Goal: Task Accomplishment & Management: Use online tool/utility

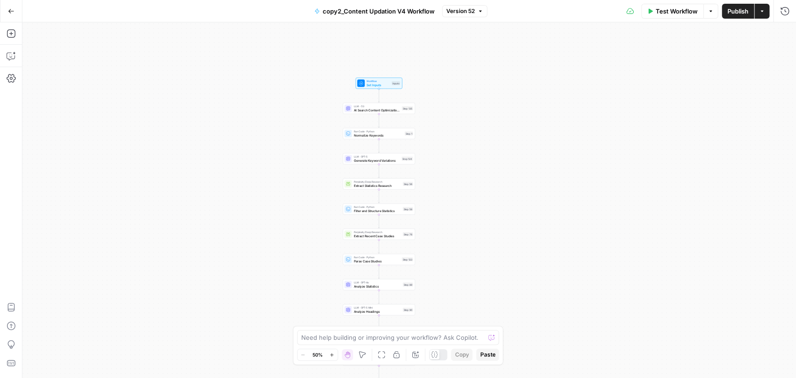
drag, startPoint x: 527, startPoint y: 64, endPoint x: 494, endPoint y: 273, distance: 211.5
click at [494, 273] on div "Workflow Set Inputs Inputs LLM · O3 AI Search Content Optimization Evaluation S…" at bounding box center [408, 200] width 773 height 356
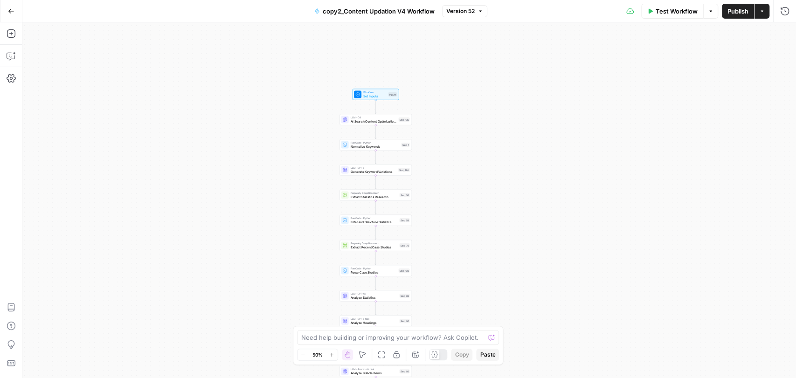
drag, startPoint x: 478, startPoint y: 189, endPoint x: 480, endPoint y: 225, distance: 35.5
click at [480, 225] on div "Workflow Set Inputs Inputs LLM · O3 AI Search Content Optimization Evaluation S…" at bounding box center [408, 200] width 773 height 356
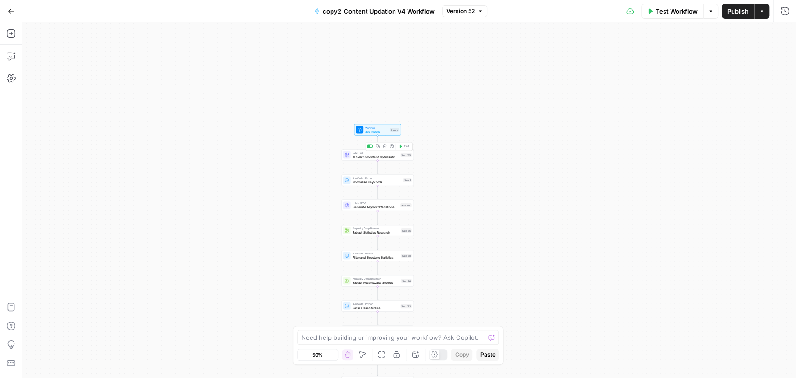
click at [374, 155] on span "AI Search Content Optimization Evaluation" at bounding box center [375, 156] width 46 height 5
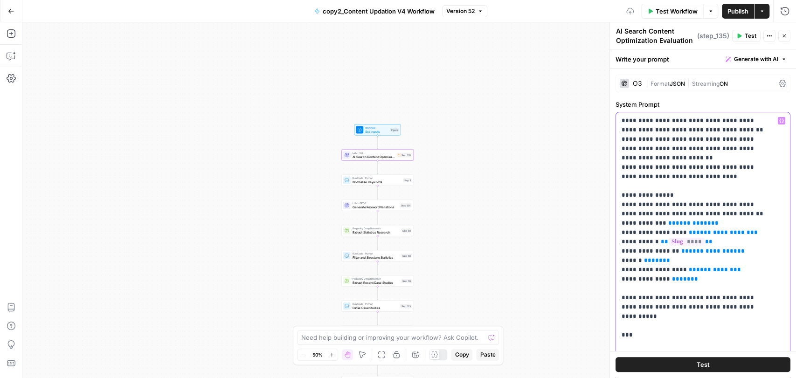
click at [683, 222] on span "**********" at bounding box center [692, 223] width 35 height 6
click at [711, 226] on span "**" at bounding box center [714, 223] width 7 height 6
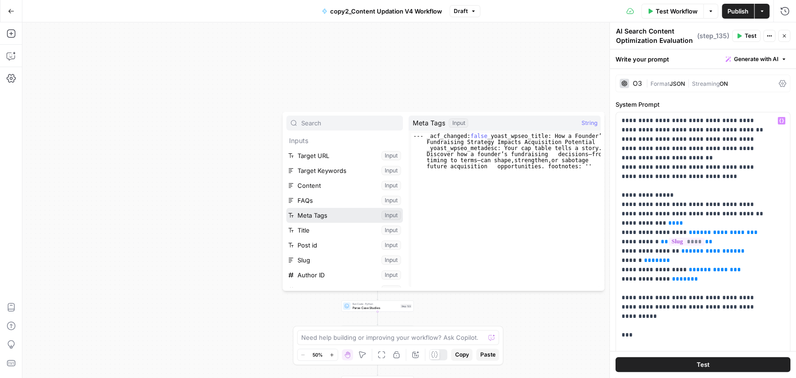
click at [306, 219] on button "Select variable Meta Tags" at bounding box center [344, 215] width 117 height 15
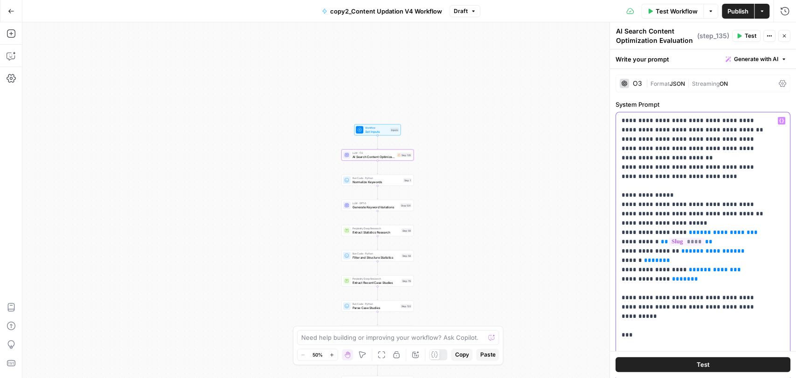
drag, startPoint x: 658, startPoint y: 221, endPoint x: 733, endPoint y: 221, distance: 74.6
copy p "** ********* **"
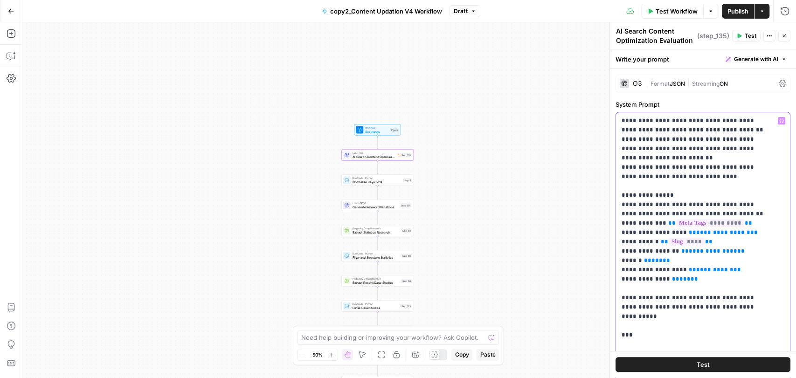
drag, startPoint x: 737, startPoint y: 236, endPoint x: 679, endPoint y: 233, distance: 58.8
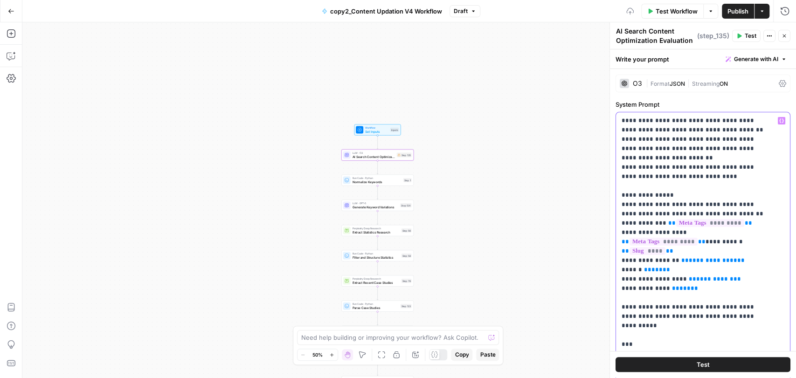
click at [715, 257] on span "**********" at bounding box center [712, 260] width 48 height 6
click at [688, 257] on span "**********" at bounding box center [714, 260] width 52 height 6
click at [704, 257] on span "**********" at bounding box center [714, 260] width 52 height 6
click at [688, 257] on span "**********" at bounding box center [714, 260] width 52 height 6
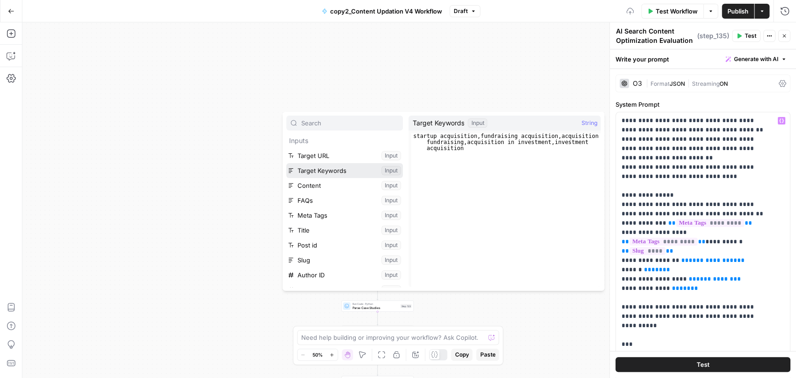
click at [343, 165] on button "Select variable Target Keywords" at bounding box center [344, 170] width 117 height 15
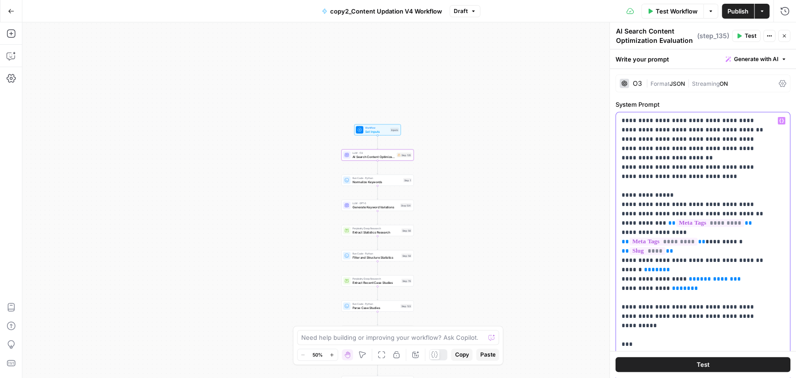
drag, startPoint x: 757, startPoint y: 248, endPoint x: 675, endPoint y: 254, distance: 82.3
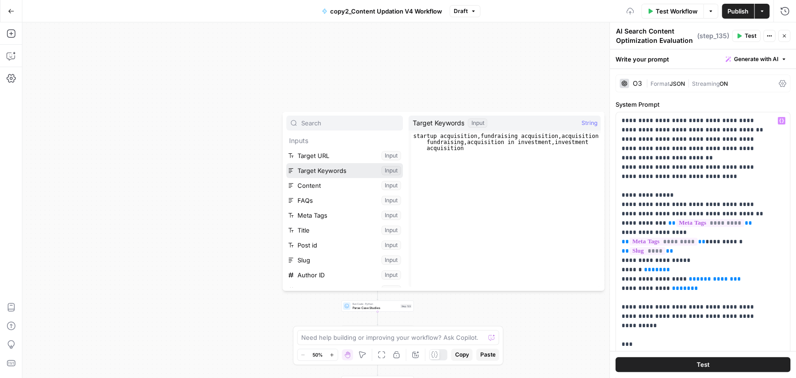
click at [330, 165] on button "Select variable Target Keywords" at bounding box center [344, 170] width 117 height 15
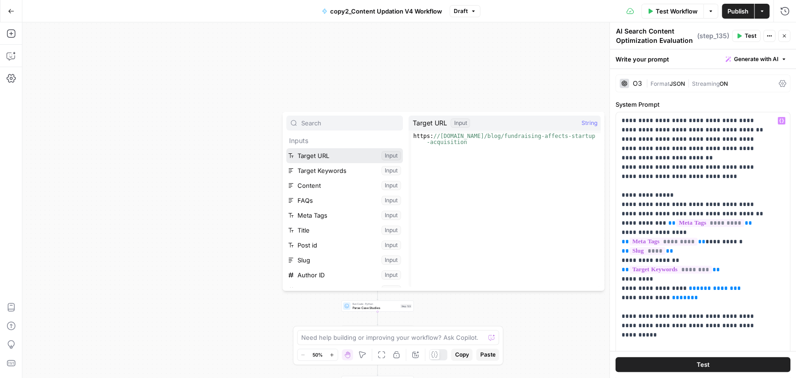
click at [343, 159] on button "Select variable Target URL" at bounding box center [344, 155] width 117 height 15
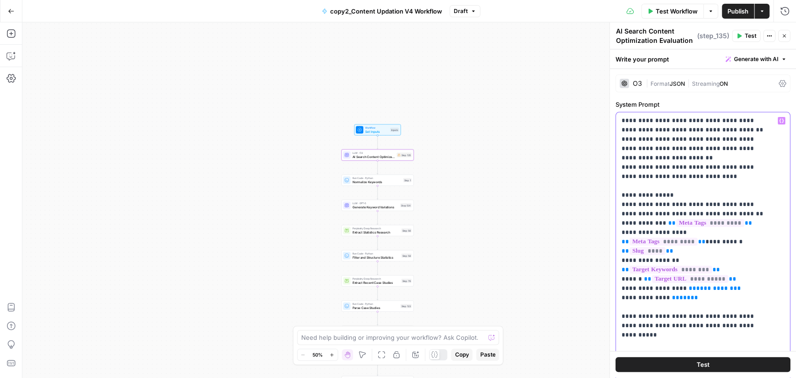
click at [701, 285] on span "**********" at bounding box center [714, 288] width 37 height 6
click at [690, 295] on span "**" at bounding box center [693, 298] width 7 height 6
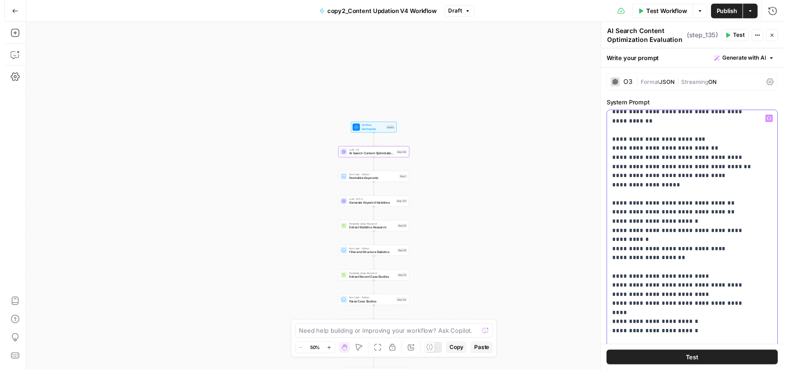
scroll to position [1510, 0]
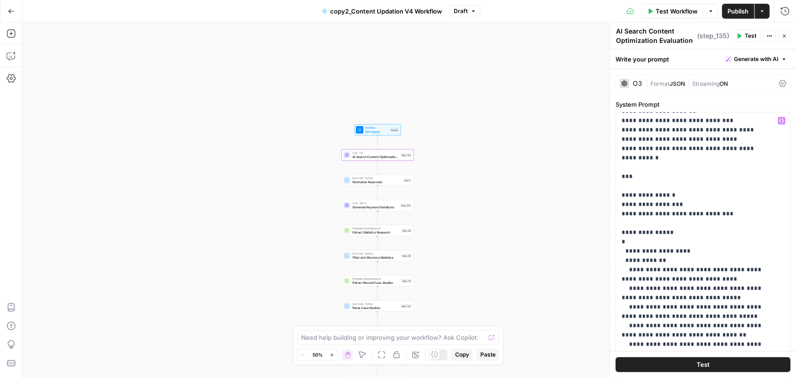
click at [715, 33] on span "Test" at bounding box center [750, 36] width 12 height 8
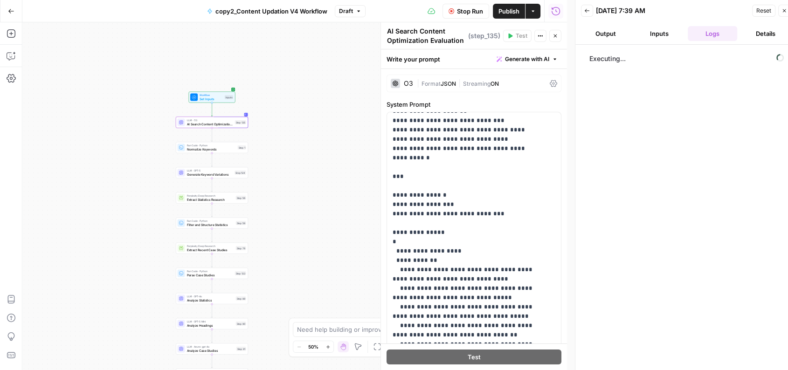
drag, startPoint x: 288, startPoint y: 130, endPoint x: 81, endPoint y: 79, distance: 213.7
click at [81, 79] on div "Workflow Set Inputs Inputs LLM · O3 AI Search Content Optimization Evaluation S…" at bounding box center [294, 196] width 544 height 348
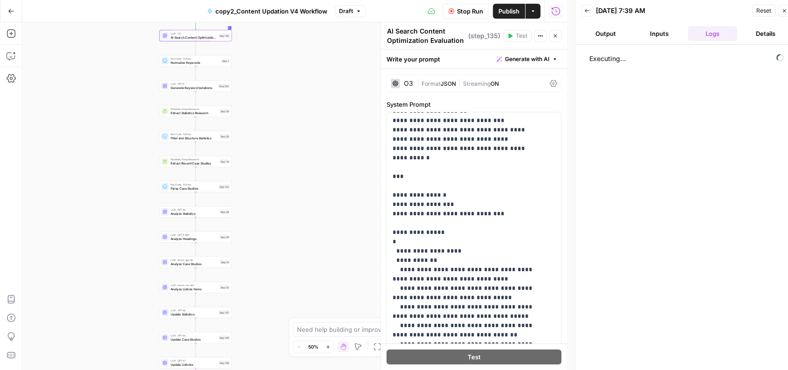
drag, startPoint x: 281, startPoint y: 107, endPoint x: 306, endPoint y: 38, distance: 73.4
click at [306, 38] on div "Workflow Set Inputs Inputs LLM · O3 AI Search Content Optimization Evaluation S…" at bounding box center [294, 196] width 544 height 348
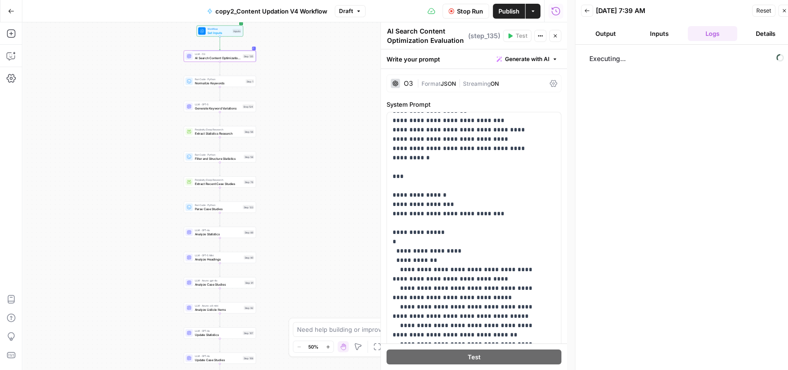
drag, startPoint x: 294, startPoint y: 83, endPoint x: 319, endPoint y: 107, distance: 34.6
click at [319, 107] on div "Workflow Set Inputs Inputs LLM · O3 AI Search Content Optimization Evaluation S…" at bounding box center [294, 196] width 544 height 348
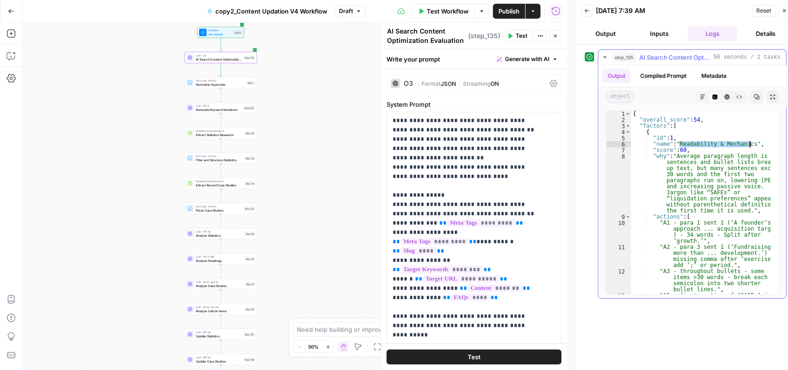
drag, startPoint x: 679, startPoint y: 144, endPoint x: 750, endPoint y: 145, distance: 71.3
click at [715, 145] on div "{ "overall_score" : 54 , "factors" : [ { "id" : 1 , "name" : "Readability & Mec…" at bounding box center [701, 217] width 140 height 213
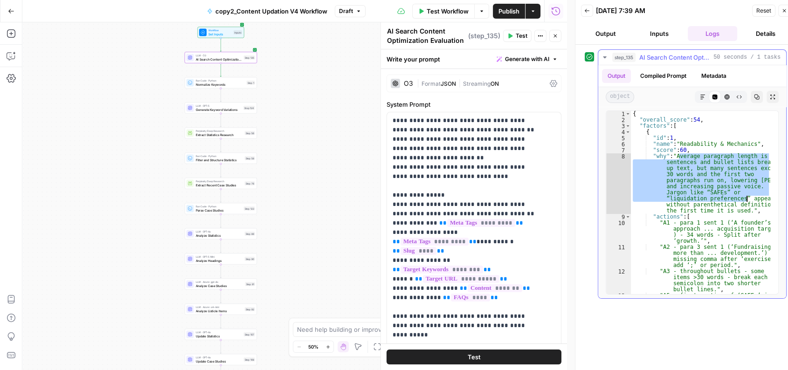
drag, startPoint x: 677, startPoint y: 157, endPoint x: 746, endPoint y: 202, distance: 82.1
click at [715, 202] on div "{ "overall_score" : 54 , "factors" : [ { "id" : 1 , "name" : "Readability & Mec…" at bounding box center [701, 217] width 140 height 213
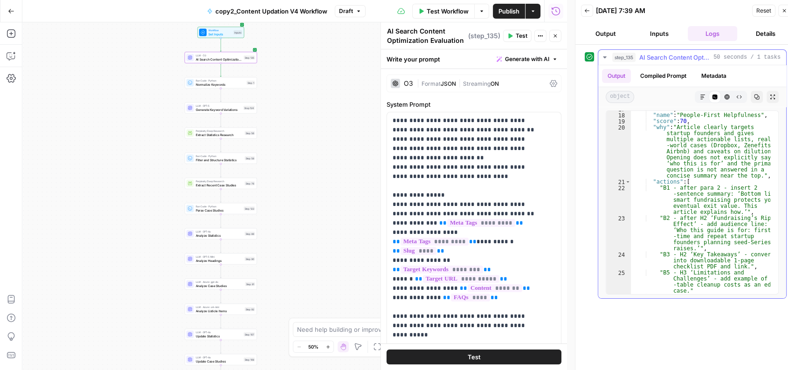
scroll to position [235, 0]
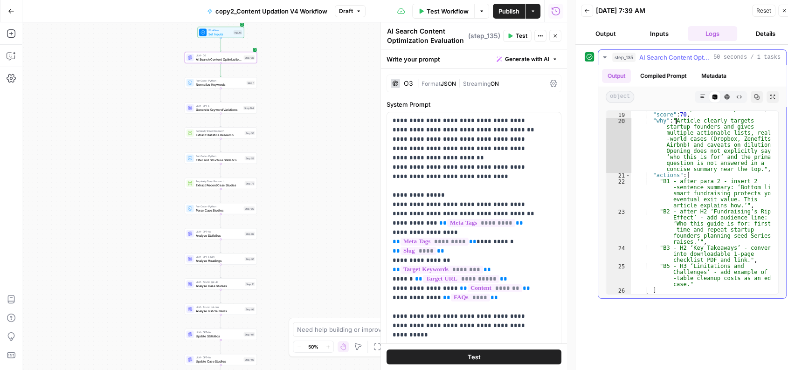
click at [680, 120] on div ""name" : "People-First Helpfulness" , "score" : 70 , "why" : "Article clearly t…" at bounding box center [701, 203] width 140 height 195
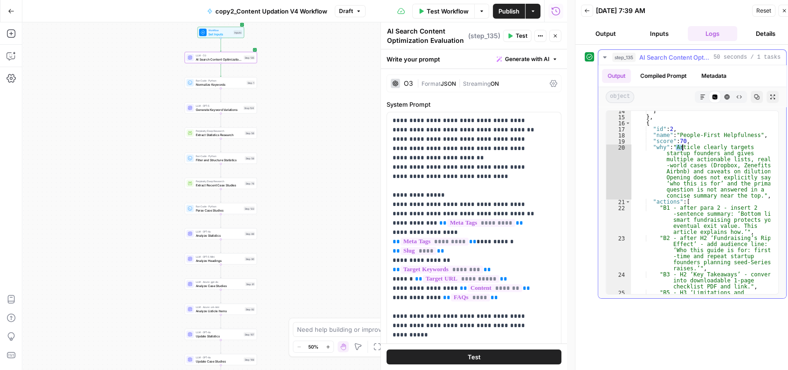
scroll to position [209, 0]
click at [679, 151] on div "] } , { "id" : 2 , "name" : "People-First Helpfulness" , "score" : 70 , "why" :…" at bounding box center [701, 214] width 140 height 213
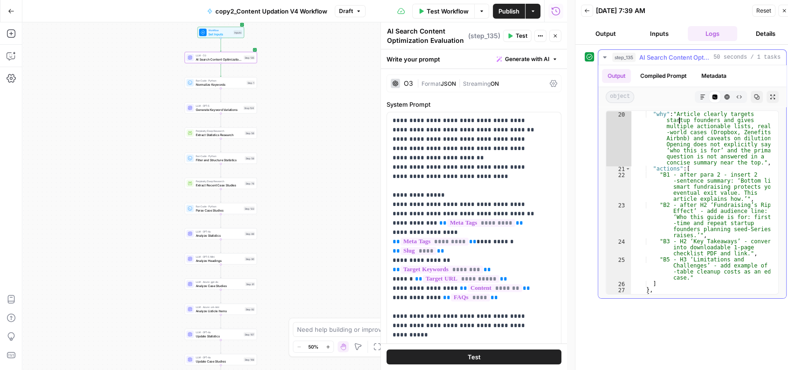
scroll to position [236, 0]
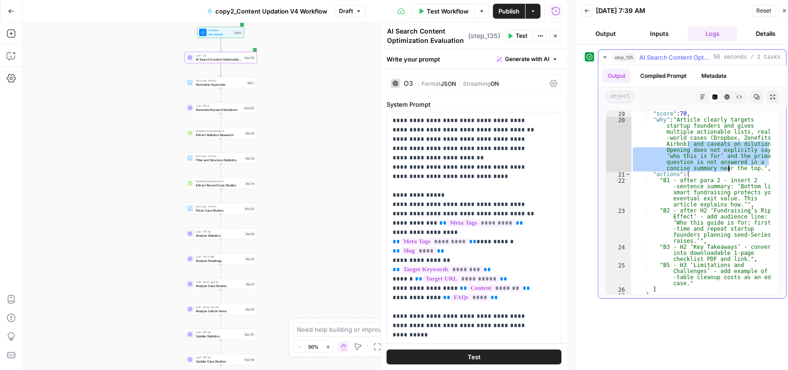
drag, startPoint x: 689, startPoint y: 144, endPoint x: 730, endPoint y: 172, distance: 49.9
click at [715, 172] on div ""score" : 70 , "why" : "Article clearly targets startup founders and gives mult…" at bounding box center [701, 208] width 140 height 195
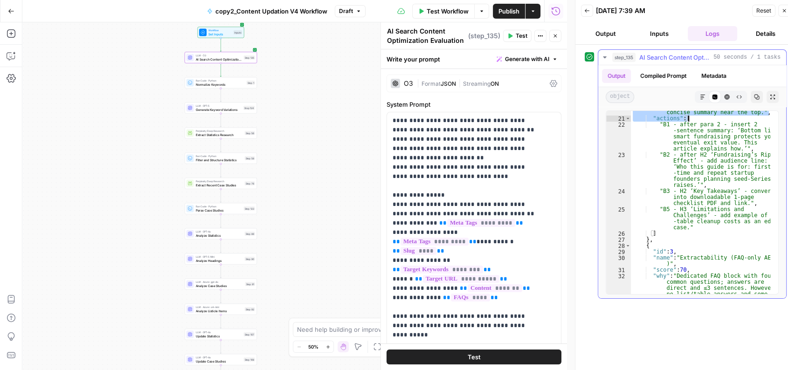
scroll to position [292, 0]
click at [678, 122] on div ""why" : "Article clearly targets startup founders and gives multiple actionable…" at bounding box center [701, 204] width 140 height 286
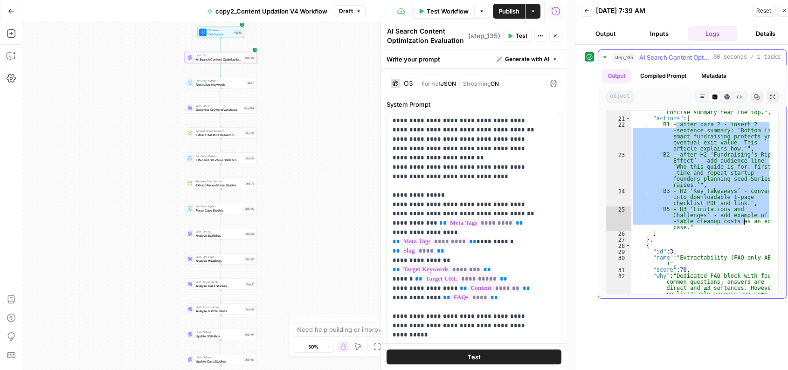
drag, startPoint x: 675, startPoint y: 124, endPoint x: 742, endPoint y: 221, distance: 117.9
click at [715, 221] on div ""why" : "Article clearly targets startup founders and gives multiple actionable…" at bounding box center [701, 204] width 140 height 286
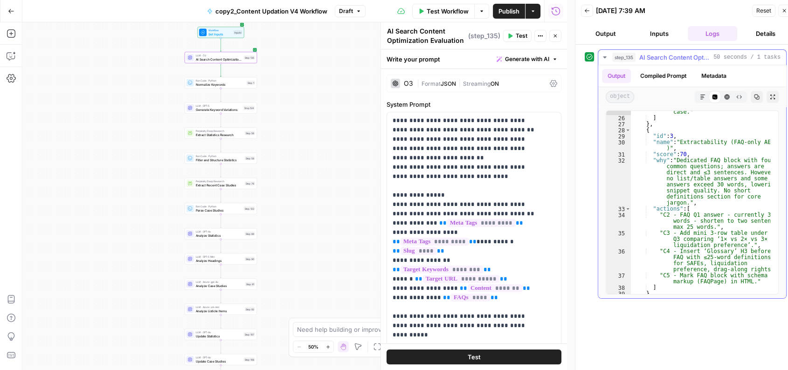
scroll to position [409, 0]
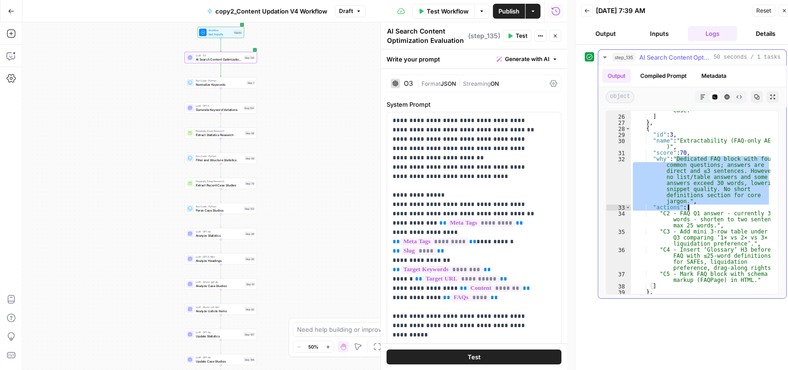
drag, startPoint x: 675, startPoint y: 158, endPoint x: 705, endPoint y: 206, distance: 57.2
click at [705, 206] on div ""B5 - H3 ‘Limitations and Challenges’ - add example of cap -table cleanup costs…" at bounding box center [701, 195] width 140 height 213
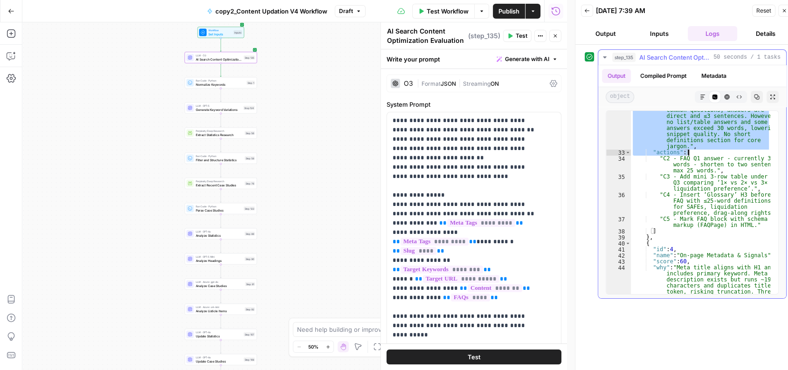
scroll to position [466, 0]
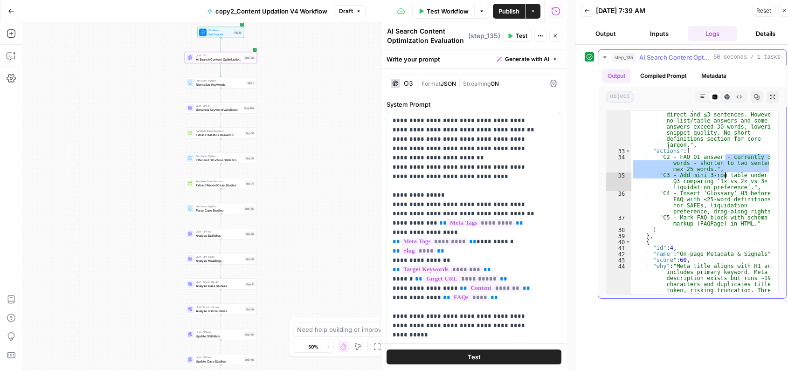
drag, startPoint x: 724, startPoint y: 158, endPoint x: 725, endPoint y: 172, distance: 14.9
click at [715, 172] on div ""why" : "Dedicated FAQ block with four common questions; answers are direct and…" at bounding box center [701, 240] width 140 height 280
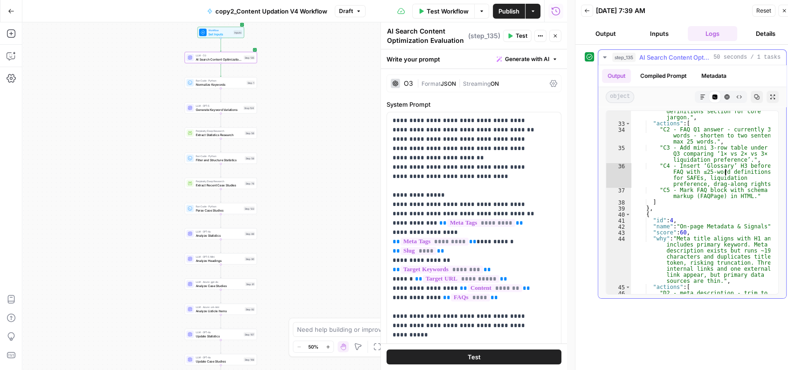
click at [715, 172] on div ""why" : "Dedicated FAQ block with four common questions; answers are direct and…" at bounding box center [701, 197] width 140 height 250
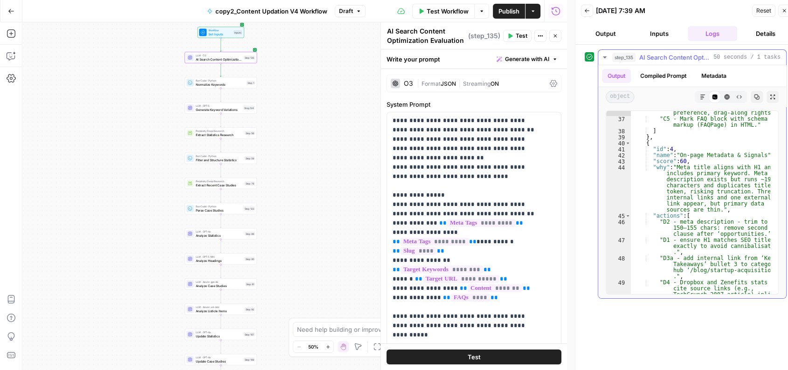
scroll to position [564, 0]
click at [715, 172] on div ""C4 - Insert ‘Glossary’ H3 before FAQ with ≤25-word definitions for SAFEs, liqu…" at bounding box center [701, 208] width 140 height 232
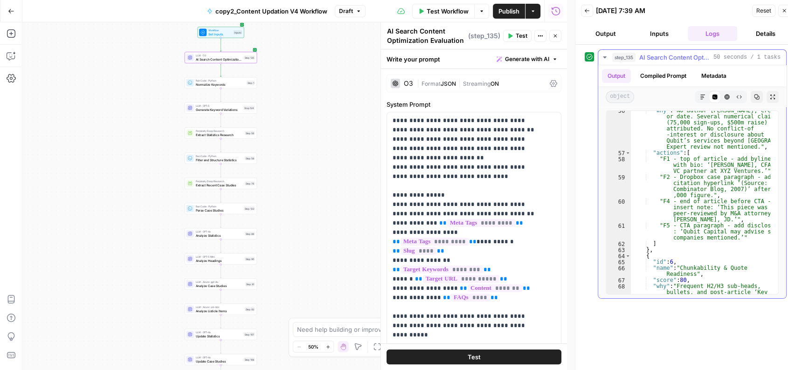
scroll to position [797, 0]
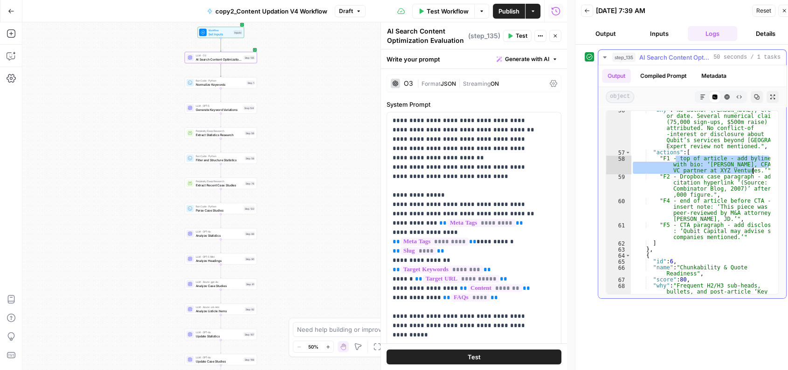
drag, startPoint x: 675, startPoint y: 161, endPoint x: 754, endPoint y: 172, distance: 79.6
click at [715, 172] on div ""why" : "No author byline, credentials, or date. Several numerical claims (75,0…" at bounding box center [701, 241] width 140 height 268
click at [676, 176] on div ""why" : "No author byline, credentials, or date. Several numerical claims (75,0…" at bounding box center [701, 241] width 140 height 268
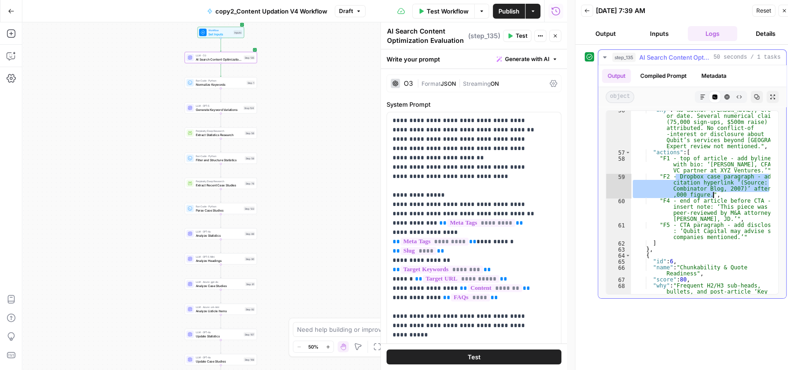
drag, startPoint x: 676, startPoint y: 176, endPoint x: 742, endPoint y: 192, distance: 68.2
click at [715, 192] on div ""why" : "No author byline, credentials, or date. Several numerical claims (75,0…" at bounding box center [701, 241] width 140 height 268
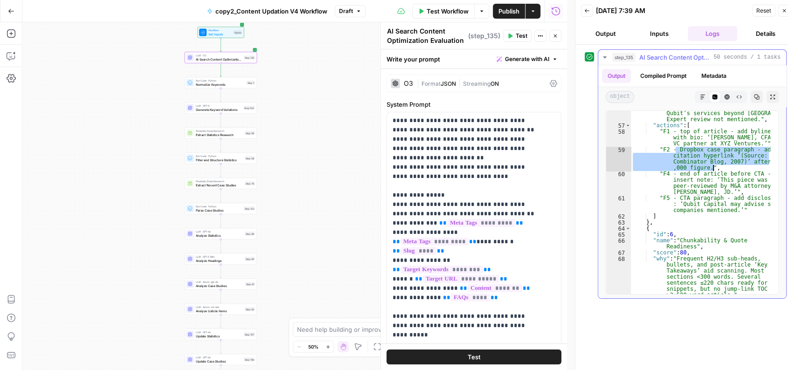
scroll to position [824, 0]
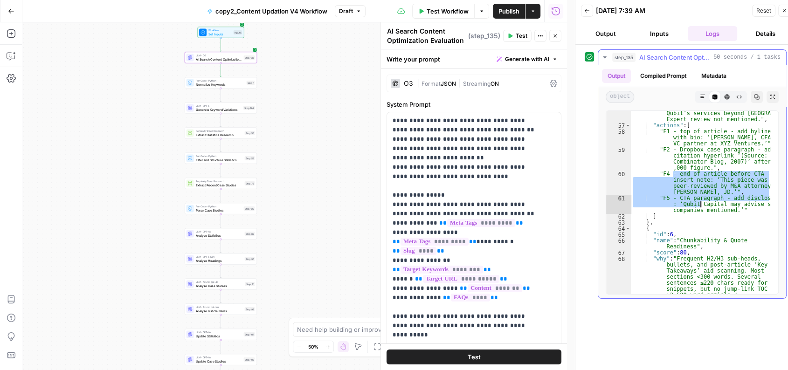
drag, startPoint x: 672, startPoint y: 174, endPoint x: 702, endPoint y: 207, distance: 43.9
click at [702, 207] on div ""why" : "No author byline, credentials, or date. Several numerical claims (75,0…" at bounding box center [701, 196] width 140 height 232
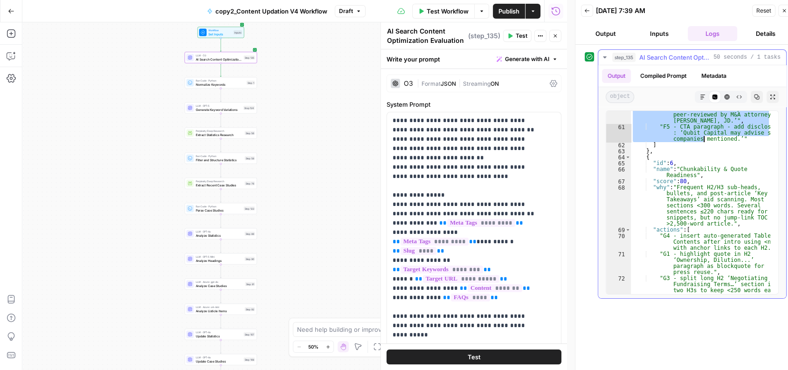
scroll to position [897, 0]
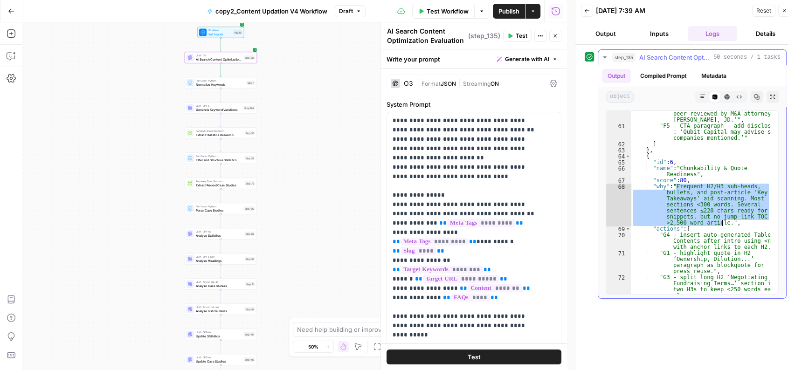
drag, startPoint x: 676, startPoint y: 187, endPoint x: 720, endPoint y: 221, distance: 55.5
click at [715, 221] on div ""F4 - end of article before CTA - insert note: ‘This piece was peer-reviewed by…" at bounding box center [701, 215] width 140 height 232
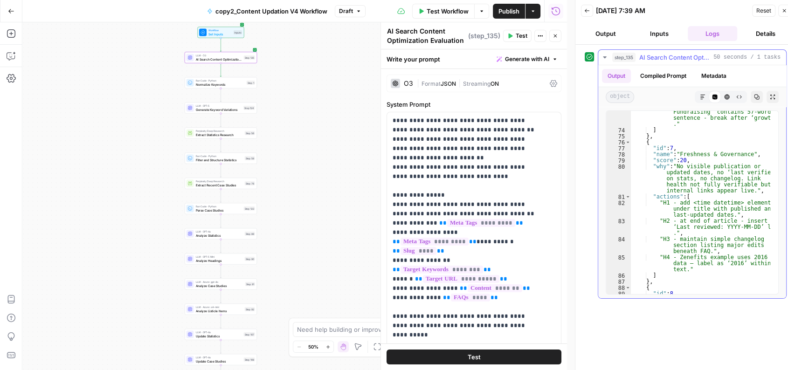
scroll to position [1092, 0]
drag, startPoint x: 679, startPoint y: 159, endPoint x: 686, endPoint y: 159, distance: 7.5
click at [686, 159] on div ""G2 - para under ‘Timing Fundraising’ contains 57-word sentence - break after ‘…" at bounding box center [701, 209] width 140 height 213
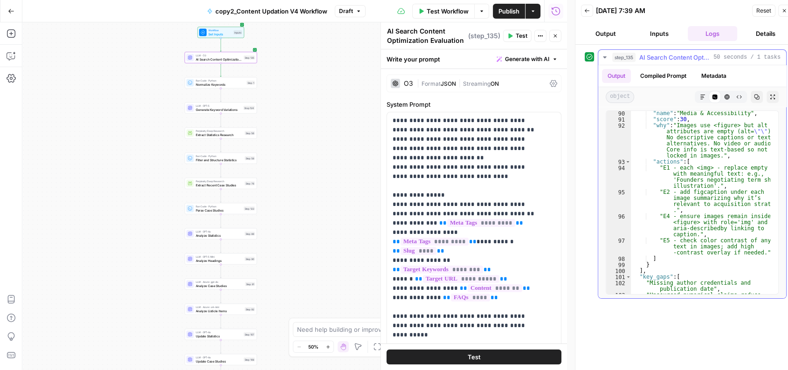
scroll to position [1275, 0]
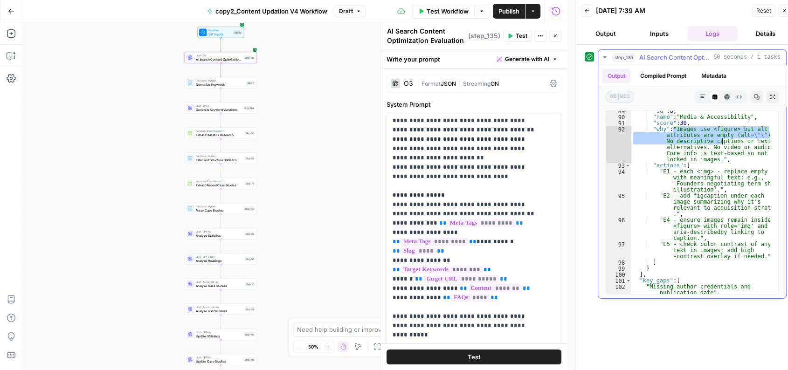
drag, startPoint x: 673, startPoint y: 129, endPoint x: 722, endPoint y: 141, distance: 50.5
click at [715, 141] on div ""id" : 8 , "name" : "Media & Accessibility" , "score" : 30 , "why" : "Images us…" at bounding box center [701, 208] width 140 height 201
click at [715, 141] on div ""id" : 8 , "name" : "Media & Accessibility" , "score" : 30 , "why" : "Images us…" at bounding box center [700, 202] width 139 height 183
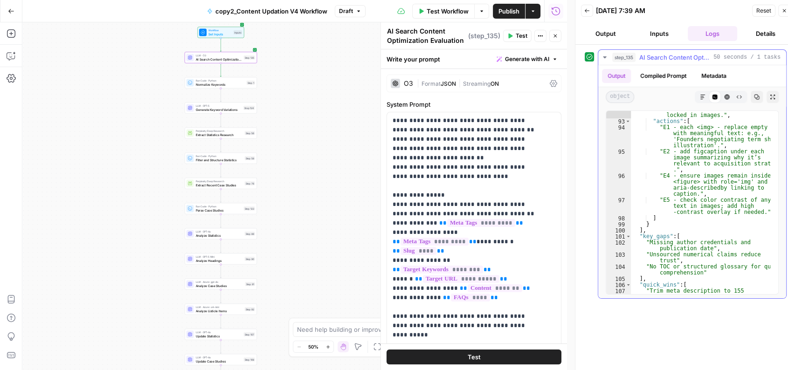
scroll to position [1319, 0]
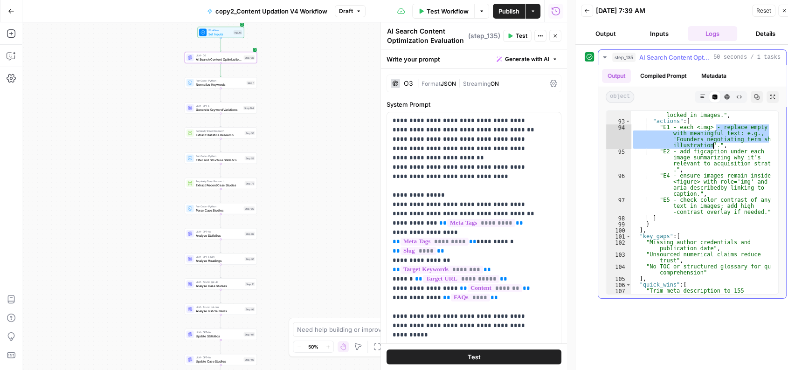
drag, startPoint x: 715, startPoint y: 128, endPoint x: 712, endPoint y: 145, distance: 17.6
click at [712, 145] on div ""why" : "Images use <figure> but alt attributes are empty (alt= \"\" ). No desc…" at bounding box center [701, 198] width 140 height 232
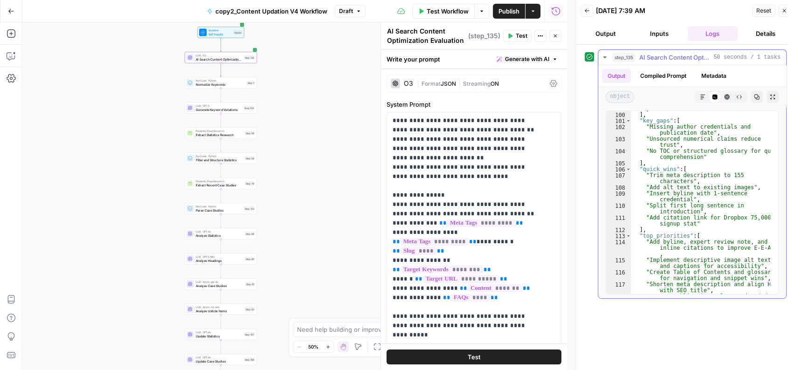
scroll to position [1434, 0]
drag, startPoint x: 648, startPoint y: 140, endPoint x: 669, endPoint y: 144, distance: 21.9
click at [669, 144] on div "} ] , "key_gaps" : [ "Missing author credentials and publication date" , "Unsou…" at bounding box center [701, 206] width 140 height 201
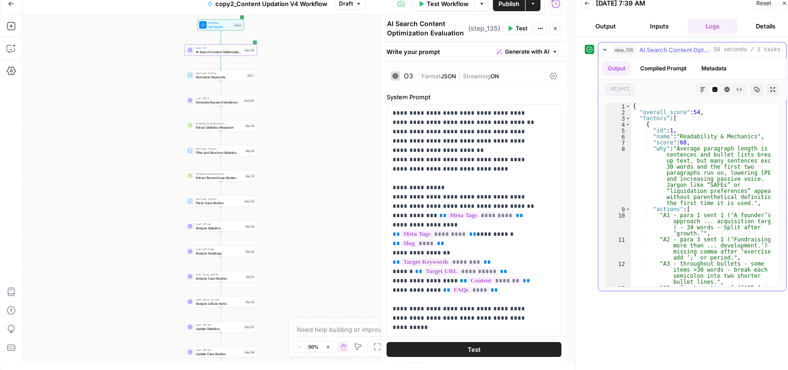
scroll to position [0, 0]
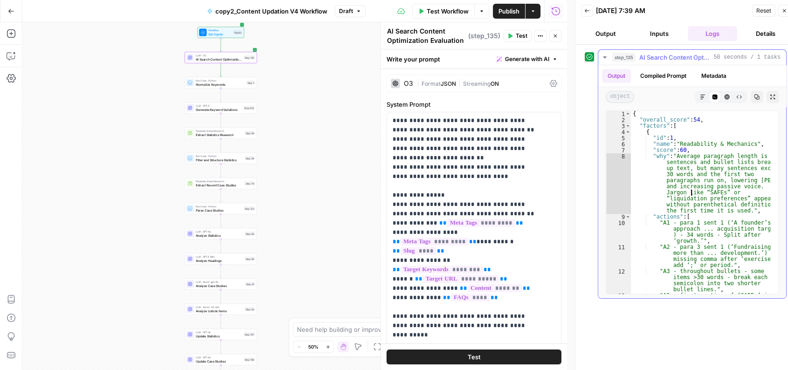
click at [690, 192] on div "{ "overall_score" : 54 , "factors" : [ { "id" : 1 , "name" : "Readability & Mec…" at bounding box center [701, 217] width 140 height 213
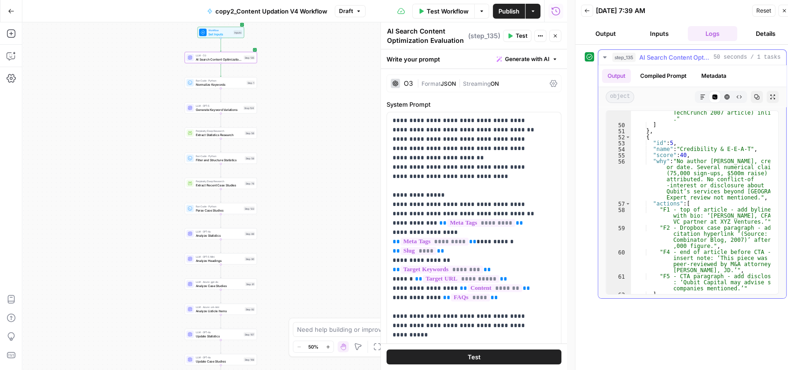
scroll to position [746, 0]
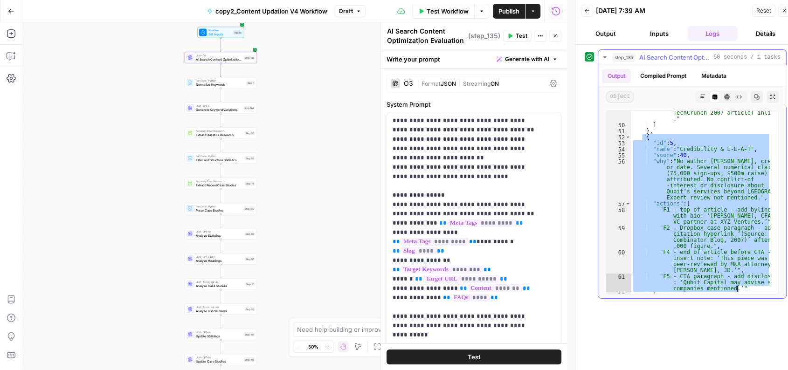
drag, startPoint x: 643, startPoint y: 138, endPoint x: 742, endPoint y: 290, distance: 181.3
click at [715, 290] on div ""D4 - Dropbox and Zenefits stats - cite source links (e.g., TechCrunch 2007 art…" at bounding box center [701, 204] width 140 height 213
type textarea "**********"
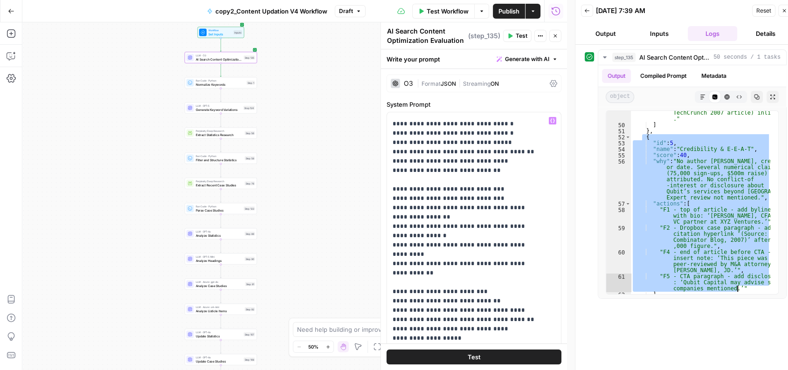
scroll to position [986, 0]
click at [462, 199] on p "**********" at bounding box center [465, 71] width 147 height 1883
click at [392, 208] on p "**********" at bounding box center [465, 108] width 147 height 1957
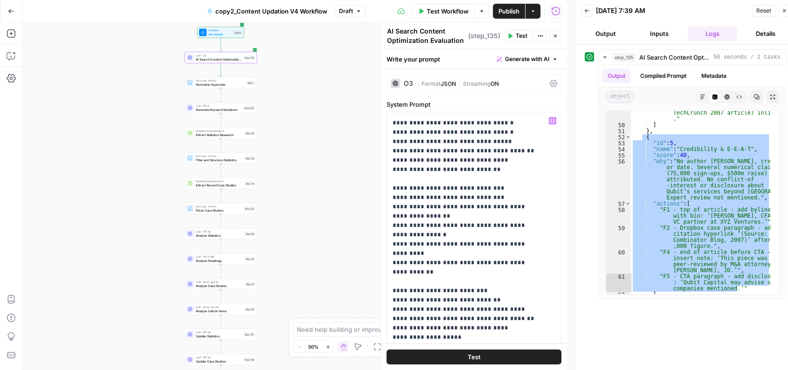
click at [515, 35] on button "Test" at bounding box center [517, 36] width 28 height 12
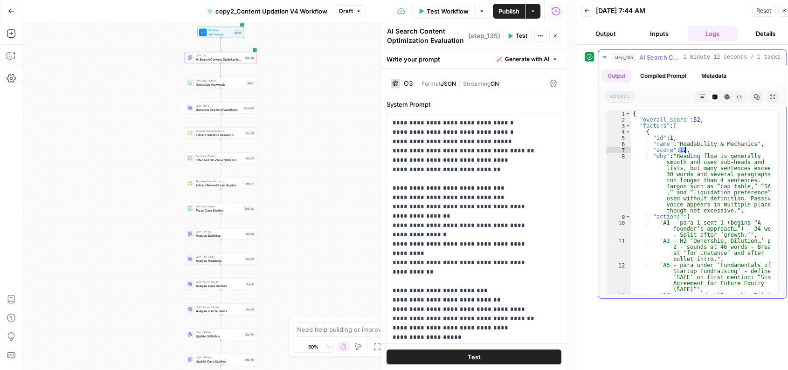
drag, startPoint x: 678, startPoint y: 152, endPoint x: 683, endPoint y: 152, distance: 5.1
click at [683, 152] on div "{ "overall_score" : 52 , "factors" : [ { "id" : 1 , "name" : "Readability & Mec…" at bounding box center [701, 221] width 140 height 220
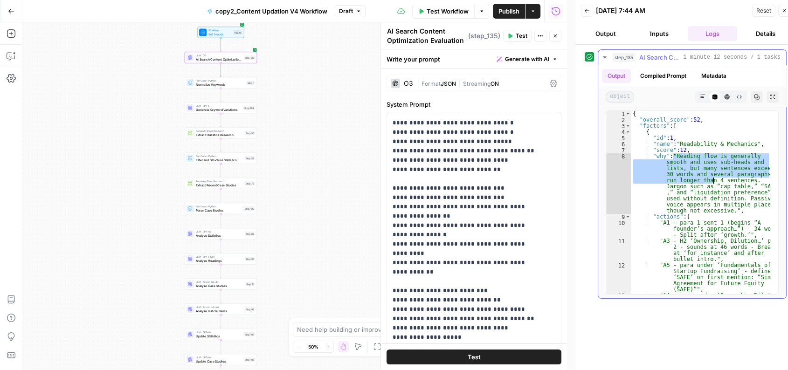
drag, startPoint x: 673, startPoint y: 155, endPoint x: 712, endPoint y: 183, distance: 47.5
click at [712, 183] on div "{ "overall_score" : 52 , "factors" : [ { "id" : 1 , "name" : "Readability & Mec…" at bounding box center [701, 221] width 140 height 220
click at [712, 183] on div "{ "overall_score" : 52 , "factors" : [ { "id" : 1 , "name" : "Readability & Mec…" at bounding box center [700, 202] width 139 height 183
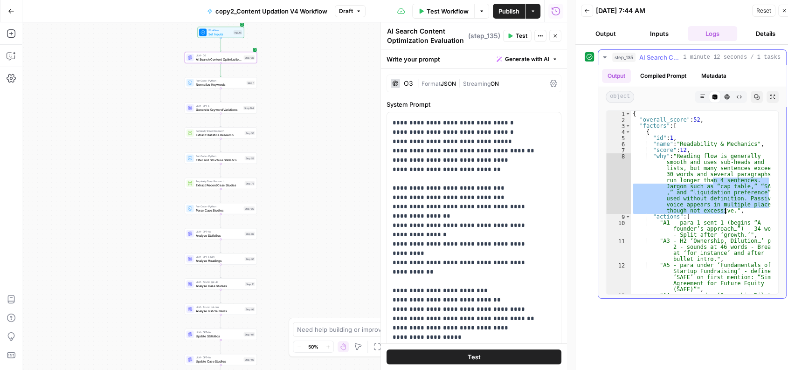
drag, startPoint x: 712, startPoint y: 181, endPoint x: 725, endPoint y: 211, distance: 31.9
click at [715, 211] on div "{ "overall_score" : 52 , "factors" : [ { "id" : 1 , "name" : "Readability & Mec…" at bounding box center [701, 221] width 140 height 220
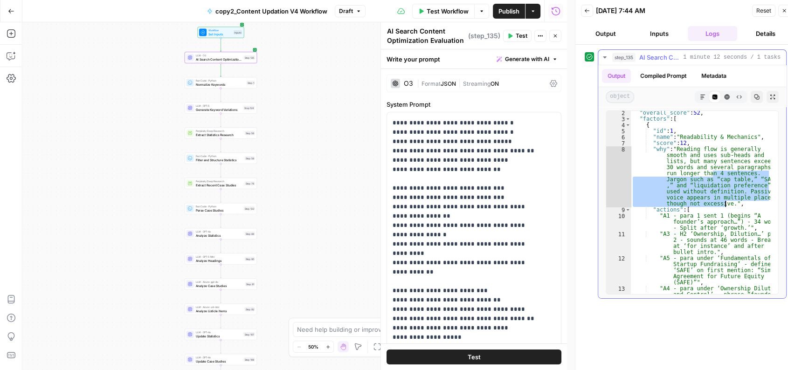
scroll to position [48, 0]
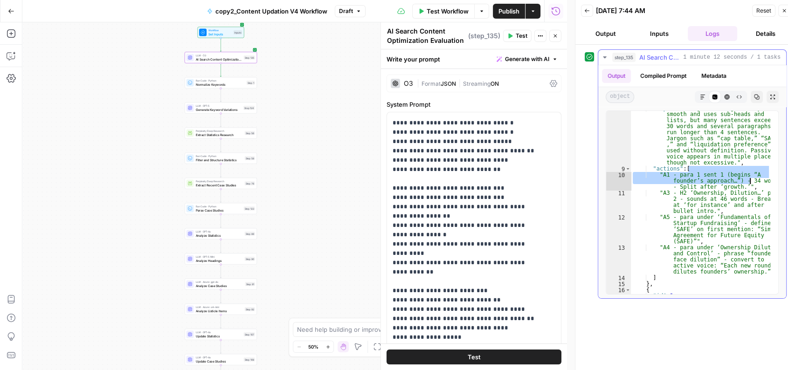
drag, startPoint x: 750, startPoint y: 172, endPoint x: 749, endPoint y: 178, distance: 6.5
click at [715, 178] on div ""why" : "Reading flow is generally smooth and uses sub-heads and lists, but man…" at bounding box center [701, 230] width 140 height 250
click at [715, 190] on div ""why" : "Reading flow is generally smooth and uses sub-heads and lists, but man…" at bounding box center [701, 230] width 140 height 250
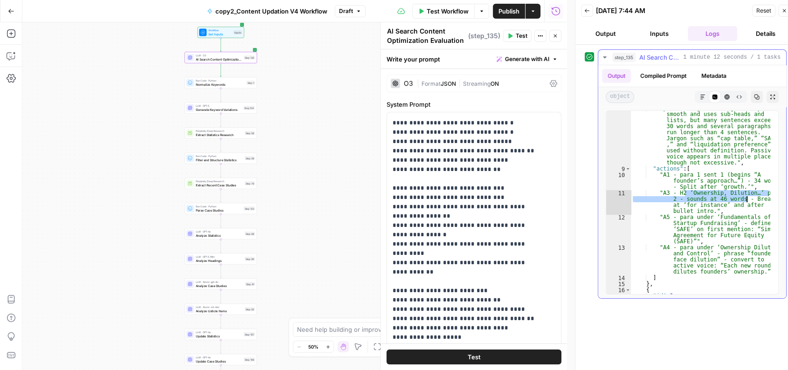
drag, startPoint x: 686, startPoint y: 194, endPoint x: 746, endPoint y: 200, distance: 60.0
click at [715, 200] on div ""why" : "Reading flow is generally smooth and uses sub-heads and lists, but man…" at bounding box center [701, 230] width 140 height 250
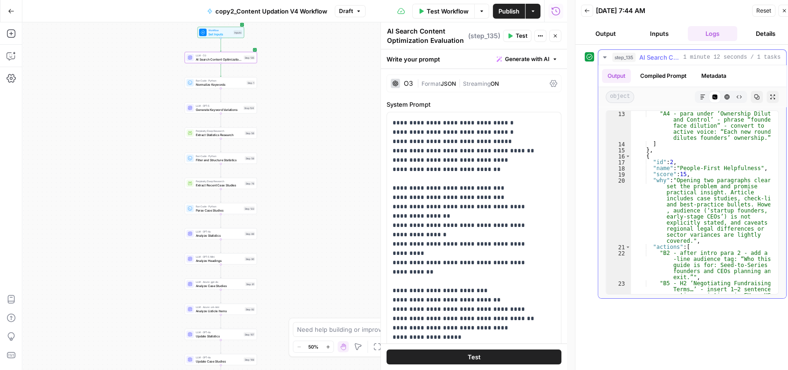
scroll to position [198, 0]
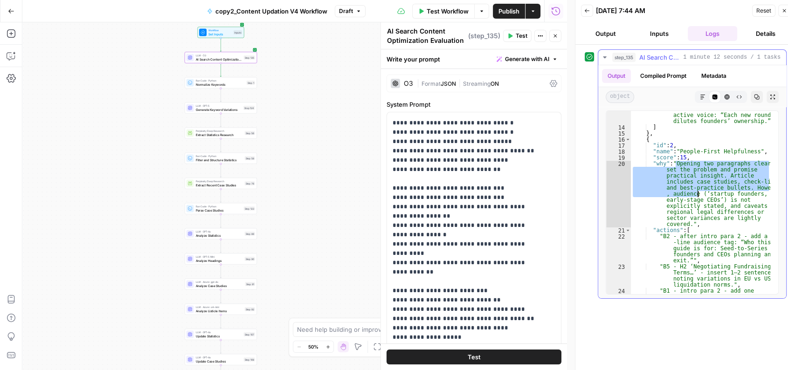
drag, startPoint x: 674, startPoint y: 164, endPoint x: 695, endPoint y: 193, distance: 36.1
click at [695, 193] on div ""A4 - para under ‘Ownership Dilution and Control’ - phrase “founders face dilut…" at bounding box center [701, 219] width 140 height 250
click at [697, 194] on div ""A4 - para under ‘Ownership Dilution and Control’ - phrase “founders face dilut…" at bounding box center [700, 202] width 139 height 183
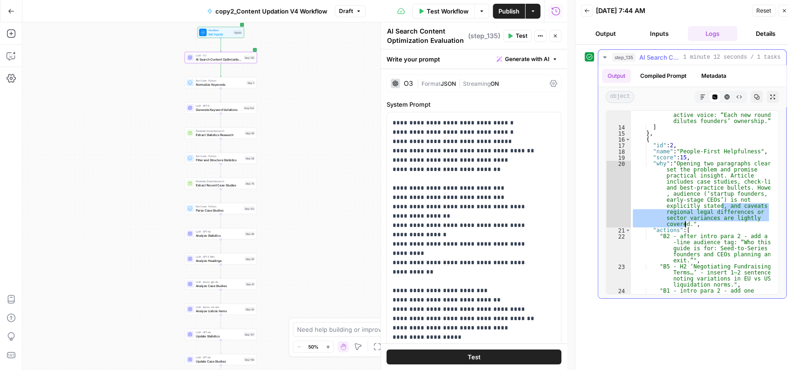
drag, startPoint x: 720, startPoint y: 206, endPoint x: 683, endPoint y: 225, distance: 41.7
click at [683, 225] on div ""A4 - para under ‘Ownership Dilution and Control’ - phrase “founders face dilut…" at bounding box center [701, 219] width 140 height 250
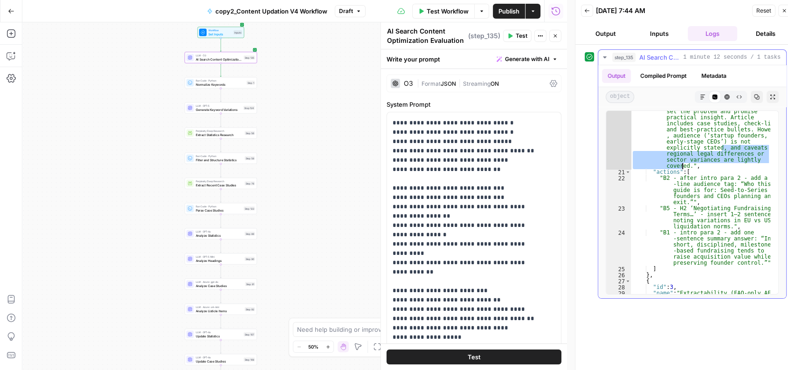
scroll to position [257, 0]
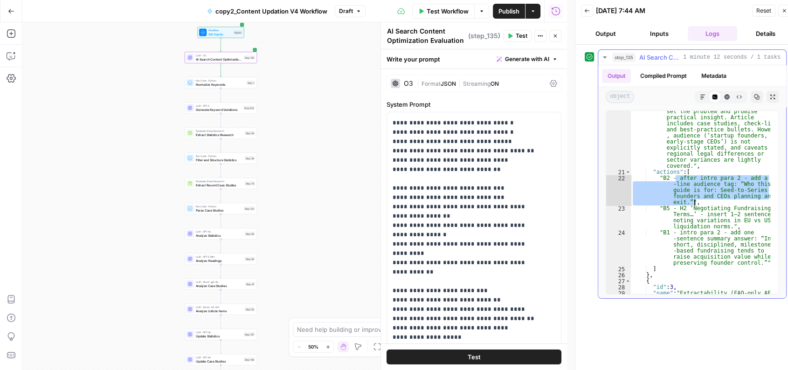
drag, startPoint x: 674, startPoint y: 180, endPoint x: 702, endPoint y: 200, distance: 34.7
click at [702, 200] on div ""why" : "Opening two paragraphs clearly set the problem and promise practical i…" at bounding box center [701, 234] width 140 height 262
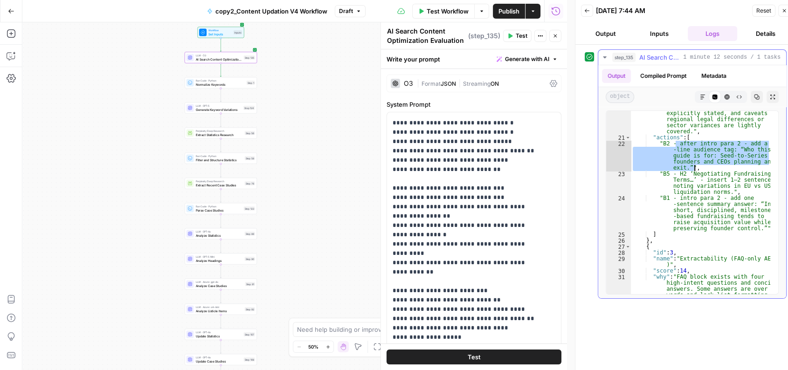
scroll to position [291, 0]
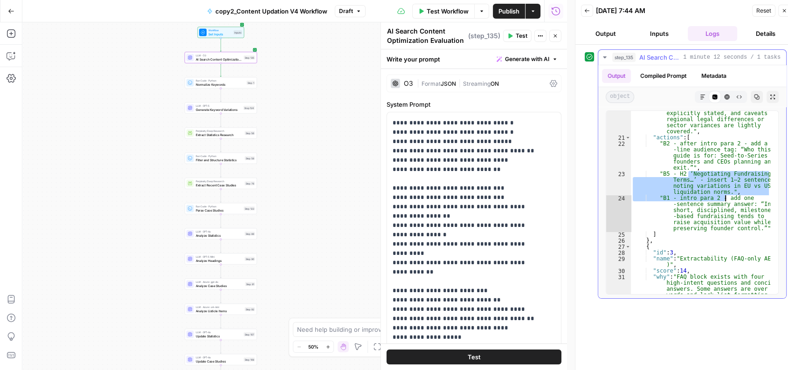
drag, startPoint x: 687, startPoint y: 173, endPoint x: 723, endPoint y: 195, distance: 42.7
click at [715, 195] on div ""why" : "Opening two paragraphs clearly set the problem and promise practical i…" at bounding box center [701, 211] width 140 height 286
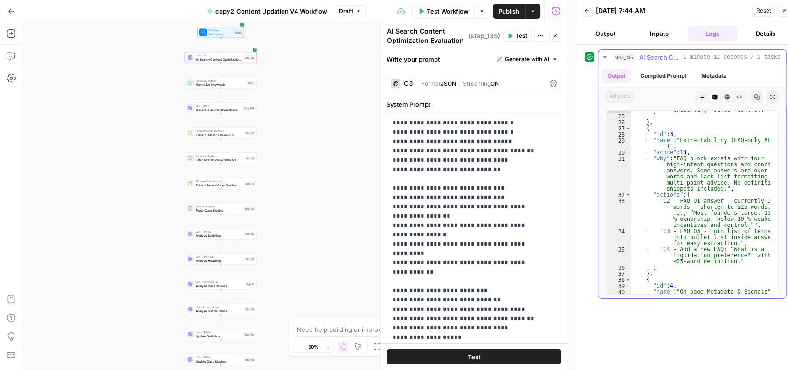
scroll to position [410, 0]
click at [679, 143] on div ""B1 - intro para 2 - add one -sentence summary answer: “In short, disciplined, …" at bounding box center [701, 189] width 140 height 226
click at [679, 136] on div ""B1 - intro para 2 - add one -sentence summary answer: “In short, disciplined, …" at bounding box center [701, 189] width 140 height 226
click at [679, 140] on div ""B1 - intro para 2 - add one -sentence summary answer: “In short, disciplined, …" at bounding box center [701, 189] width 140 height 226
drag, startPoint x: 679, startPoint y: 140, endPoint x: 765, endPoint y: 141, distance: 86.2
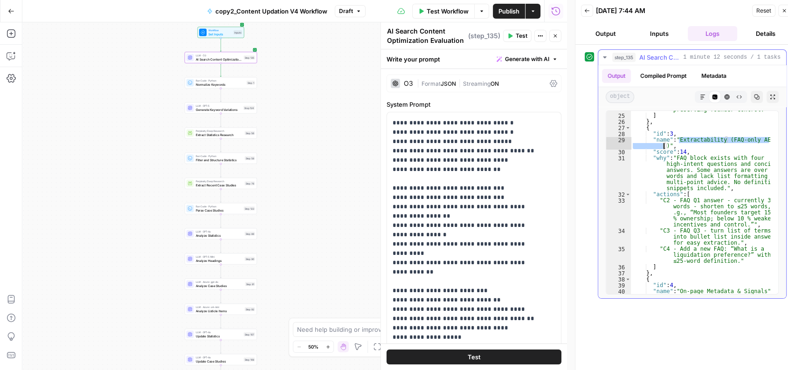
click at [715, 141] on div ""B1 - intro para 2 - add one -sentence summary answer: “In short, disciplined, …" at bounding box center [701, 189] width 140 height 226
click at [703, 166] on div ""B1 - intro para 2 - add one -sentence summary answer: “In short, disciplined, …" at bounding box center [701, 189] width 140 height 226
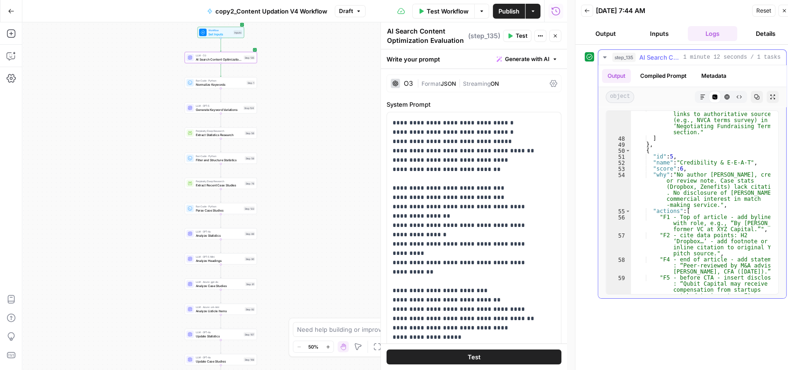
scroll to position [733, 0]
drag, startPoint x: 679, startPoint y: 162, endPoint x: 744, endPoint y: 159, distance: 65.3
click at [715, 159] on div ""D3b - add 1–2 contextual outbound links to authoritative sources (e.g., NVCA t…" at bounding box center [701, 224] width 140 height 238
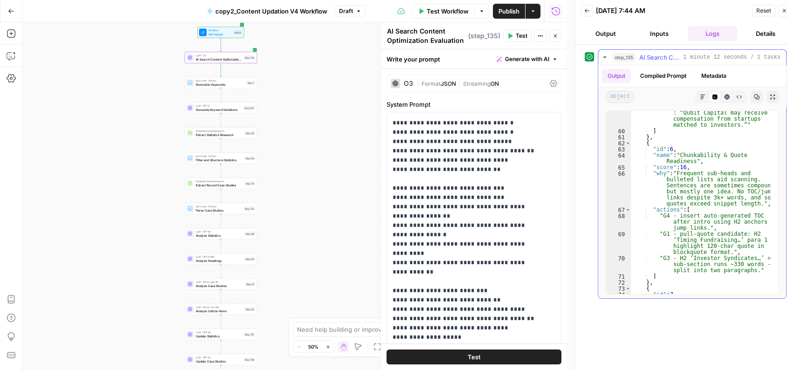
scroll to position [904, 0]
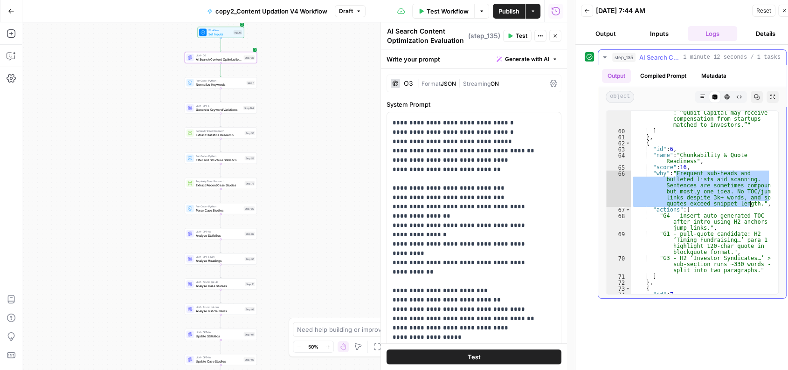
drag, startPoint x: 676, startPoint y: 173, endPoint x: 750, endPoint y: 205, distance: 80.6
click at [715, 205] on div ""F5 - before CTA - insert disclosure : “Qubit Capital may receive compensation …" at bounding box center [701, 210] width 140 height 213
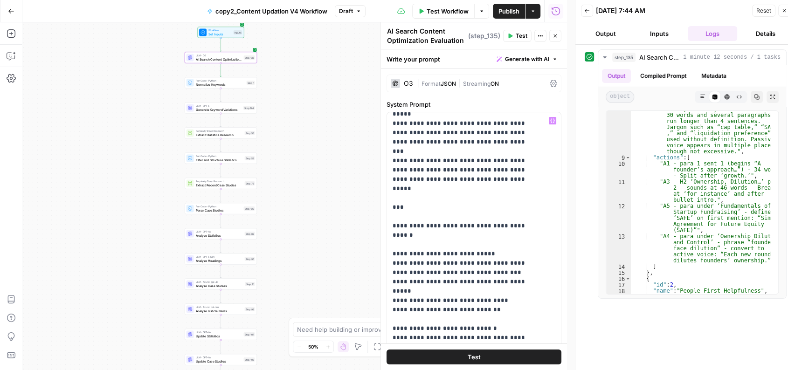
scroll to position [679, 0]
drag, startPoint x: 407, startPoint y: 160, endPoint x: 481, endPoint y: 167, distance: 74.0
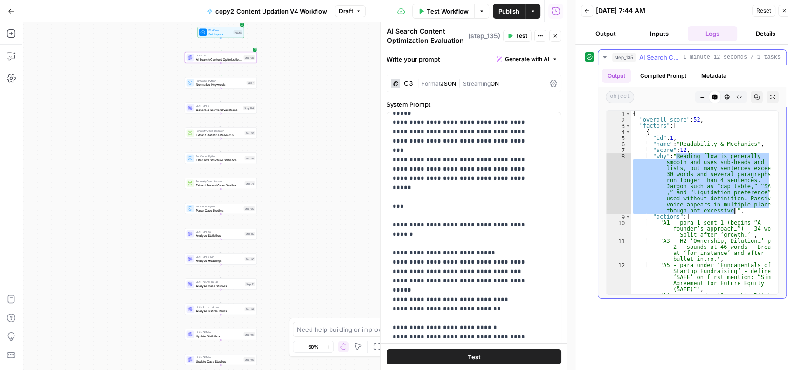
drag, startPoint x: 676, startPoint y: 157, endPoint x: 735, endPoint y: 213, distance: 81.1
click at [715, 213] on div "{ "overall_score" : 52 , "factors" : [ { "id" : 1 , "name" : "Readability & Mec…" at bounding box center [701, 221] width 140 height 220
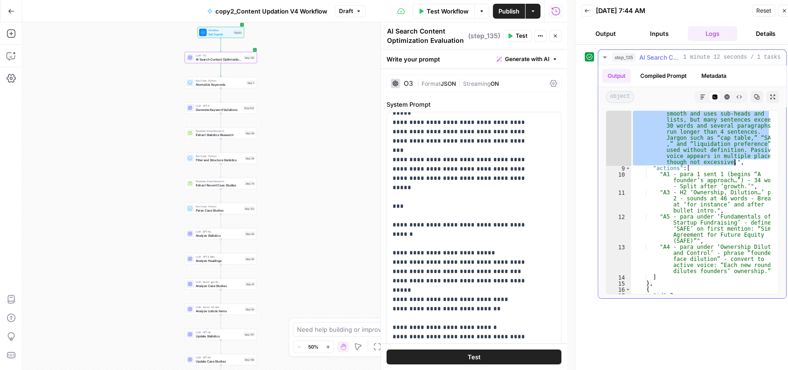
scroll to position [48, 0]
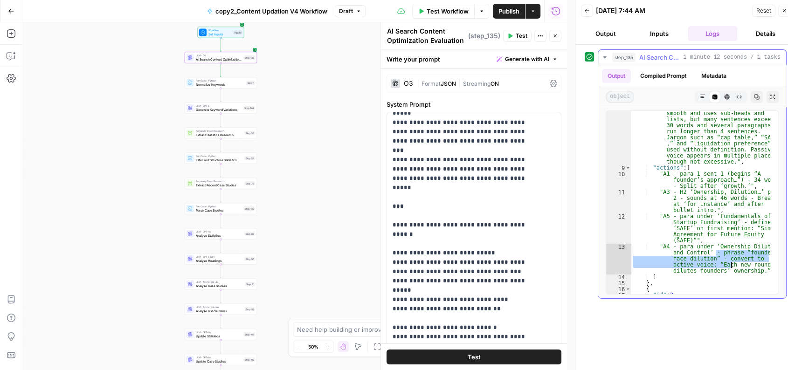
drag, startPoint x: 714, startPoint y: 251, endPoint x: 738, endPoint y: 274, distance: 33.3
click at [715, 274] on div ""why" : "Reading flow is generally smooth and uses sub-heads and lists, but man…" at bounding box center [701, 229] width 140 height 250
type textarea "**********"
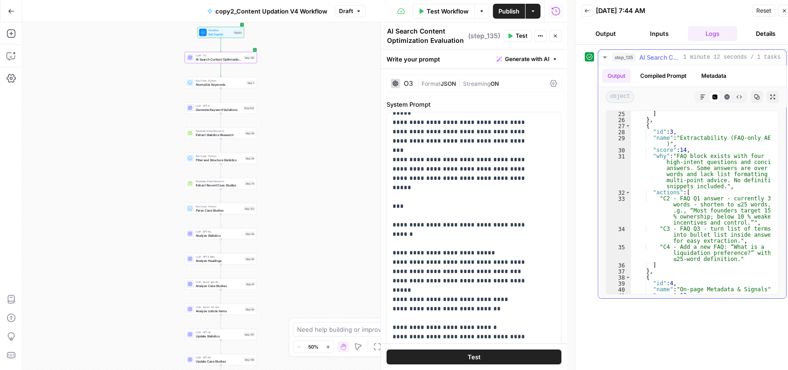
scroll to position [412, 0]
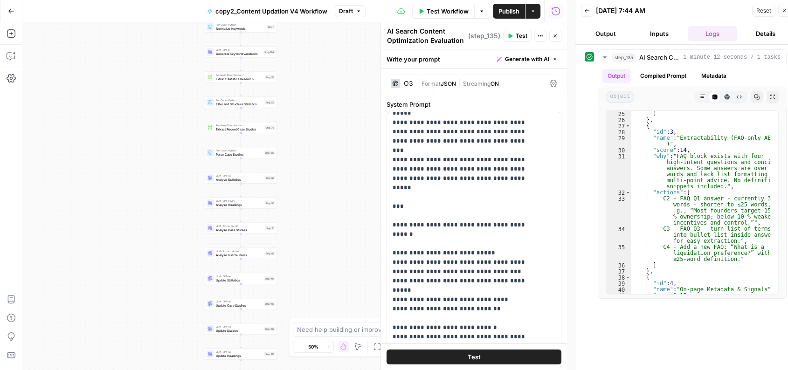
drag, startPoint x: 320, startPoint y: 117, endPoint x: 340, endPoint y: 62, distance: 59.4
click at [340, 62] on div "Workflow Set Inputs Inputs LLM · O3 AI Search Content Optimization Evaluation S…" at bounding box center [294, 196] width 544 height 348
drag, startPoint x: 318, startPoint y: 65, endPoint x: 326, endPoint y: 102, distance: 37.7
click at [326, 102] on div "Workflow Set Inputs Inputs LLM · O3 AI Search Content Optimization Evaluation S…" at bounding box center [294, 196] width 544 height 348
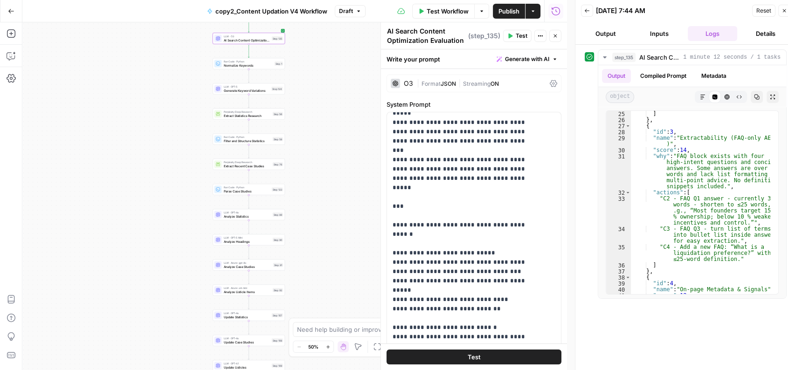
drag, startPoint x: 325, startPoint y: 177, endPoint x: 322, endPoint y: 141, distance: 35.6
click at [322, 141] on div "Workflow Set Inputs Inputs LLM · O3 AI Search Content Optimization Evaluation S…" at bounding box center [294, 196] width 544 height 348
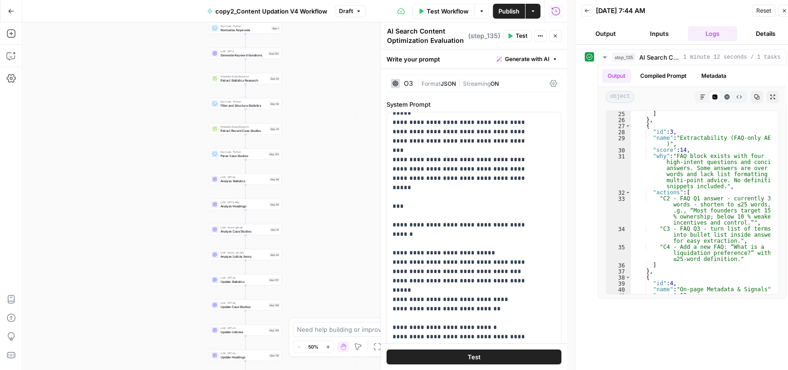
drag, startPoint x: 318, startPoint y: 260, endPoint x: 318, endPoint y: 180, distance: 80.2
click at [318, 180] on div "Workflow Set Inputs Inputs LLM · O3 AI Search Content Optimization Evaluation S…" at bounding box center [294, 196] width 544 height 348
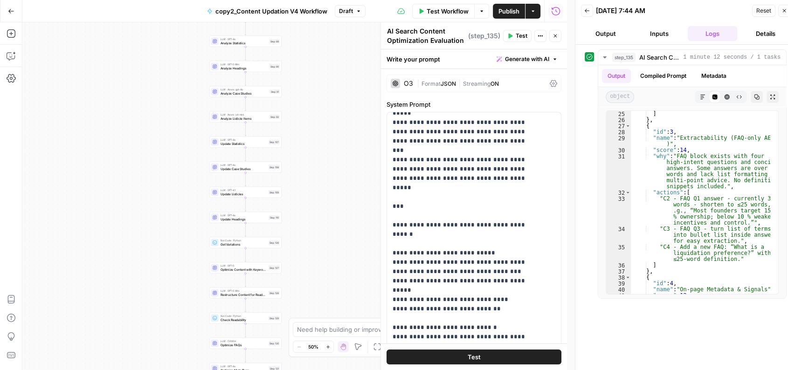
drag, startPoint x: 335, startPoint y: 272, endPoint x: 336, endPoint y: 214, distance: 57.8
click at [336, 214] on div "Workflow Set Inputs Inputs LLM · O3 AI Search Content Optimization Evaluation S…" at bounding box center [294, 196] width 544 height 348
click at [15, 57] on icon "button" at bounding box center [11, 55] width 9 height 9
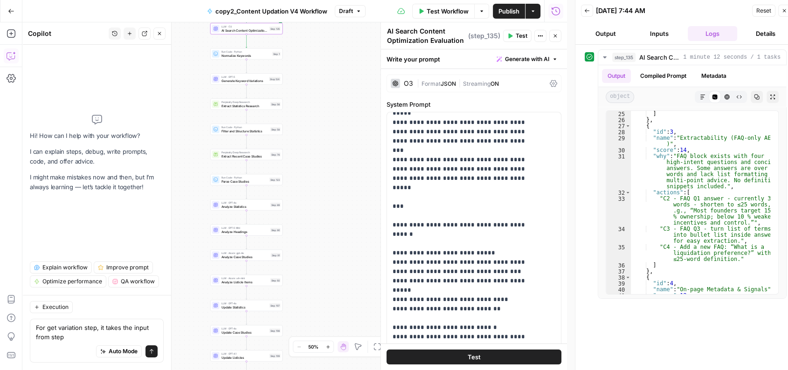
drag, startPoint x: 333, startPoint y: 170, endPoint x: 334, endPoint y: 345, distance: 175.2
click at [334, 323] on body "Qubit - SEO New Home Browse Your Data Usage Settings Recent Grids Live- 9-10 po…" at bounding box center [394, 185] width 788 height 370
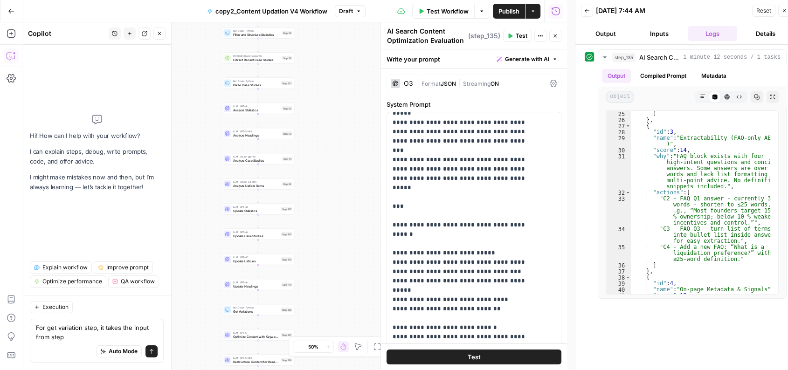
drag, startPoint x: 351, startPoint y: 199, endPoint x: 362, endPoint y: 89, distance: 109.6
click at [362, 89] on div "Workflow Set Inputs Inputs LLM · O3 AI Search Content Optimization Evaluation S…" at bounding box center [294, 196] width 544 height 348
click at [101, 323] on textarea "For get variation step, it takes the input from step" at bounding box center [97, 332] width 122 height 19
click at [63, 323] on div "Auto Mode Send" at bounding box center [97, 352] width 122 height 21
click at [69, 323] on textarea "For get variation step, it takes the input from step" at bounding box center [97, 332] width 122 height 19
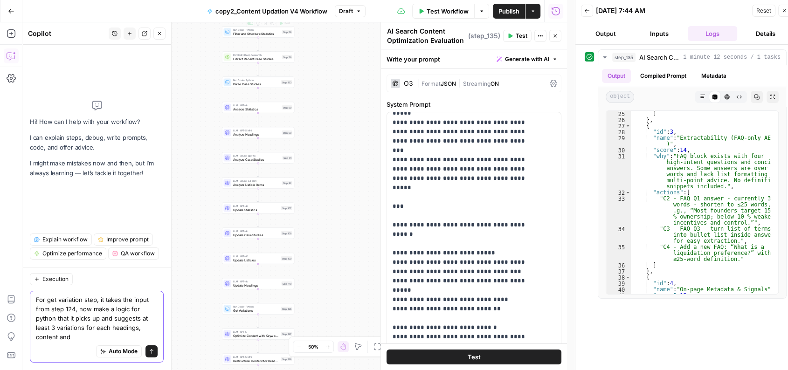
type textarea "For get variation step, it takes the input from step 124, now make a logic for …"
drag, startPoint x: 309, startPoint y: 109, endPoint x: 301, endPoint y: 199, distance: 89.8
click at [301, 199] on div "Workflow Set Inputs Inputs LLM · O3 AI Search Content Optimization Evaluation S…" at bounding box center [294, 196] width 544 height 348
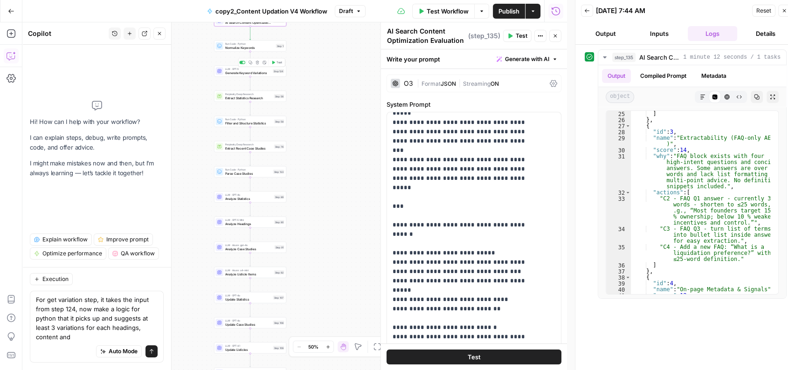
click at [255, 71] on span "Generate Keyword Variations" at bounding box center [248, 72] width 46 height 5
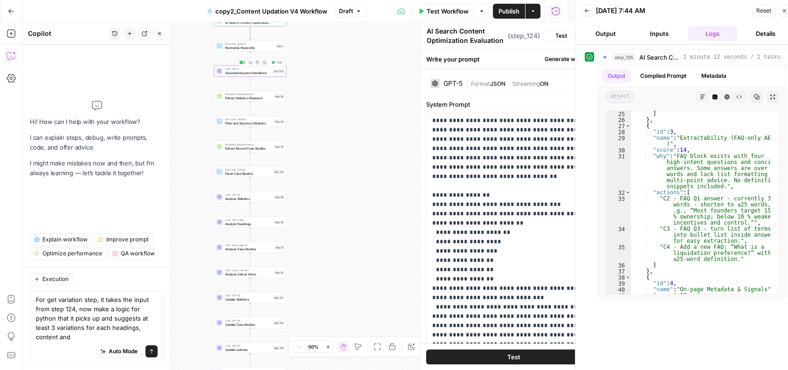
type textarea "Generate Keyword Variations"
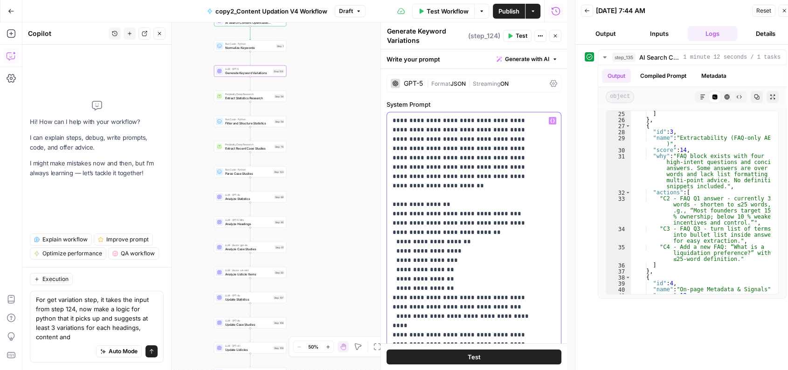
drag, startPoint x: 392, startPoint y: 214, endPoint x: 463, endPoint y: 285, distance: 99.9
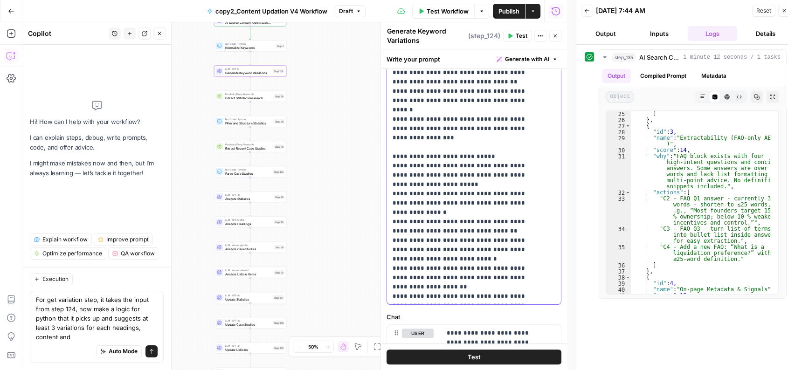
scroll to position [188, 0]
click at [463, 285] on p "**********" at bounding box center [465, 20] width 147 height 559
drag, startPoint x: 395, startPoint y: 143, endPoint x: 458, endPoint y: 269, distance: 141.3
click at [458, 269] on p "**********" at bounding box center [465, 20] width 147 height 559
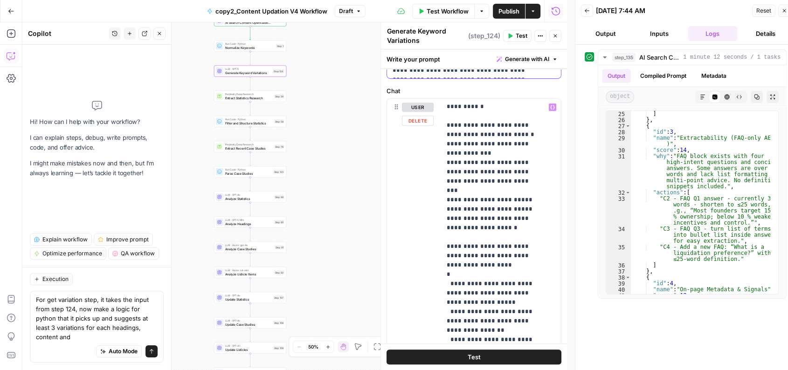
scroll to position [414, 0]
drag, startPoint x: 449, startPoint y: 160, endPoint x: 505, endPoint y: 229, distance: 88.4
click at [505, 229] on p "**********" at bounding box center [492, 255] width 93 height 438
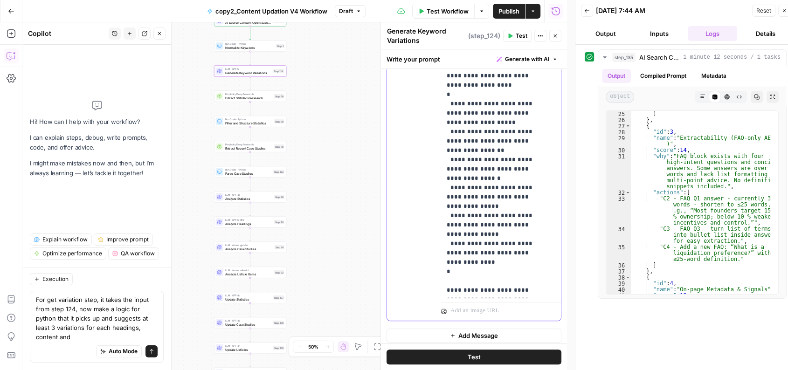
scroll to position [595, 0]
drag, startPoint x: 449, startPoint y: 93, endPoint x: 507, endPoint y: 259, distance: 175.7
click at [507, 259] on p "**********" at bounding box center [492, 75] width 93 height 438
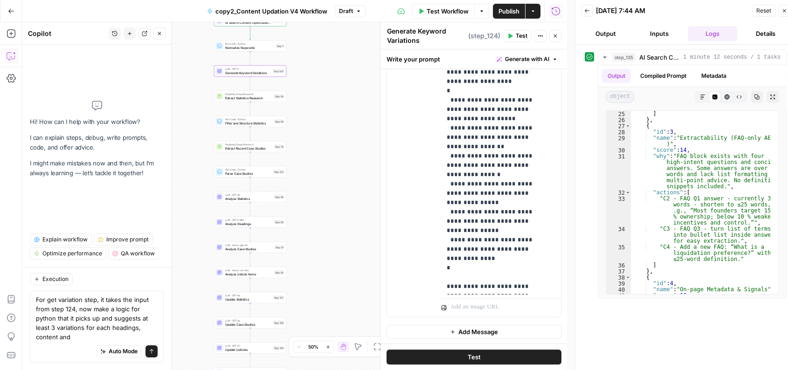
click at [353, 225] on div "Workflow Set Inputs Inputs LLM · O3 AI Search Content Optimization Evaluation S…" at bounding box center [294, 196] width 544 height 348
click at [89, 323] on textarea "For get variation step, it takes the input from step 124, now make a logic for …" at bounding box center [97, 318] width 122 height 47
click at [85, 323] on textarea "For get variation step, it takes the input from step 124, now make a logic for …" at bounding box center [97, 318] width 122 height 47
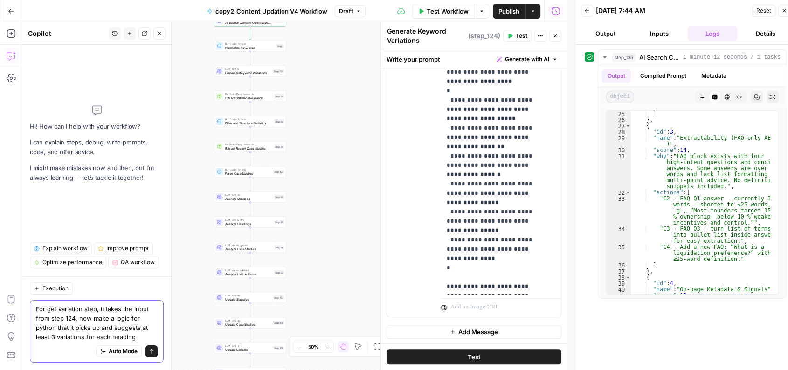
scroll to position [0, 0]
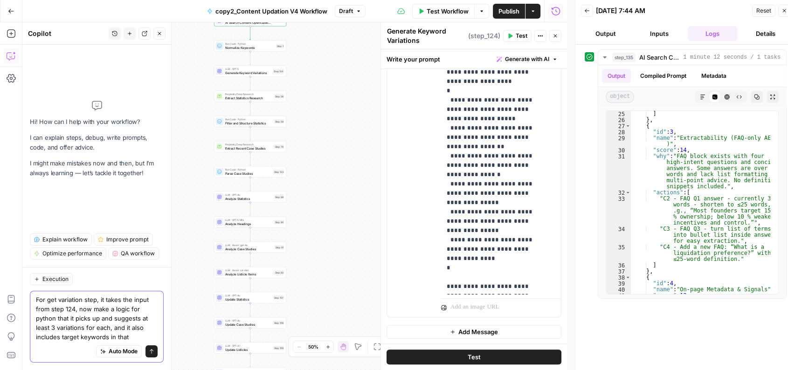
type textarea "For get variation step, it takes the input from step 124, now make a logic for …"
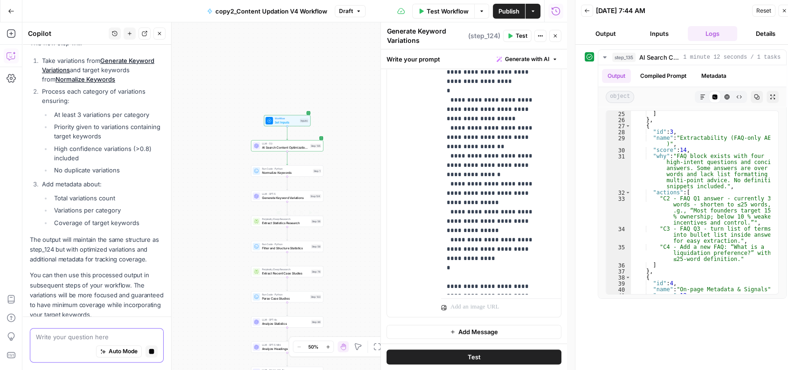
scroll to position [312, 0]
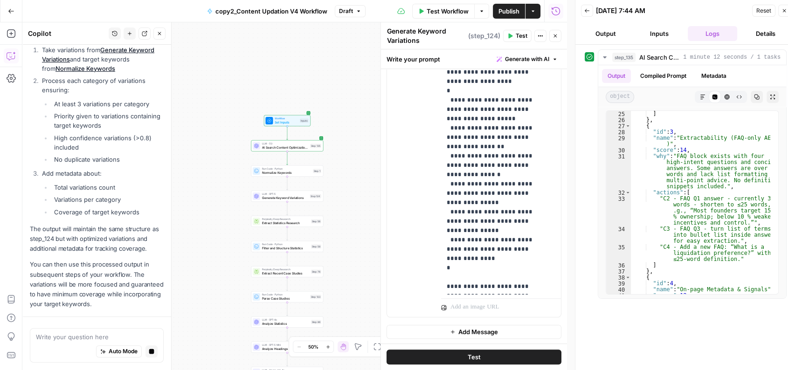
drag, startPoint x: 350, startPoint y: 267, endPoint x: 342, endPoint y: 122, distance: 145.7
click at [342, 122] on div "Workflow Set Inputs Inputs LLM · O3 AI Search Content Optimization Evaluation S…" at bounding box center [294, 196] width 544 height 348
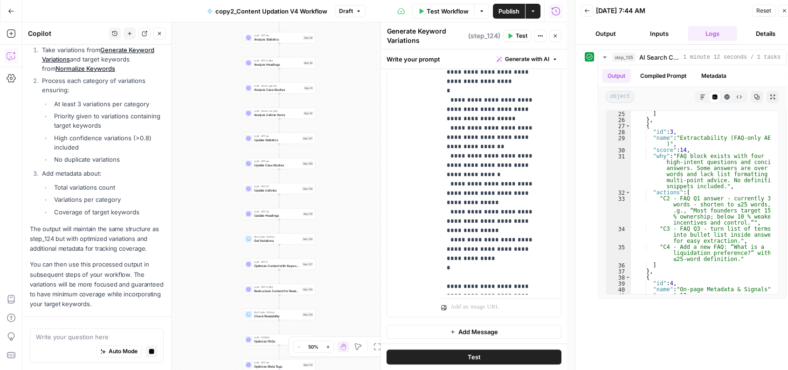
drag, startPoint x: 336, startPoint y: 238, endPoint x: 337, endPoint y: 90, distance: 148.2
click at [337, 90] on div "Workflow Set Inputs Inputs LLM · O3 AI Search Content Optimization Evaluation S…" at bounding box center [294, 196] width 544 height 348
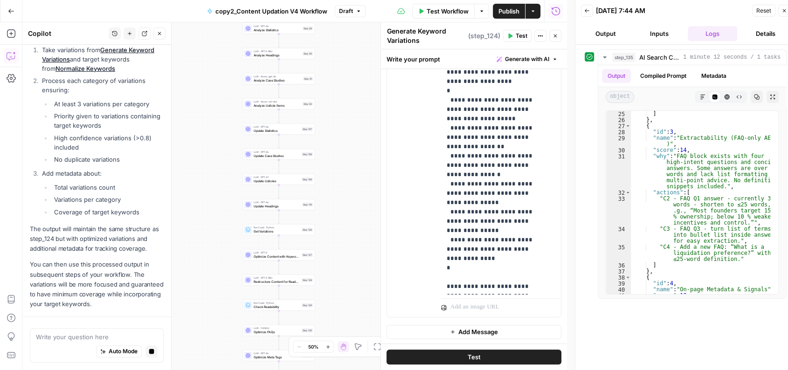
drag, startPoint x: 330, startPoint y: 233, endPoint x: 349, endPoint y: 69, distance: 165.1
click at [349, 69] on div "Workflow Set Inputs Inputs LLM · O3 AI Search Content Optimization Evaluation S…" at bounding box center [294, 196] width 544 height 348
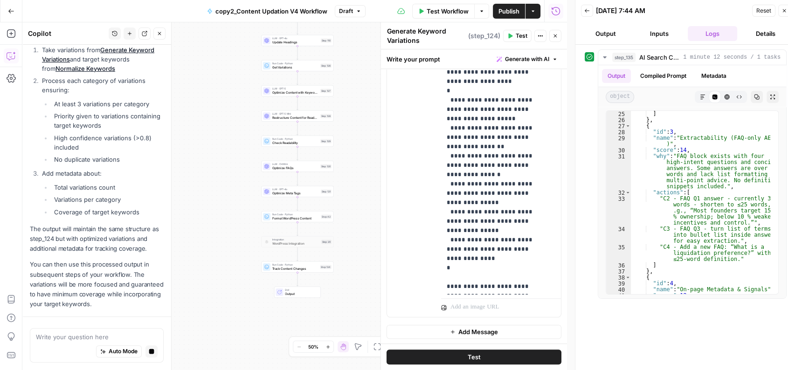
click at [115, 98] on li "Process each category of variations ensuring: At least 3 variations per categor…" at bounding box center [102, 120] width 124 height 88
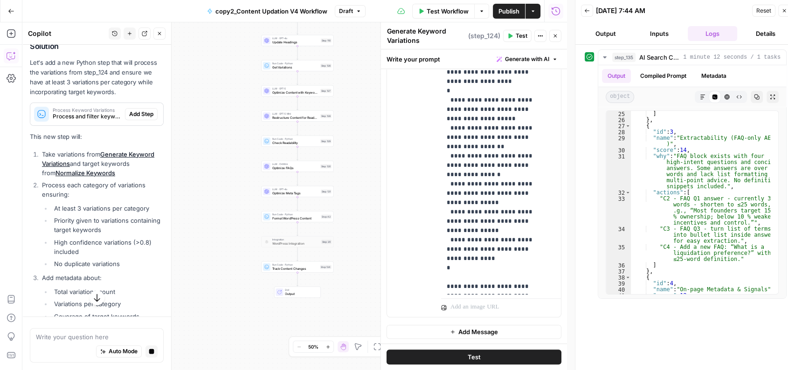
scroll to position [200, 0]
click at [82, 119] on span "Process and filter keyword variations ensuring minimum coverage and target keyw…" at bounding box center [87, 114] width 69 height 8
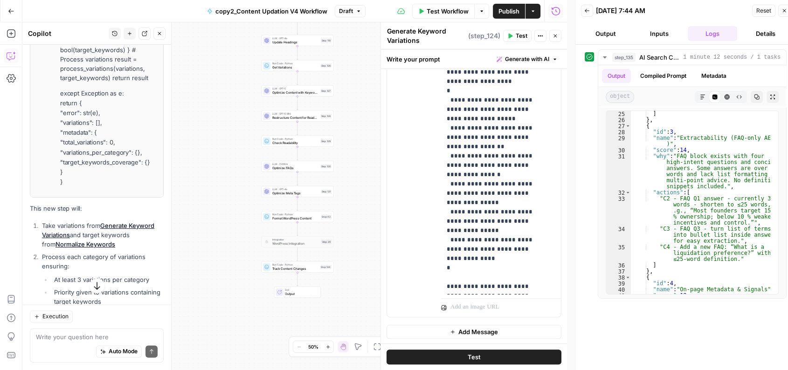
scroll to position [2, 0]
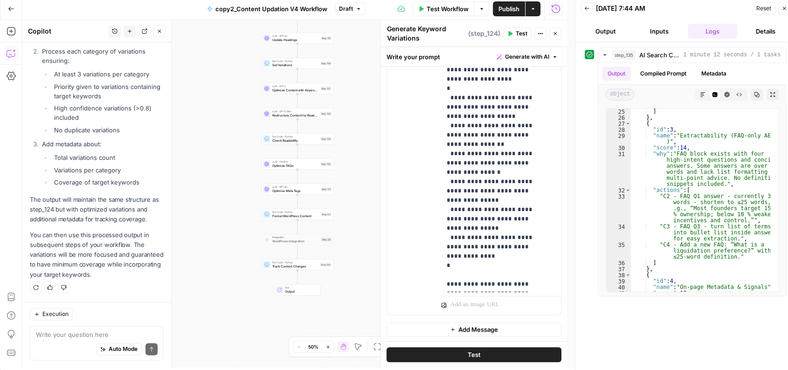
drag, startPoint x: 43, startPoint y: 158, endPoint x: 127, endPoint y: 140, distance: 85.4
click at [93, 224] on p "The output will maintain the same structure as step_124 but with optimized vari…" at bounding box center [97, 209] width 134 height 29
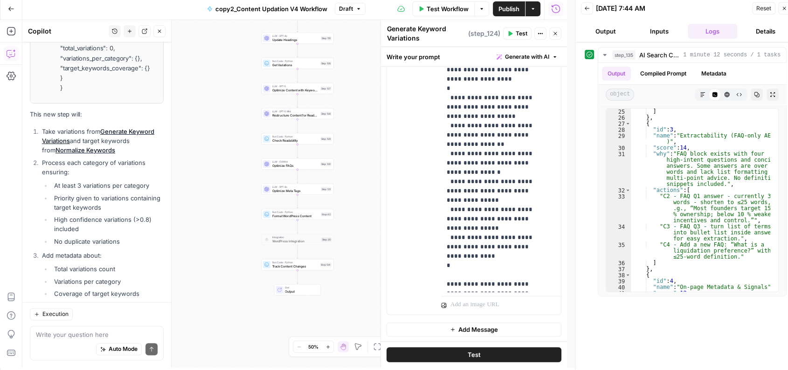
scroll to position [1209, 0]
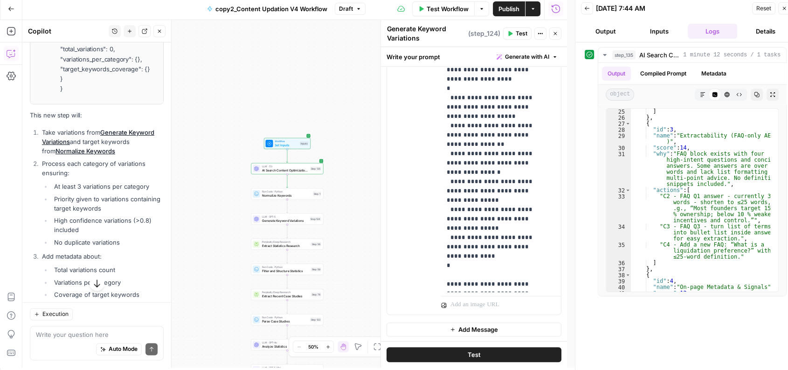
drag, startPoint x: 48, startPoint y: 225, endPoint x: 136, endPoint y: 242, distance: 90.3
click at [136, 242] on ul "At least 3 variations per category Priority given to variations containing targ…" at bounding box center [103, 214] width 122 height 65
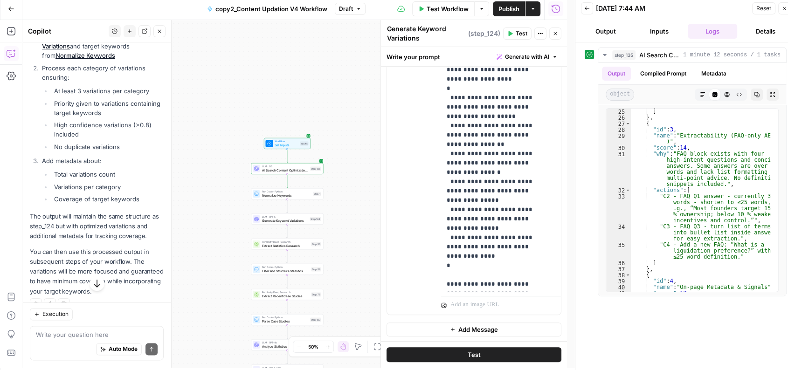
scroll to position [1307, 0]
drag, startPoint x: 55, startPoint y: 180, endPoint x: 142, endPoint y: 182, distance: 87.6
click at [142, 150] on li "No duplicate variations" at bounding box center [108, 144] width 112 height 9
click at [52, 177] on li "Total variations count" at bounding box center [108, 172] width 112 height 9
drag, startPoint x: 46, startPoint y: 212, endPoint x: 144, endPoint y: 232, distance: 99.5
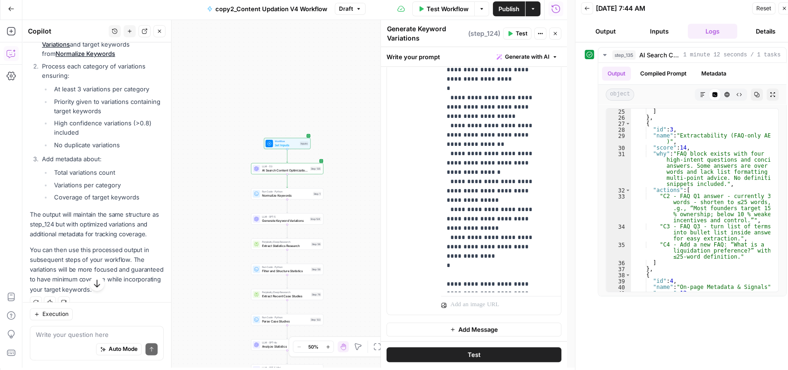
click at [144, 202] on ul "Total variations count Variations per category Coverage of target keywords" at bounding box center [103, 185] width 122 height 34
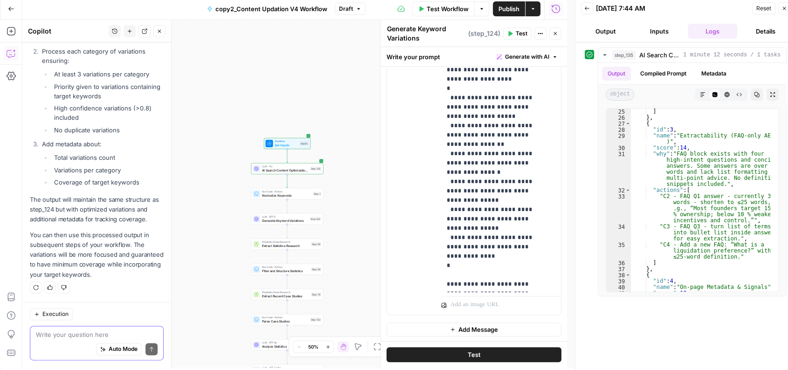
click at [68, 323] on textarea at bounding box center [97, 334] width 122 height 9
drag, startPoint x: 84, startPoint y: 115, endPoint x: 82, endPoint y: 181, distance: 66.2
click at [82, 181] on ol "Take variations from Generate Keyword Variations and target keywords from Norma…" at bounding box center [97, 101] width 134 height 172
click at [74, 323] on textarea at bounding box center [97, 334] width 122 height 9
drag, startPoint x: 238, startPoint y: 188, endPoint x: 240, endPoint y: -45, distance: 233.0
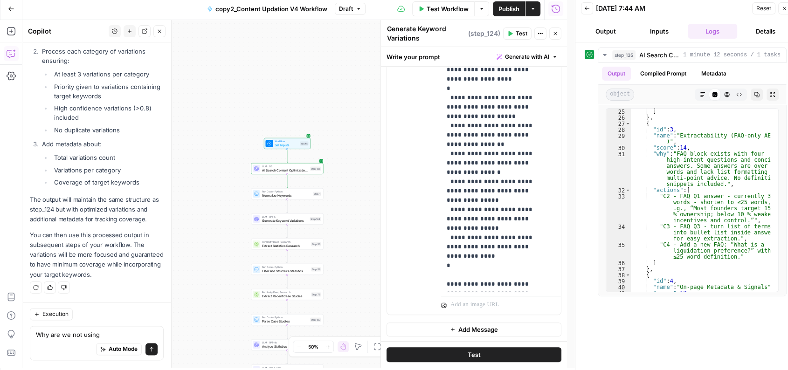
click at [240, 0] on html "Qubit - SEO New Home Browse Your Data Usage Settings Recent Grids Live- 9-10 po…" at bounding box center [394, 183] width 788 height 370
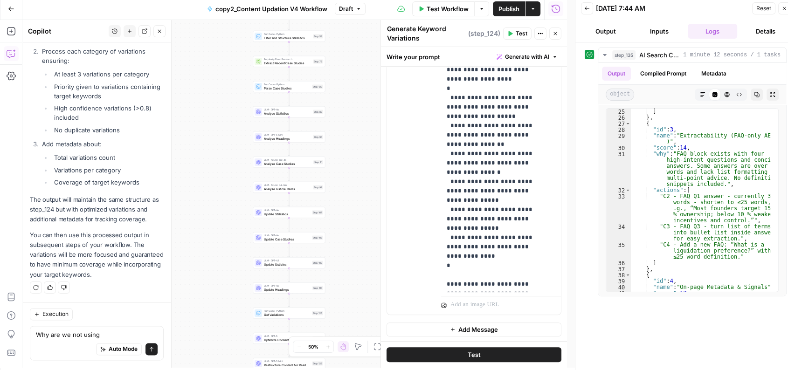
drag, startPoint x: 228, startPoint y: 218, endPoint x: 228, endPoint y: 88, distance: 129.6
click at [228, 88] on div "Workflow Set Inputs Inputs LLM · O3 AI Search Content Optimization Evaluation S…" at bounding box center [294, 194] width 544 height 348
click at [97, 323] on textarea "Why are we not using" at bounding box center [97, 334] width 122 height 9
type textarea "Why are we not updating step 126?"
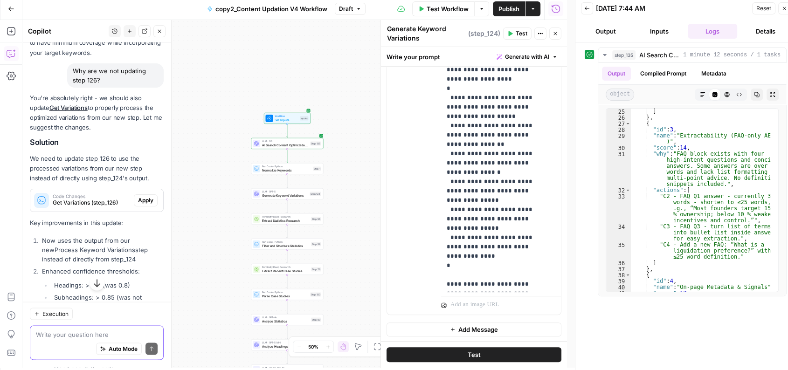
scroll to position [1540, 0]
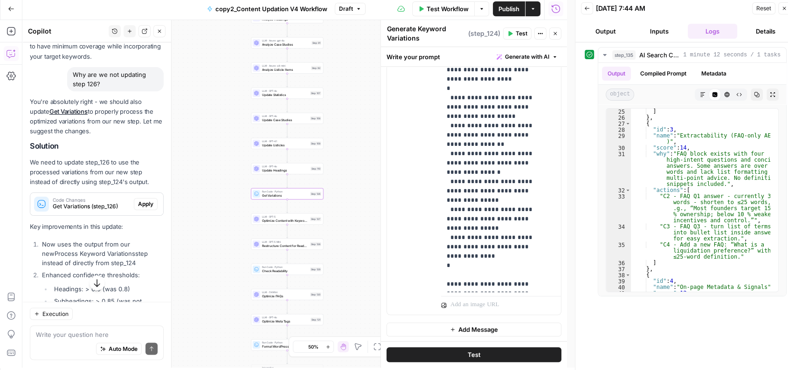
click at [141, 208] on span "Apply" at bounding box center [145, 204] width 15 height 8
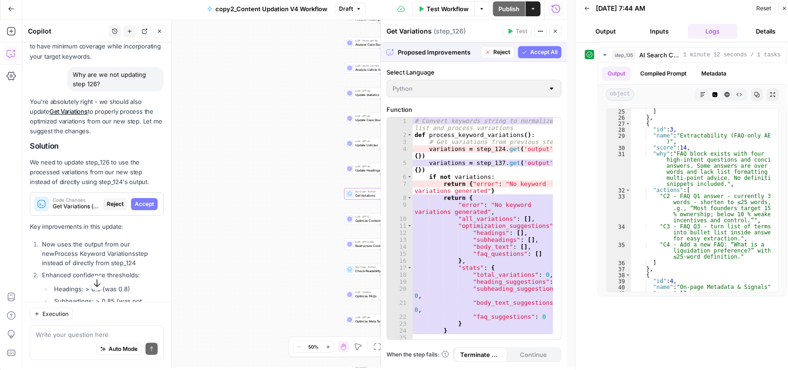
click at [141, 208] on span "Accept" at bounding box center [144, 204] width 19 height 8
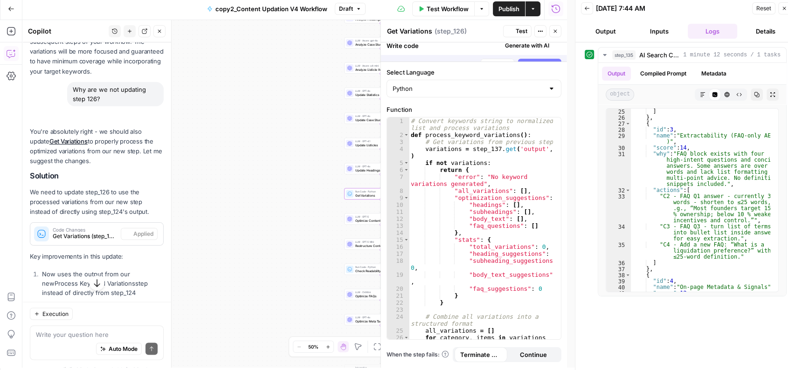
scroll to position [1555, 0]
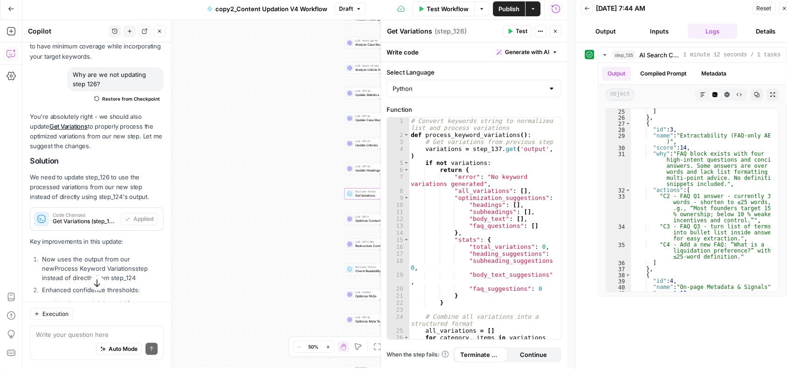
click at [518, 29] on span "Test" at bounding box center [521, 31] width 12 height 8
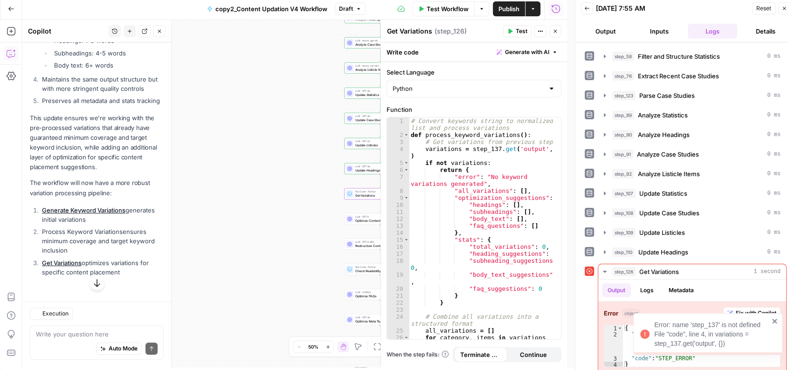
scroll to position [535, 0]
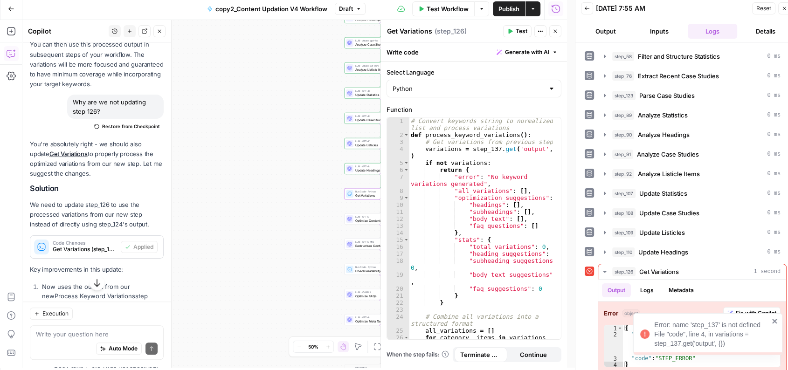
click at [715, 313] on div "Error: name 'step_137' is not defined File "code", line 4, in variations = step…" at bounding box center [707, 334] width 149 height 42
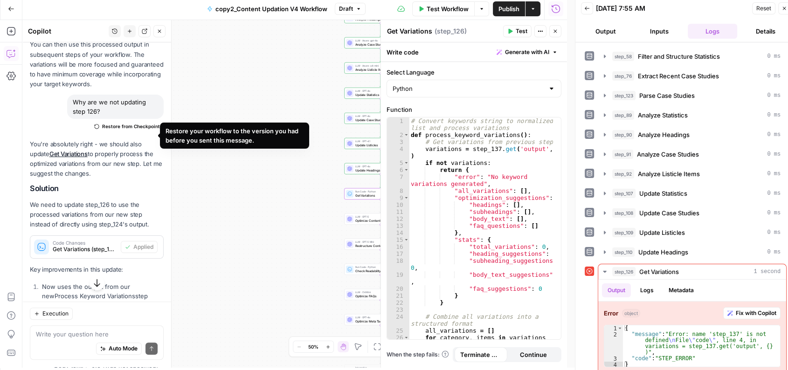
scroll to position [937, 0]
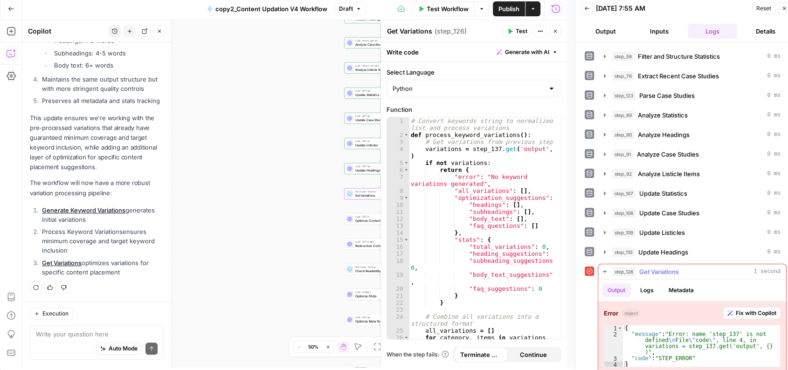
click at [715, 312] on button "Fix with Copilot" at bounding box center [751, 313] width 57 height 12
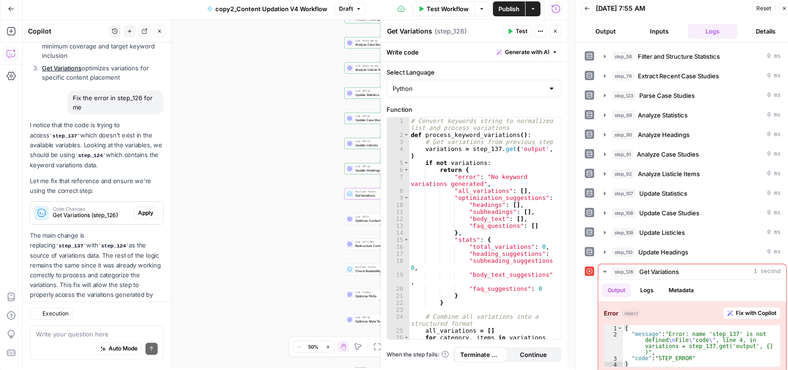
scroll to position [1161, 0]
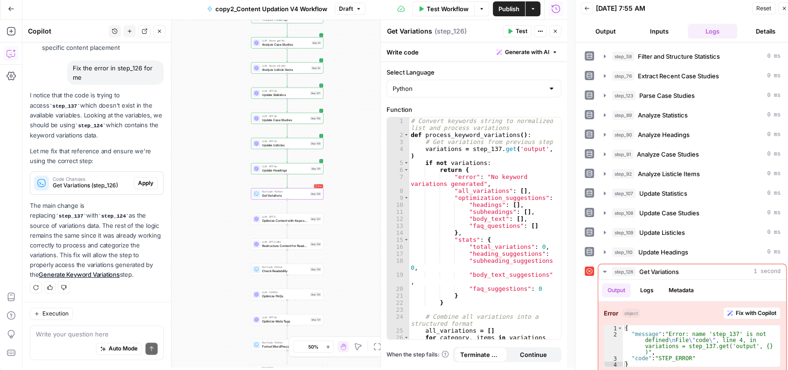
click at [138, 185] on span "Apply" at bounding box center [145, 183] width 15 height 8
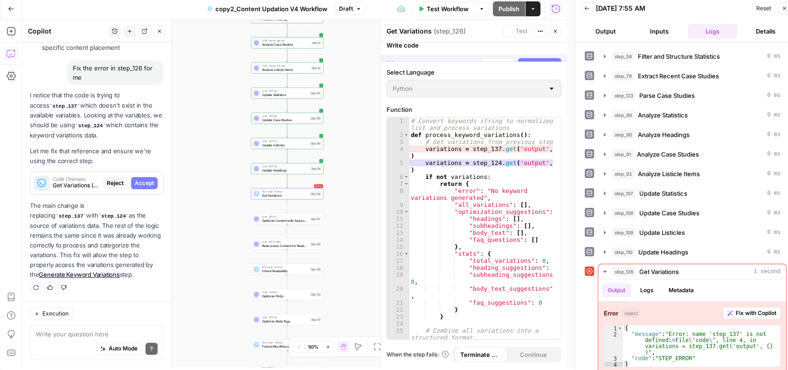
scroll to position [1132, 0]
click at [135, 185] on span "Accept" at bounding box center [144, 183] width 19 height 8
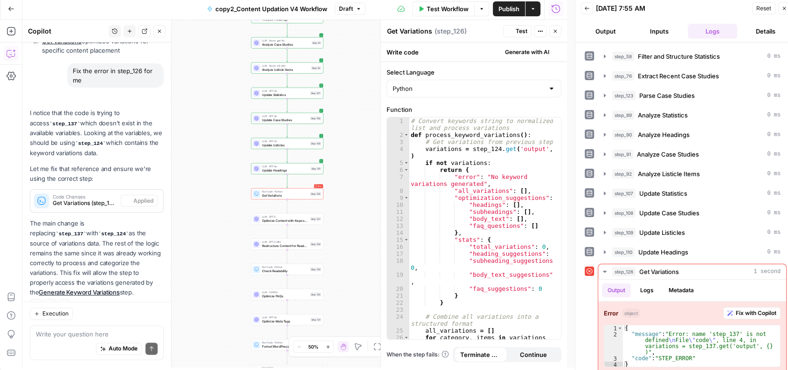
scroll to position [1176, 0]
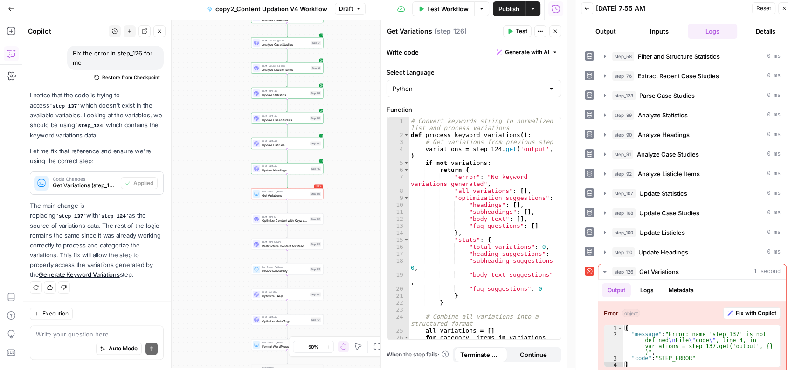
click at [517, 28] on span "Test" at bounding box center [521, 31] width 12 height 8
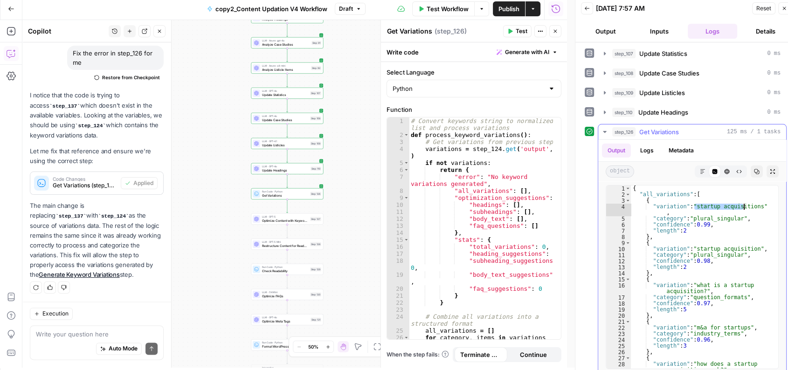
drag, startPoint x: 694, startPoint y: 205, endPoint x: 749, endPoint y: 206, distance: 55.5
click at [715, 206] on div "{ "all_variations" : [ { "variation" : "startup acquisitions" , "category" : "p…" at bounding box center [700, 282] width 139 height 195
drag, startPoint x: 693, startPoint y: 245, endPoint x: 749, endPoint y: 243, distance: 56.4
click at [715, 243] on div "{ "all_variations" : [ { "variation" : "startup acquisitions" , "category" : "p…" at bounding box center [700, 282] width 139 height 195
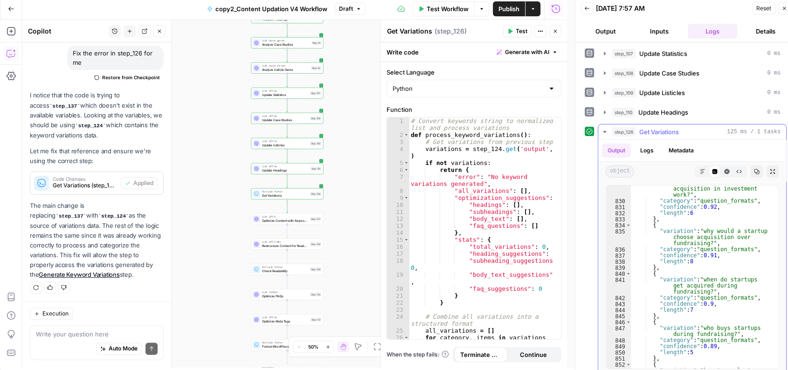
scroll to position [6184, 0]
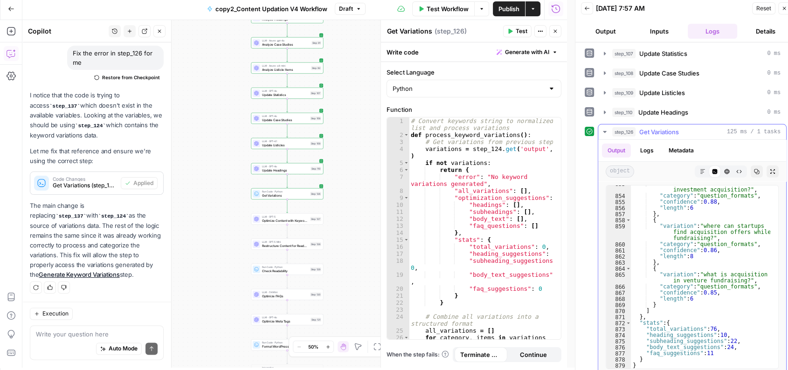
click at [651, 323] on div "**********" at bounding box center [692, 277] width 188 height 192
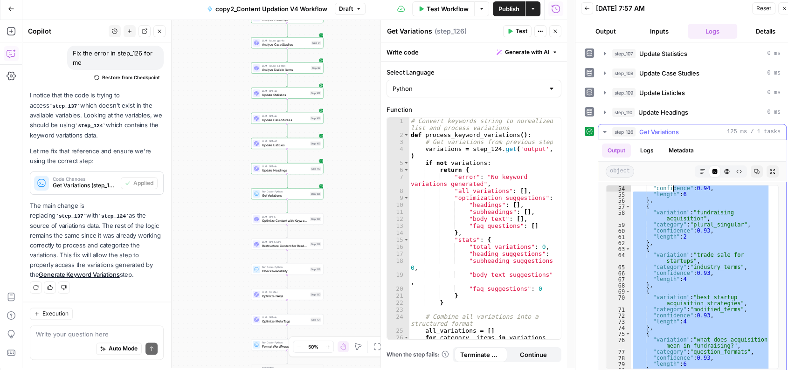
scroll to position [0, 0]
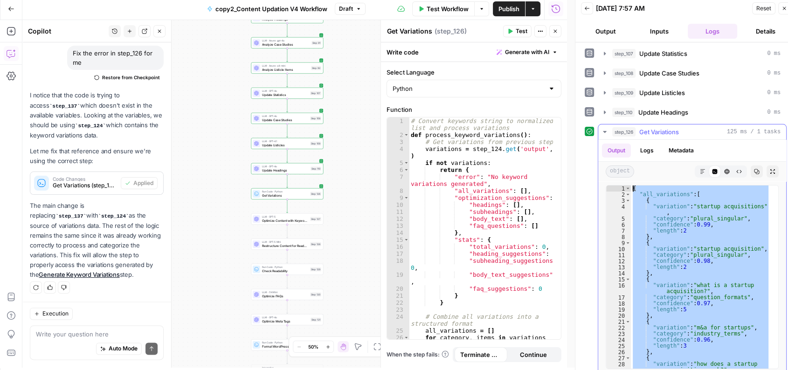
drag, startPoint x: 651, startPoint y: 365, endPoint x: 633, endPoint y: 181, distance: 184.5
click at [633, 181] on div "* 1 2 3 4 5 6 7 8 9 10 11 12 13 14 15 16 17 18 19 20 21 22 23 24 25 26 27 28 29…" at bounding box center [692, 277] width 188 height 192
type textarea "**********"
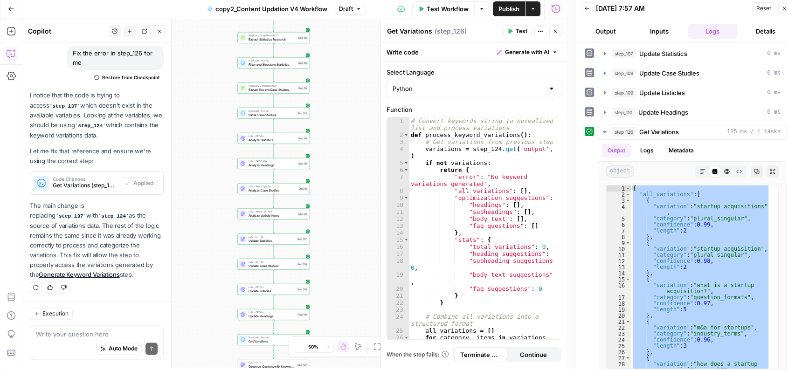
drag, startPoint x: 345, startPoint y: 75, endPoint x: 329, endPoint y: 226, distance: 152.8
click at [329, 226] on div "Workflow Set Inputs Inputs LLM · O3 AI Search Content Optimization Evaluation S…" at bounding box center [294, 194] width 544 height 348
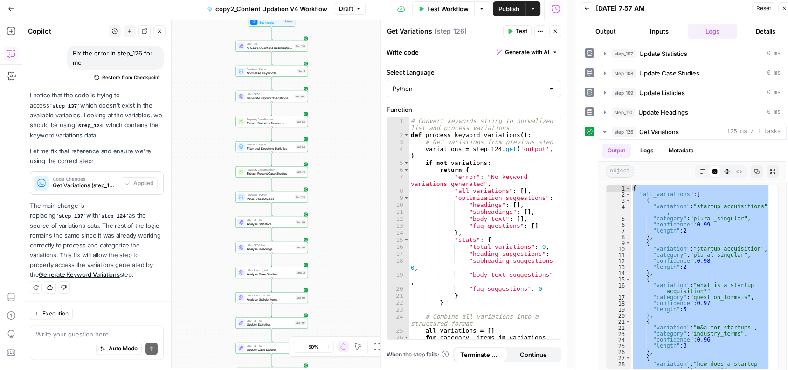
drag, startPoint x: 328, startPoint y: 115, endPoint x: 330, endPoint y: 214, distance: 98.8
click at [330, 214] on div "Workflow Set Inputs Inputs LLM · O3 AI Search Content Optimization Evaluation S…" at bounding box center [294, 194] width 544 height 348
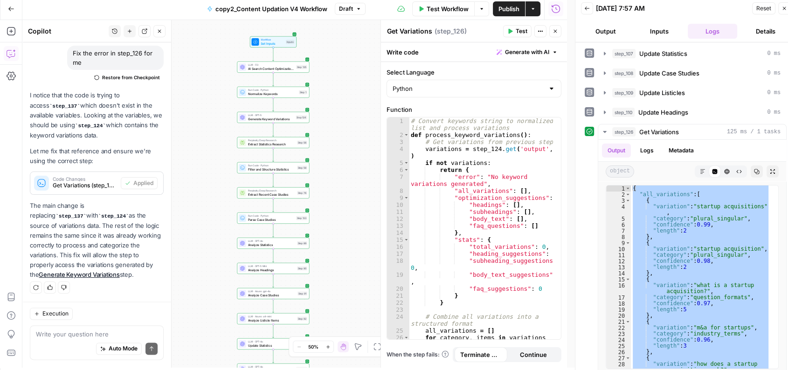
click at [329, 113] on div "Workflow Set Inputs Inputs LLM · O3 AI Search Content Optimization Evaluation S…" at bounding box center [294, 194] width 544 height 348
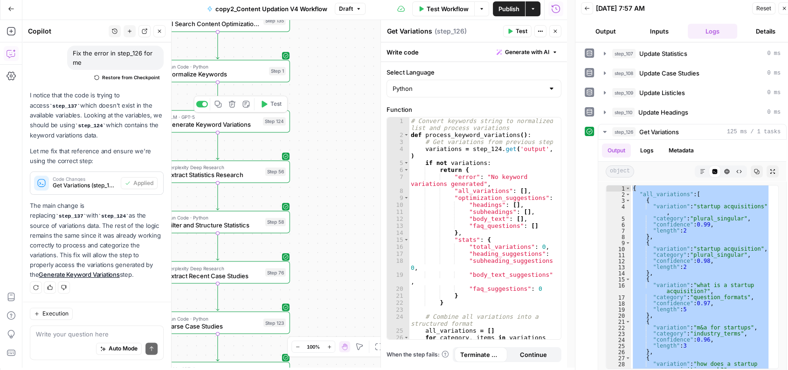
click at [270, 104] on span "Test" at bounding box center [275, 104] width 11 height 8
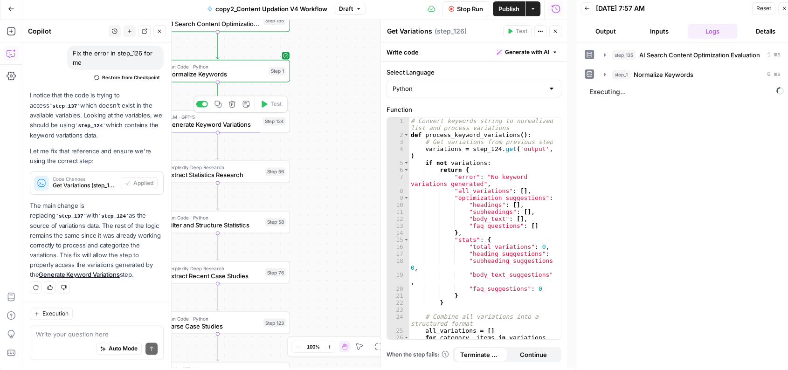
drag, startPoint x: 350, startPoint y: 104, endPoint x: 372, endPoint y: 83, distance: 30.6
click at [372, 83] on div "Workflow Set Inputs Inputs LLM · O3 AI Search Content Optimization Evaluation S…" at bounding box center [294, 194] width 544 height 348
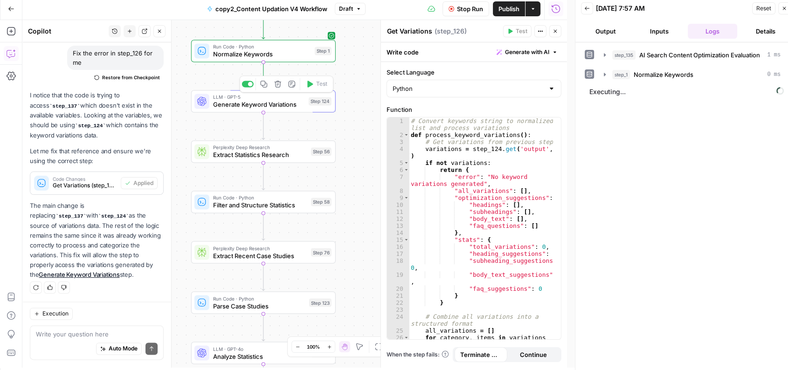
drag, startPoint x: 341, startPoint y: 89, endPoint x: 365, endPoint y: 90, distance: 24.7
click at [365, 90] on div "Workflow Set Inputs Inputs LLM · O3 AI Search Content Optimization Evaluation S…" at bounding box center [294, 194] width 544 height 348
click at [281, 103] on span "Generate Keyword Variations" at bounding box center [260, 104] width 92 height 9
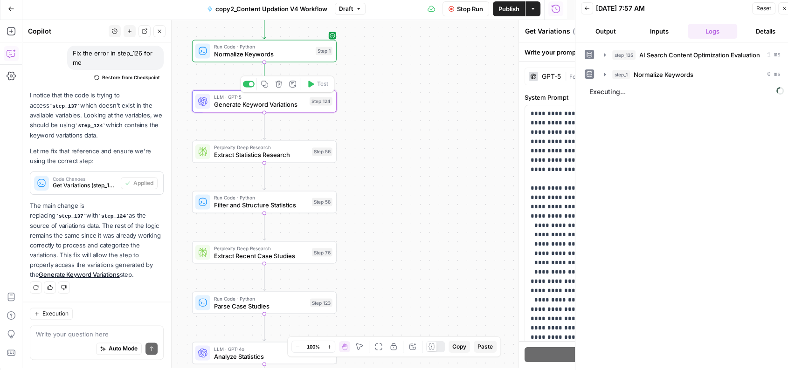
type textarea "Generate Keyword Variations"
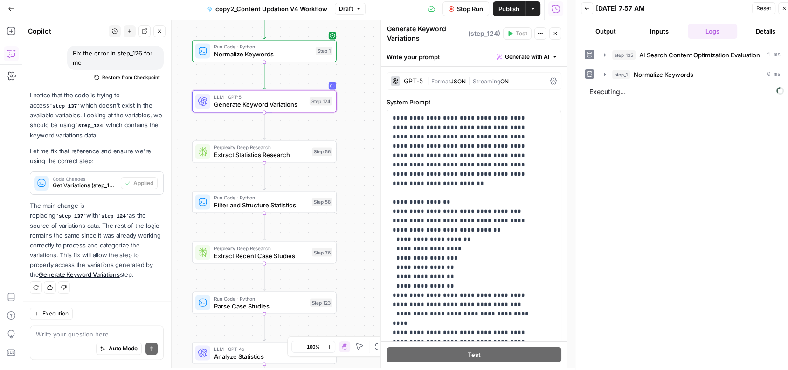
click at [411, 79] on div "GPT-5" at bounding box center [413, 81] width 19 height 7
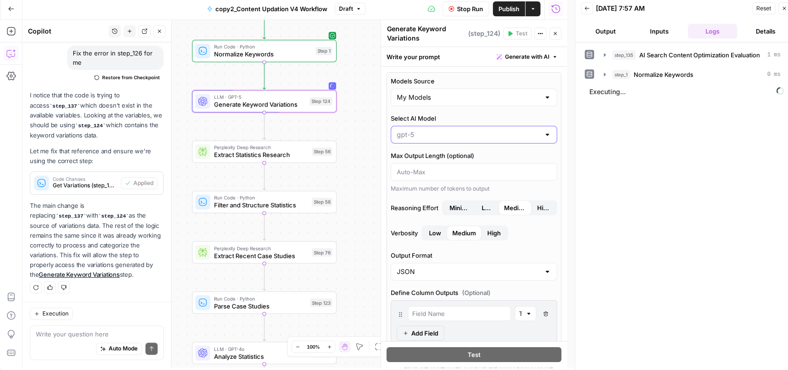
click at [479, 135] on input "Select AI Model" at bounding box center [468, 134] width 143 height 9
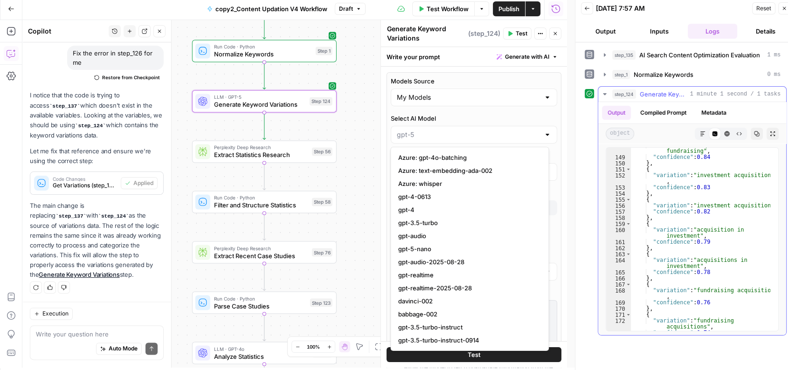
scroll to position [1156, 0]
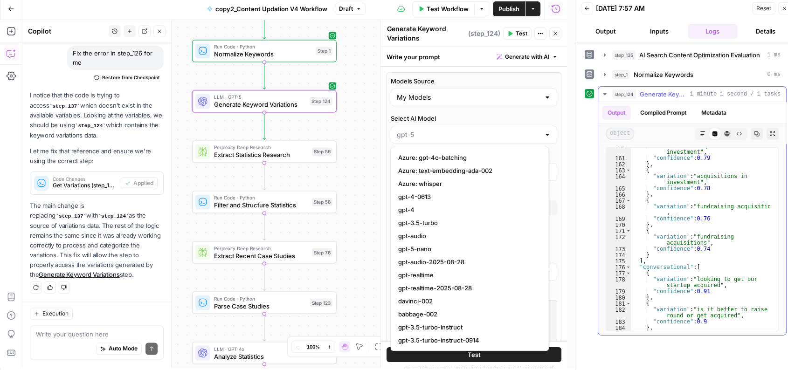
type input "gpt-5"
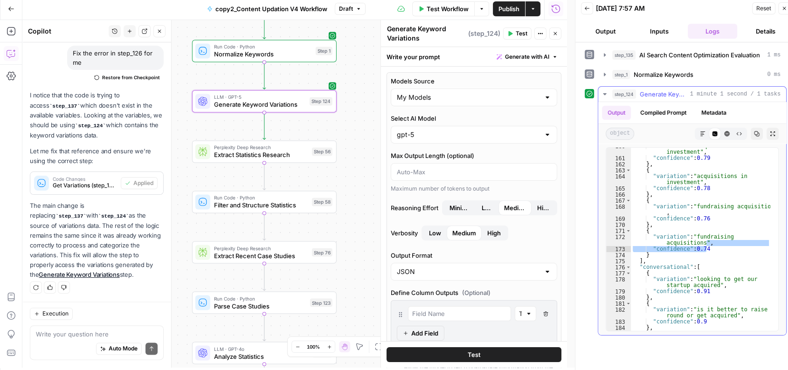
drag, startPoint x: 769, startPoint y: 240, endPoint x: 770, endPoint y: 250, distance: 9.8
click at [715, 250] on div at bounding box center [773, 239] width 10 height 183
type textarea "**********"
click at [715, 215] on div ""variation" : "acquisition in investment" , "confidence" : 0.79 } , { "variatio…" at bounding box center [701, 243] width 140 height 201
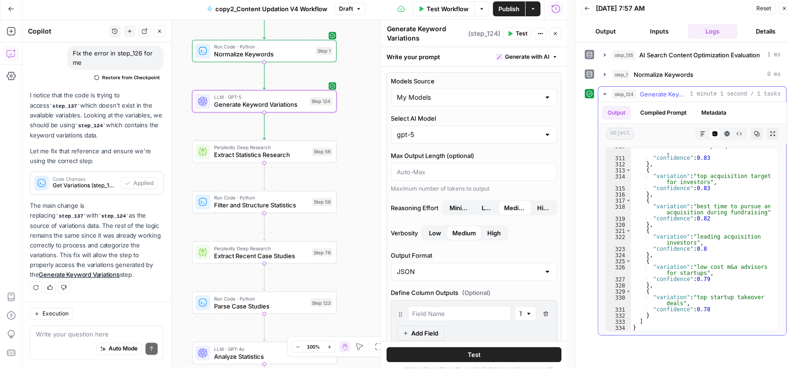
scroll to position [2198, 0]
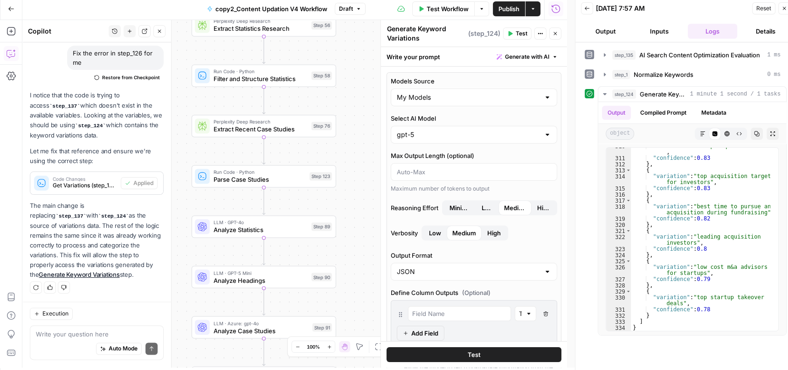
drag, startPoint x: 365, startPoint y: 215, endPoint x: 367, endPoint y: 75, distance: 139.8
click at [367, 75] on div "Workflow Set Inputs Inputs LLM · O3 AI Search Content Optimization Evaluation S…" at bounding box center [294, 194] width 544 height 348
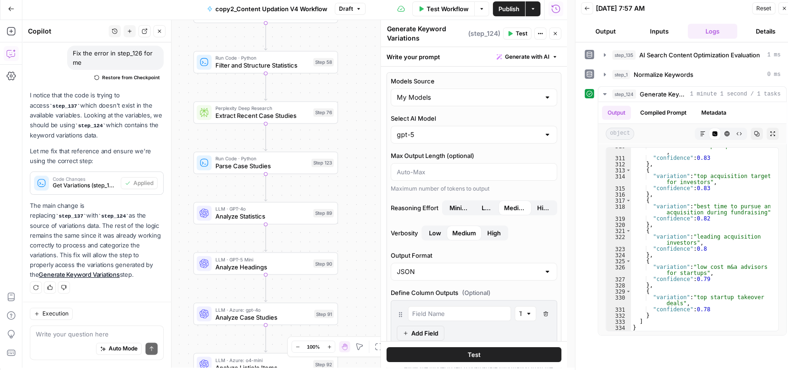
drag, startPoint x: 354, startPoint y: 248, endPoint x: 354, endPoint y: 98, distance: 149.6
click at [354, 98] on div "Workflow Set Inputs Inputs LLM · O3 AI Search Content Optimization Evaluation S…" at bounding box center [294, 194] width 544 height 348
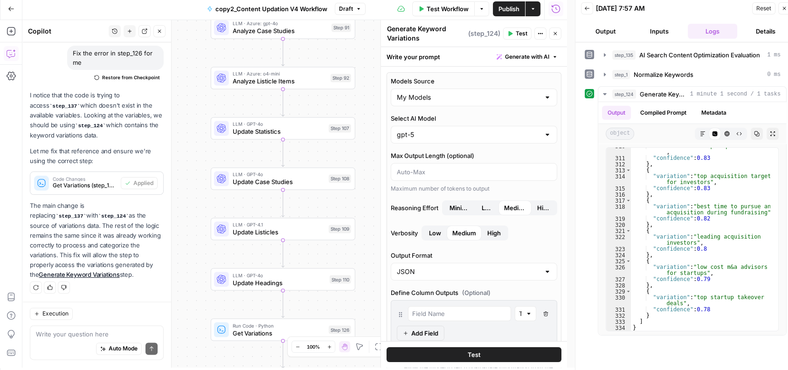
drag, startPoint x: 358, startPoint y: 286, endPoint x: 373, endPoint y: 135, distance: 151.8
click at [373, 135] on div "Workflow Set Inputs Inputs LLM · O3 AI Search Content Optimization Evaluation S…" at bounding box center [294, 194] width 544 height 348
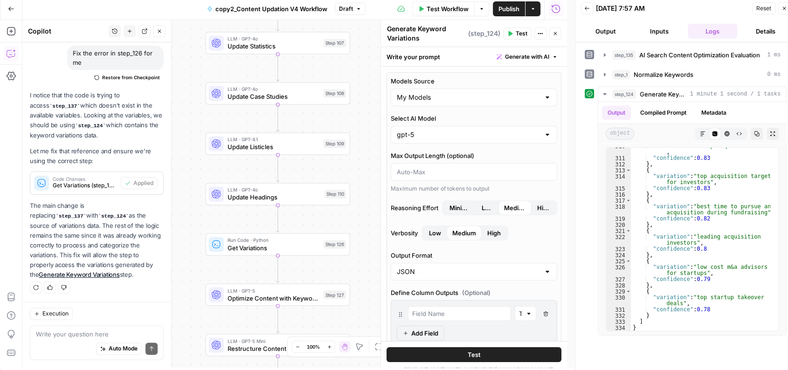
drag, startPoint x: 373, startPoint y: 254, endPoint x: 370, endPoint y: 182, distance: 72.8
click at [370, 182] on div "Workflow Set Inputs Inputs LLM · O3 AI Search Content Optimization Evaluation S…" at bounding box center [294, 194] width 544 height 348
click at [334, 220] on button "Test" at bounding box center [331, 225] width 29 height 12
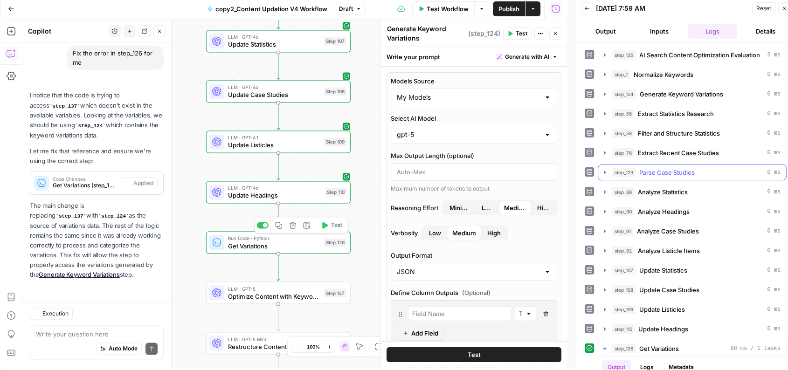
scroll to position [217, 0]
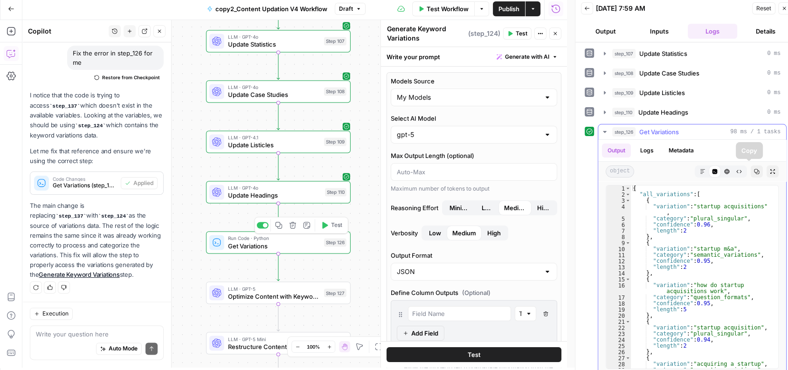
click at [715, 171] on button "Copy" at bounding box center [756, 171] width 12 height 12
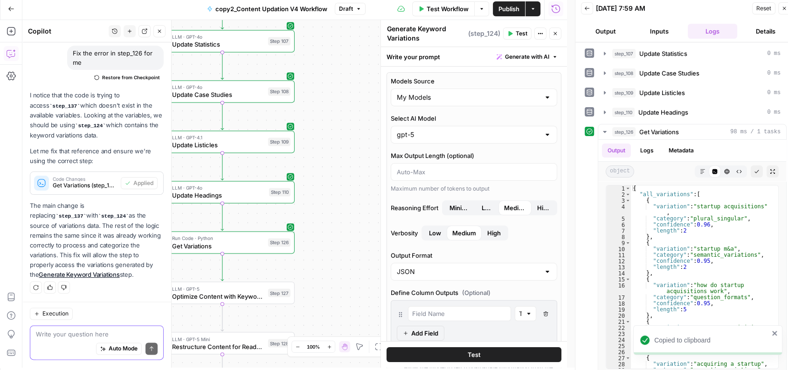
click at [78, 323] on textarea at bounding box center [97, 334] width 122 height 9
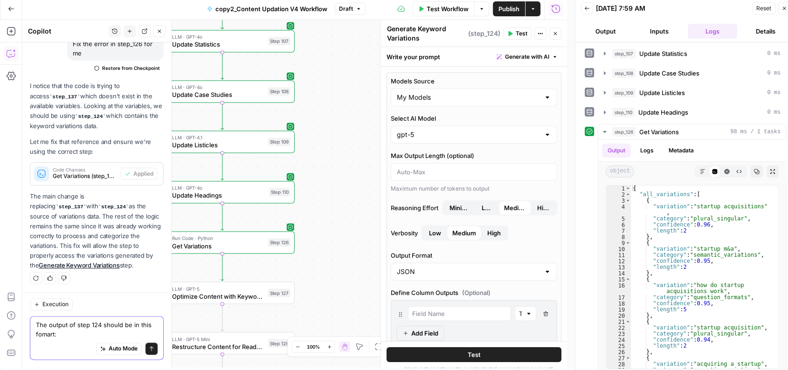
scroll to position [1204, 0]
click at [78, 323] on textarea "The output of step 124 should be in this fomart:" at bounding box center [97, 330] width 122 height 19
paste textarea "{ "all_variations": [ { "variation": "startup acquisitions", "category": "plura…"
type textarea "The output of step 124 should be in this fomart: { "all_variations": [ { "varia…"
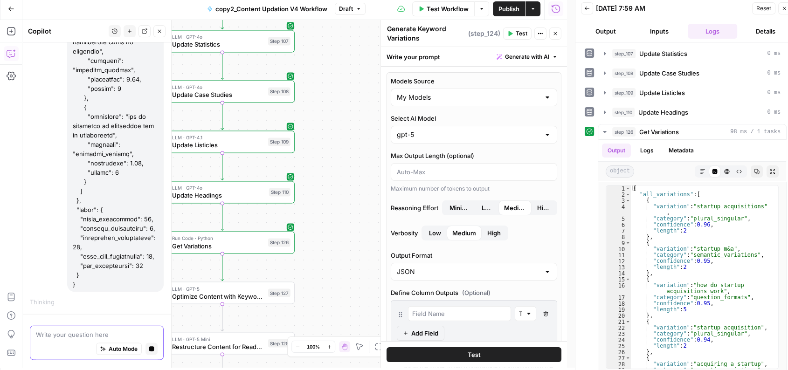
scroll to position [12194, 0]
drag, startPoint x: 361, startPoint y: 184, endPoint x: 412, endPoint y: 191, distance: 51.2
click at [412, 191] on body "Qubit - SEO New Home Browse Your Data Usage Settings Recent Grids Live- 9-10 po…" at bounding box center [394, 183] width 788 height 370
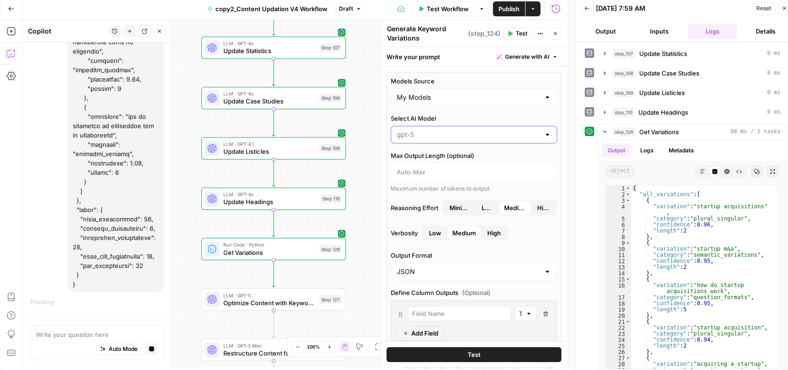
click at [425, 131] on input "Select AI Model" at bounding box center [468, 134] width 143 height 9
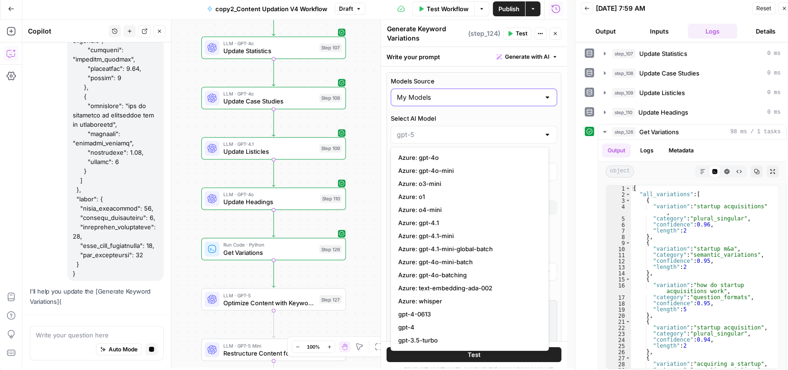
type input "gpt-5"
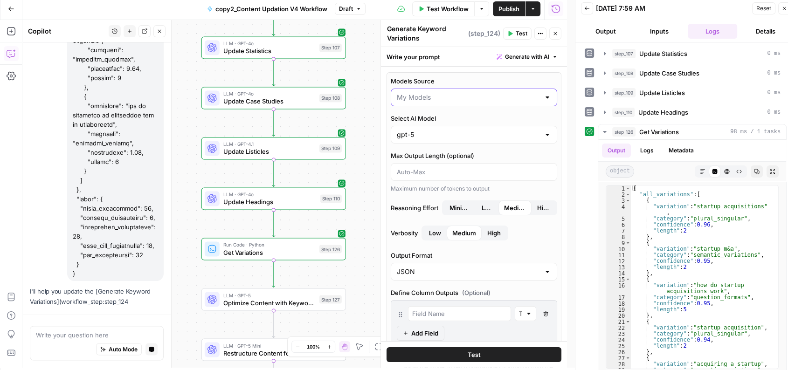
click at [428, 95] on input "Models Source" at bounding box center [468, 97] width 143 height 9
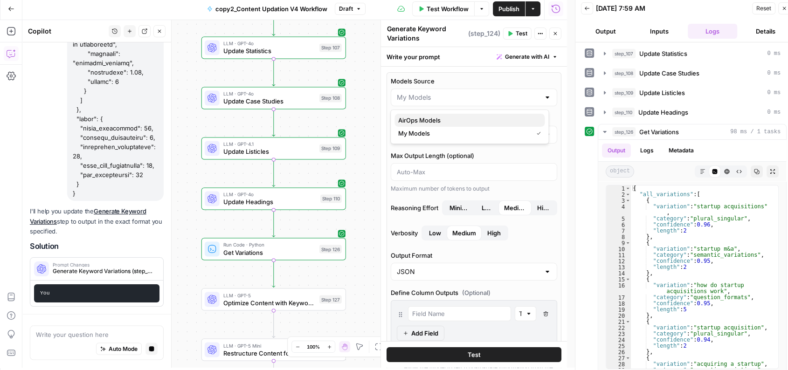
click at [431, 116] on span "AirOps Models" at bounding box center [467, 120] width 139 height 9
type input "AirOps Models"
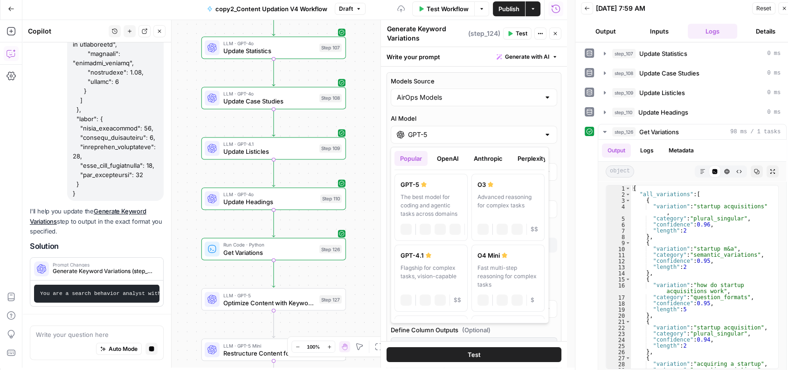
click at [418, 140] on div "GPT-5" at bounding box center [474, 135] width 166 height 18
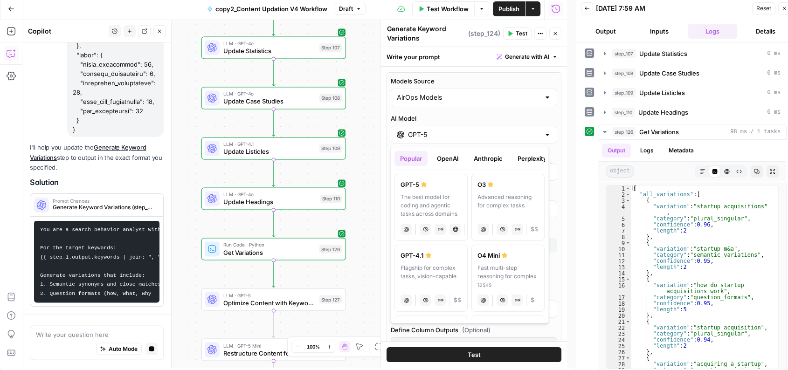
click at [443, 161] on button "OpenAI" at bounding box center [447, 158] width 33 height 15
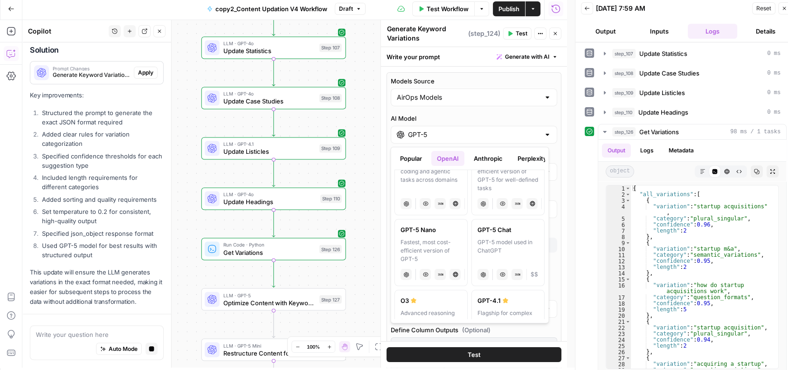
scroll to position [32, 0]
click at [434, 242] on div "Fastest, most cost-efficient version of GPT-5" at bounding box center [430, 252] width 61 height 25
type input "GPT-5 Nano"
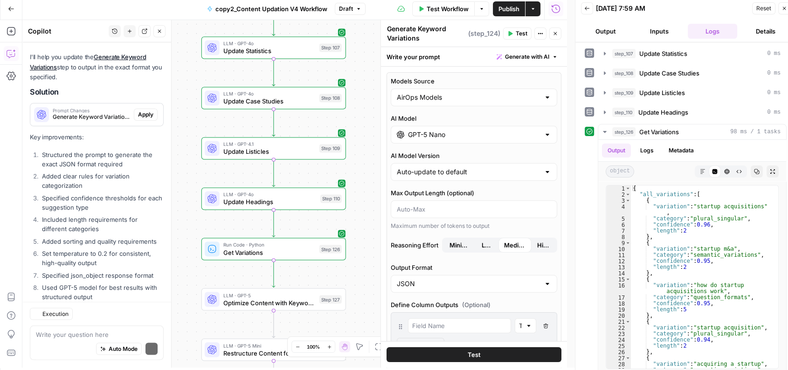
scroll to position [12578, 0]
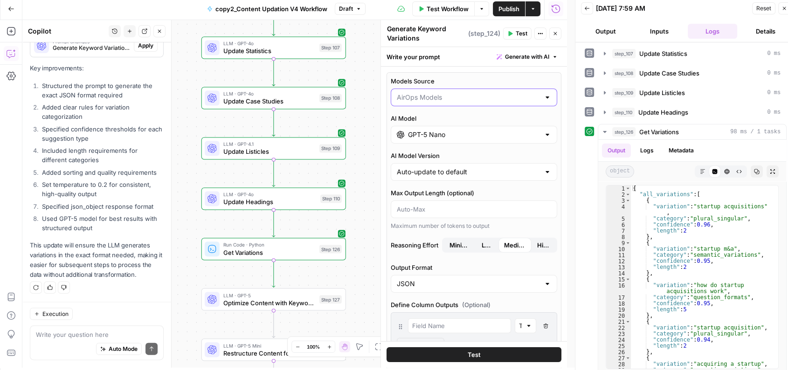
drag, startPoint x: 453, startPoint y: 94, endPoint x: 442, endPoint y: 101, distance: 13.2
click at [442, 101] on input "Models Source" at bounding box center [468, 97] width 143 height 9
click at [442, 135] on span "My Models" at bounding box center [467, 133] width 139 height 9
type input "My Models"
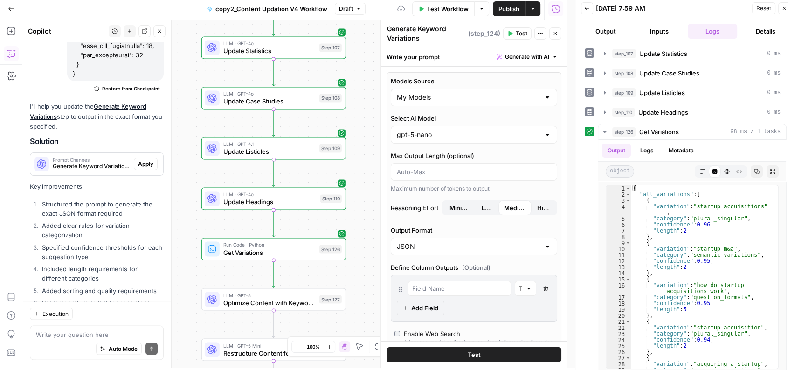
scroll to position [12441, 0]
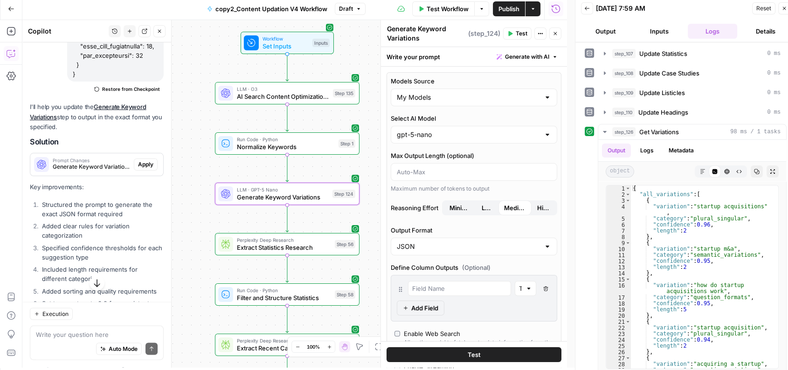
click at [144, 172] on div "Prompt Changes Generate Keyword Variations (step_124) Apply" at bounding box center [96, 164] width 133 height 15
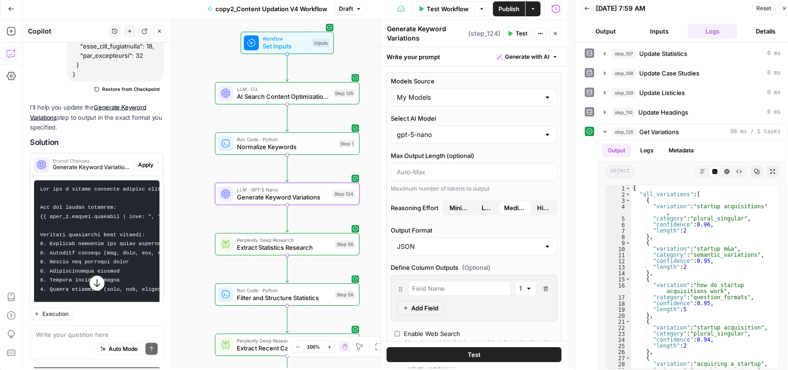
click at [140, 169] on span "Apply" at bounding box center [145, 164] width 15 height 8
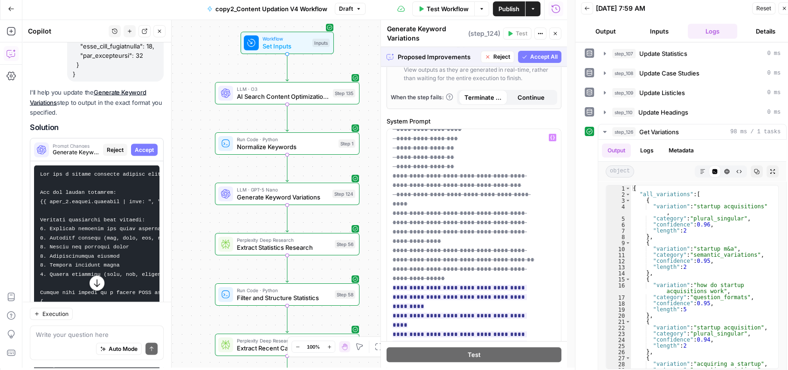
scroll to position [140, 0]
click at [539, 51] on button "Accept All" at bounding box center [539, 57] width 43 height 12
type input "gpt-5"
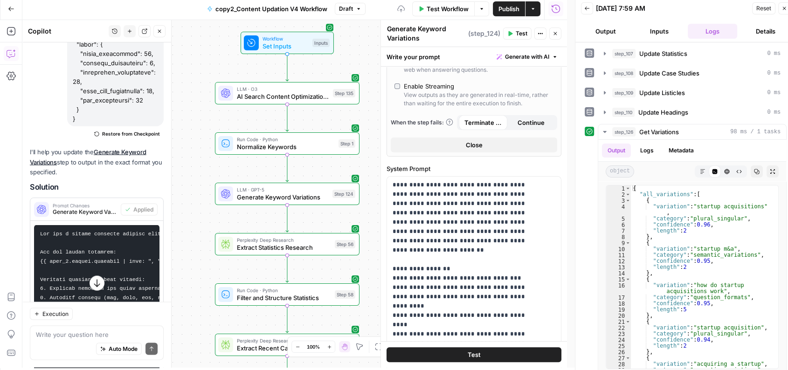
scroll to position [332, 0]
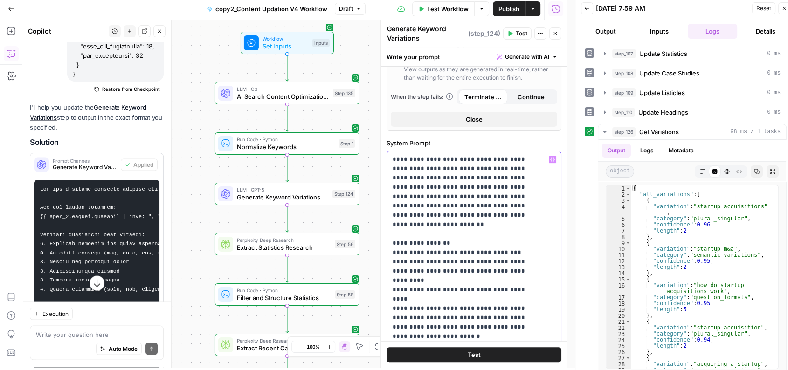
drag, startPoint x: 398, startPoint y: 244, endPoint x: 459, endPoint y: 332, distance: 106.9
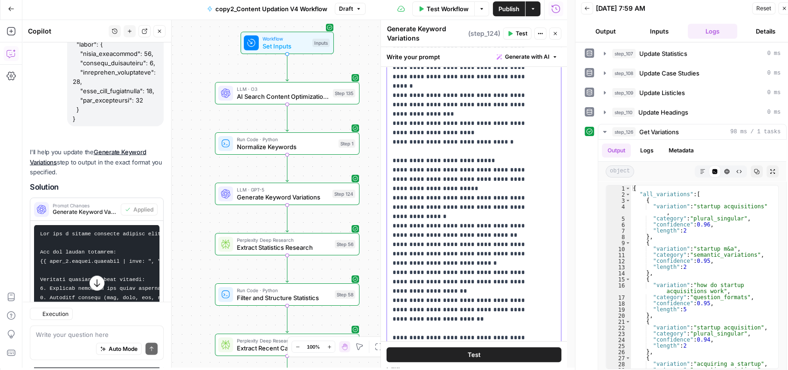
scroll to position [12441, 0]
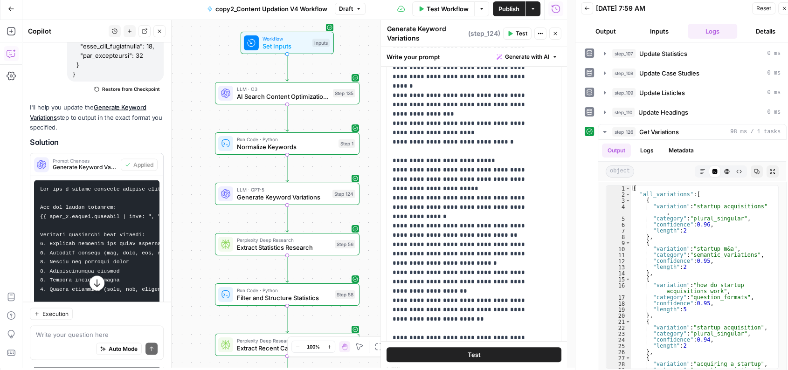
click at [515, 32] on span "Test" at bounding box center [521, 33] width 12 height 8
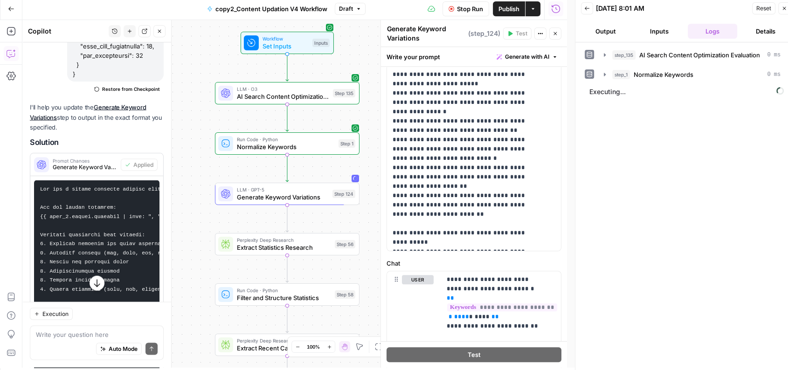
scroll to position [613, 0]
drag, startPoint x: 466, startPoint y: 238, endPoint x: 395, endPoint y: 219, distance: 72.9
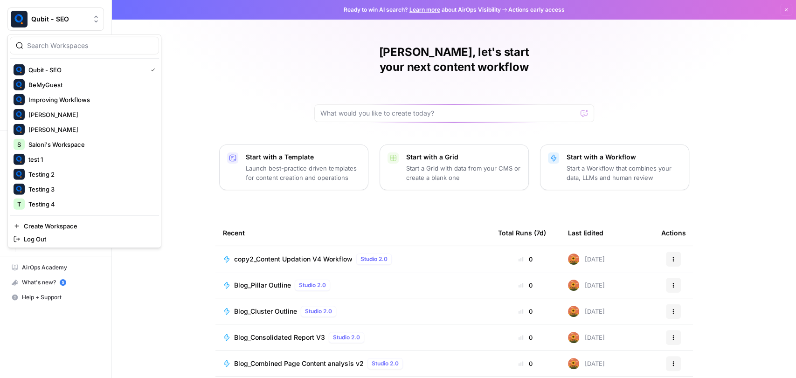
click at [52, 17] on span "Qubit - SEO" at bounding box center [59, 18] width 56 height 9
click at [72, 200] on span "Testing 4" at bounding box center [89, 203] width 123 height 9
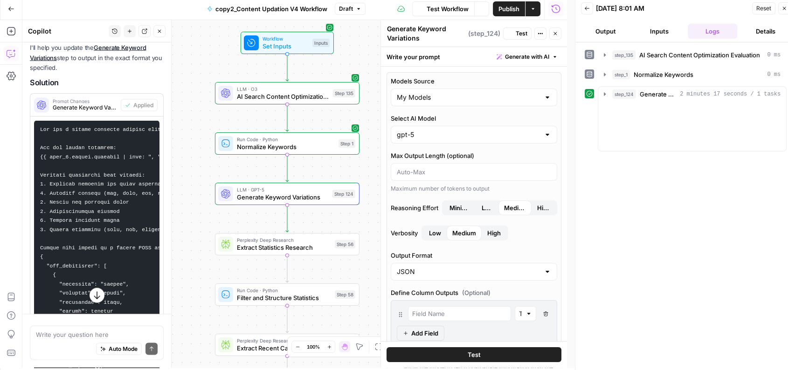
scroll to position [12441, 0]
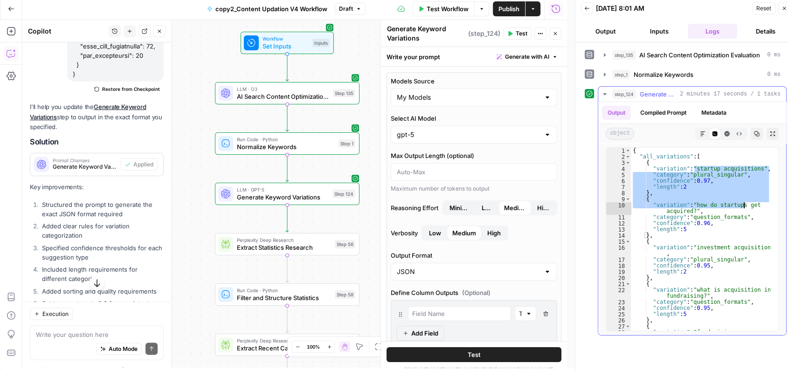
drag, startPoint x: 694, startPoint y: 170, endPoint x: 733, endPoint y: 274, distance: 111.3
click at [733, 274] on div "{ "all_variations" : [ { "variation" : "startup acquisitions" , "category" : "p…" at bounding box center [701, 248] width 140 height 201
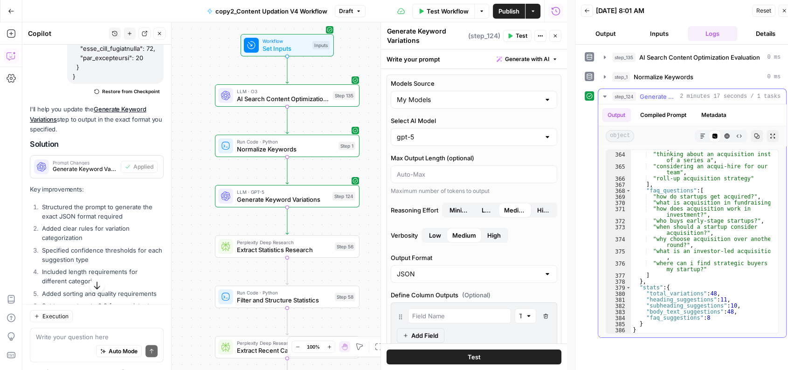
scroll to position [0, 0]
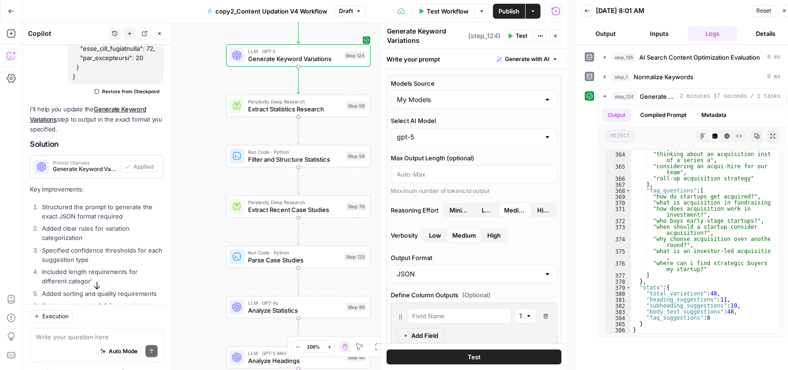
drag, startPoint x: 181, startPoint y: 225, endPoint x: 197, endPoint y: 64, distance: 161.1
click at [197, 64] on div "Workflow Set Inputs Inputs LLM · O3 AI Search Content Optimization Evaluation S…" at bounding box center [294, 196] width 544 height 348
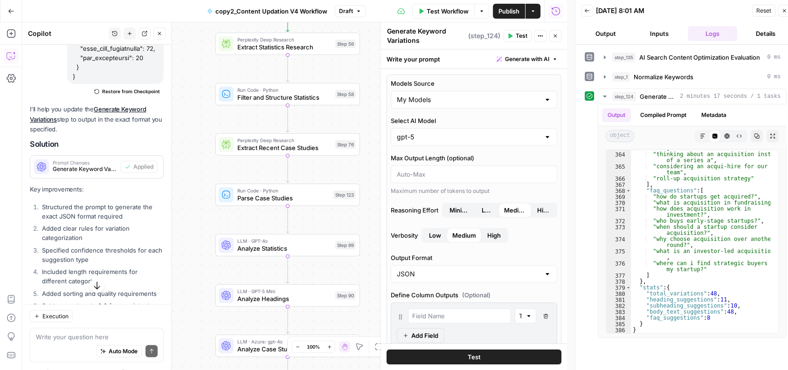
drag, startPoint x: 215, startPoint y: 117, endPoint x: 199, endPoint y: 75, distance: 45.3
click at [199, 75] on div "Workflow Set Inputs Inputs LLM · O3 AI Search Content Optimization Evaluation S…" at bounding box center [294, 196] width 544 height 348
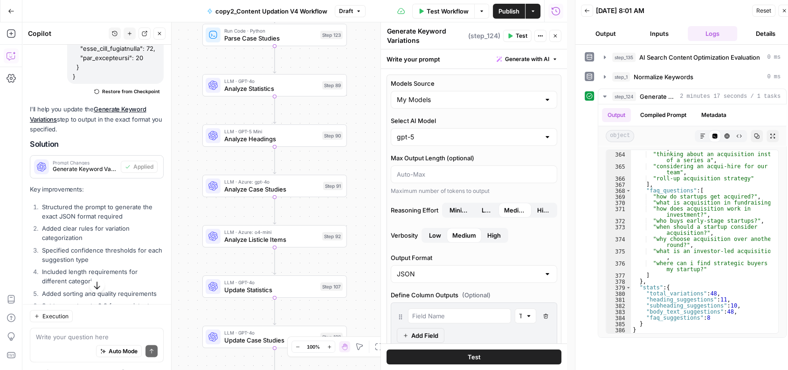
drag, startPoint x: 199, startPoint y: 209, endPoint x: 186, endPoint y: 49, distance: 160.4
click at [186, 49] on div "Workflow Set Inputs Inputs LLM · O3 AI Search Content Optimization Evaluation S…" at bounding box center [294, 196] width 544 height 348
drag, startPoint x: 201, startPoint y: 210, endPoint x: 199, endPoint y: 118, distance: 91.9
click at [199, 118] on div "Workflow Set Inputs Inputs LLM · O3 AI Search Content Optimization Evaluation S…" at bounding box center [294, 196] width 544 height 348
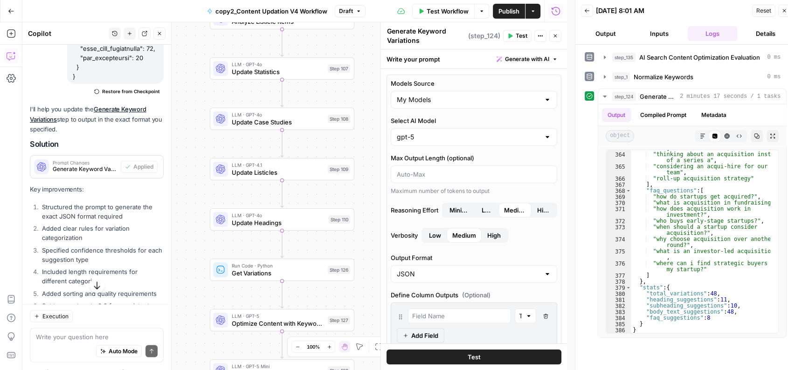
drag, startPoint x: 186, startPoint y: 234, endPoint x: 197, endPoint y: 108, distance: 126.8
click at [197, 108] on div "Workflow Set Inputs Inputs LLM · O3 AI Search Content Optimization Evaluation S…" at bounding box center [294, 196] width 544 height 348
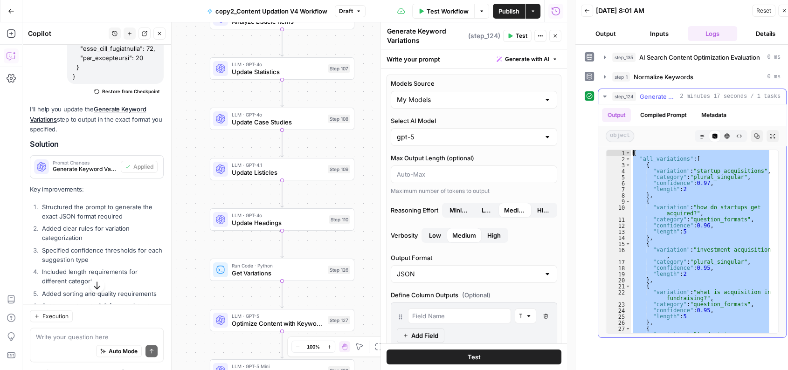
drag, startPoint x: 652, startPoint y: 331, endPoint x: 627, endPoint y: 132, distance: 200.5
click at [627, 132] on div "Output Compiled Prompt Metadata object Markdown Code Editor HTML Viewer Raw Out…" at bounding box center [692, 220] width 188 height 233
type textarea "**********"
click at [41, 344] on div "Auto Mode Send" at bounding box center [97, 352] width 122 height 21
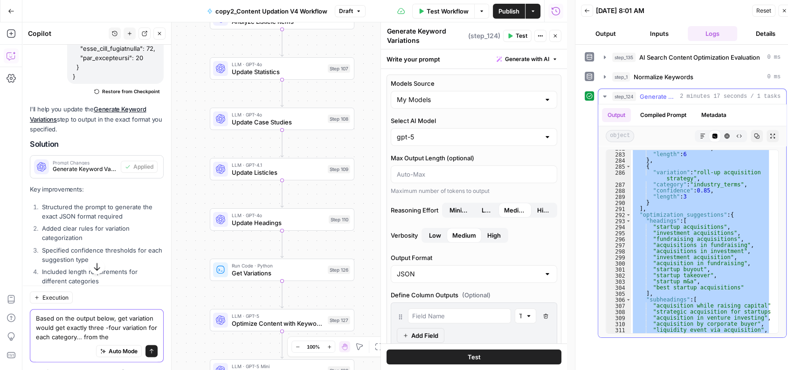
scroll to position [1931, 0]
type textarea "Based on the output below, get variation would get exactly three -four variatio…"
click at [690, 256] on div ""confidence" : 0.86 , "length" : 6 } , { "variation" : "roll-up acquisition str…" at bounding box center [700, 241] width 139 height 183
type textarea "**********"
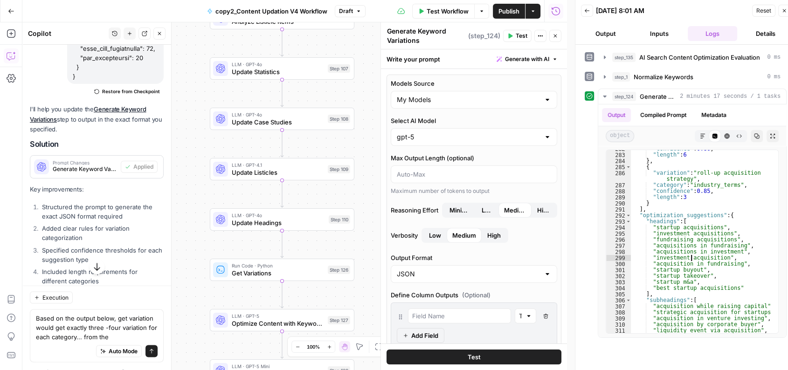
scroll to position [12442, 0]
click at [149, 337] on textarea "Based on the output below, get variation would get exactly three -four variatio…" at bounding box center [97, 328] width 122 height 28
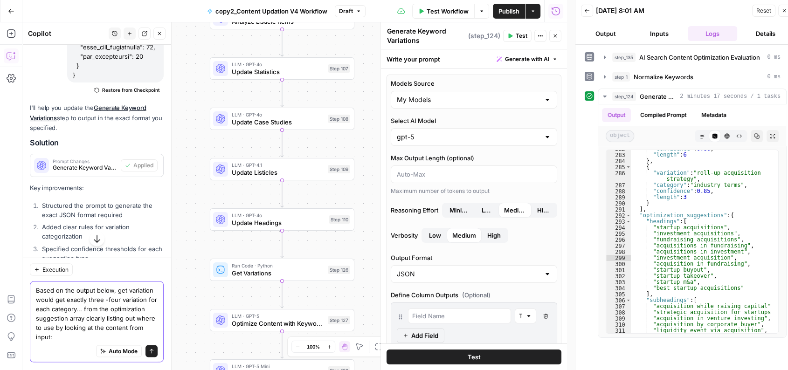
click at [83, 329] on textarea "Based on the output below, get variation would get exactly three -four variatio…" at bounding box center [97, 314] width 122 height 56
paste textarea "{ "all_variations": [ { "variation": "startup acquisitions", "category": "plura…"
type textarea "Based on the output below, get variation would get exactly three -four variatio…"
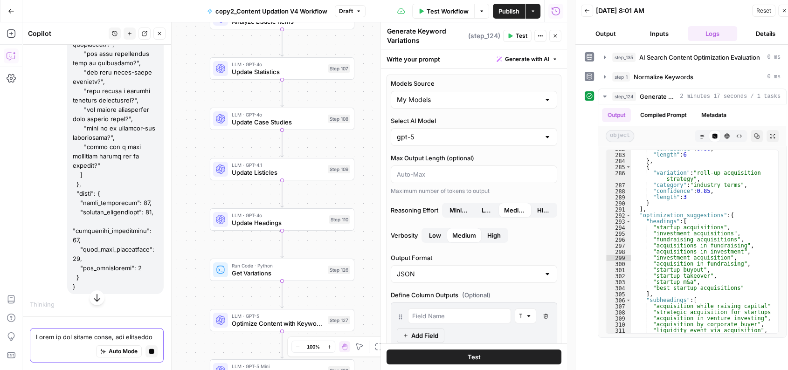
scroll to position [17914, 0]
click at [364, 165] on div "Workflow Set Inputs Inputs LLM · O3 AI Search Content Optimization Evaluation S…" at bounding box center [294, 196] width 544 height 348
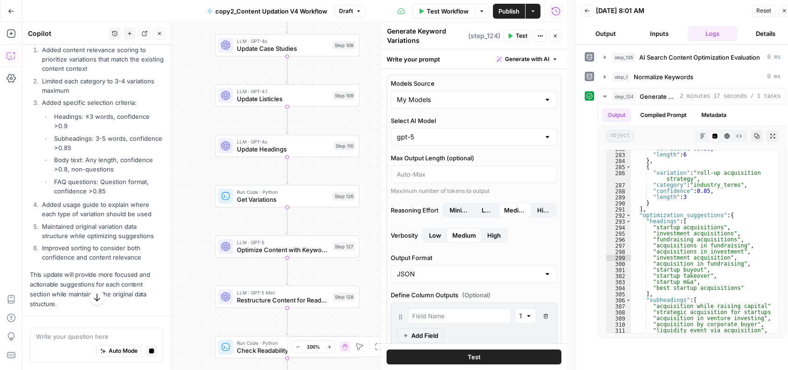
scroll to position [18221, 0]
click at [138, 14] on span "Apply" at bounding box center [145, 10] width 15 height 8
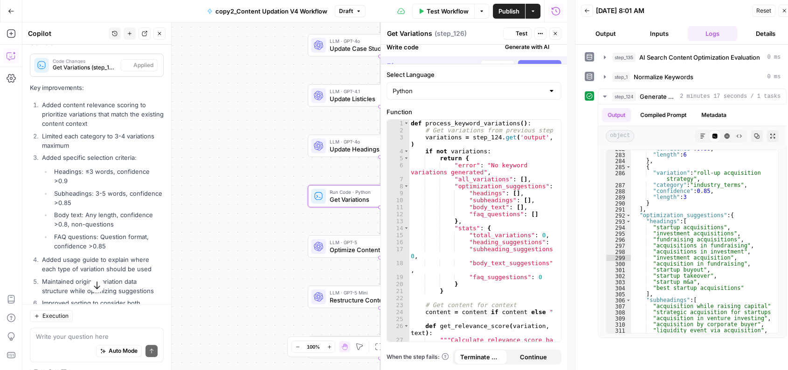
scroll to position [18295, 0]
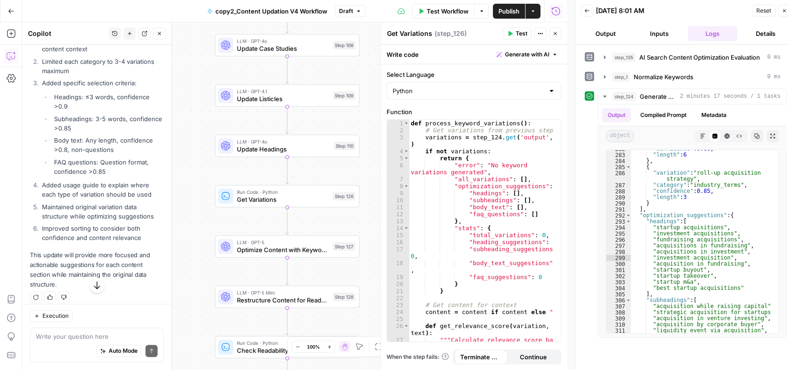
click at [514, 36] on button "Test" at bounding box center [517, 33] width 28 height 12
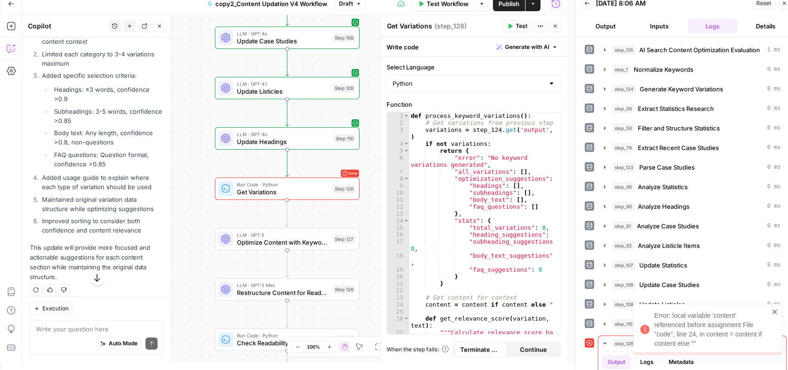
click at [774, 309] on icon "close" at bounding box center [774, 311] width 7 height 7
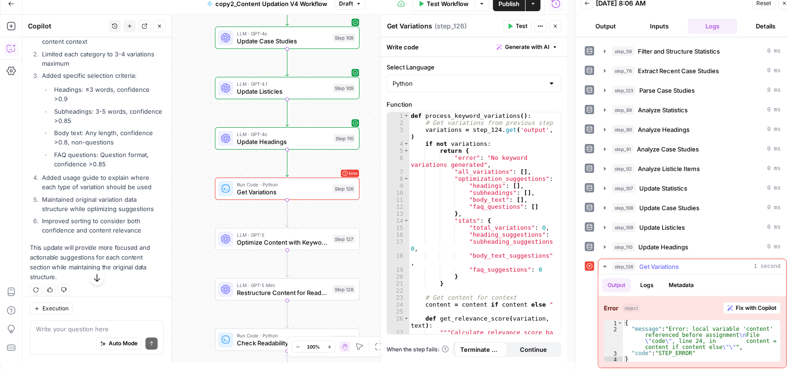
click at [741, 304] on span "Fix with Copilot" at bounding box center [755, 308] width 41 height 8
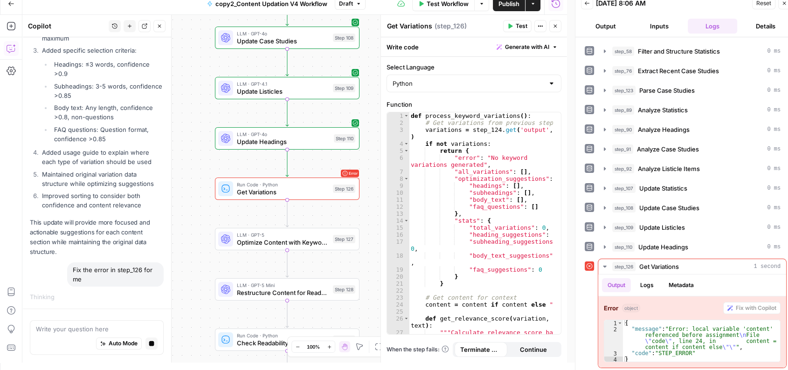
drag, startPoint x: 375, startPoint y: 62, endPoint x: 375, endPoint y: 77, distance: 14.9
click at [375, 77] on div "Workflow Set Inputs Inputs LLM · O3 AI Search Content Optimization Evaluation S…" at bounding box center [294, 189] width 544 height 348
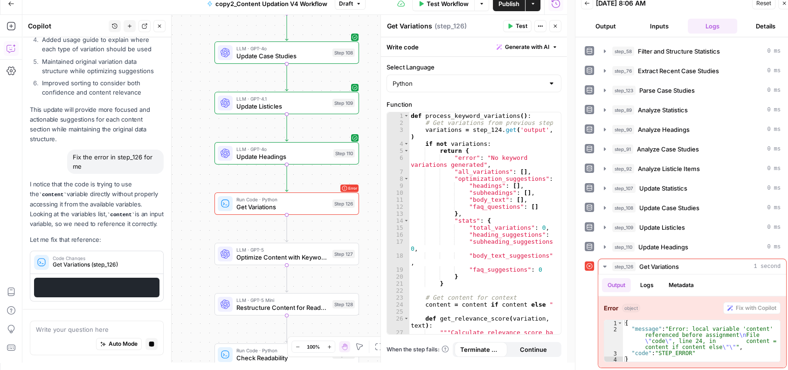
scroll to position [0, 0]
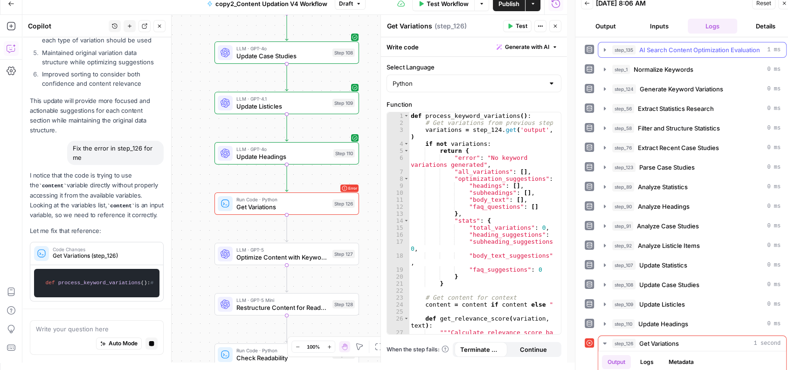
click at [691, 51] on span "AI Search Content Optimization Evaluation" at bounding box center [699, 49] width 121 height 9
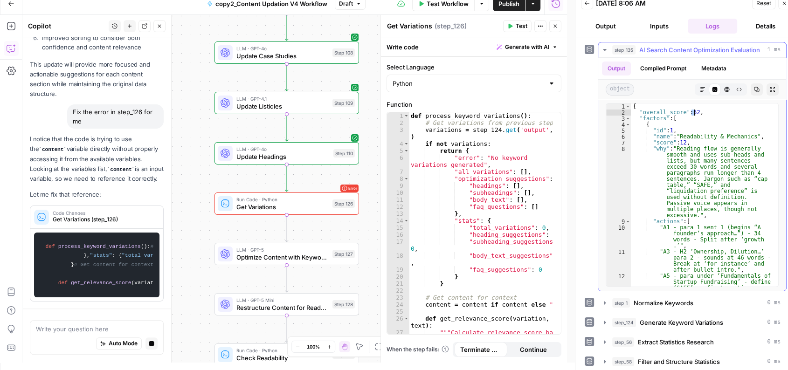
drag, startPoint x: 690, startPoint y: 111, endPoint x: 697, endPoint y: 111, distance: 7.0
click at [697, 111] on div "{ "overall_score" : 52 , "factors" : [ { "id" : 1 , "name" : "Readability & Mec…" at bounding box center [700, 213] width 139 height 220
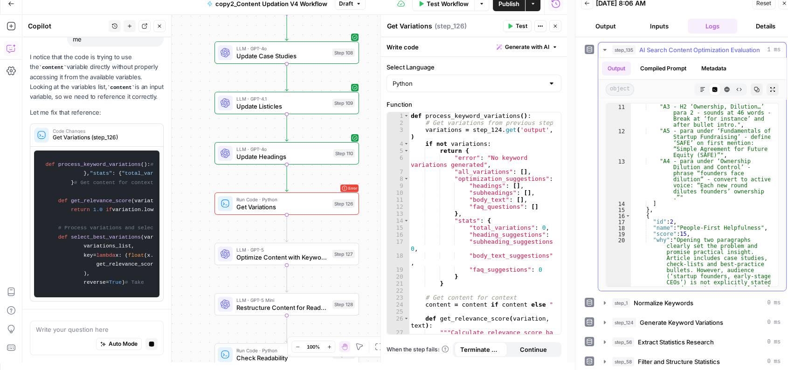
scroll to position [147, 0]
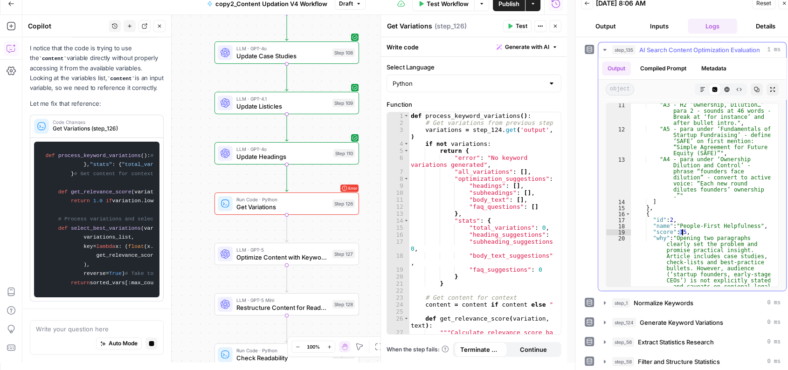
drag, startPoint x: 679, startPoint y: 232, endPoint x: 687, endPoint y: 232, distance: 7.9
click at [687, 232] on div ""A3 - H2 ‘Ownership, Dilution…’ para 2 - sounds at 46 words - Break at ‘for ins…" at bounding box center [700, 239] width 139 height 274
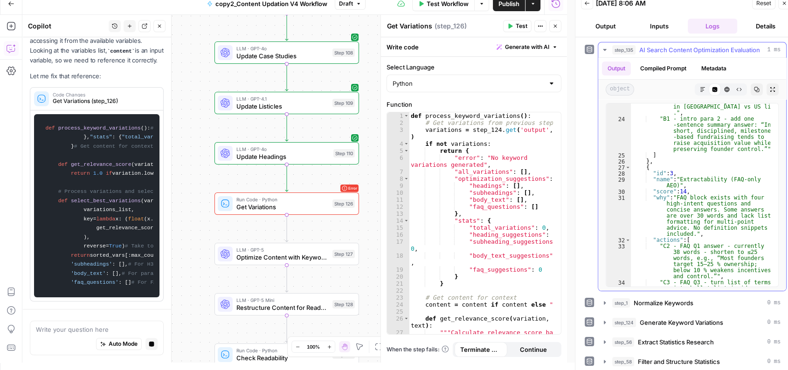
scroll to position [399, 0]
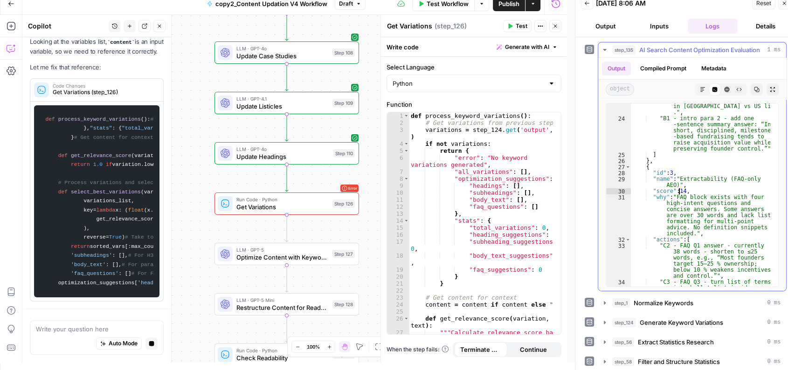
drag, startPoint x: 679, startPoint y: 191, endPoint x: 690, endPoint y: 190, distance: 10.8
click at [690, 190] on div ""B5 - H2 ‘Negotiating Fundraising Terms…’ - insert 1–2 sentences noting variati…" at bounding box center [700, 201] width 139 height 232
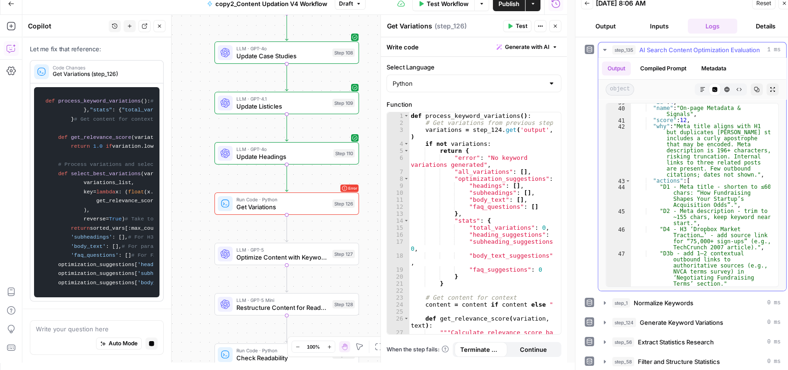
scroll to position [634, 0]
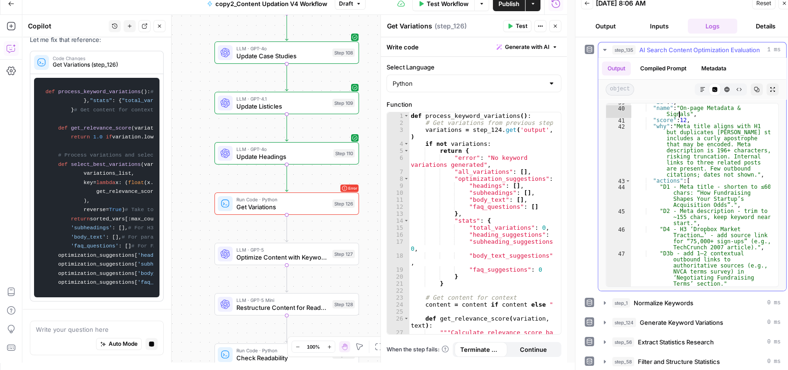
drag, startPoint x: 679, startPoint y: 117, endPoint x: 693, endPoint y: 118, distance: 14.5
click at [693, 118] on div ""id" : 4 , "name" : "On-page Metadata & Signals" , "score" : 12 , "why" : "Meta…" at bounding box center [700, 196] width 139 height 195
type textarea "**********"
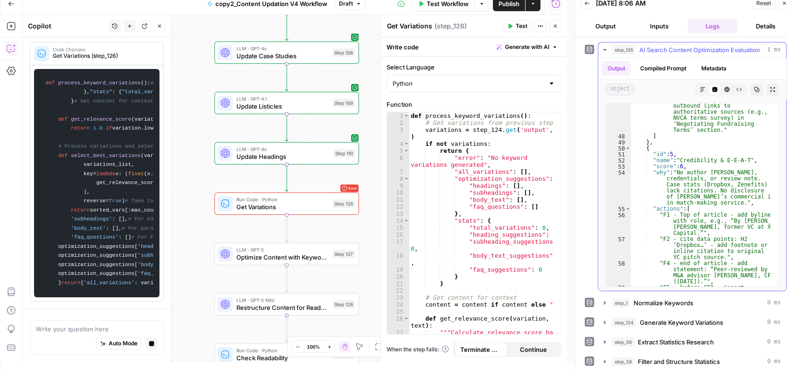
scroll to position [0, 0]
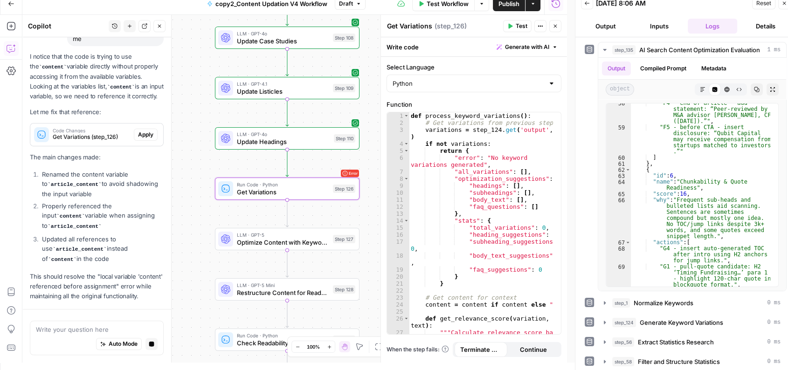
click at [140, 133] on button "Apply" at bounding box center [146, 135] width 24 height 12
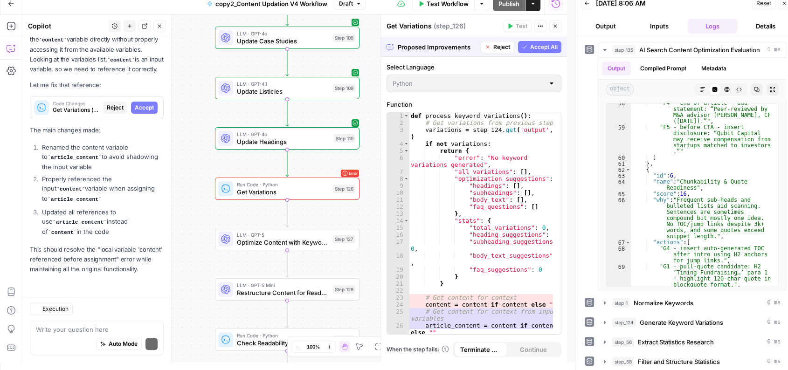
click at [140, 133] on div "I notice that the code is trying to use the content variable directly without p…" at bounding box center [97, 149] width 134 height 249
click at [137, 105] on span "Accept" at bounding box center [144, 107] width 19 height 8
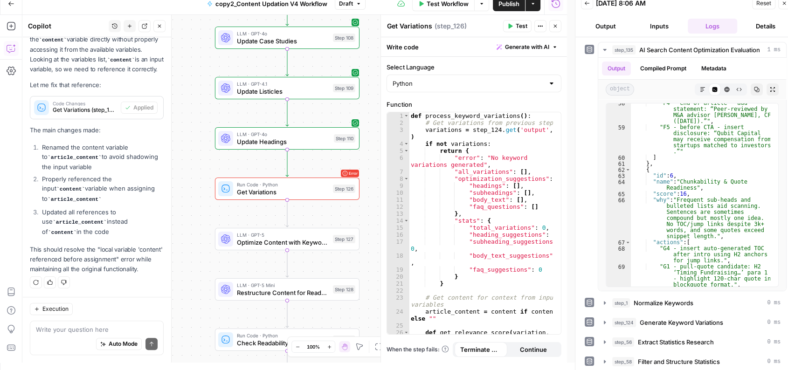
click at [518, 27] on span "Test" at bounding box center [521, 26] width 12 height 8
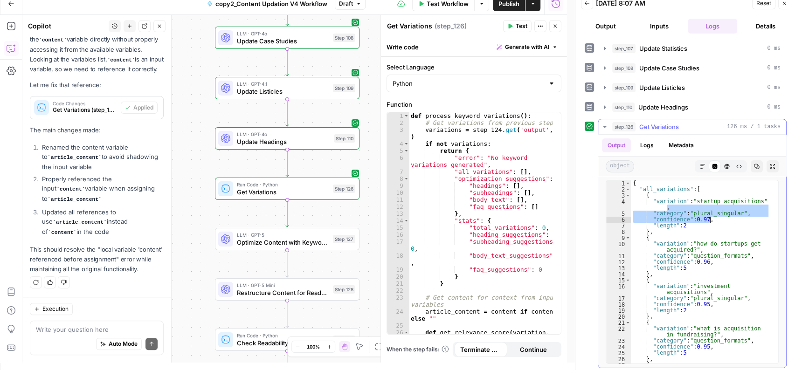
drag, startPoint x: 696, startPoint y: 202, endPoint x: 708, endPoint y: 229, distance: 29.6
click at [708, 229] on div "{ "all_variations" : [ { "variation" : "startup acquisitions" , "category" : "p…" at bounding box center [700, 280] width 139 height 201
type textarea "**********"
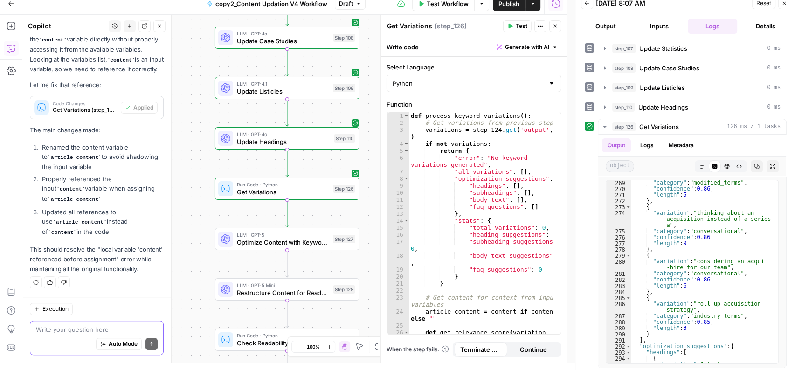
click at [67, 332] on textarea at bounding box center [97, 329] width 122 height 9
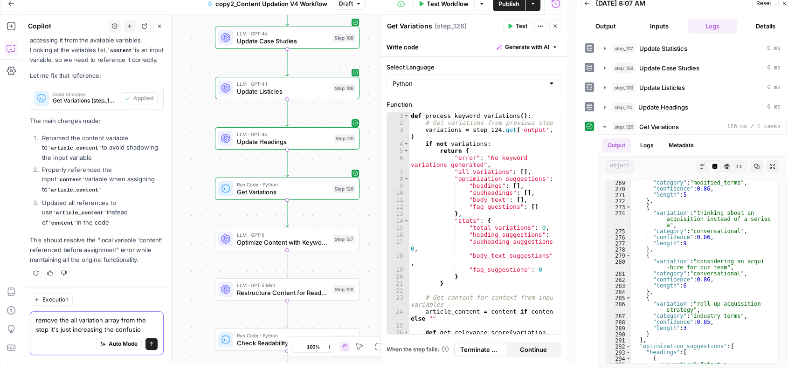
type textarea "remove the all variation array from the step it's just increasing the confusion"
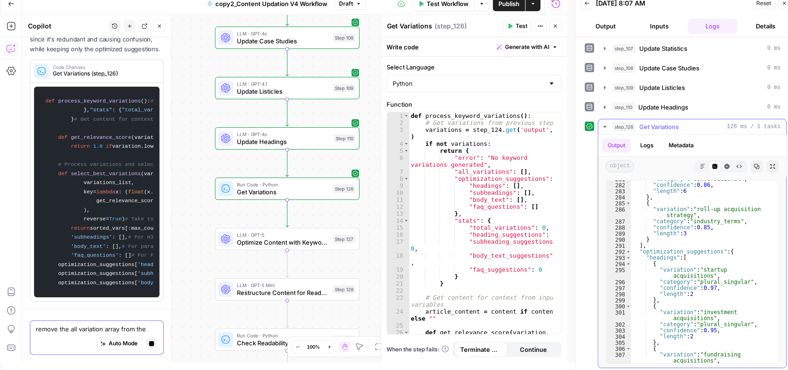
scroll to position [19352, 0]
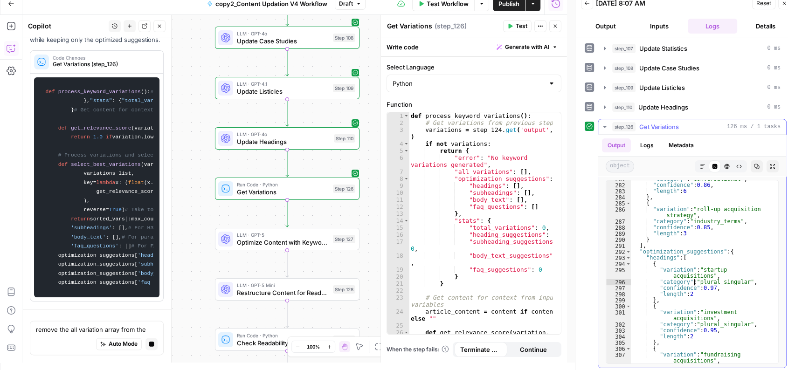
drag, startPoint x: 694, startPoint y: 282, endPoint x: 708, endPoint y: 290, distance: 16.3
click at [708, 290] on div ""category" : "conversational" , "confidence" : 0.86 , "length" : 6 } , { "varia…" at bounding box center [700, 273] width 139 height 195
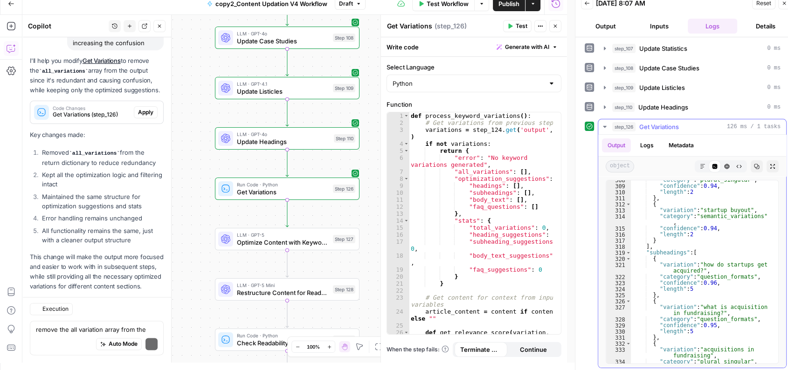
scroll to position [18983, 0]
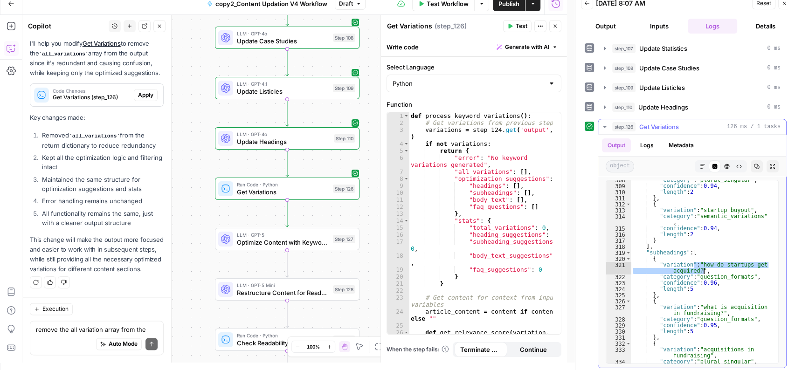
drag, startPoint x: 694, startPoint y: 264, endPoint x: 705, endPoint y: 270, distance: 12.5
click at [705, 270] on div ""category" : "plural_singular" , "confidence" : 0.94 , "length" : 2 } , { "vari…" at bounding box center [700, 274] width 139 height 195
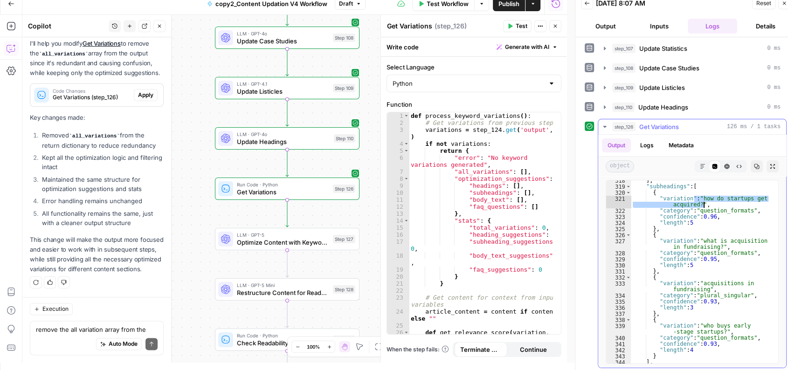
scroll to position [2203, 0]
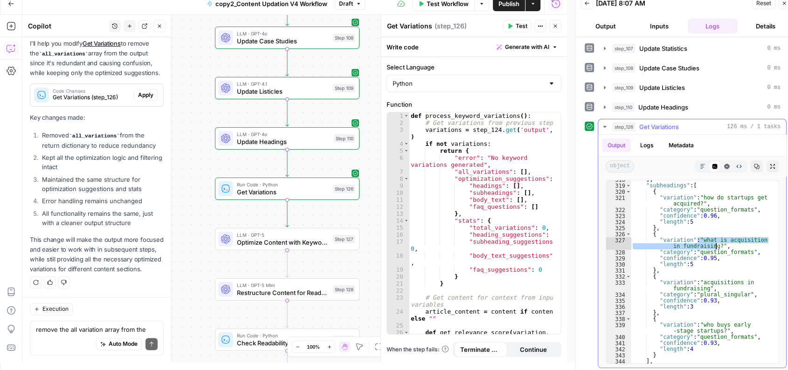
drag, startPoint x: 698, startPoint y: 239, endPoint x: 715, endPoint y: 244, distance: 17.9
click at [715, 244] on div "] , "subheadings" : [ { "variation" : "how do startups get acquired?" , "catego…" at bounding box center [700, 274] width 139 height 195
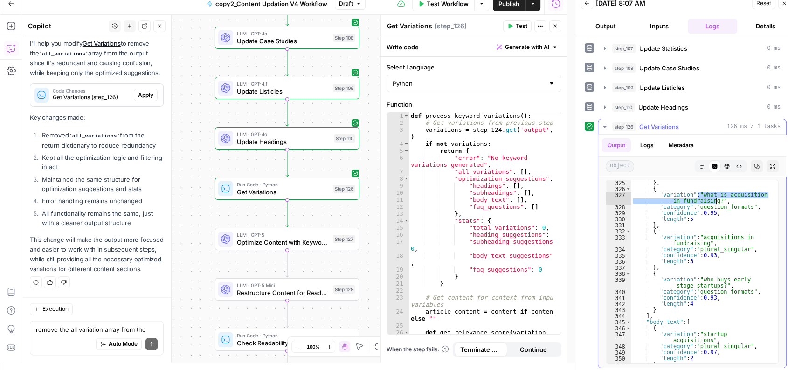
scroll to position [2248, 0]
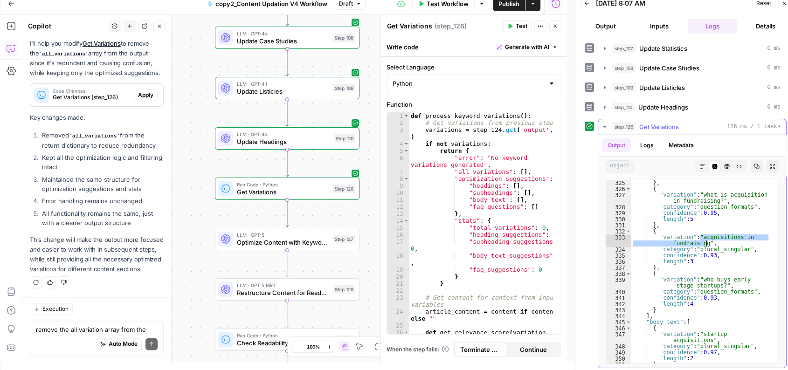
drag, startPoint x: 699, startPoint y: 234, endPoint x: 714, endPoint y: 246, distance: 19.9
click at [714, 246] on div "} , { "variation" : "what is acquisition in fundraising?" , "category" : "quest…" at bounding box center [700, 277] width 139 height 195
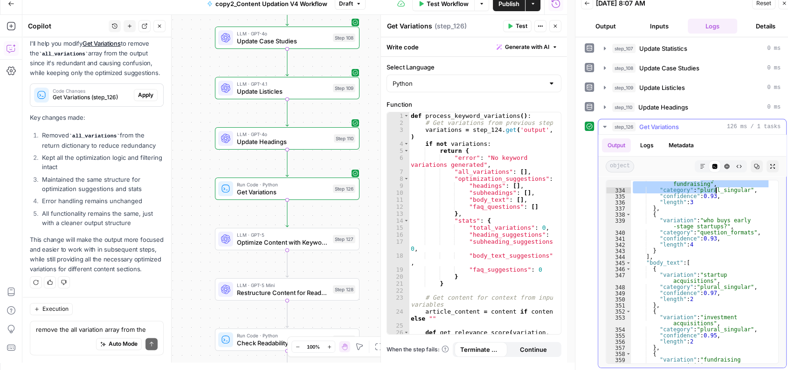
scroll to position [2312, 0]
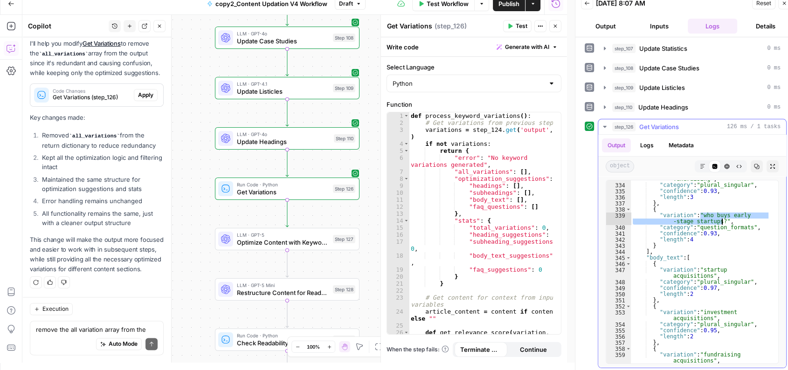
drag, startPoint x: 700, startPoint y: 213, endPoint x: 720, endPoint y: 221, distance: 21.5
click at [720, 221] on div ""variation" : "acquisitions in fundraising" , "category" : "plural_singular" , …" at bounding box center [700, 270] width 139 height 201
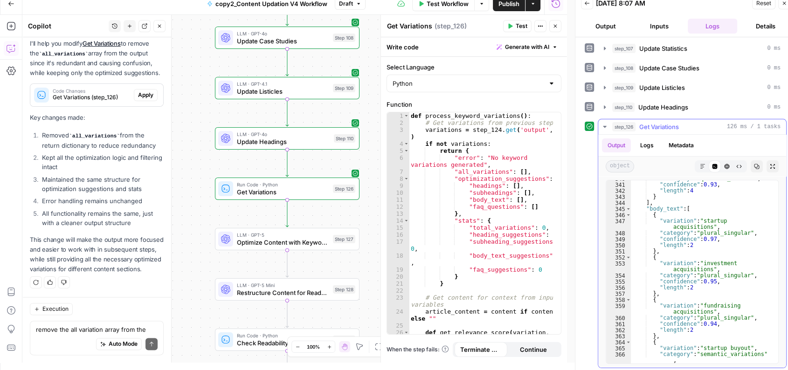
scroll to position [2362, 0]
drag, startPoint x: 697, startPoint y: 220, endPoint x: 707, endPoint y: 223, distance: 10.9
click at [707, 223] on div ""category" : "question_formats" , "confidence" : 0.93 , "length" : 4 } ] , "bod…" at bounding box center [700, 272] width 139 height 195
type textarea "**********"
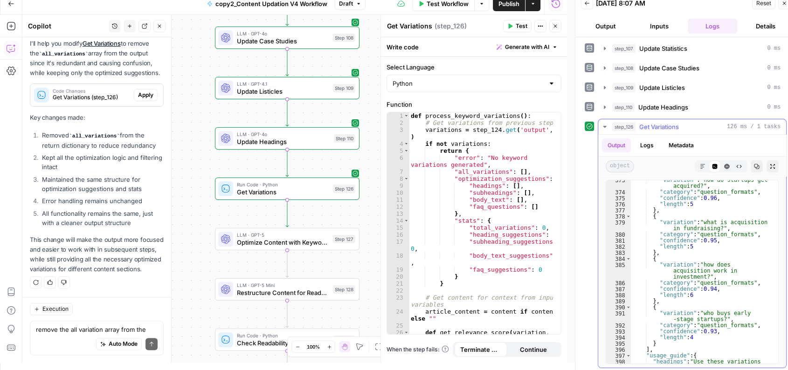
scroll to position [2707, 0]
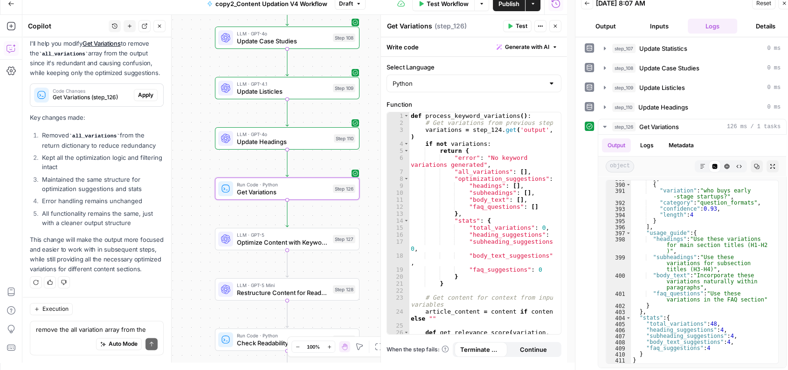
click at [139, 91] on span "Apply" at bounding box center [145, 95] width 15 height 8
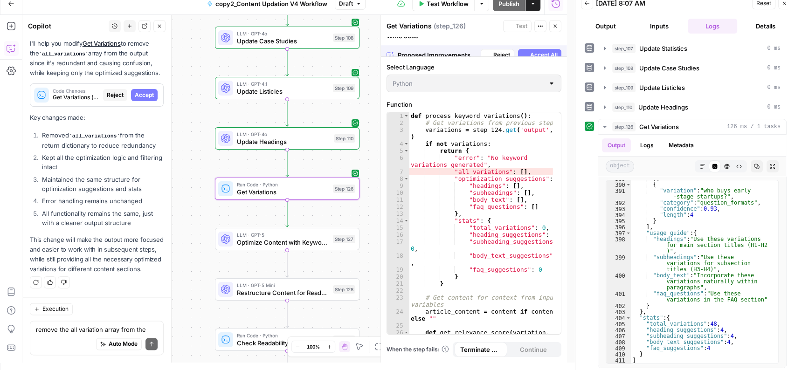
scroll to position [18893, 0]
click at [139, 91] on span "Accept" at bounding box center [144, 95] width 19 height 8
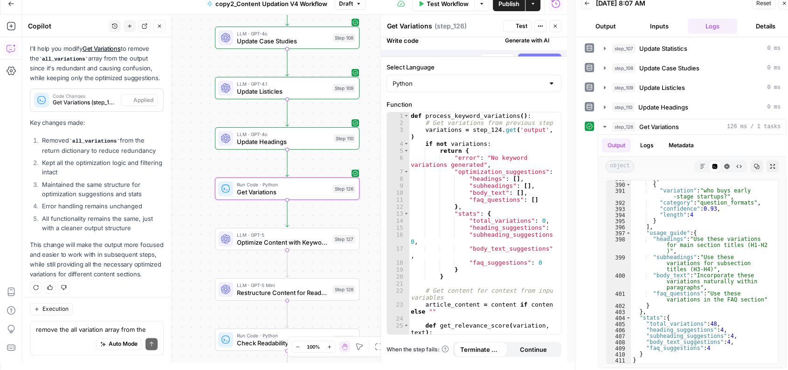
scroll to position [18998, 0]
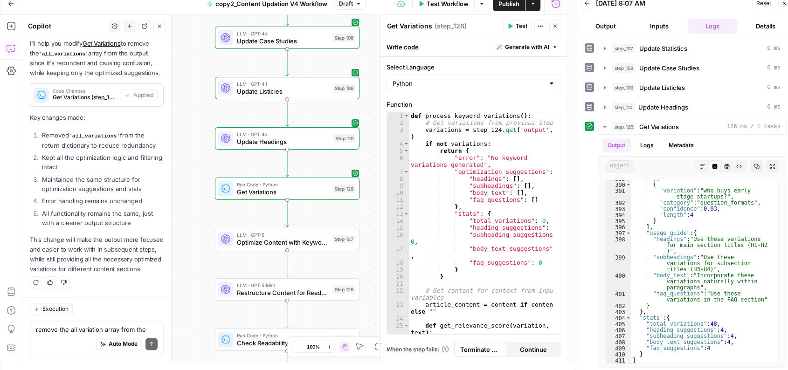
click at [521, 25] on span "Test" at bounding box center [521, 26] width 12 height 8
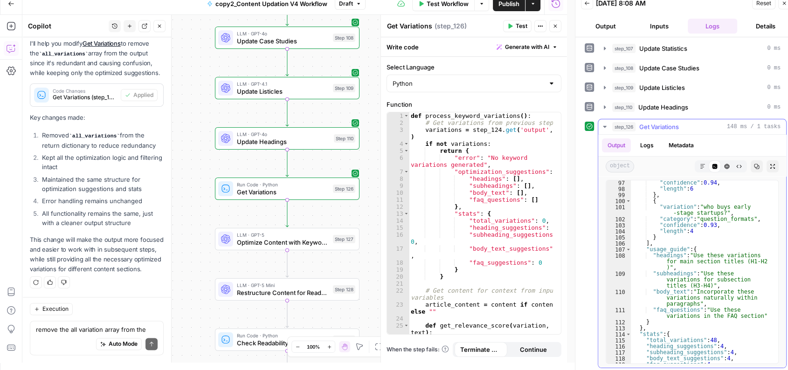
scroll to position [695, 0]
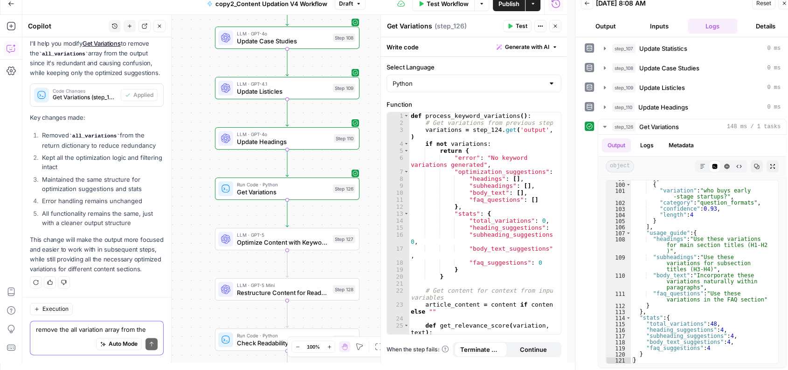
click at [97, 326] on textarea "remove the all variation array from the step it's just increasing the confusion" at bounding box center [97, 329] width 122 height 9
click at [342, 216] on button "Test" at bounding box center [340, 222] width 29 height 12
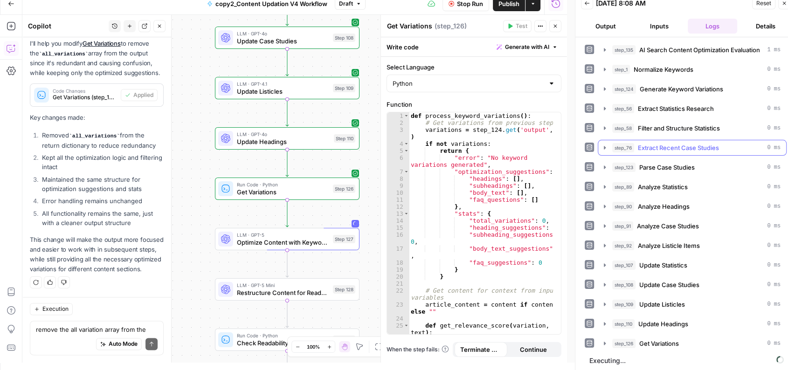
scroll to position [0, 0]
click at [460, 2] on span "Stop Run" at bounding box center [470, 3] width 26 height 9
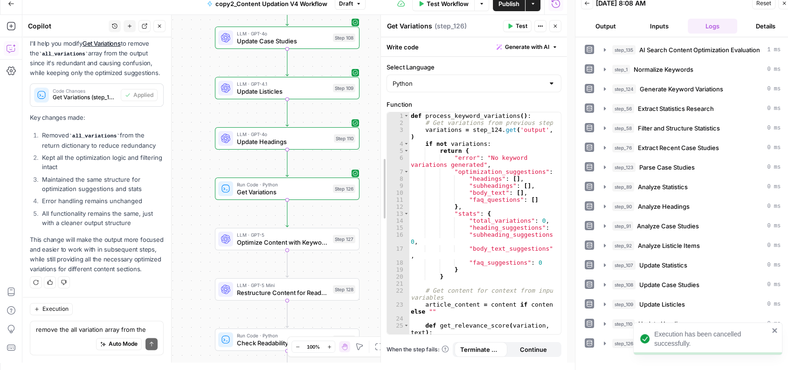
click at [378, 212] on div at bounding box center [380, 189] width 9 height 348
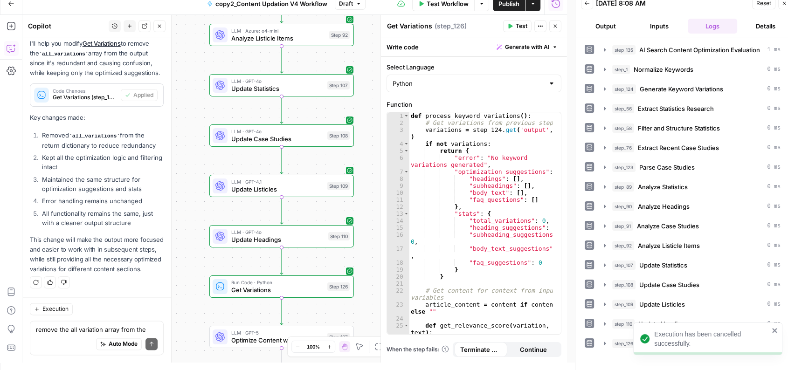
drag, startPoint x: 365, startPoint y: 187, endPoint x: 357, endPoint y: 360, distance: 173.1
click at [357, 360] on div "Workflow Set Inputs Inputs LLM · O3 AI Search Content Optimization Evaluation S…" at bounding box center [294, 189] width 544 height 348
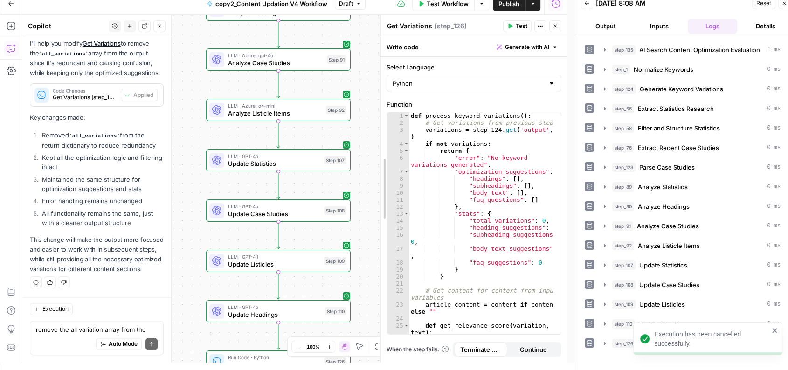
click at [377, 133] on div at bounding box center [380, 189] width 9 height 348
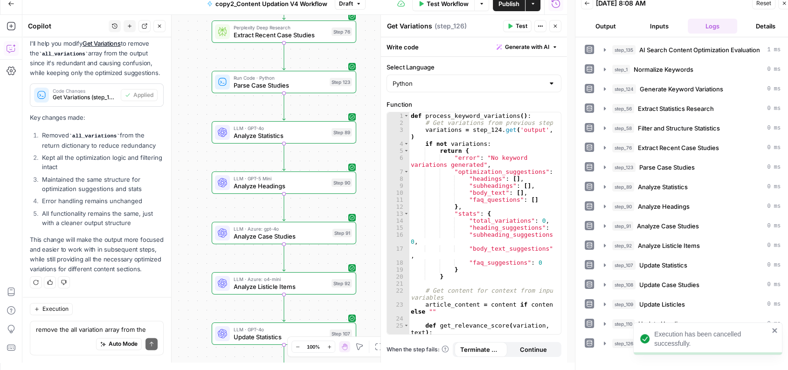
drag, startPoint x: 365, startPoint y: 122, endPoint x: 367, endPoint y: 308, distance: 185.5
click at [367, 308] on div "Workflow Set Inputs Inputs LLM · O3 AI Search Content Optimization Evaluation S…" at bounding box center [294, 189] width 544 height 348
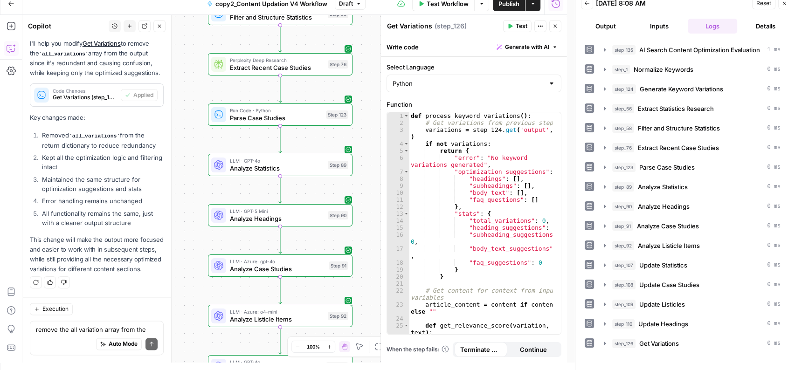
drag, startPoint x: 371, startPoint y: 128, endPoint x: 371, endPoint y: 196, distance: 68.0
click at [371, 196] on div "Workflow Set Inputs Inputs LLM · O3 AI Search Content Optimization Evaluation S…" at bounding box center [294, 189] width 544 height 348
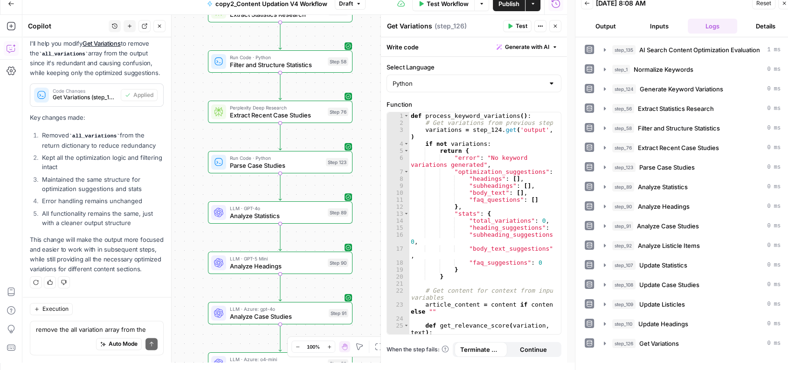
click at [357, 125] on div "Workflow Set Inputs Inputs LLM · O3 AI Search Content Optimization Evaluation S…" at bounding box center [294, 189] width 544 height 348
drag, startPoint x: 368, startPoint y: 115, endPoint x: 358, endPoint y: 191, distance: 77.1
click at [358, 191] on div "Workflow Set Inputs Inputs LLM · O3 AI Search Content Optimization Evaluation S…" at bounding box center [294, 189] width 544 height 348
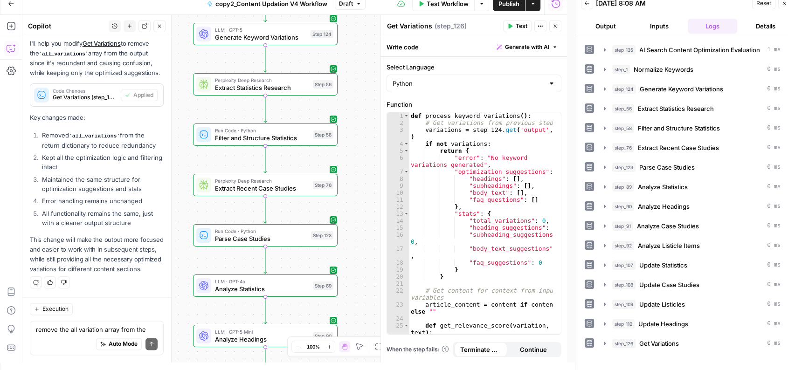
drag, startPoint x: 371, startPoint y: 138, endPoint x: 378, endPoint y: 100, distance: 38.6
click at [378, 100] on body "Qubit - SEO New Home Browse Your Data Usage Settings Recent Grids Live- 9-10 po…" at bounding box center [394, 178] width 788 height 370
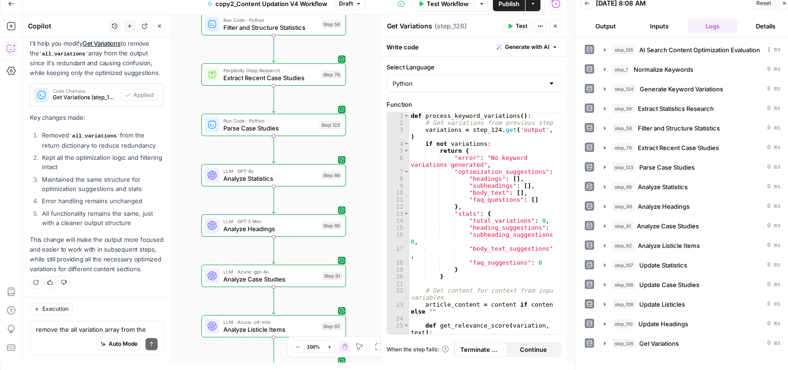
drag, startPoint x: 367, startPoint y: 183, endPoint x: 362, endPoint y: 103, distance: 79.4
click at [362, 103] on div "Workflow Set Inputs Inputs LLM · O3 AI Search Content Optimization Evaluation S…" at bounding box center [294, 189] width 544 height 348
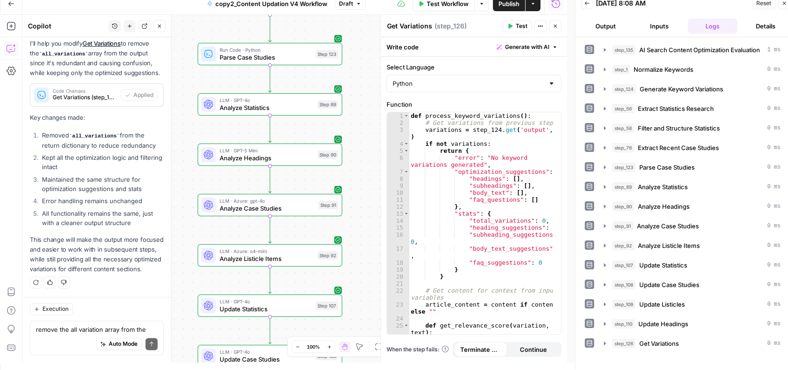
drag, startPoint x: 365, startPoint y: 148, endPoint x: 362, endPoint y: 79, distance: 69.1
click at [362, 79] on div "Workflow Set Inputs Inputs LLM · O3 AI Search Content Optimization Evaluation S…" at bounding box center [294, 189] width 544 height 348
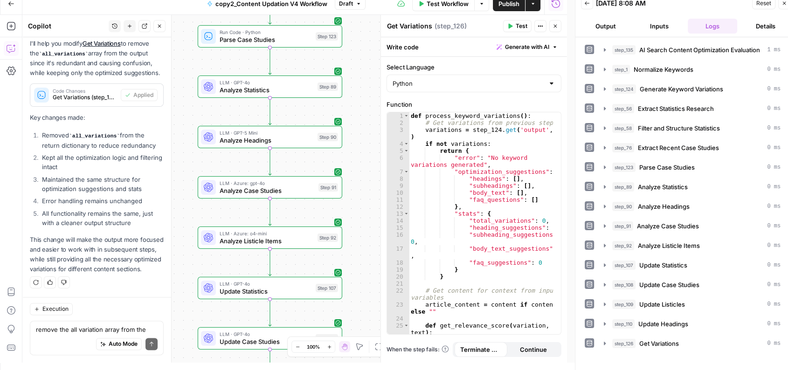
drag, startPoint x: 361, startPoint y: 173, endPoint x: 361, endPoint y: 157, distance: 16.3
click at [361, 157] on div "Workflow Set Inputs Inputs LLM · O3 AI Search Content Optimization Evaluation S…" at bounding box center [294, 189] width 544 height 348
click at [86, 325] on textarea "remove the all variation array from the step it's just increasing the confusion" at bounding box center [97, 329] width 122 height 9
click at [661, 26] on button "Inputs" at bounding box center [658, 26] width 49 height 15
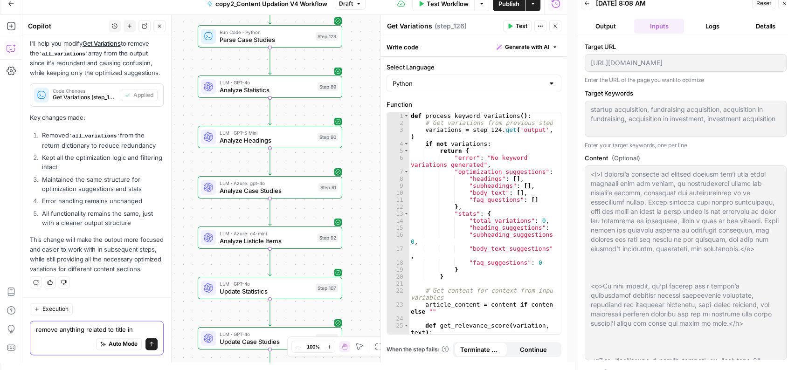
click at [136, 326] on textarea "remove anything related to title in" at bounding box center [97, 329] width 122 height 9
type textarea "r"
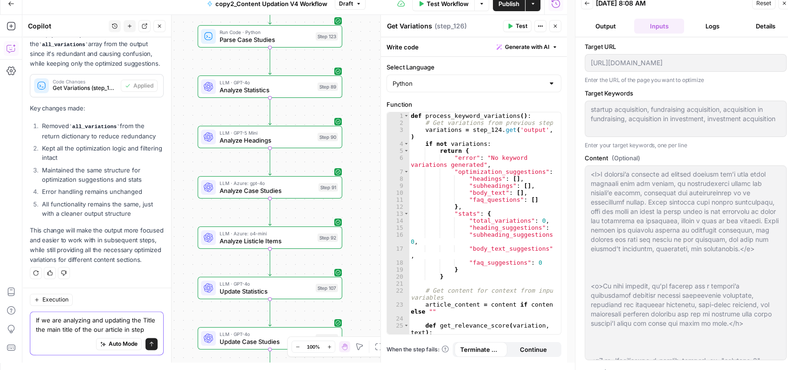
scroll to position [19016, 0]
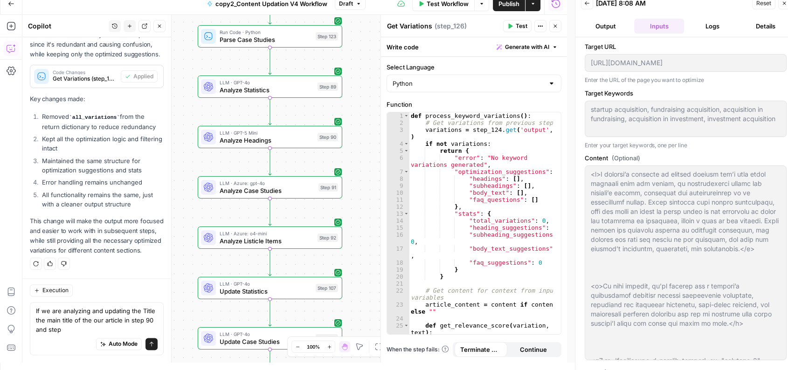
drag, startPoint x: 186, startPoint y: 233, endPoint x: 186, endPoint y: 138, distance: 94.6
click at [186, 138] on div "Workflow Set Inputs Inputs LLM · O3 AI Search Content Optimization Evaluation S…" at bounding box center [294, 189] width 544 height 348
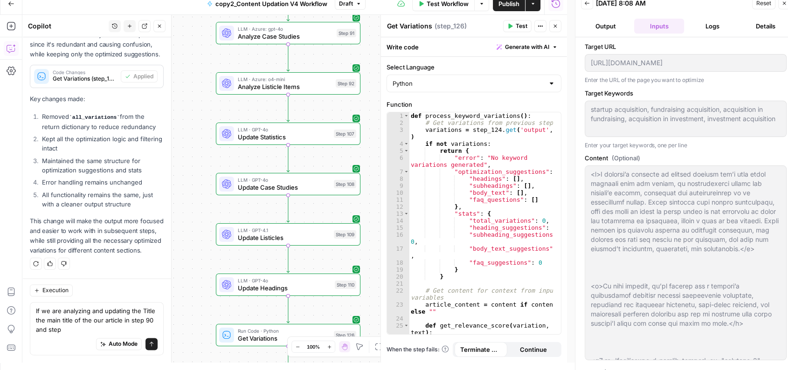
drag, startPoint x: 177, startPoint y: 238, endPoint x: 196, endPoint y: 172, distance: 67.9
click at [196, 172] on div "Workflow Set Inputs Inputs LLM · O3 AI Search Content Optimization Evaluation S…" at bounding box center [294, 189] width 544 height 348
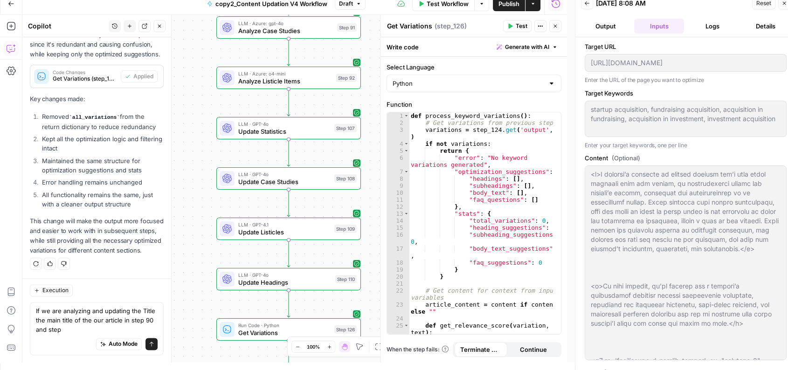
drag, startPoint x: 199, startPoint y: 220, endPoint x: 197, endPoint y: 150, distance: 70.4
click at [197, 150] on div "Workflow Set Inputs Inputs LLM · O3 AI Search Content Optimization Evaluation S…" at bounding box center [294, 189] width 544 height 348
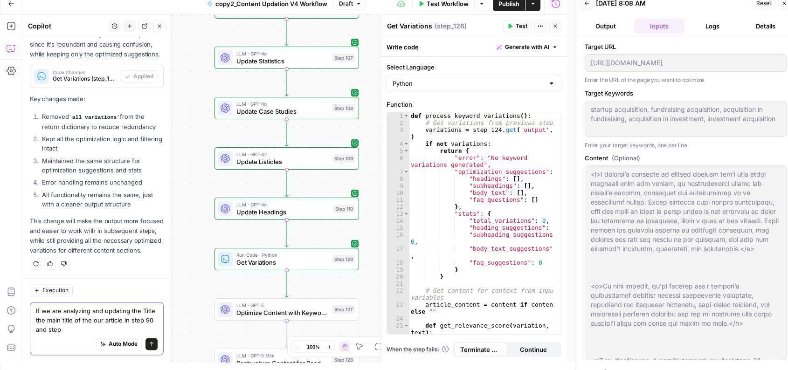
click at [87, 327] on textarea "If we are analyzing and updating the Title the main title of the our article in…" at bounding box center [97, 320] width 122 height 28
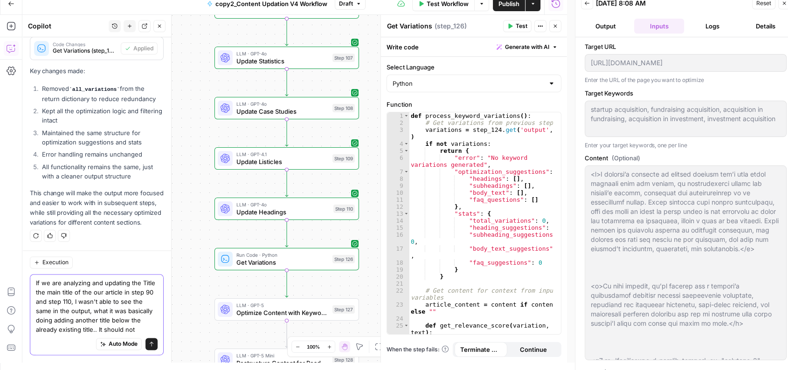
scroll to position [19054, 0]
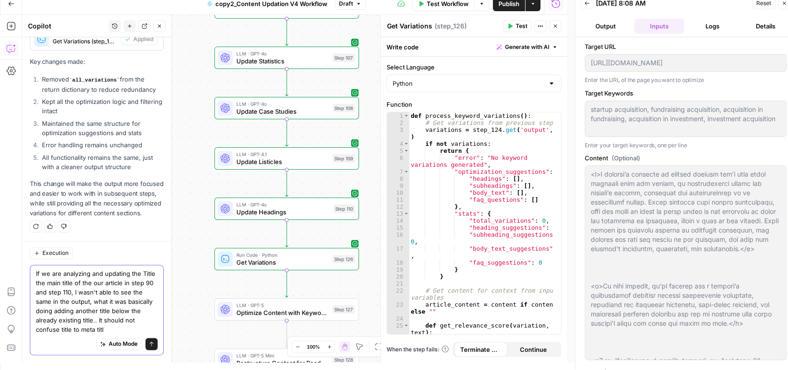
type textarea "If we are analyzing and updating the Title the main title of the our article in…"
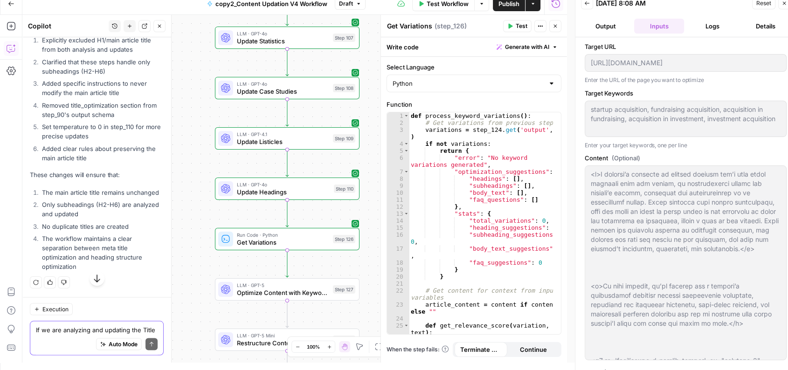
scroll to position [19430, 0]
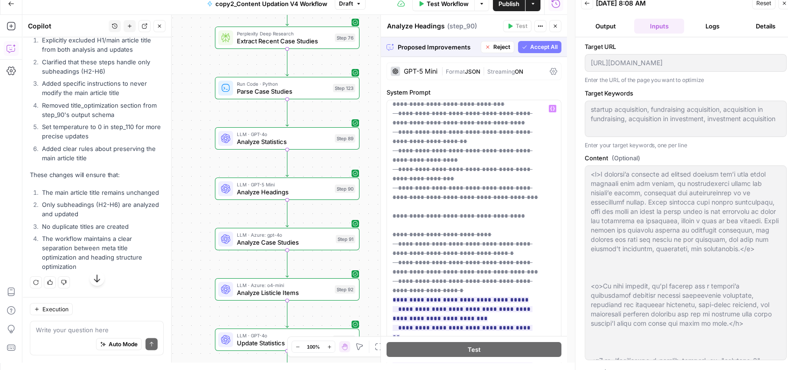
scroll to position [502, 0]
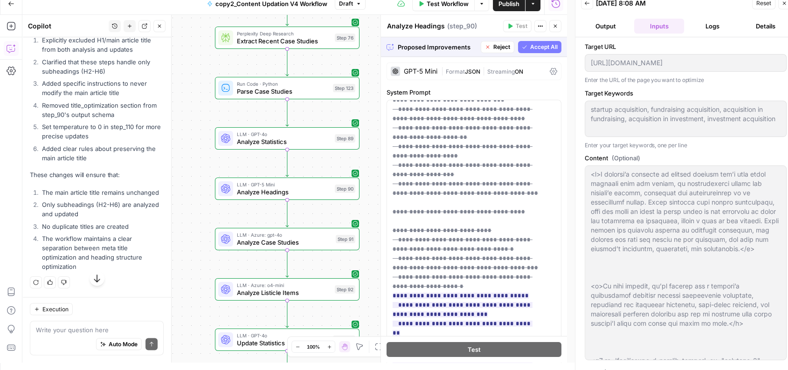
click at [532, 46] on span "Accept All" at bounding box center [543, 47] width 27 height 8
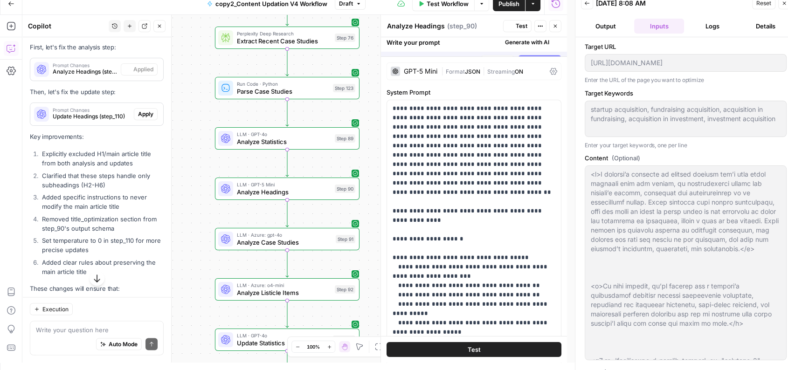
scroll to position [19445, 0]
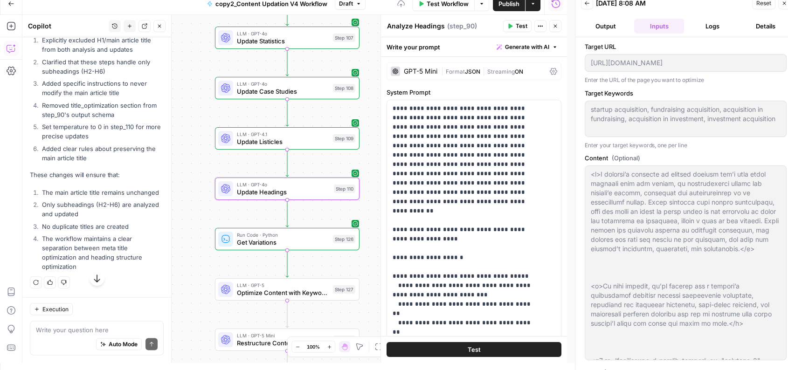
click at [138, 5] on span "Apply" at bounding box center [145, 0] width 15 height 8
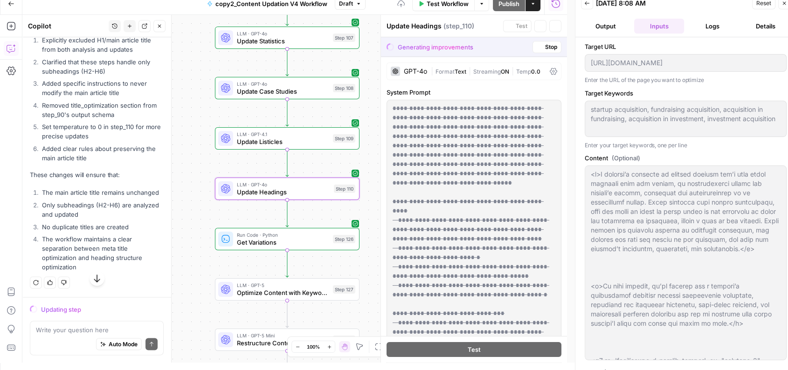
scroll to position [19326, 0]
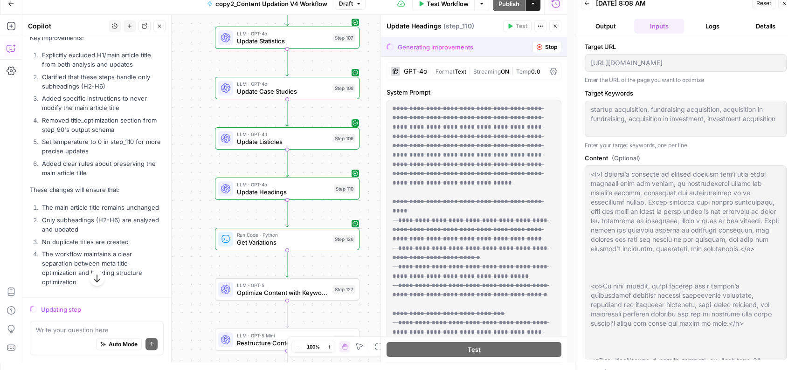
click at [545, 46] on span "Stop" at bounding box center [551, 47] width 12 height 8
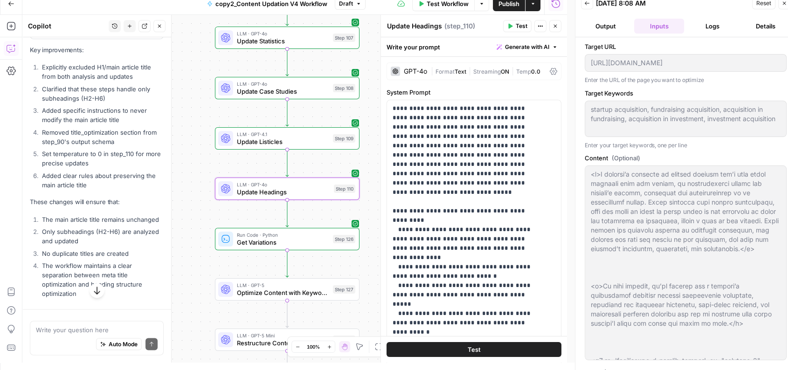
click at [138, 32] on span "Apply" at bounding box center [145, 27] width 15 height 8
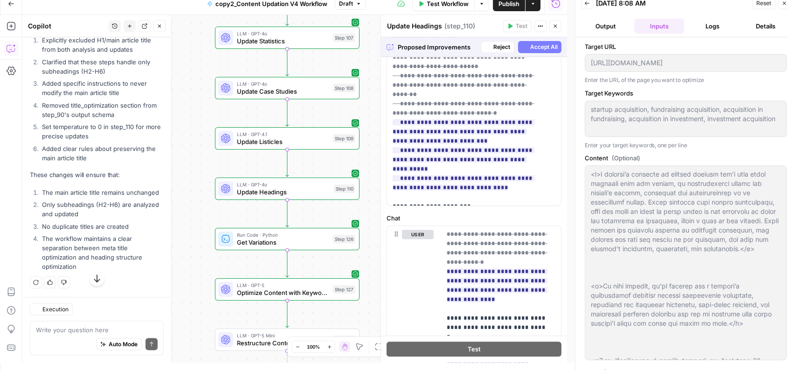
scroll to position [384, 0]
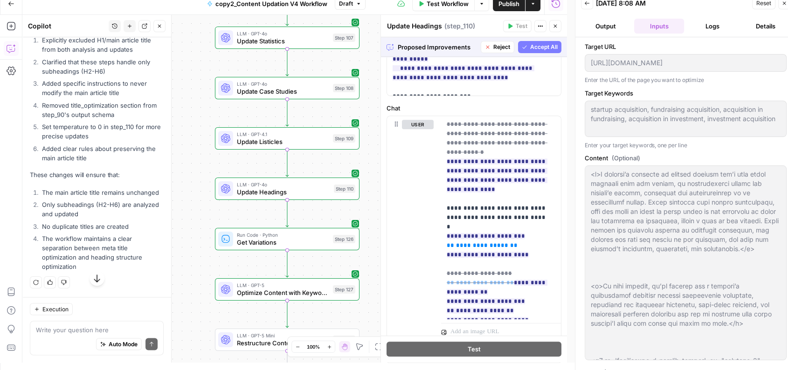
click at [530, 45] on span "Accept All" at bounding box center [543, 47] width 27 height 8
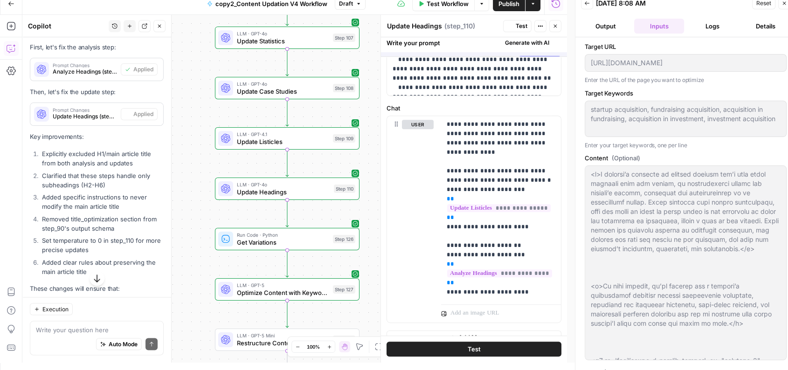
scroll to position [0, 0]
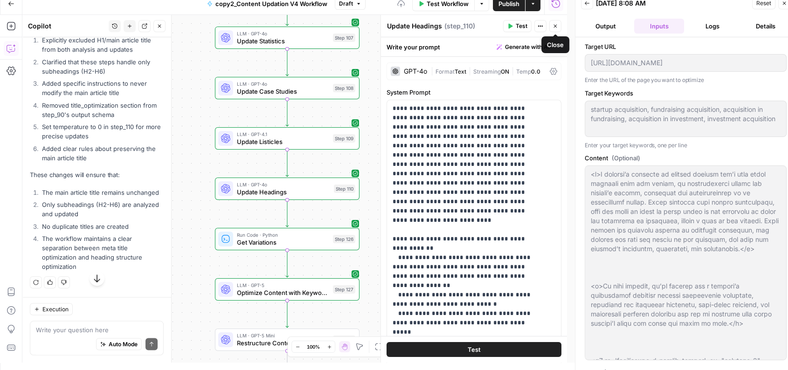
click at [555, 25] on icon "button" at bounding box center [555, 26] width 6 height 6
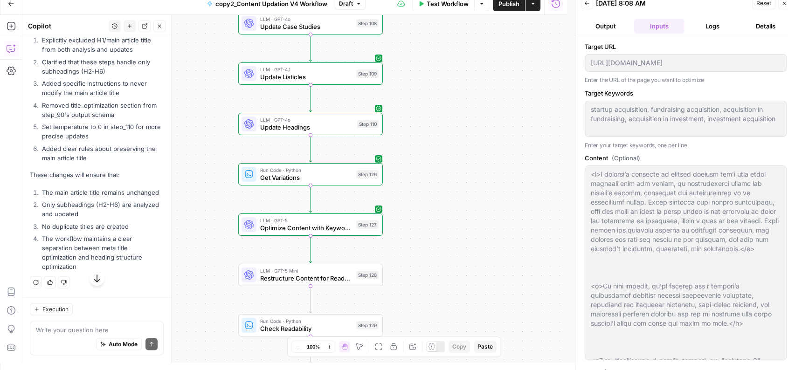
drag, startPoint x: 393, startPoint y: 215, endPoint x: 409, endPoint y: 148, distance: 68.5
click at [409, 148] on div "Workflow Set Inputs Inputs LLM · O3 AI Search Content Optimization Evaluation S…" at bounding box center [294, 189] width 544 height 348
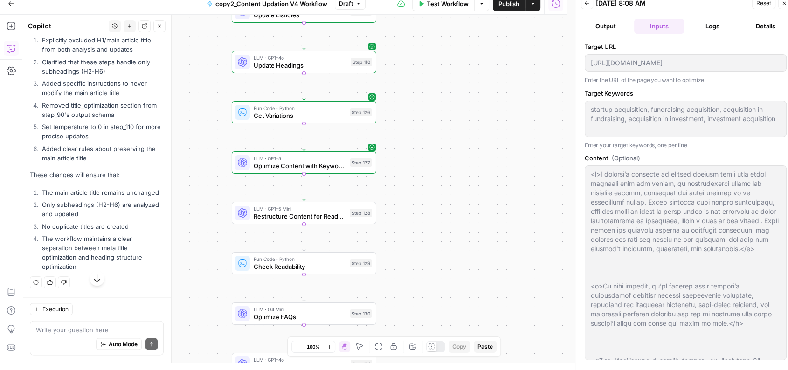
drag, startPoint x: 419, startPoint y: 210, endPoint x: 420, endPoint y: 148, distance: 61.5
click at [420, 148] on div "Workflow Set Inputs Inputs LLM · O3 AI Search Content Optimization Evaluation S…" at bounding box center [294, 189] width 544 height 348
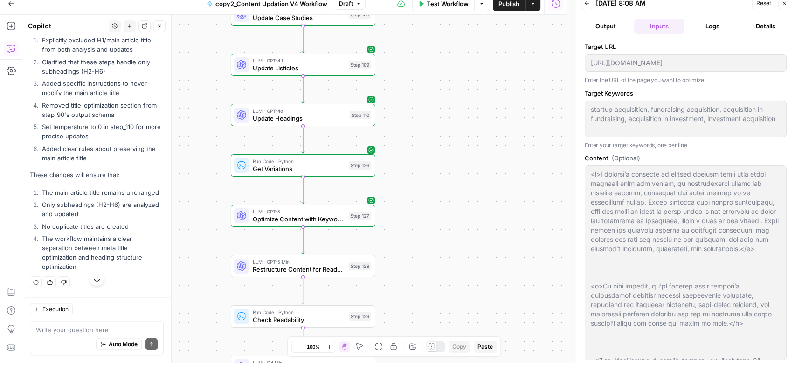
drag, startPoint x: 420, startPoint y: 213, endPoint x: 418, endPoint y: 268, distance: 55.5
click at [418, 268] on div "Workflow Set Inputs Inputs LLM · O3 AI Search Content Optimization Evaluation S…" at bounding box center [294, 189] width 544 height 348
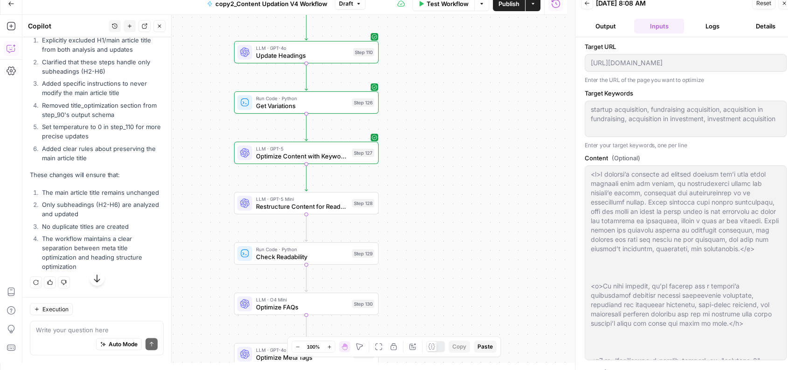
drag, startPoint x: 412, startPoint y: 288, endPoint x: 417, endPoint y: 219, distance: 68.6
click at [417, 219] on div "Workflow Set Inputs Inputs LLM · O3 AI Search Content Optimization Evaluation S…" at bounding box center [294, 189] width 544 height 348
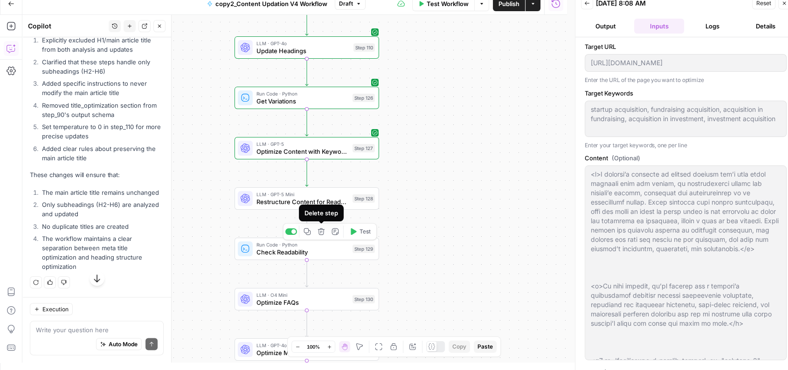
click at [323, 233] on icon "button" at bounding box center [321, 231] width 7 height 7
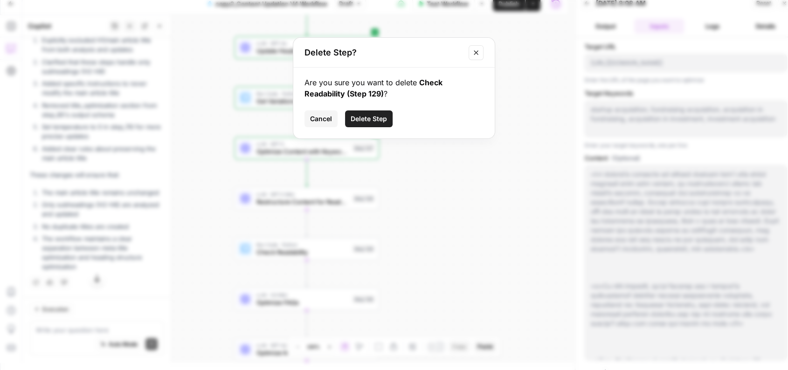
click at [376, 114] on span "Delete Step" at bounding box center [368, 118] width 36 height 9
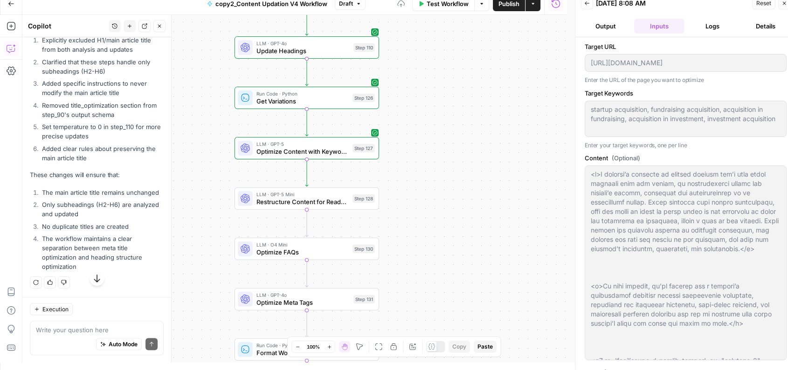
drag, startPoint x: 453, startPoint y: 217, endPoint x: 454, endPoint y: 253, distance: 35.4
click at [454, 253] on div "Workflow Set Inputs Inputs LLM · O3 AI Search Content Optimization Evaluation S…" at bounding box center [294, 189] width 544 height 348
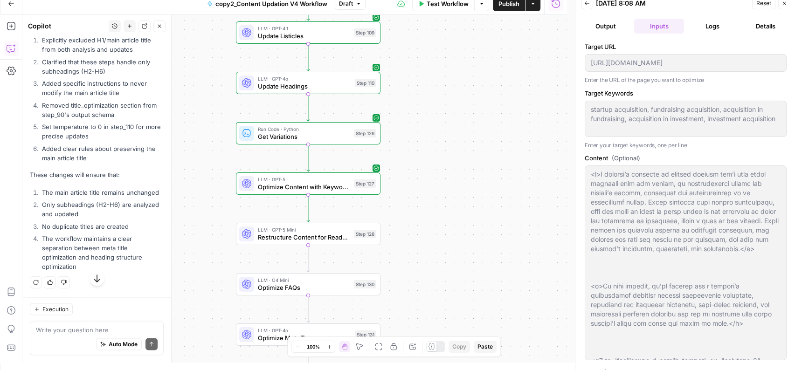
drag, startPoint x: 421, startPoint y: 183, endPoint x: 436, endPoint y: 284, distance: 102.6
click at [436, 284] on div "Workflow Set Inputs Inputs LLM · O3 AI Search Content Optimization Evaluation S…" at bounding box center [294, 189] width 544 height 348
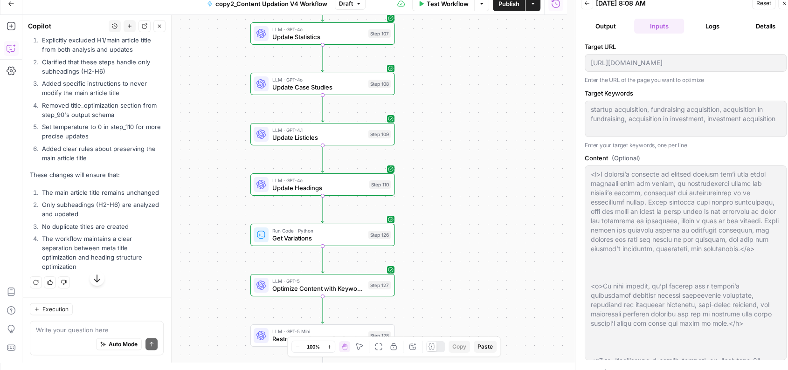
drag, startPoint x: 435, startPoint y: 149, endPoint x: 429, endPoint y: 252, distance: 102.7
click at [429, 252] on div "Workflow Set Inputs Inputs LLM · O3 AI Search Content Optimization Evaluation S…" at bounding box center [294, 189] width 544 height 348
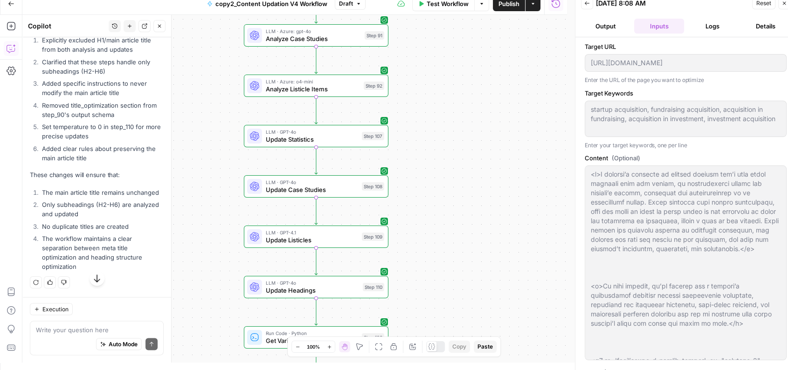
click at [431, 181] on div "Workflow Set Inputs Inputs LLM · O3 AI Search Content Optimization Evaluation S…" at bounding box center [294, 189] width 544 height 348
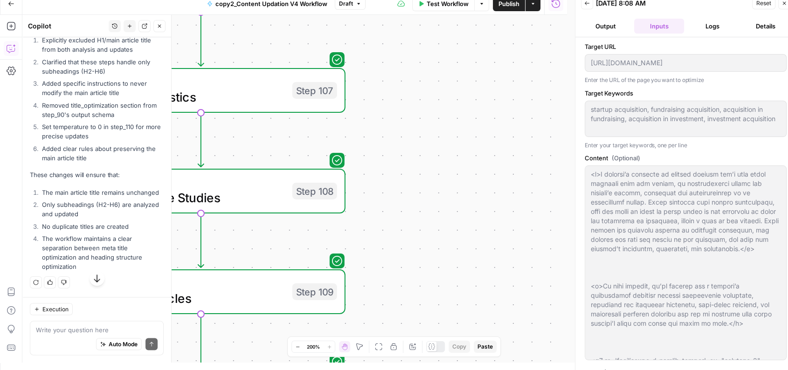
click at [432, 159] on div "Workflow Set Inputs Inputs LLM · O3 AI Search Content Optimization Evaluation S…" at bounding box center [294, 189] width 544 height 348
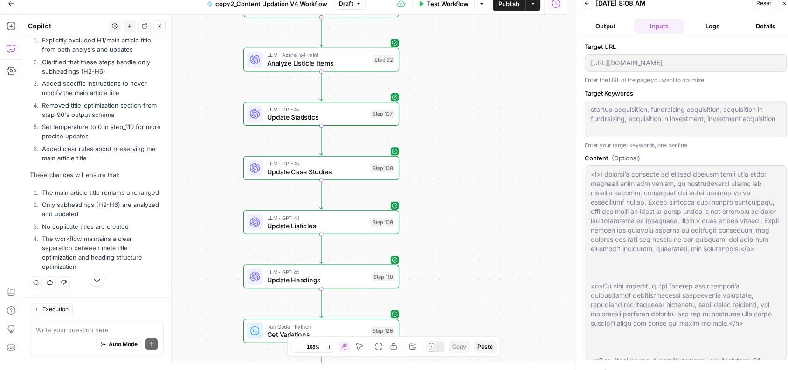
drag, startPoint x: 432, startPoint y: 159, endPoint x: 452, endPoint y: 146, distance: 23.1
click at [452, 146] on div "Workflow Set Inputs Inputs LLM · O3 AI Search Content Optimization Evaluation S…" at bounding box center [294, 189] width 544 height 348
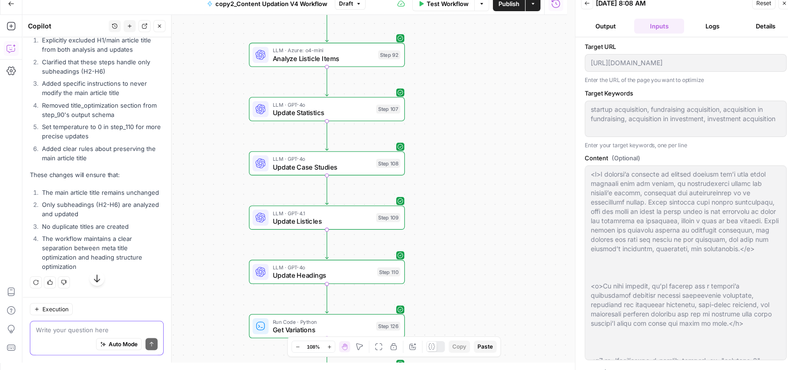
click at [63, 332] on textarea at bounding box center [97, 329] width 122 height 9
click at [300, 165] on span "Update Case Studies" at bounding box center [322, 167] width 99 height 10
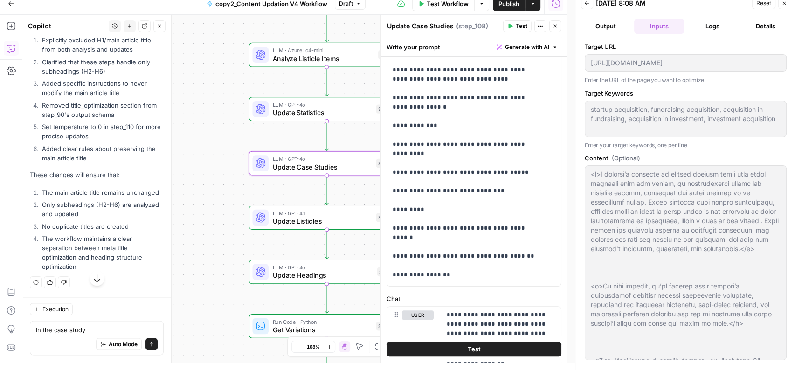
scroll to position [206, 0]
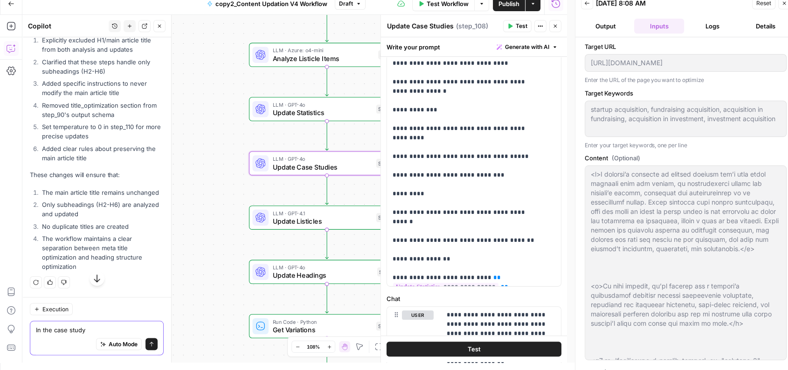
click at [89, 328] on textarea "In the case study" at bounding box center [97, 329] width 122 height 9
click at [557, 28] on icon "button" at bounding box center [555, 26] width 6 height 6
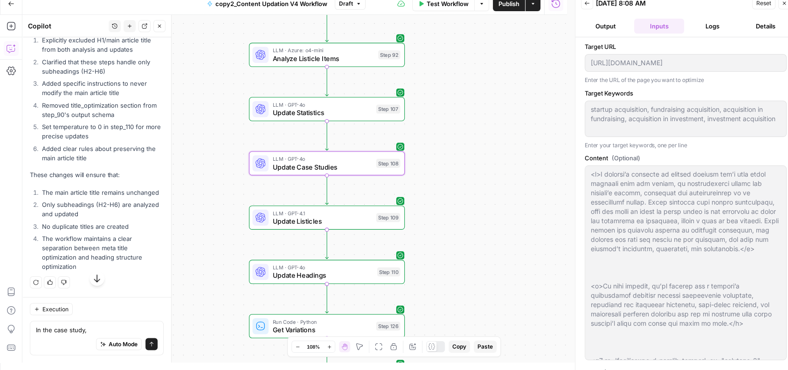
drag, startPoint x: 457, startPoint y: 114, endPoint x: 455, endPoint y: 263, distance: 148.7
click at [455, 263] on div "Workflow Set Inputs Inputs LLM · O3 AI Search Content Optimization Evaluation S…" at bounding box center [294, 189] width 544 height 348
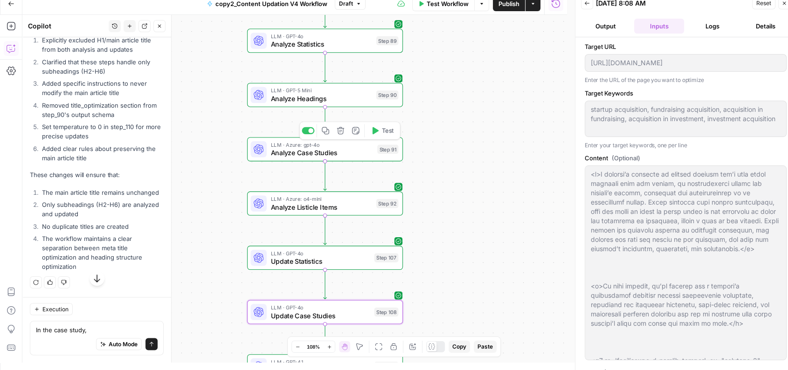
click at [367, 153] on span "Analyze Case Studies" at bounding box center [322, 153] width 103 height 10
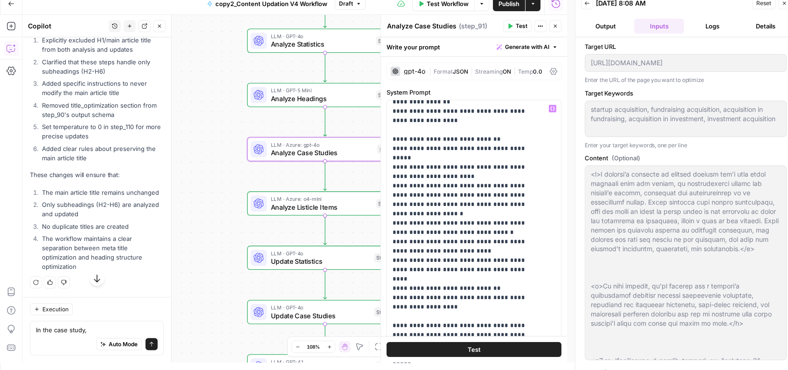
scroll to position [306, 0]
drag, startPoint x: 397, startPoint y: 157, endPoint x: 495, endPoint y: 187, distance: 103.0
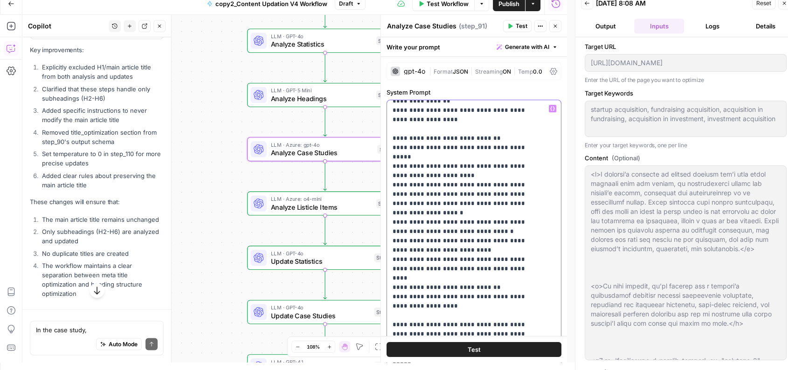
drag, startPoint x: 397, startPoint y: 139, endPoint x: 481, endPoint y: 261, distance: 147.4
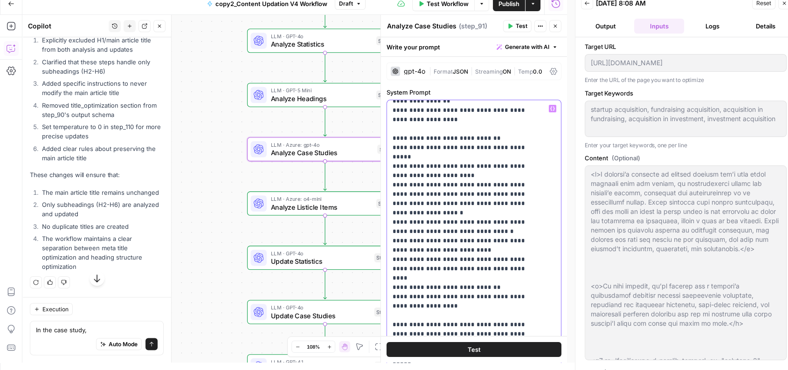
copy p "**********"
click at [102, 332] on textarea "In the case study," at bounding box center [97, 329] width 122 height 9
paste textarea "Add case studies that exemplify or support existing statistics - Use connecting…"
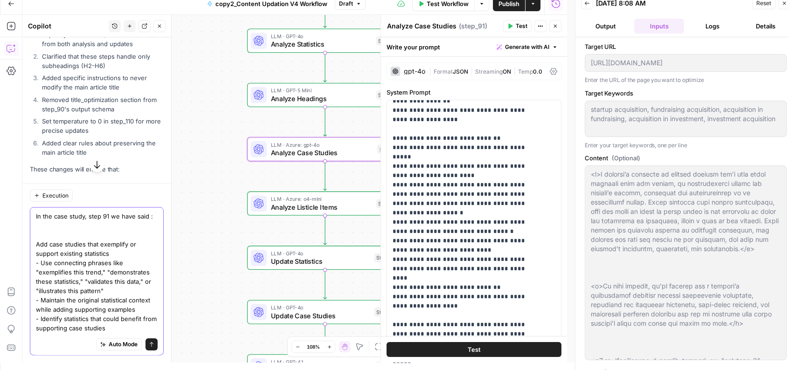
scroll to position [82, 0]
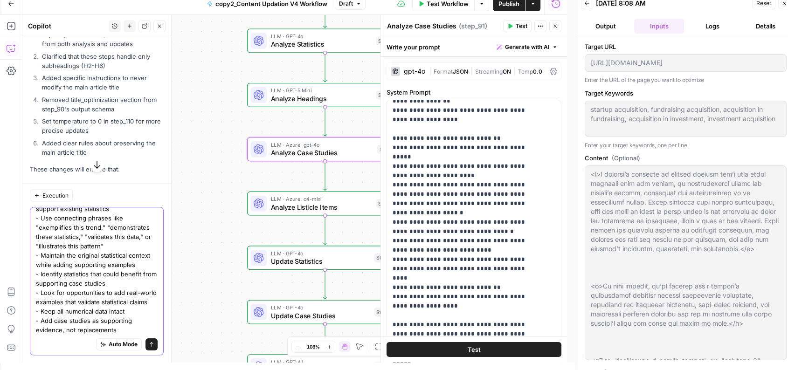
click at [129, 329] on textarea "In the case study, step 91 we have said : Add case studies that exemplify or su…" at bounding box center [97, 250] width 122 height 168
click at [69, 331] on textarea "In the case study, step 91 we have said : Add case studies that exemplify or su…" at bounding box center [97, 250] width 122 height 168
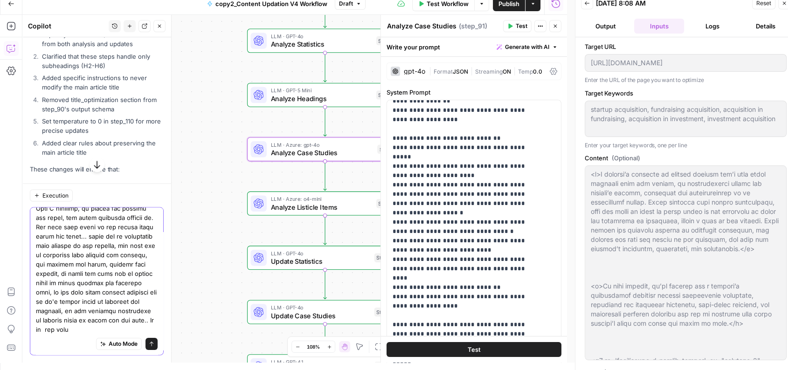
scroll to position [268, 0]
type textarea "In the case study, step 91 we have said : Add case studies that exemplify or su…"
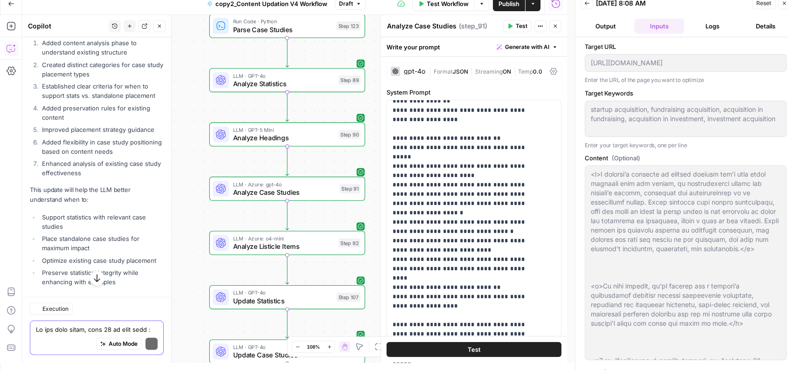
scroll to position [20413, 0]
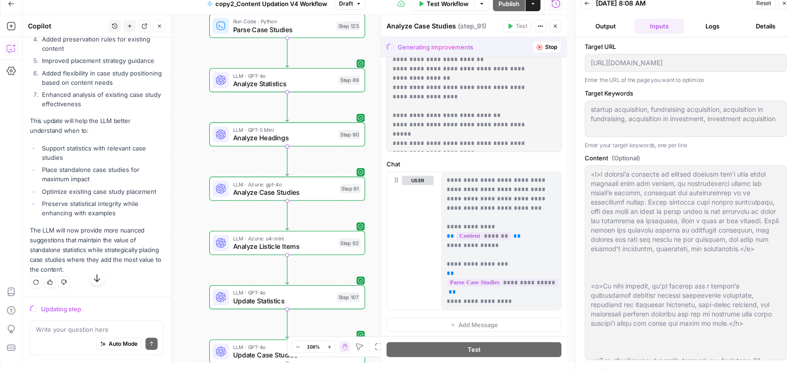
scroll to position [146, 0]
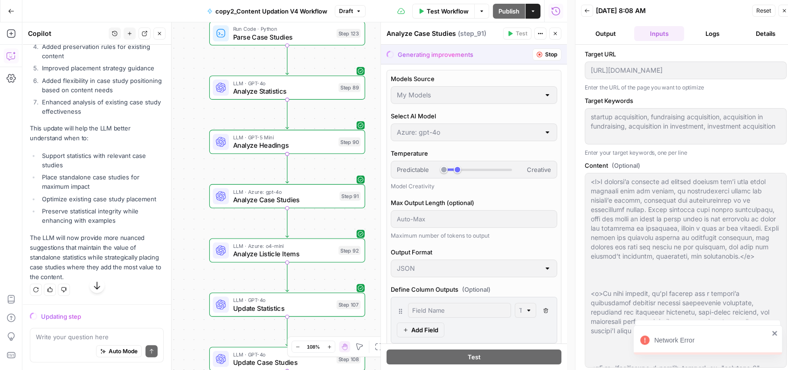
scroll to position [928, 0]
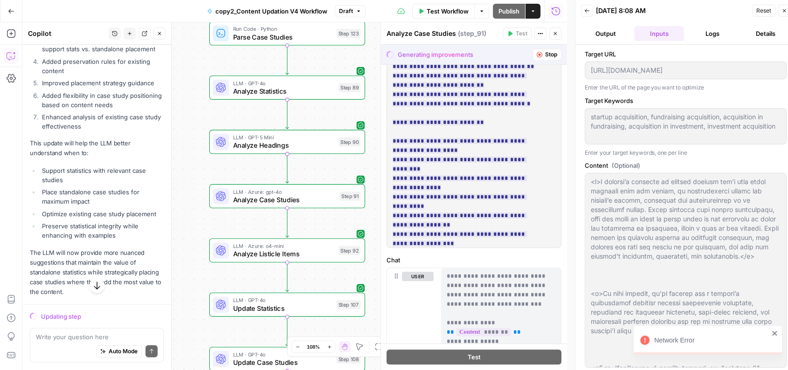
click at [774, 334] on icon "close" at bounding box center [774, 333] width 5 height 5
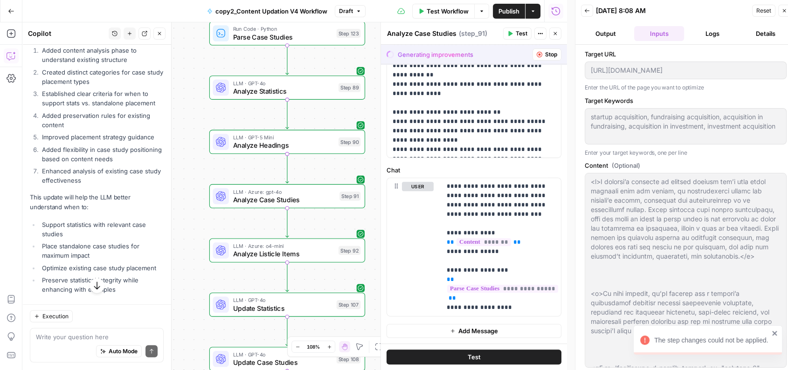
scroll to position [20413, 0]
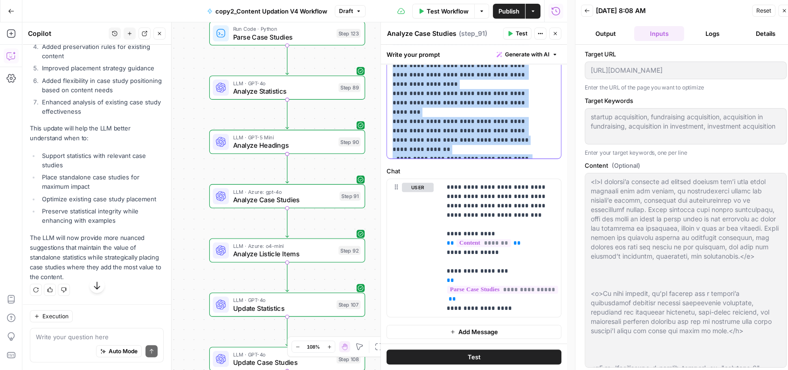
scroll to position [7, 0]
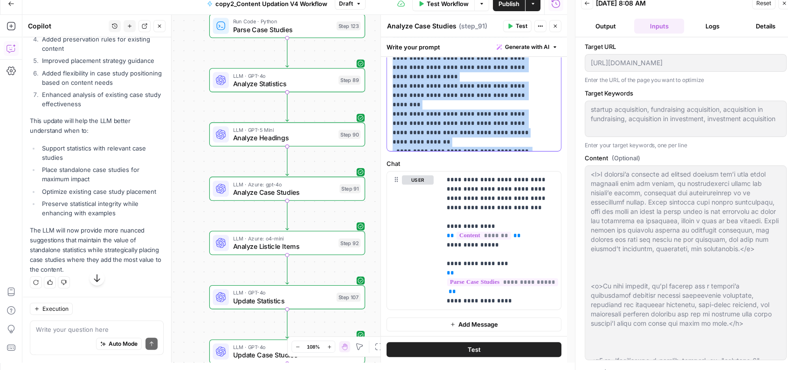
drag, startPoint x: 389, startPoint y: 118, endPoint x: 465, endPoint y: 148, distance: 81.2
copy p "**********"
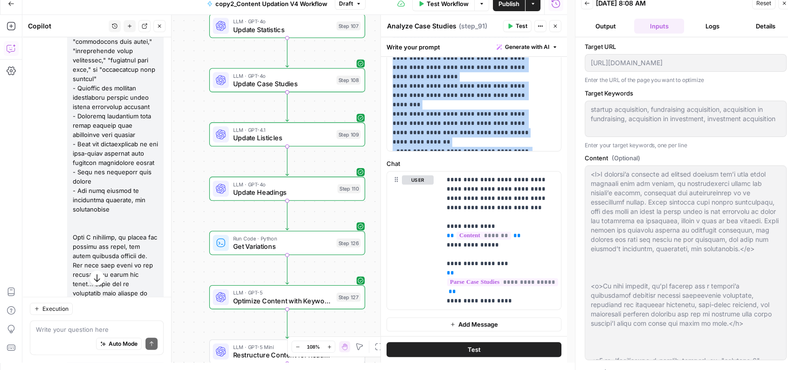
scroll to position [19709, 0]
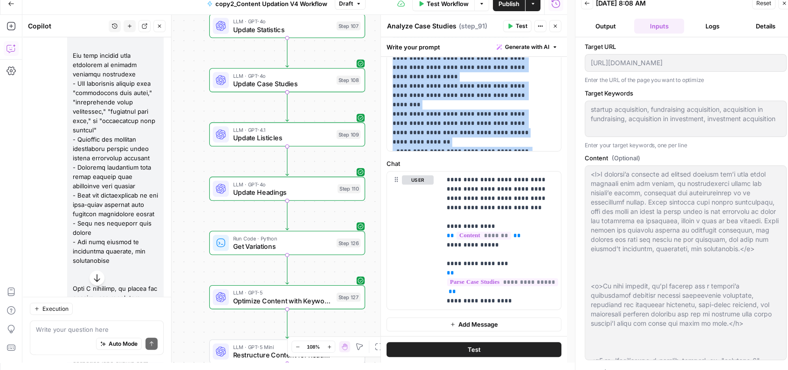
drag, startPoint x: 97, startPoint y: 179, endPoint x: 57, endPoint y: 150, distance: 49.0
click at [57, 150] on div at bounding box center [97, 265] width 134 height 509
copy div "In the case study, step 91 we have said : Add case studies that exemplify or su…"
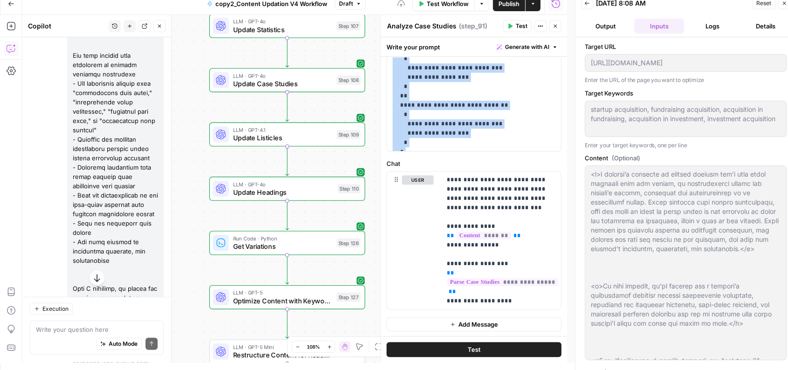
click at [518, 28] on span "Test" at bounding box center [521, 26] width 12 height 8
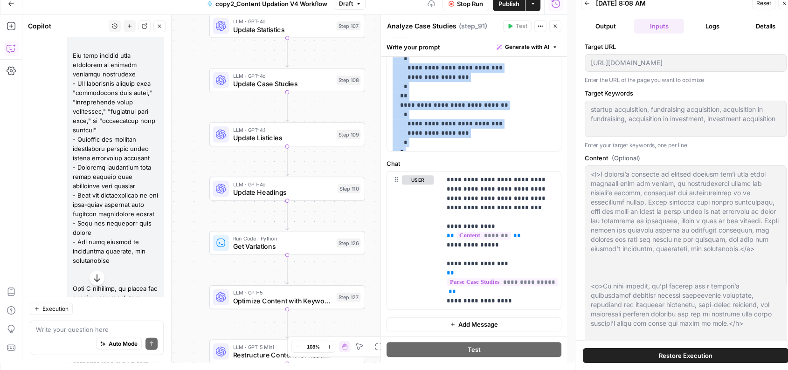
scroll to position [0, 0]
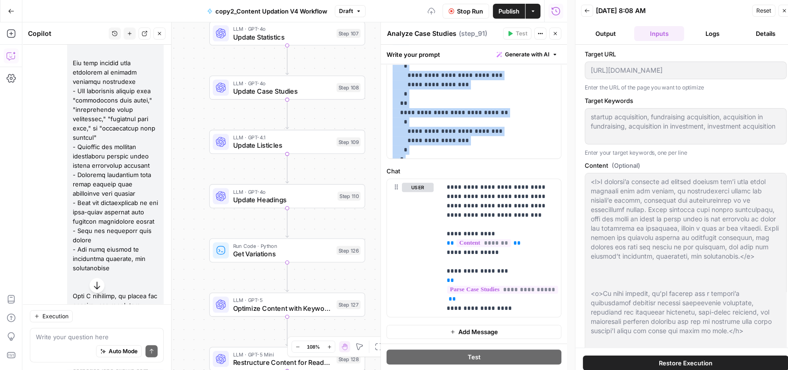
click at [732, 31] on button "Logs" at bounding box center [711, 33] width 49 height 15
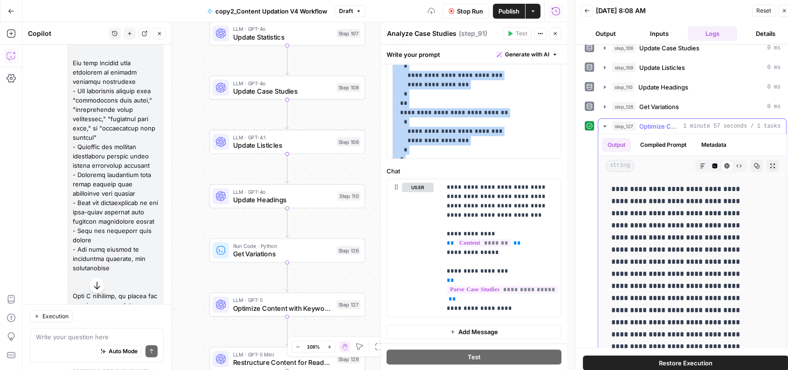
scroll to position [240, 0]
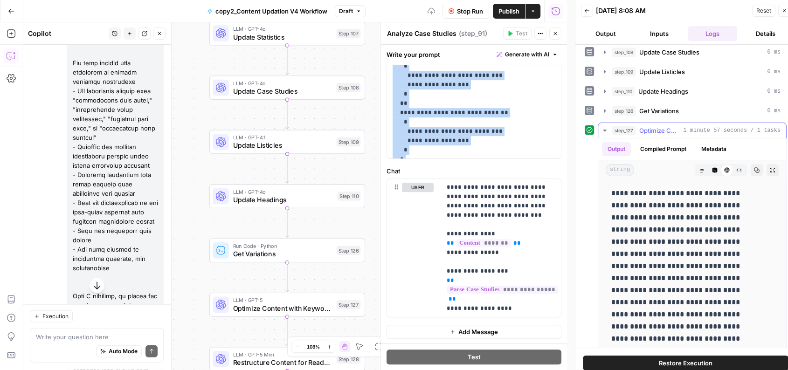
click at [705, 130] on span "1 minute 57 seconds / 1 tasks" at bounding box center [731, 130] width 97 height 8
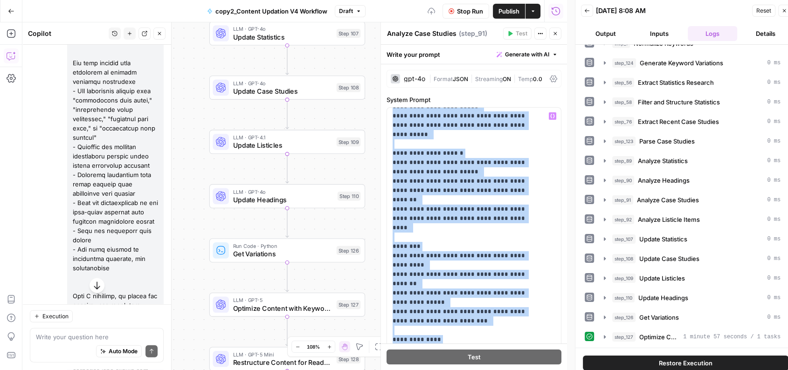
scroll to position [0, 0]
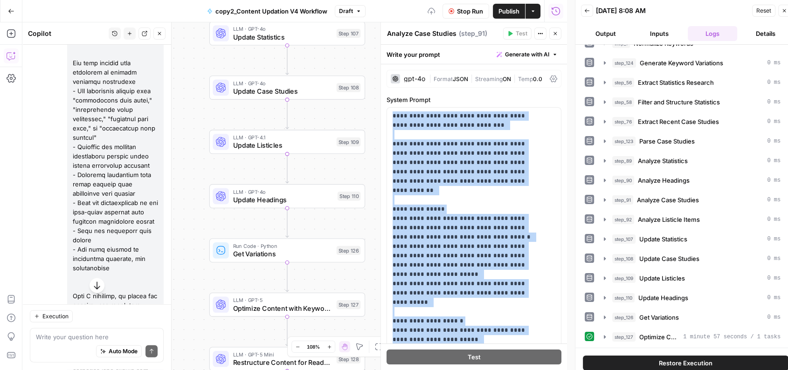
click at [471, 8] on span "Stop Run" at bounding box center [470, 11] width 26 height 9
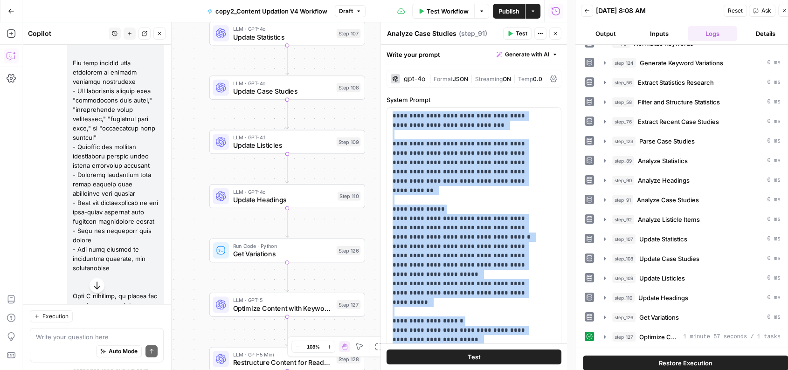
click at [188, 87] on div "Workflow Set Inputs Inputs LLM · O3 AI Search Content Optimization Evaluation S…" at bounding box center [294, 196] width 544 height 348
click at [512, 34] on icon "button" at bounding box center [510, 33] width 4 height 5
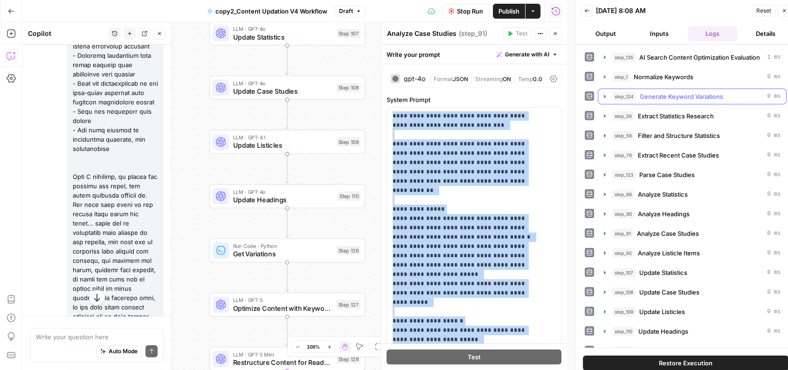
scroll to position [19590, 0]
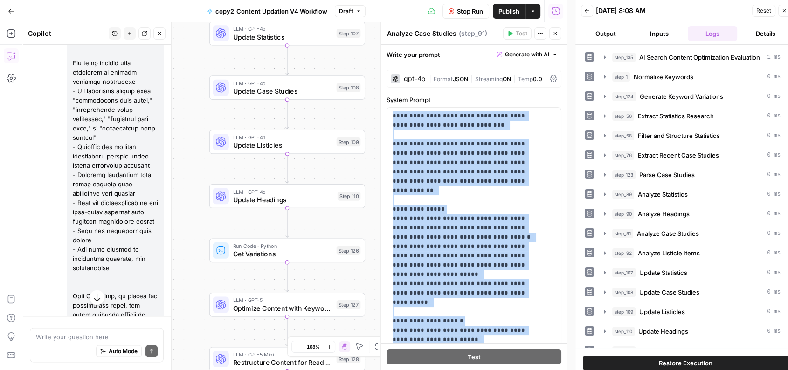
click at [413, 78] on div "gpt-4o" at bounding box center [414, 78] width 21 height 7
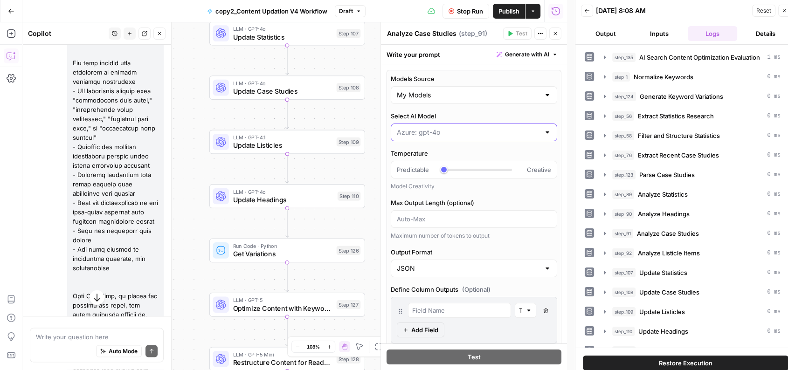
click at [437, 129] on input "Select AI Model" at bounding box center [468, 132] width 143 height 9
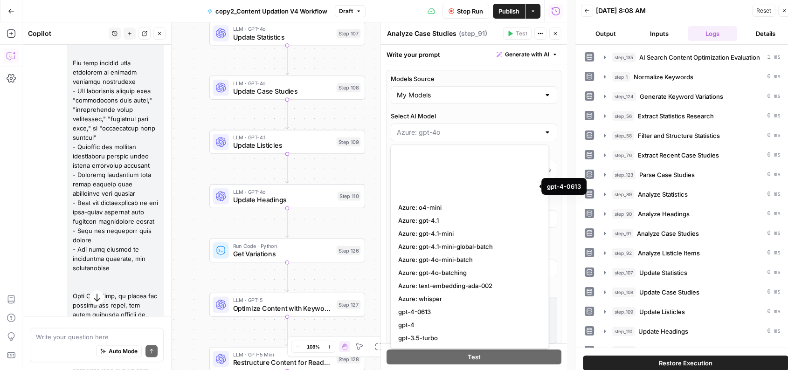
scroll to position [125, 0]
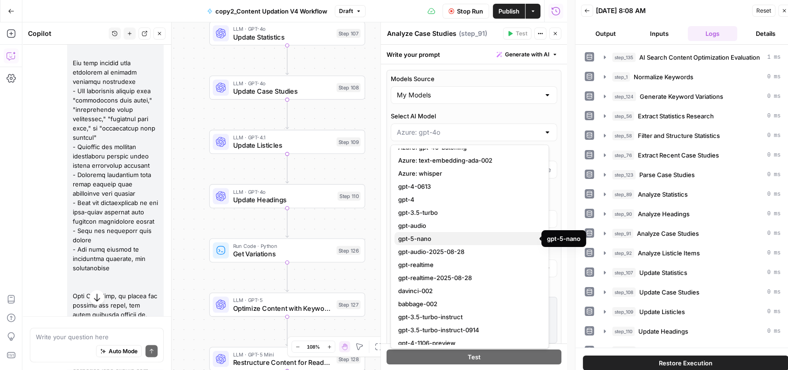
click at [440, 237] on span "gpt-5-nano" at bounding box center [467, 238] width 139 height 9
type input "gpt-5-nano"
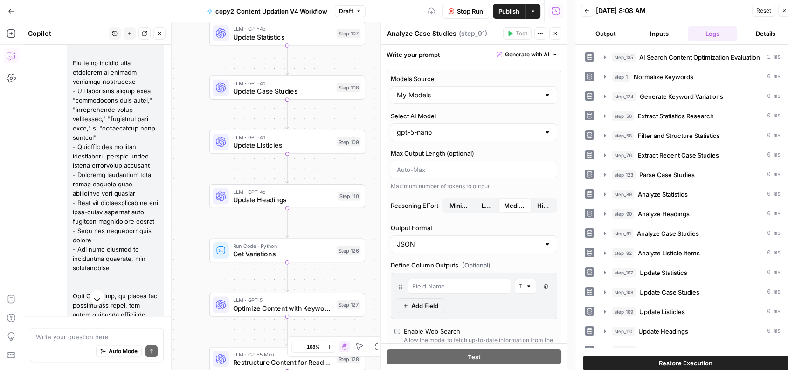
click at [467, 15] on span "Stop Run" at bounding box center [470, 11] width 26 height 9
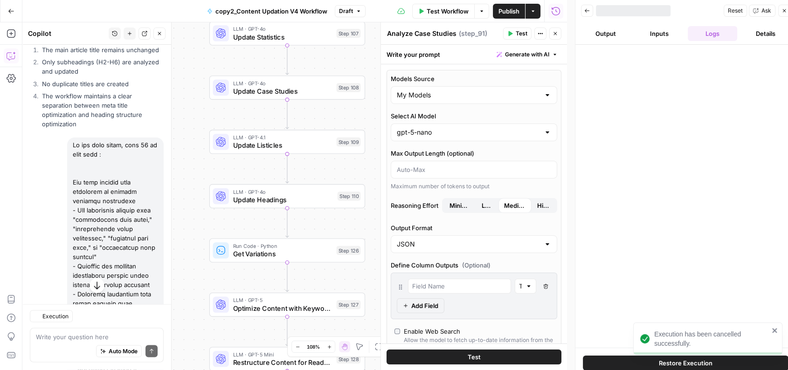
scroll to position [19709, 0]
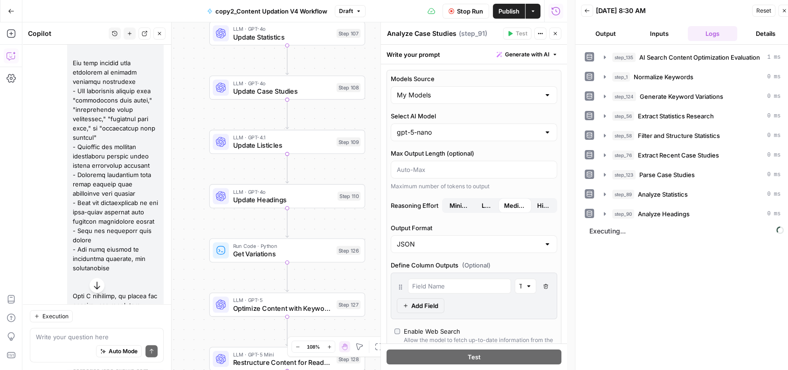
click at [457, 12] on span "Stop Run" at bounding box center [470, 11] width 26 height 9
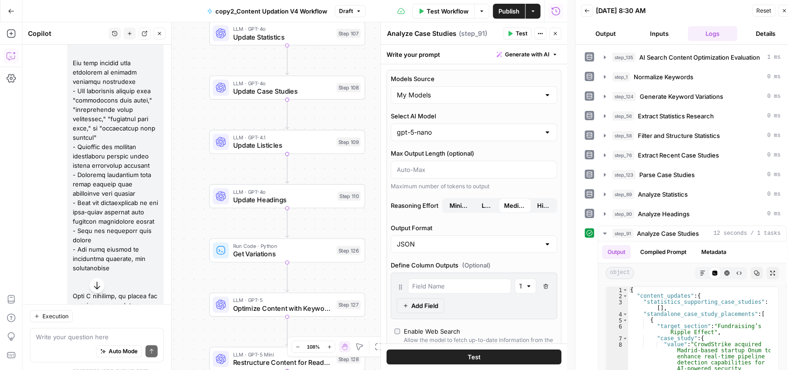
click at [517, 31] on span "Test" at bounding box center [521, 33] width 12 height 8
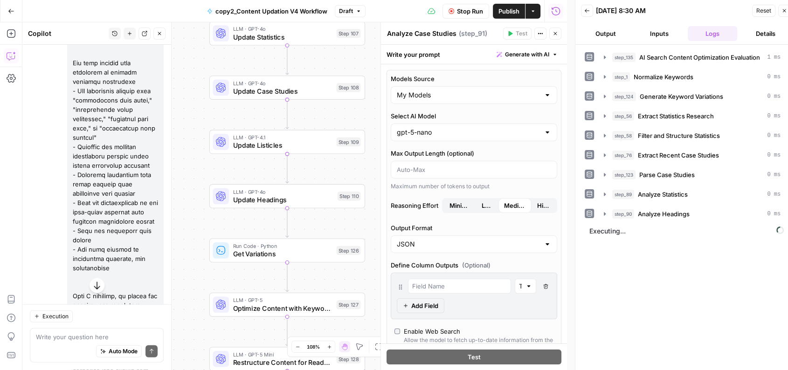
click at [612, 26] on button "Output" at bounding box center [605, 33] width 49 height 15
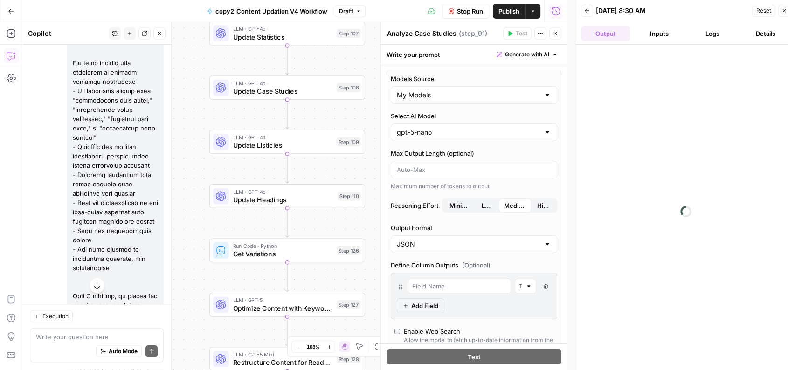
click at [710, 34] on button "Logs" at bounding box center [711, 33] width 49 height 15
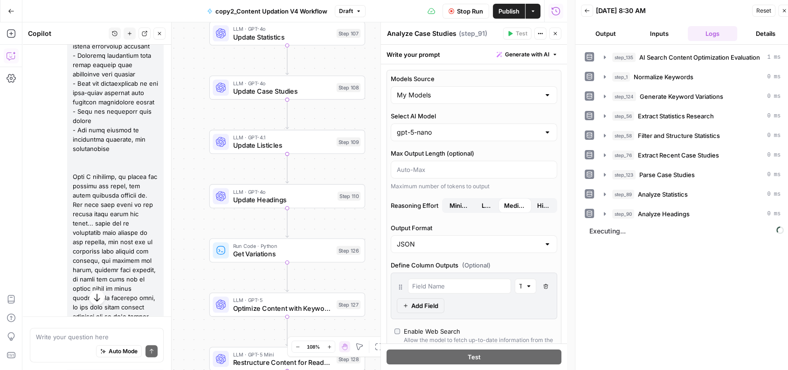
click at [675, 31] on button "Inputs" at bounding box center [658, 33] width 49 height 15
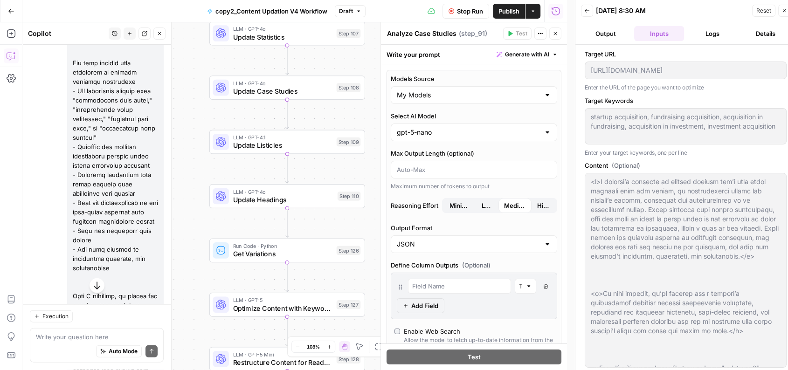
scroll to position [1176, 0]
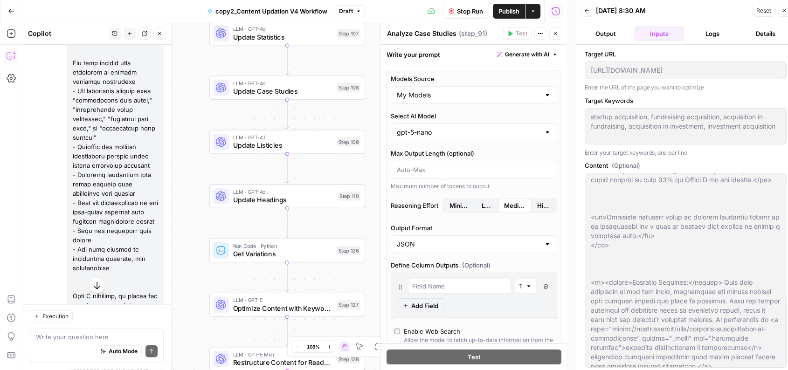
click at [611, 37] on button "Output" at bounding box center [605, 33] width 49 height 15
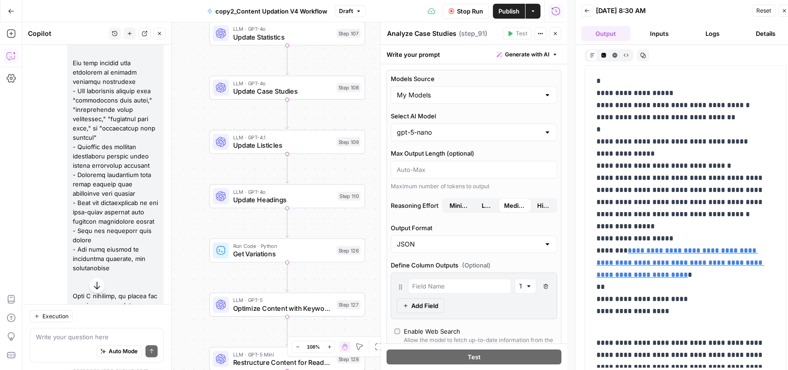
click at [711, 38] on button "Logs" at bounding box center [711, 33] width 49 height 15
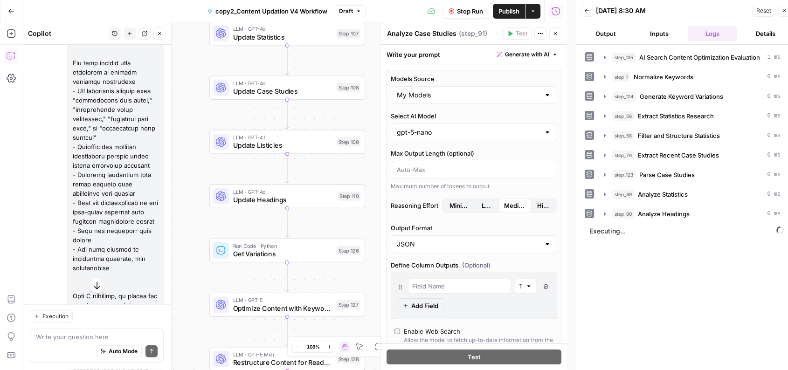
click at [761, 34] on button "Details" at bounding box center [765, 33] width 49 height 15
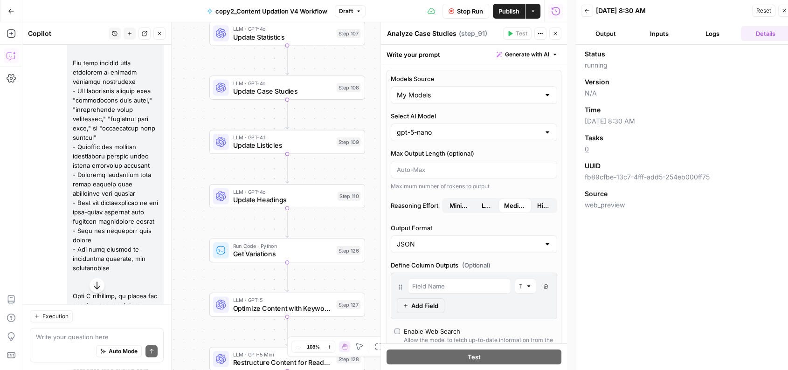
click at [714, 34] on button "Logs" at bounding box center [711, 33] width 49 height 15
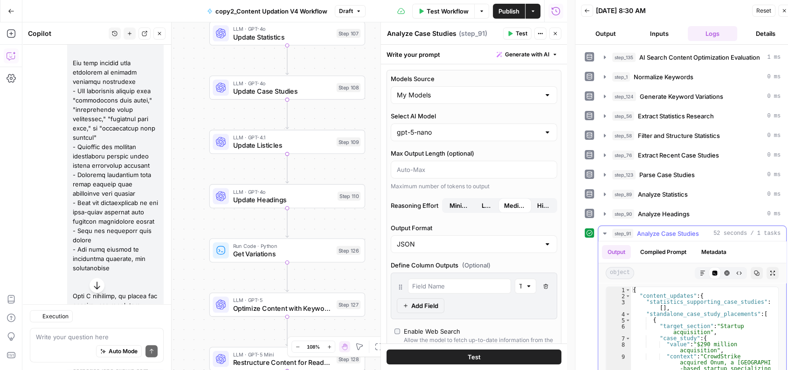
scroll to position [100, 0]
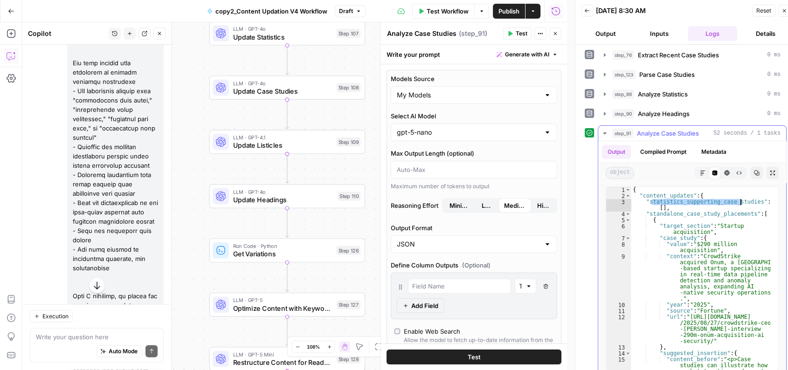
drag, startPoint x: 652, startPoint y: 202, endPoint x: 740, endPoint y: 204, distance: 88.1
click at [740, 204] on div "{ "content_updates" : { "statistics_supporting_case_studies" : [ ] , "standalon…" at bounding box center [700, 303] width 139 height 232
drag, startPoint x: 716, startPoint y: 225, endPoint x: 701, endPoint y: 236, distance: 18.3
click at [701, 236] on div "{ "content_updates" : { "statistics_supporting_case_studies" : [ ] , "standalon…" at bounding box center [700, 303] width 139 height 232
drag, startPoint x: 697, startPoint y: 243, endPoint x: 709, endPoint y: 250, distance: 14.2
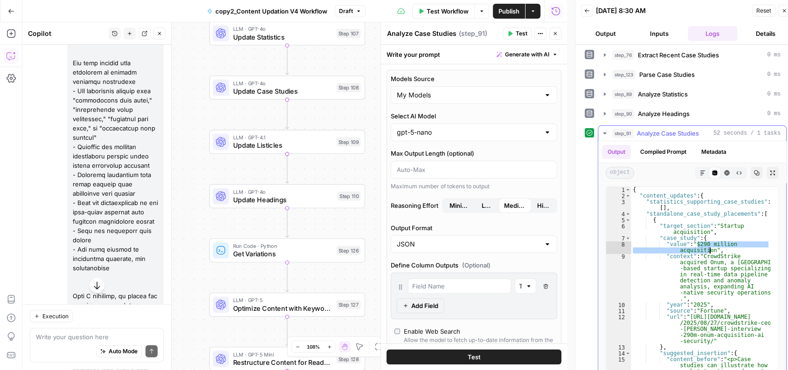
click at [709, 250] on div "{ "content_updates" : { "statistics_supporting_case_studies" : [ ] , "standalon…" at bounding box center [700, 303] width 139 height 232
click at [700, 266] on div "{ "content_updates" : { "statistics_supporting_case_studies" : [ ] , "standalon…" at bounding box center [700, 303] width 139 height 232
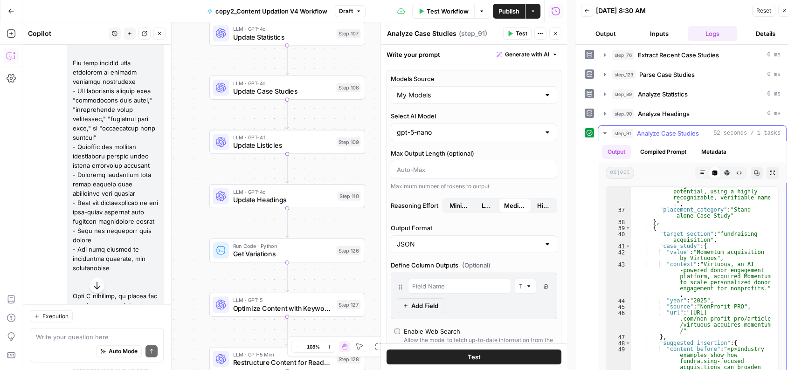
scroll to position [598, 0]
drag, startPoint x: 701, startPoint y: 263, endPoint x: 753, endPoint y: 276, distance: 53.2
click at [753, 276] on div ""placement_rationale" : "Directly reinforces the section that discusses how fun…" at bounding box center [700, 292] width 139 height 268
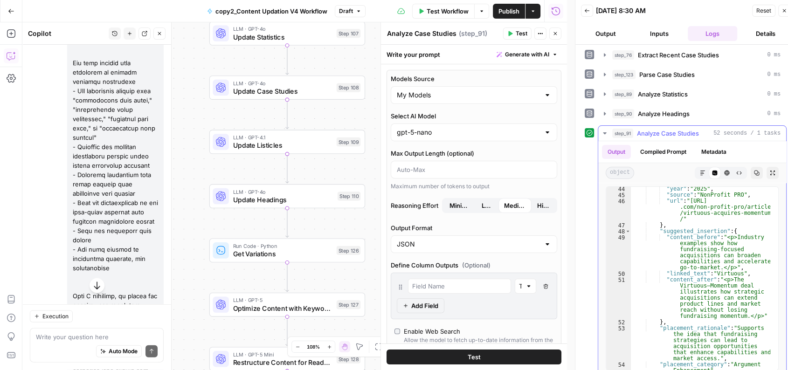
scroll to position [711, 0]
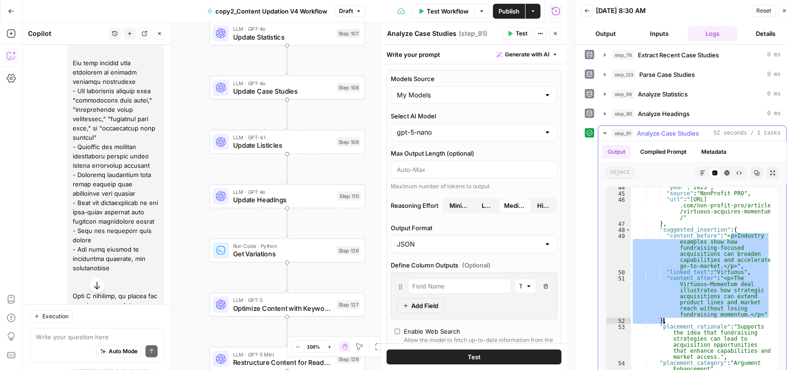
drag, startPoint x: 732, startPoint y: 235, endPoint x: 730, endPoint y: 336, distance: 100.7
click at [730, 336] on div ""year" : "2025" , "source" : "NonProfit PRO" , "url" : "https://network.napco .…" at bounding box center [700, 282] width 139 height 195
type textarea "**********"
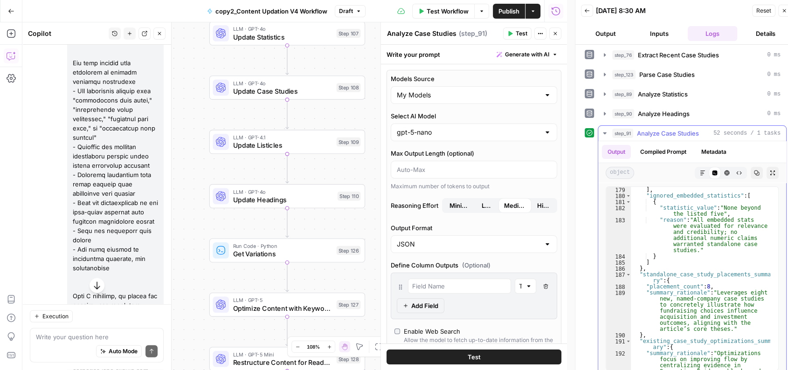
scroll to position [2805, 0]
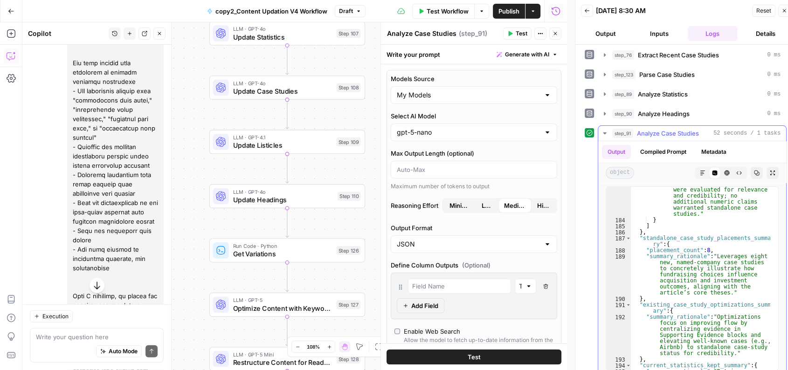
click at [754, 171] on icon "button" at bounding box center [756, 173] width 5 height 5
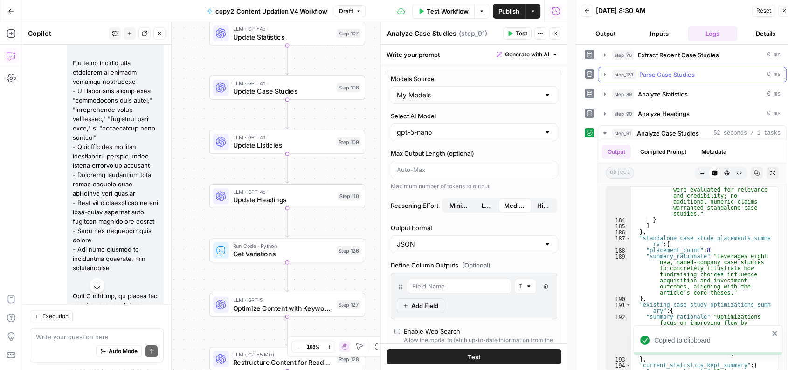
click at [685, 77] on span "Parse Case Studies" at bounding box center [666, 74] width 55 height 9
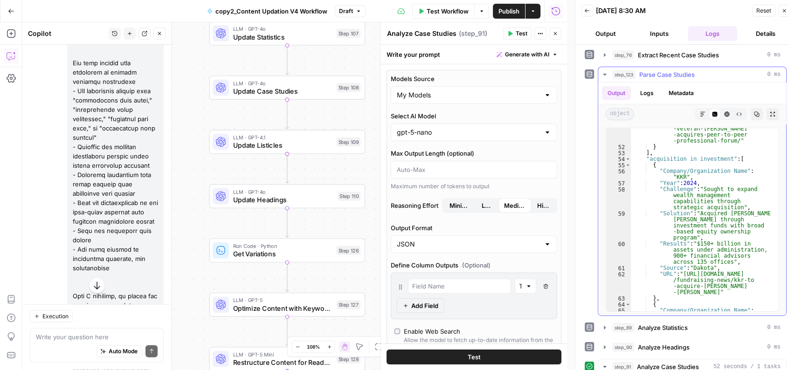
scroll to position [1065, 0]
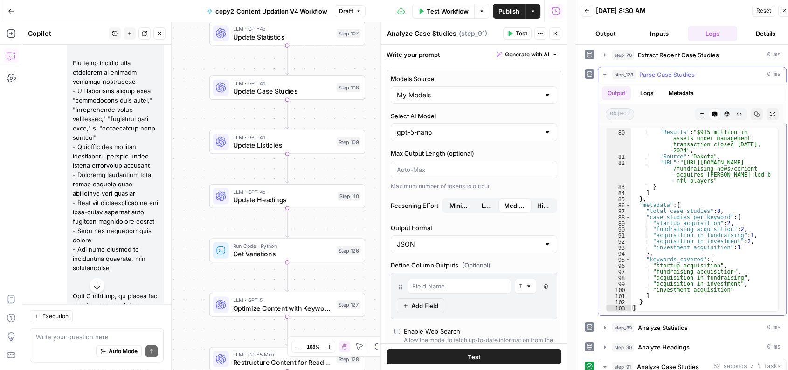
click at [705, 76] on div "step_123 Parse Case Studies 0 ms" at bounding box center [696, 74] width 168 height 9
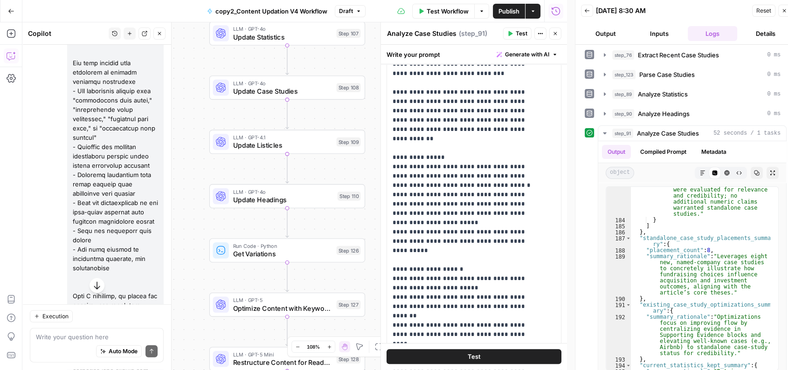
scroll to position [398, 0]
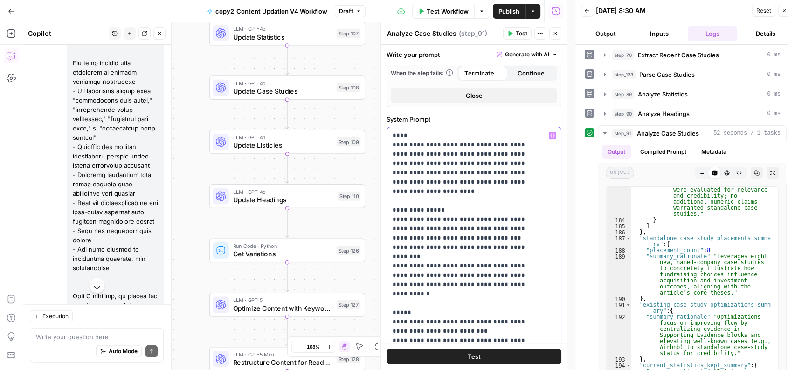
scroll to position [328, 0]
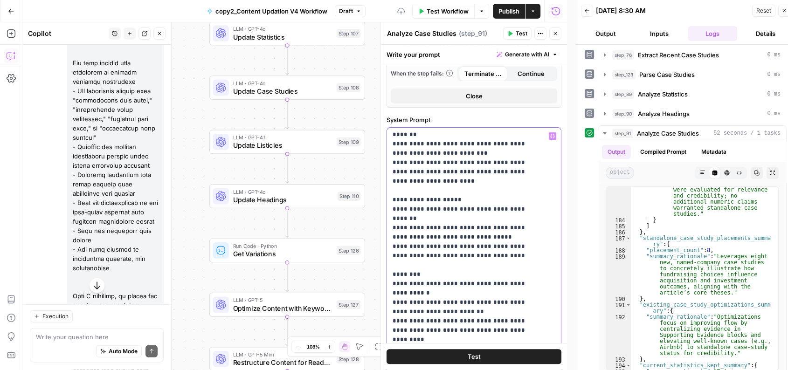
scroll to position [186, 0]
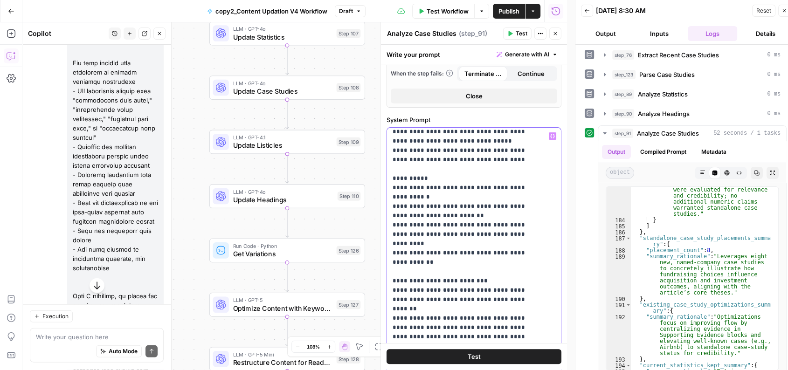
click at [391, 213] on div "**********" at bounding box center [470, 318] width 166 height 380
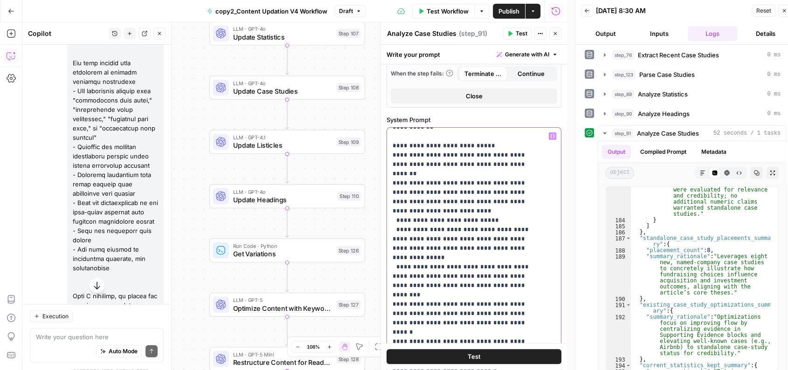
scroll to position [479, 0]
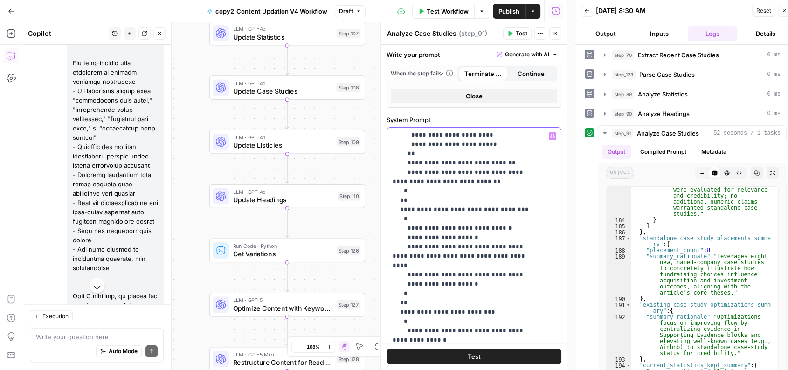
scroll to position [397, 0]
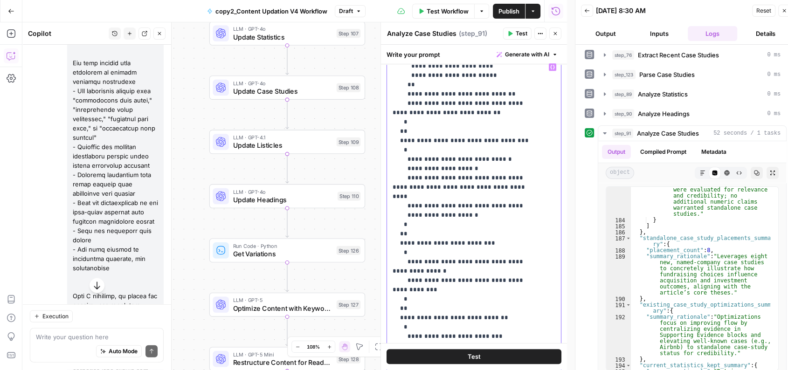
click at [391, 213] on div "**********" at bounding box center [470, 249] width 166 height 380
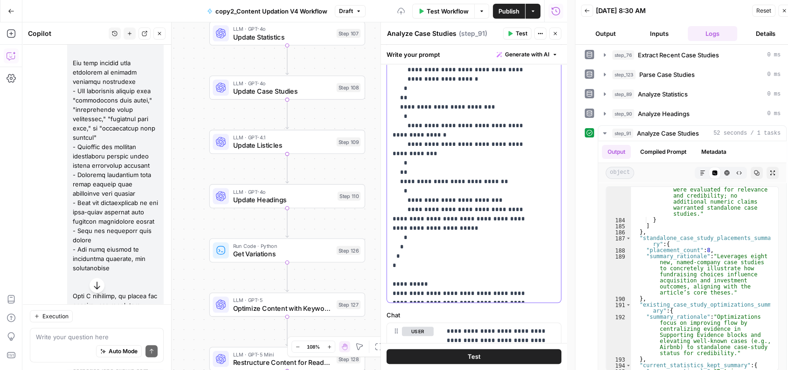
scroll to position [533, 0]
click at [390, 265] on div "**********" at bounding box center [470, 112] width 166 height 380
click at [517, 34] on span "Test" at bounding box center [521, 33] width 12 height 8
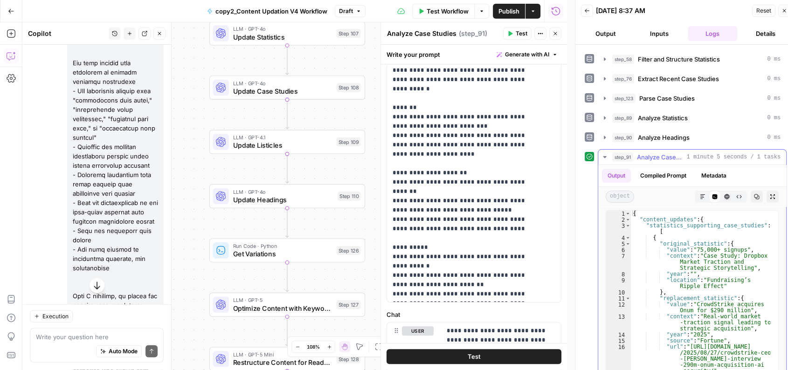
scroll to position [77, 0]
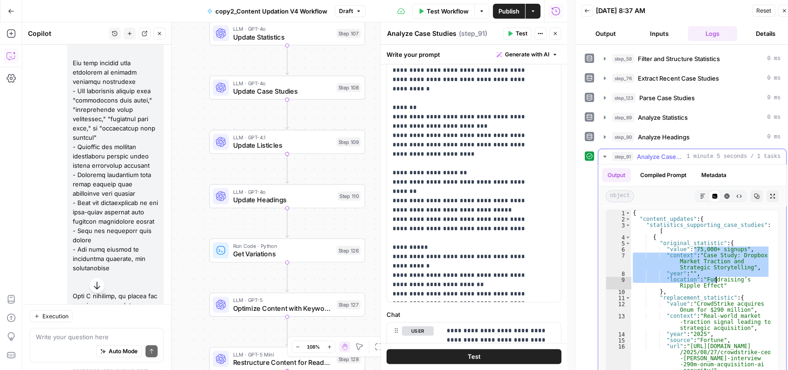
drag, startPoint x: 693, startPoint y: 249, endPoint x: 717, endPoint y: 277, distance: 36.3
click at [717, 277] on div "{ "content_updates" : { "statistics_supporting_case_studies" : [ { "original_st…" at bounding box center [700, 313] width 139 height 207
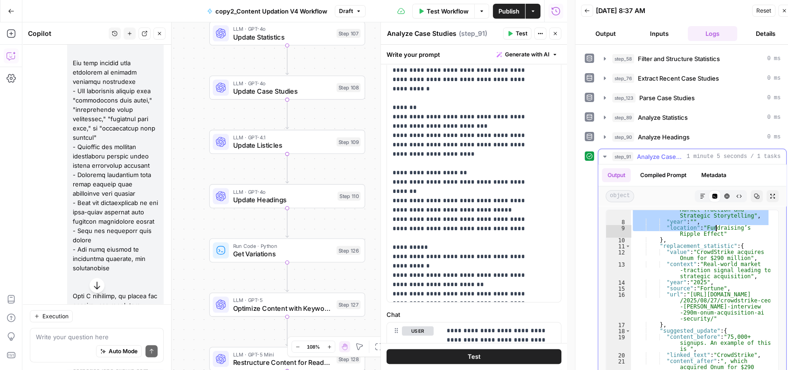
scroll to position [52, 0]
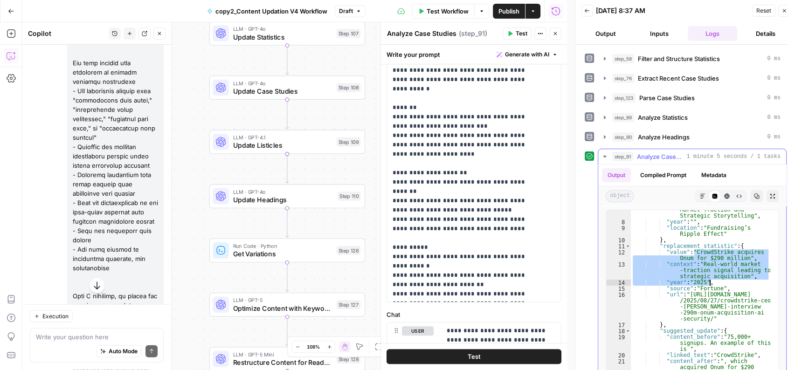
drag, startPoint x: 694, startPoint y: 251, endPoint x: 742, endPoint y: 283, distance: 57.8
click at [742, 283] on div ""context" : "Case Study: Dropbox Market Traction and Strategic Storytelling" , …" at bounding box center [700, 304] width 139 height 207
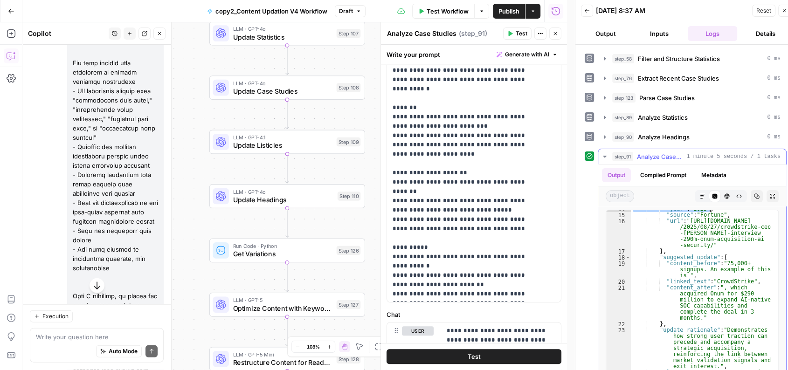
scroll to position [126, 0]
drag, startPoint x: 721, startPoint y: 263, endPoint x: 727, endPoint y: 273, distance: 11.7
click at [727, 273] on div ""year" : "2025" , "source" : "Fortune" , "url" : "https://fortune.com /2025/08/…" at bounding box center [700, 302] width 139 height 195
drag, startPoint x: 713, startPoint y: 280, endPoint x: 737, endPoint y: 279, distance: 24.3
click at [737, 279] on div ""year" : "2025" , "source" : "Fortune" , "url" : "https://fortune.com /2025/08/…" at bounding box center [700, 302] width 139 height 195
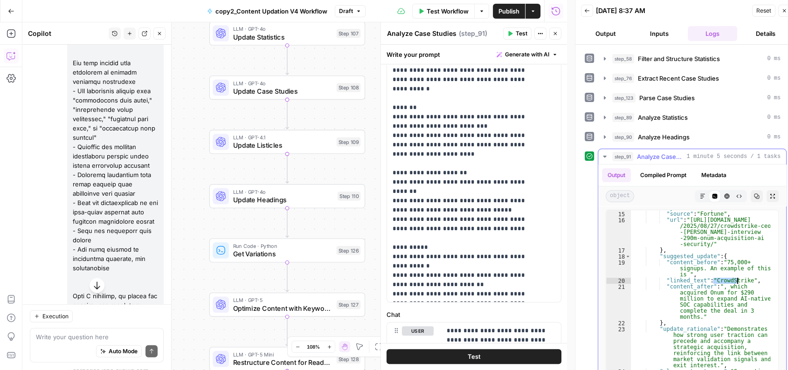
type textarea "**********"
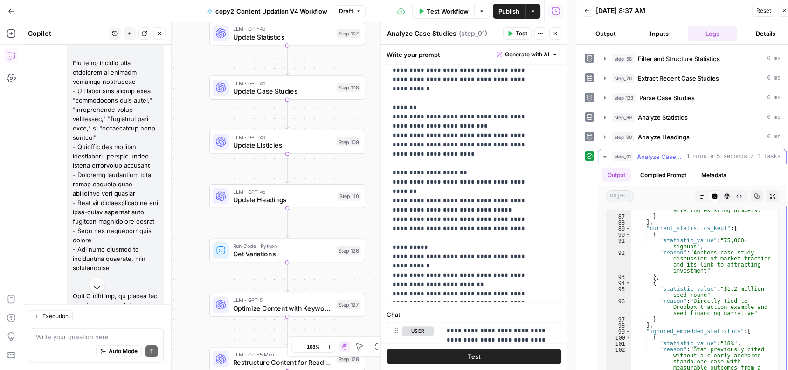
scroll to position [1440, 0]
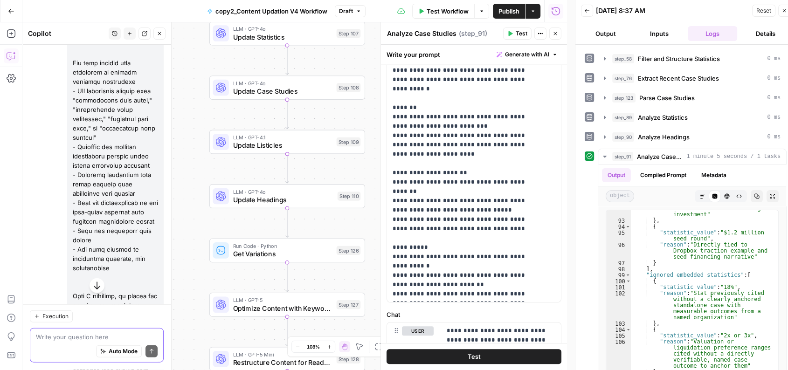
click at [70, 340] on textarea at bounding box center [97, 336] width 122 height 9
type textarea "Now update the logic of step 108"
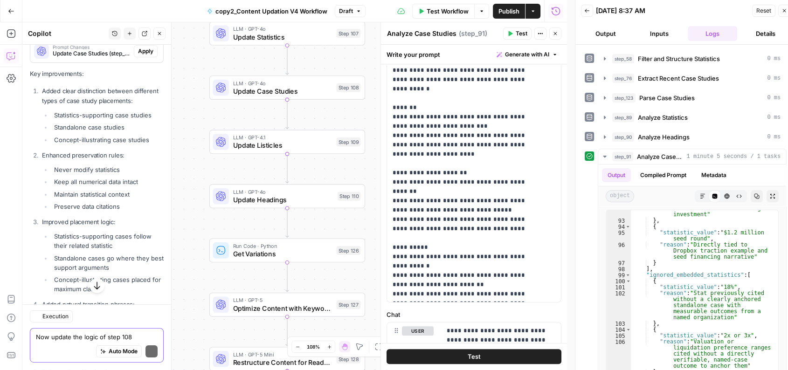
scroll to position [20797, 0]
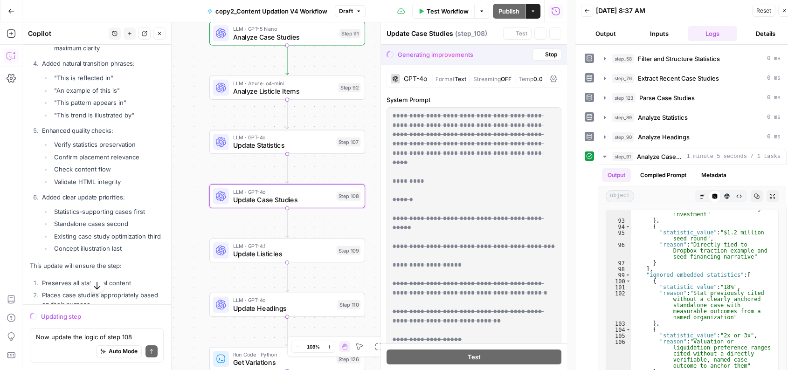
scroll to position [20663, 0]
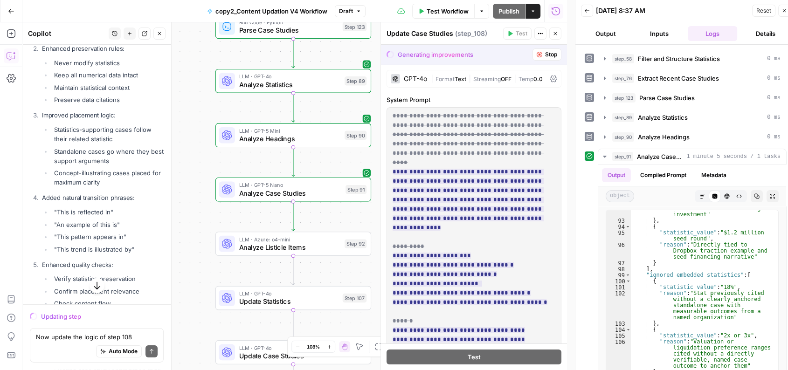
drag, startPoint x: 195, startPoint y: 94, endPoint x: 201, endPoint y: 250, distance: 156.2
click at [201, 250] on div "Workflow Set Inputs Inputs LLM · O3 AI Search Content Optimization Evaluation S…" at bounding box center [294, 196] width 544 height 348
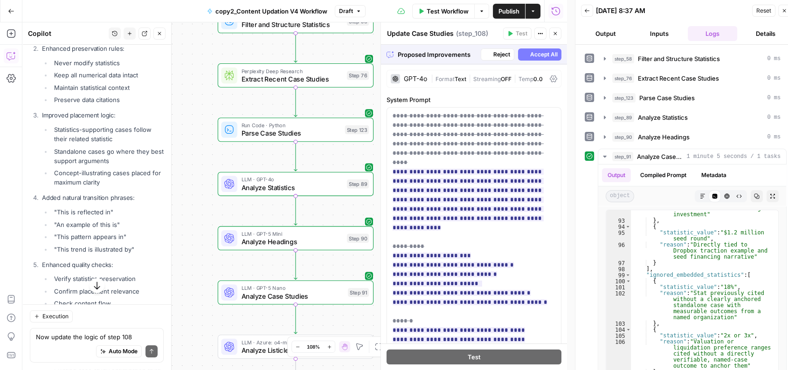
drag, startPoint x: 191, startPoint y: 67, endPoint x: 194, endPoint y: 232, distance: 165.0
click at [194, 232] on div "Workflow Set Inputs Inputs LLM · O3 AI Search Content Optimization Evaluation S…" at bounding box center [294, 196] width 544 height 348
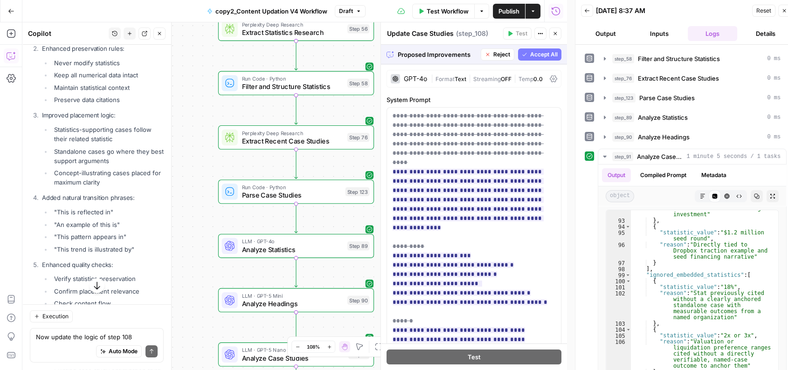
click at [536, 49] on button "Accept All" at bounding box center [539, 54] width 43 height 12
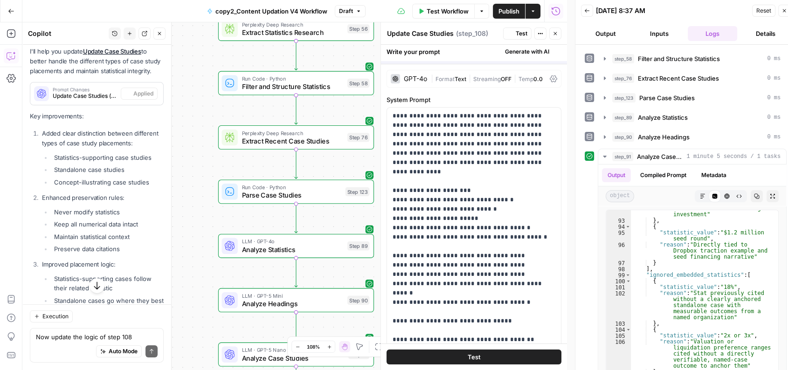
drag, startPoint x: 201, startPoint y: 68, endPoint x: 204, endPoint y: 249, distance: 180.8
click at [204, 249] on div "Workflow Set Inputs Inputs LLM · O3 AI Search Content Optimization Evaluation S…" at bounding box center [294, 196] width 544 height 348
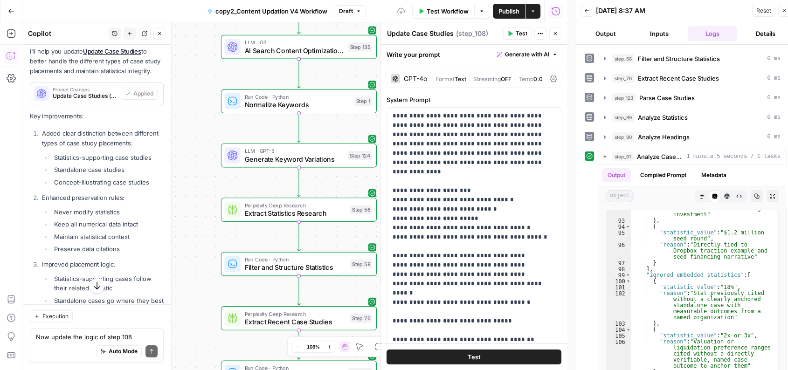
scroll to position [20797, 0]
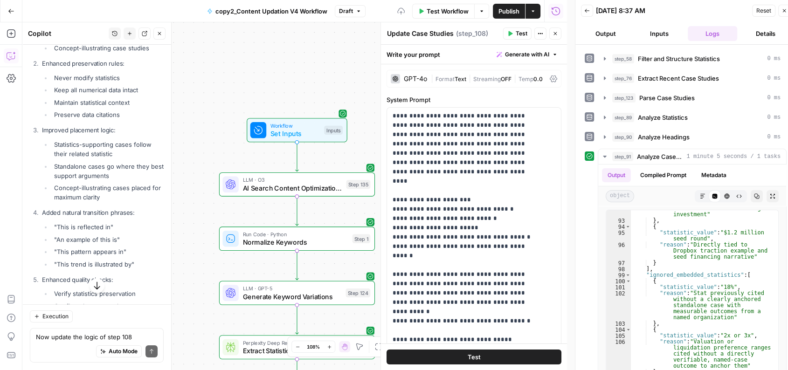
drag, startPoint x: 206, startPoint y: 98, endPoint x: 201, endPoint y: 292, distance: 193.5
click at [201, 292] on div "Workflow Set Inputs Inputs LLM · O3 AI Search Content Optimization Evaluation S…" at bounding box center [294, 196] width 544 height 348
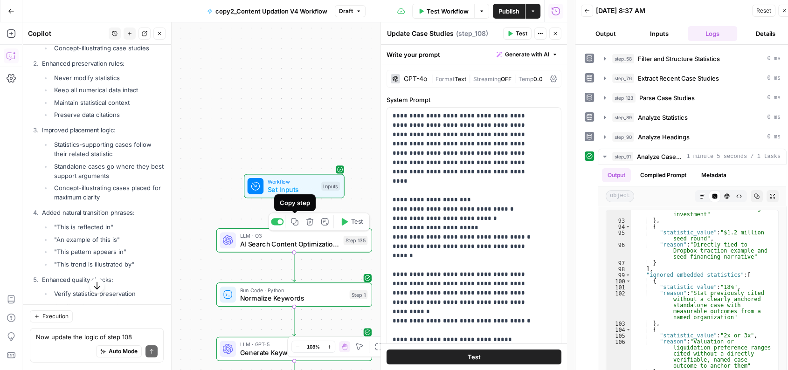
click at [298, 223] on icon "button" at bounding box center [294, 221] width 7 height 7
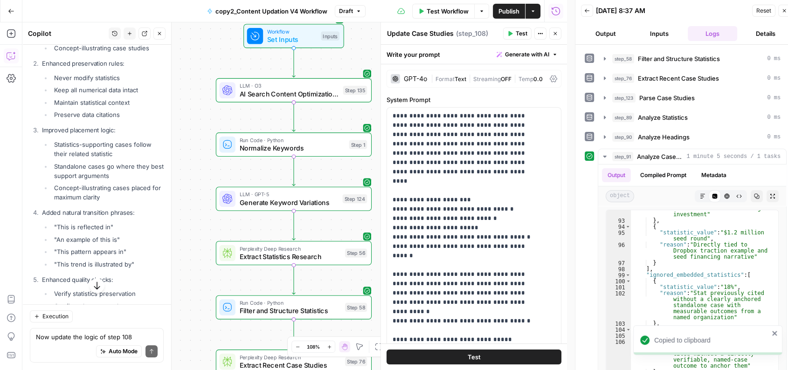
drag, startPoint x: 192, startPoint y: 226, endPoint x: 192, endPoint y: 66, distance: 159.4
click at [192, 66] on div "Workflow Set Inputs Inputs LLM · O3 AI Search Content Optimization Evaluation S…" at bounding box center [294, 196] width 544 height 348
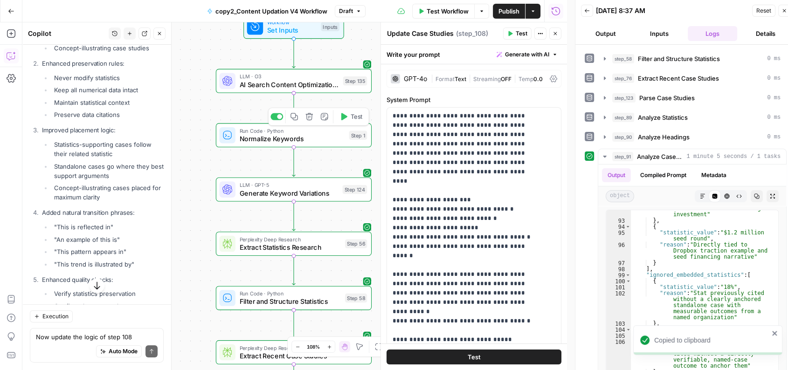
click at [293, 117] on icon "button" at bounding box center [294, 117] width 8 height 8
click at [291, 169] on icon "button" at bounding box center [294, 171] width 8 height 8
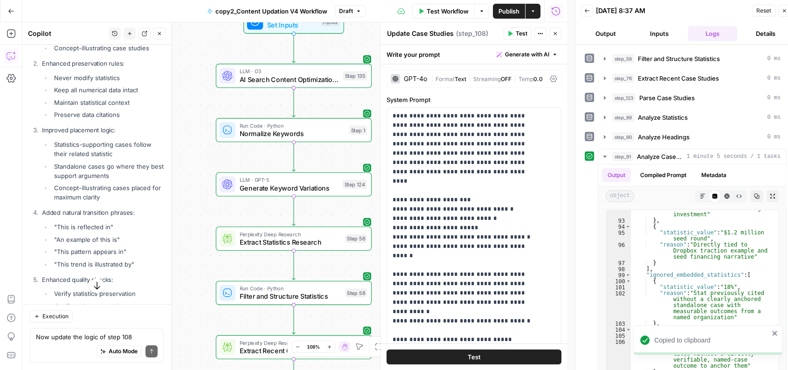
drag, startPoint x: 206, startPoint y: 226, endPoint x: 204, endPoint y: 126, distance: 99.3
click at [204, 126] on div "Workflow Set Inputs Inputs LLM · O3 AI Search Content Optimization Evaluation S…" at bounding box center [294, 196] width 544 height 348
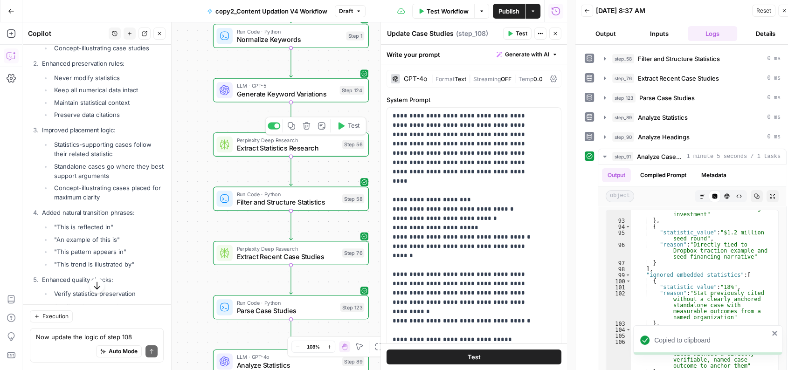
click at [287, 127] on icon "button" at bounding box center [291, 126] width 8 height 8
click at [291, 186] on button "Copy step" at bounding box center [291, 180] width 13 height 13
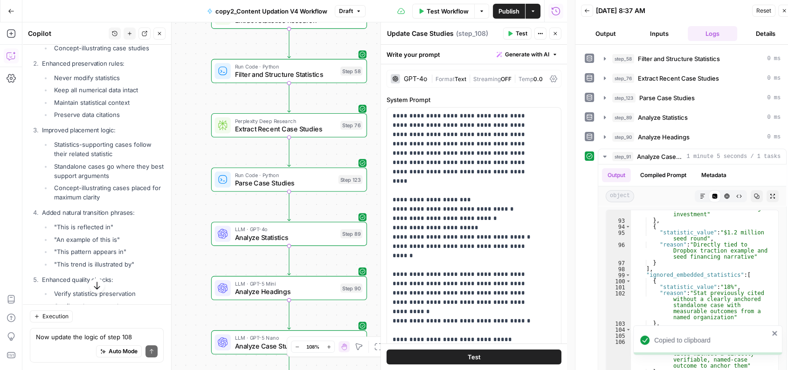
drag, startPoint x: 211, startPoint y: 274, endPoint x: 210, endPoint y: 144, distance: 130.5
click at [210, 144] on div "Workflow Set Inputs Inputs LLM · O3 AI Search Content Optimization Evaluation S…" at bounding box center [294, 196] width 544 height 348
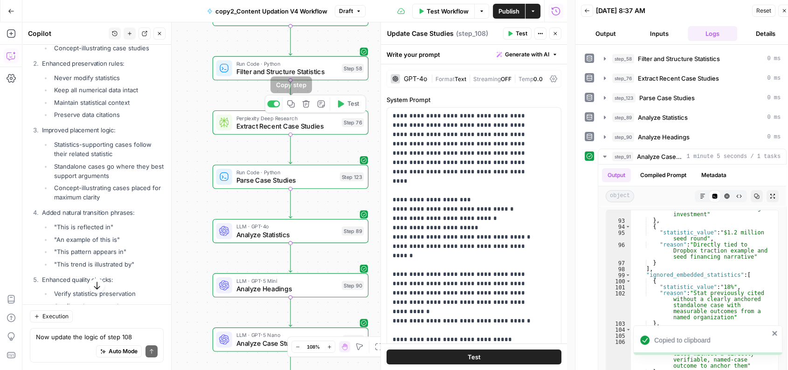
click at [291, 106] on icon "button" at bounding box center [291, 104] width 8 height 8
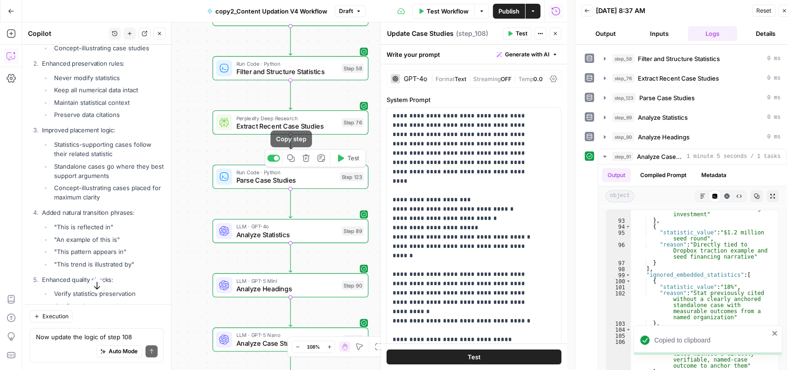
click at [294, 161] on icon "button" at bounding box center [290, 158] width 7 height 7
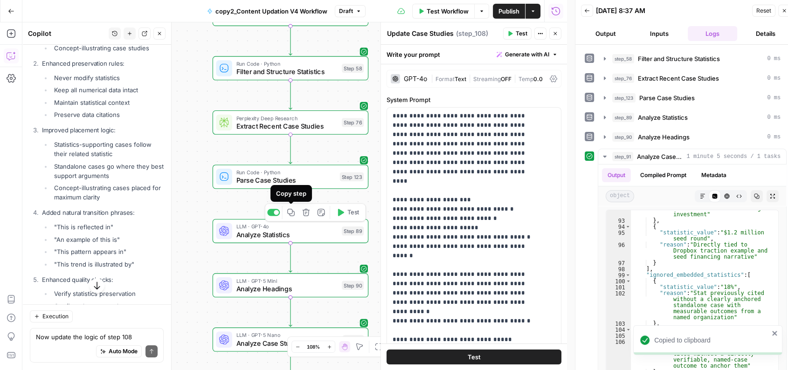
click at [290, 212] on icon "button" at bounding box center [291, 212] width 8 height 8
click at [293, 271] on button "Copy step" at bounding box center [290, 266] width 13 height 13
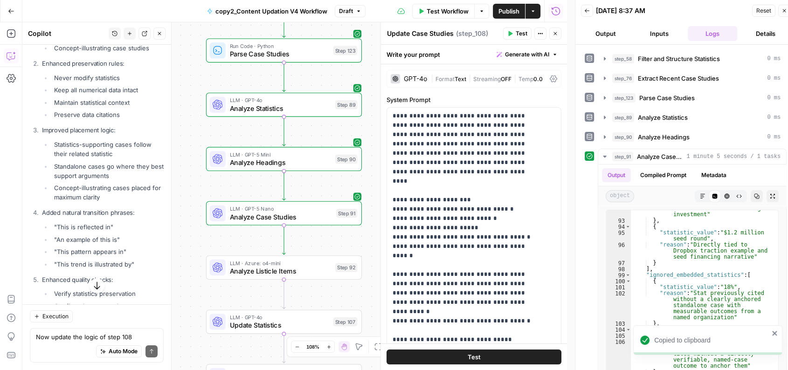
drag, startPoint x: 207, startPoint y: 258, endPoint x: 205, endPoint y: 82, distance: 176.2
click at [205, 82] on div "Workflow Set Inputs Inputs LLM · O3 AI Search Content Optimization Evaluation S…" at bounding box center [294, 196] width 544 height 348
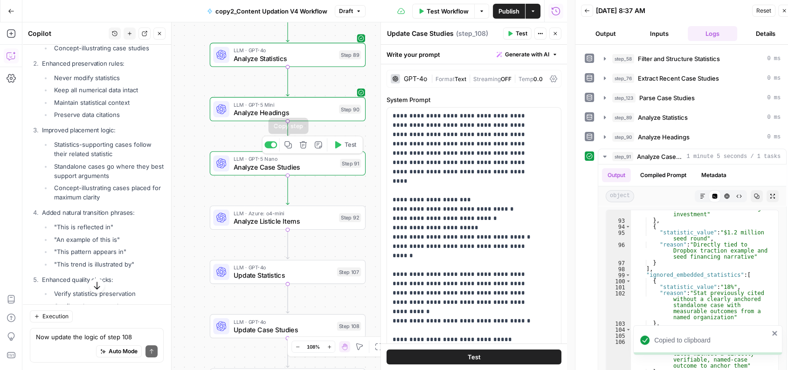
click at [288, 145] on icon "button" at bounding box center [287, 144] width 7 height 7
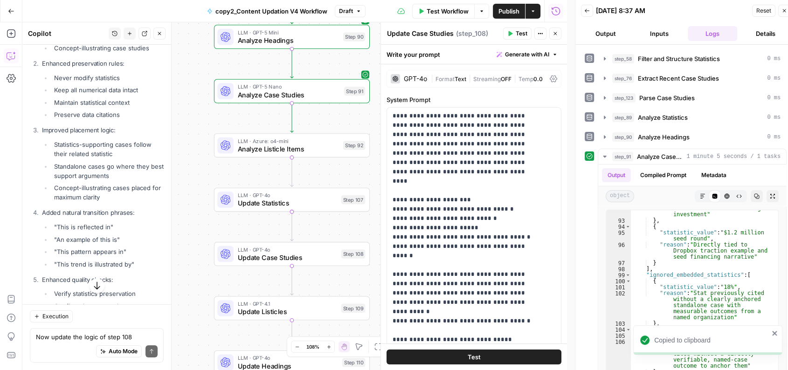
drag, startPoint x: 195, startPoint y: 292, endPoint x: 205, endPoint y: 104, distance: 188.0
click at [205, 104] on div "Workflow Set Inputs Inputs LLM · O3 AI Search Content Optimization Evaluation S…" at bounding box center [294, 196] width 544 height 348
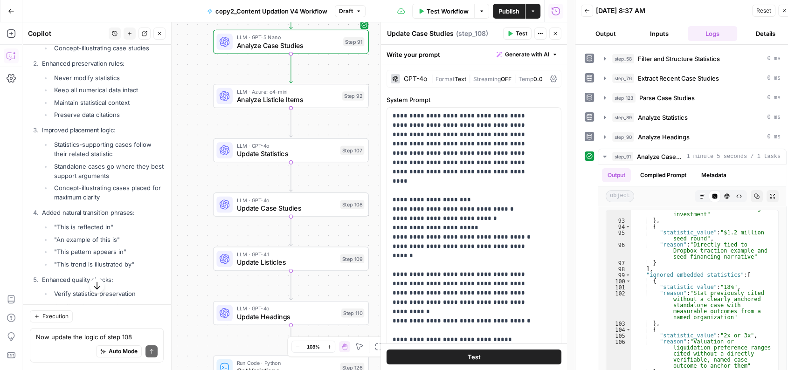
drag, startPoint x: 205, startPoint y: 135, endPoint x: 199, endPoint y: 202, distance: 66.9
click at [199, 202] on div "Workflow Set Inputs Inputs LLM · O3 AI Search Content Optimization Evaluation S…" at bounding box center [294, 196] width 544 height 348
click at [294, 78] on icon "button" at bounding box center [291, 78] width 8 height 8
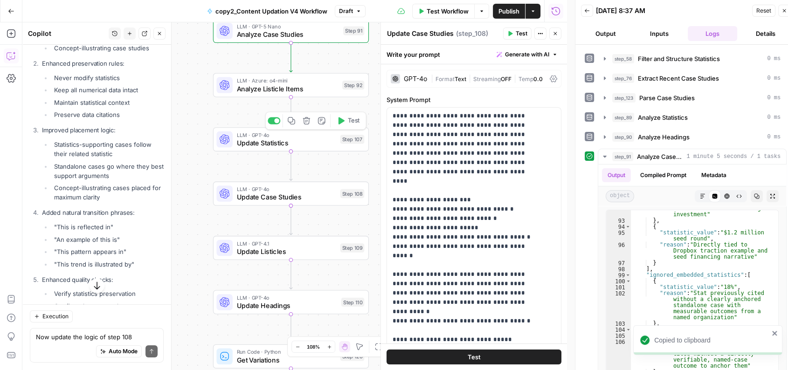
click at [293, 117] on icon "button" at bounding box center [291, 121] width 8 height 8
click at [288, 232] on icon "button" at bounding box center [291, 229] width 8 height 8
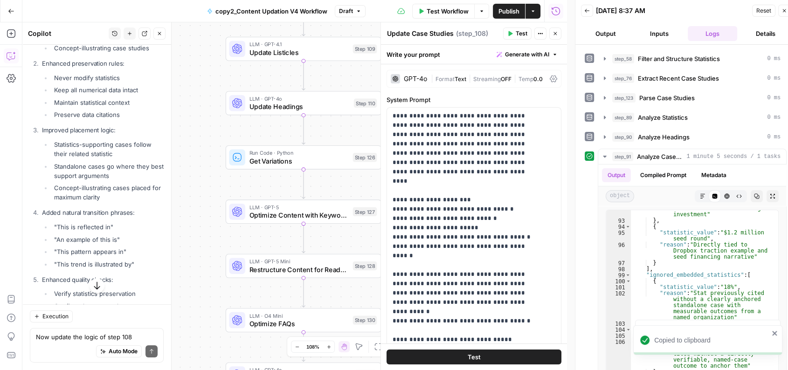
drag, startPoint x: 197, startPoint y: 267, endPoint x: 211, endPoint y: 66, distance: 201.3
click at [211, 66] on div "Workflow Set Inputs Inputs LLM · O3 AI Search Content Optimization Evaluation S…" at bounding box center [294, 196] width 544 height 348
click at [303, 81] on icon "button" at bounding box center [305, 83] width 8 height 8
click at [305, 137] on icon "button" at bounding box center [305, 137] width 8 height 8
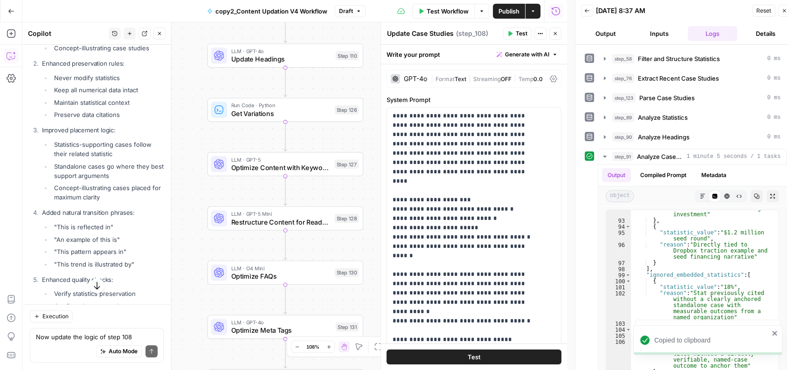
drag, startPoint x: 215, startPoint y: 290, endPoint x: 194, endPoint y: 240, distance: 54.5
click at [194, 240] on div "Workflow Set Inputs Inputs LLM · O3 AI Search Content Optimization Evaluation S…" at bounding box center [294, 196] width 544 height 348
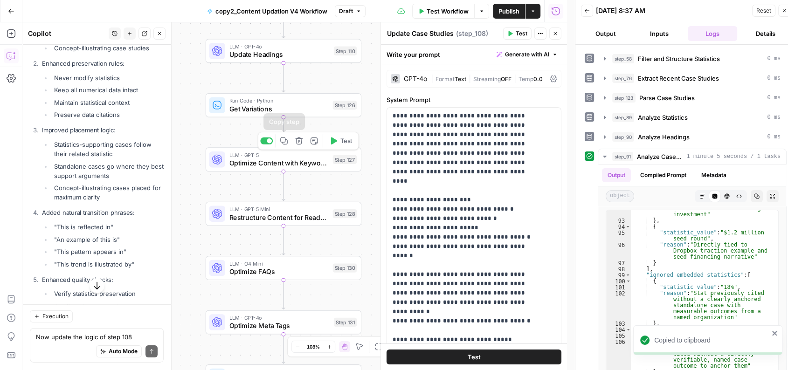
click at [282, 140] on icon "button" at bounding box center [284, 141] width 8 height 8
click at [283, 199] on button "Copy step" at bounding box center [283, 195] width 13 height 13
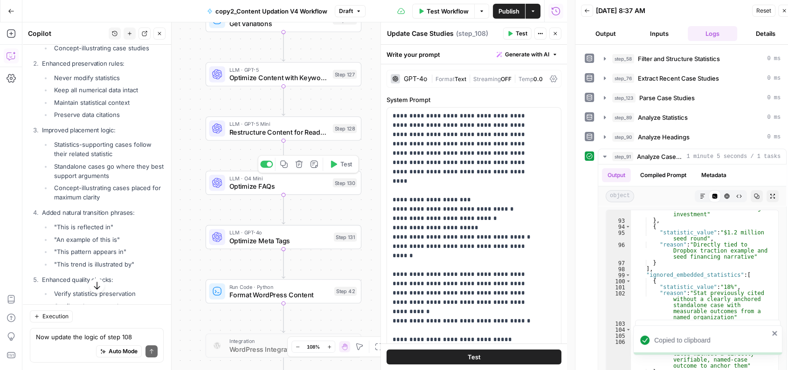
click at [288, 169] on button "Copy step" at bounding box center [283, 164] width 13 height 13
click at [206, 150] on div "Workflow Set Inputs Inputs LLM · O3 AI Search Content Optimization Evaluation S…" at bounding box center [294, 196] width 544 height 348
click at [94, 333] on textarea "Now update the logic of step 108" at bounding box center [97, 336] width 122 height 9
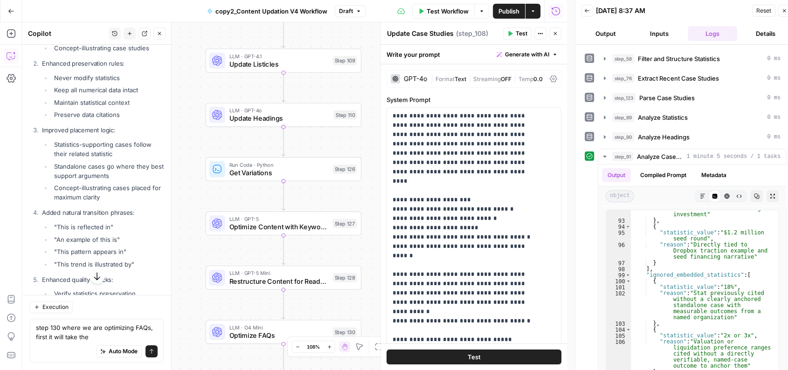
drag, startPoint x: 185, startPoint y: 107, endPoint x: 180, endPoint y: 297, distance: 190.2
click at [180, 297] on div "Workflow Set Inputs Inputs LLM · O3 AI Search Content Optimization Evaluation S…" at bounding box center [294, 196] width 544 height 348
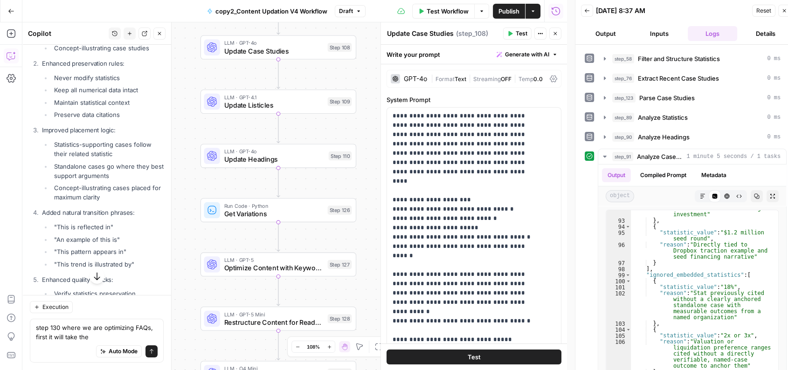
scroll to position [0, 0]
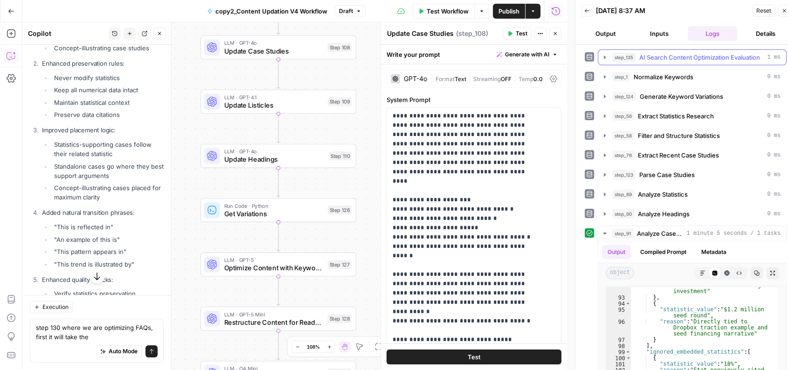
click at [667, 53] on span "AI Search Content Optimization Evaluation" at bounding box center [699, 57] width 121 height 9
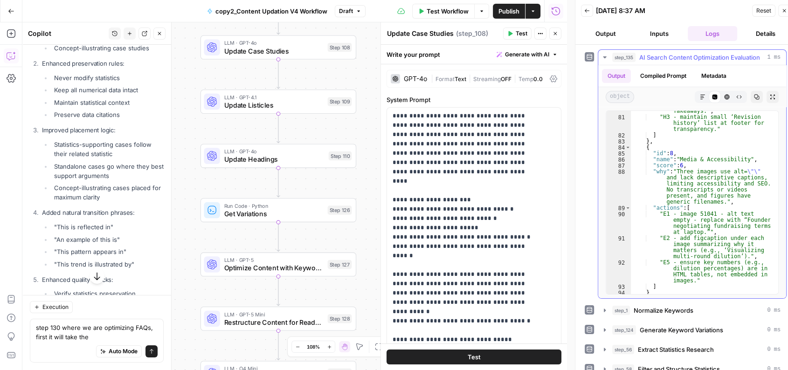
scroll to position [1263, 0]
click at [109, 335] on textarea "step 130 where we are optimizing FAQs, first it will take the" at bounding box center [97, 332] width 122 height 19
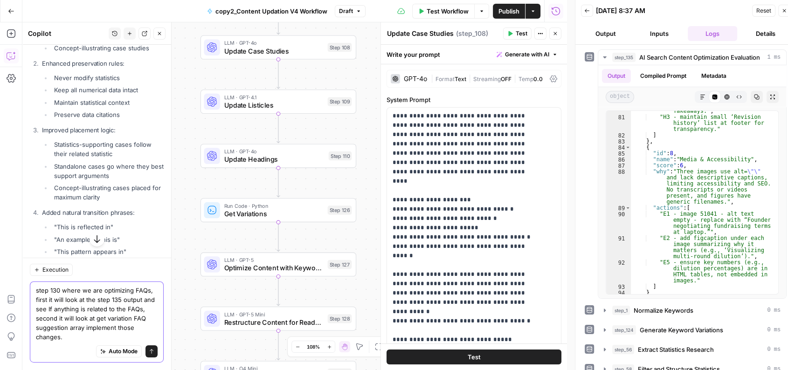
type textarea "step 130 where we are optimizing FAQs, first it will look at the step 135 outpu…"
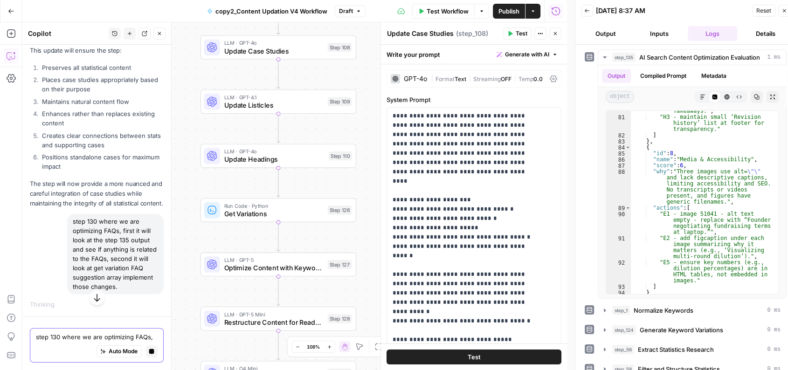
scroll to position [21235, 0]
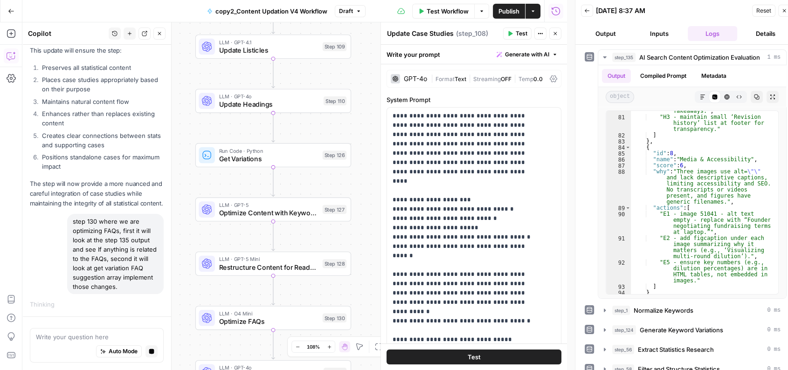
drag, startPoint x: 190, startPoint y: 168, endPoint x: 185, endPoint y: 97, distance: 71.5
click at [185, 97] on div "Workflow Set Inputs Inputs LLM · O3 AI Search Content Optimization Evaluation S…" at bounding box center [294, 196] width 544 height 348
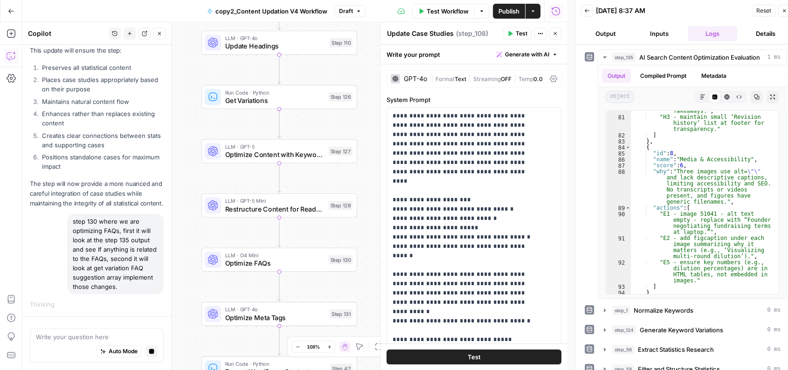
drag, startPoint x: 181, startPoint y: 178, endPoint x: 187, endPoint y: 134, distance: 44.2
click at [187, 134] on div "Workflow Set Inputs Inputs LLM · O3 AI Search Content Optimization Evaluation S…" at bounding box center [294, 196] width 544 height 348
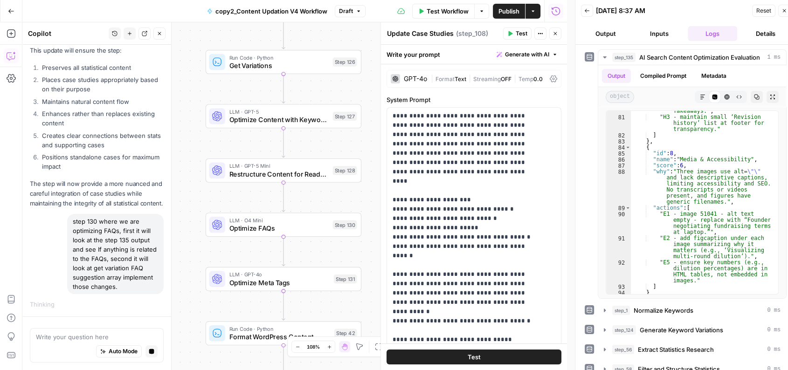
drag, startPoint x: 183, startPoint y: 185, endPoint x: 187, endPoint y: 149, distance: 36.1
click at [187, 149] on div "Workflow Set Inputs Inputs LLM · O3 AI Search Content Optimization Evaluation S…" at bounding box center [294, 196] width 544 height 348
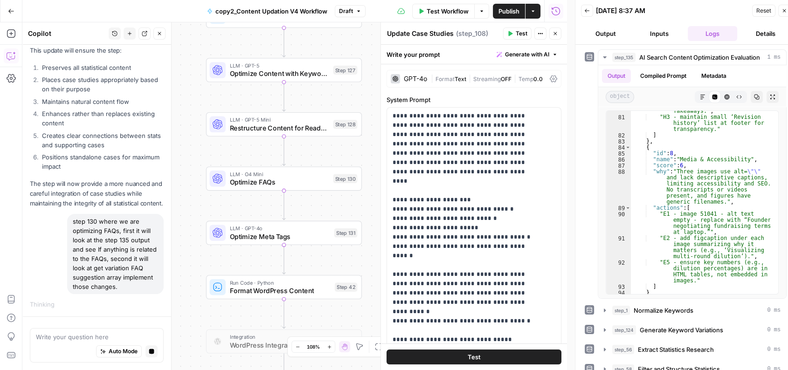
drag, startPoint x: 186, startPoint y: 216, endPoint x: 187, endPoint y: 164, distance: 51.7
click at [187, 164] on div "Workflow Set Inputs Inputs LLM · O3 AI Search Content Optimization Evaluation S…" at bounding box center [294, 196] width 544 height 348
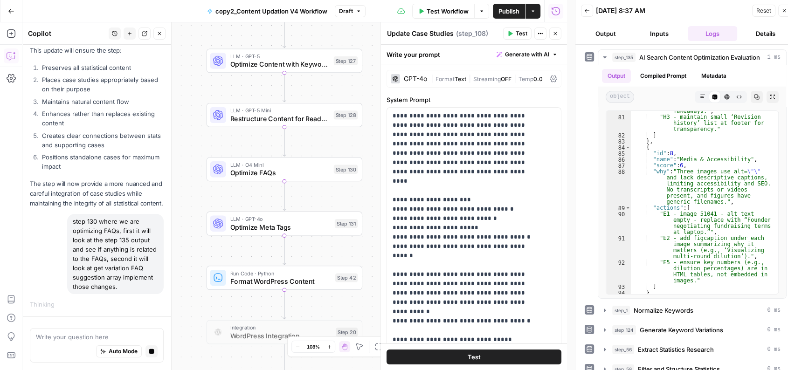
drag, startPoint x: 196, startPoint y: 265, endPoint x: 204, endPoint y: 239, distance: 26.8
click at [204, 239] on div "Workflow Set Inputs Inputs LLM · O3 AI Search Content Optimization Evaluation S…" at bounding box center [294, 196] width 544 height 348
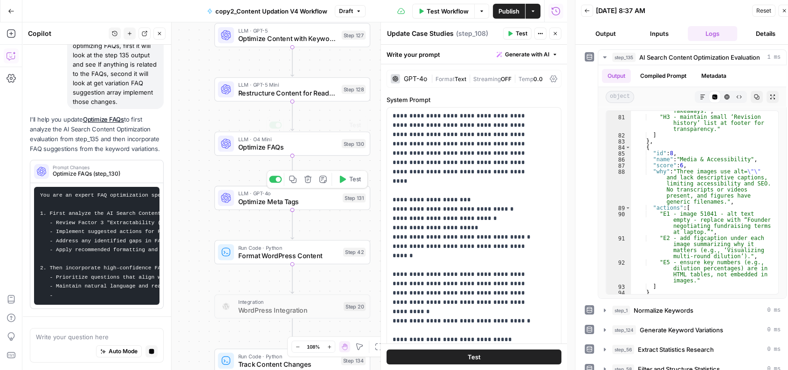
scroll to position [21447, 0]
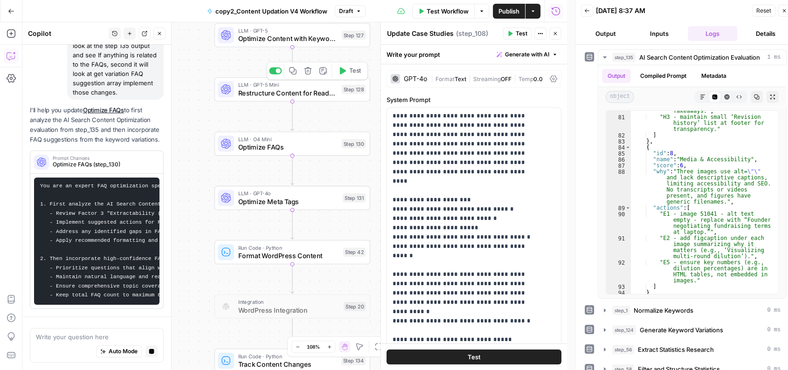
click at [295, 72] on icon "button" at bounding box center [292, 71] width 8 height 8
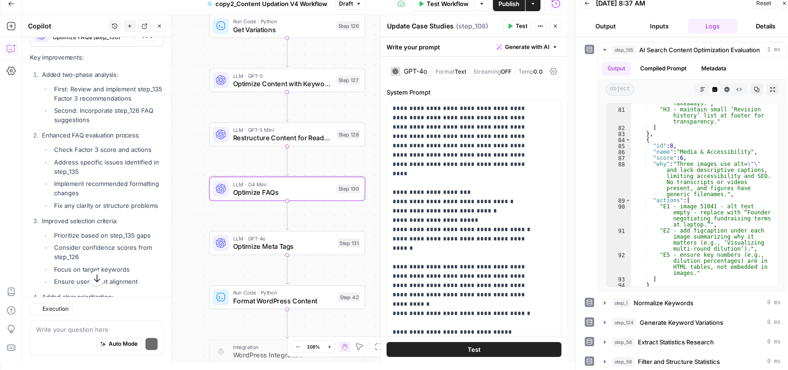
scroll to position [21625, 0]
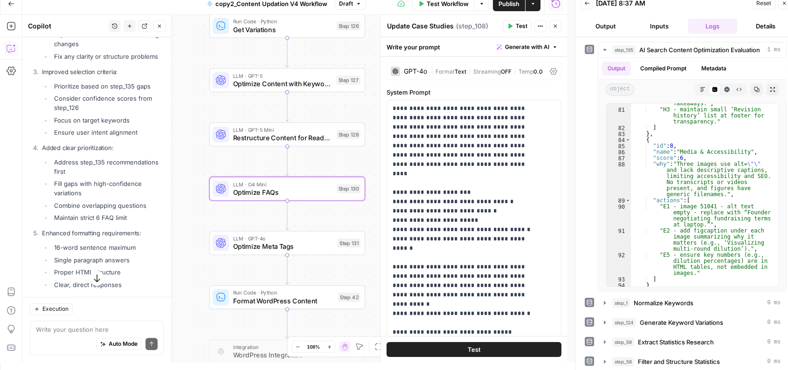
drag, startPoint x: 69, startPoint y: 173, endPoint x: 103, endPoint y: 175, distance: 34.1
drag, startPoint x: 107, startPoint y: 180, endPoint x: 81, endPoint y: 172, distance: 27.9
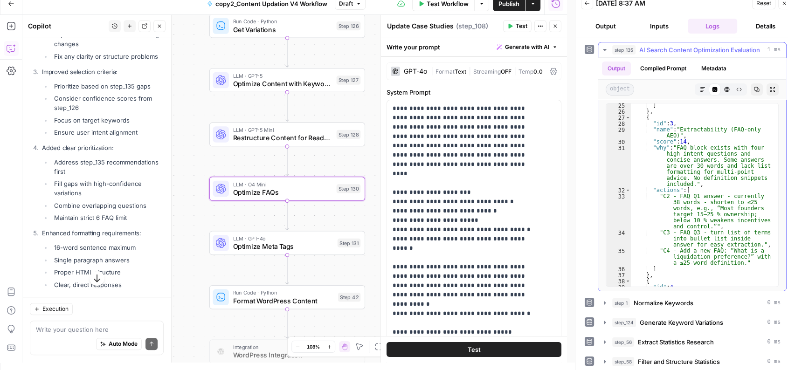
scroll to position [449, 0]
drag, startPoint x: 56, startPoint y: 199, endPoint x: 109, endPoint y: 209, distance: 53.7
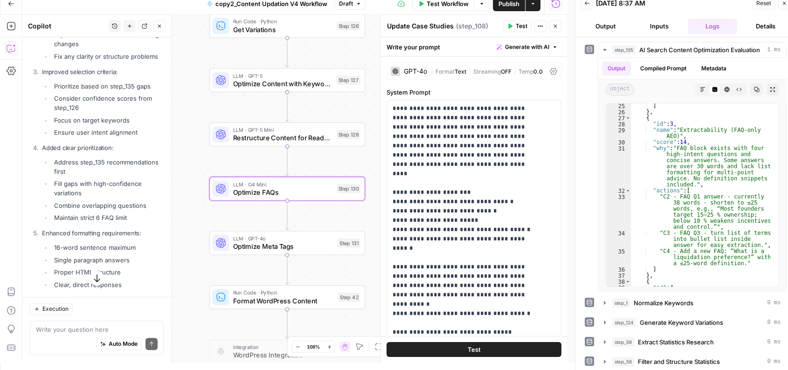
drag, startPoint x: 109, startPoint y: 209, endPoint x: 52, endPoint y: 195, distance: 58.2
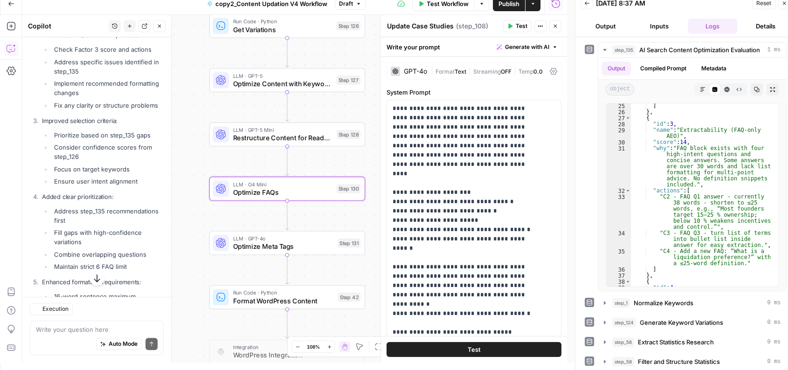
scroll to position [21725, 0]
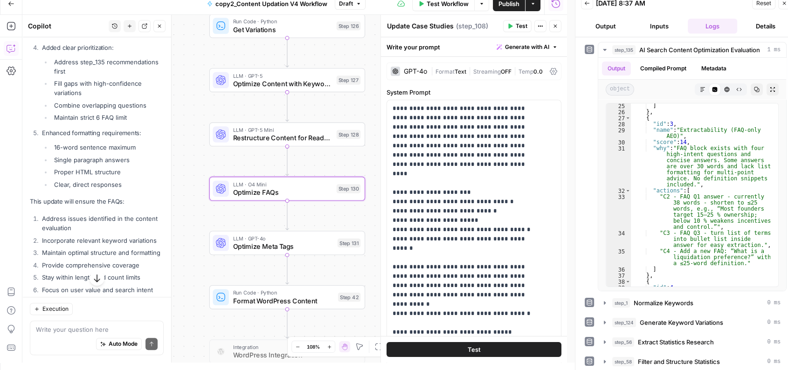
drag, startPoint x: 55, startPoint y: 141, endPoint x: 146, endPoint y: 142, distance: 91.3
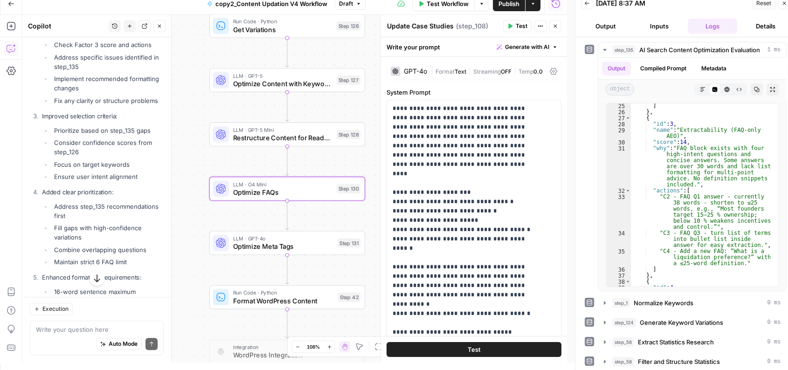
scroll to position [21579, 0]
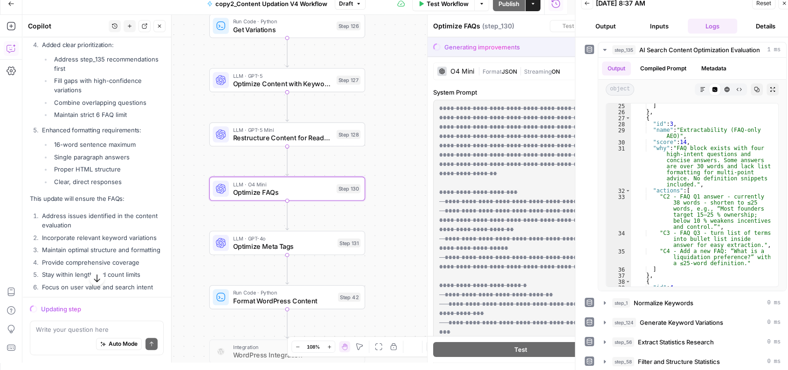
scroll to position [21429, 0]
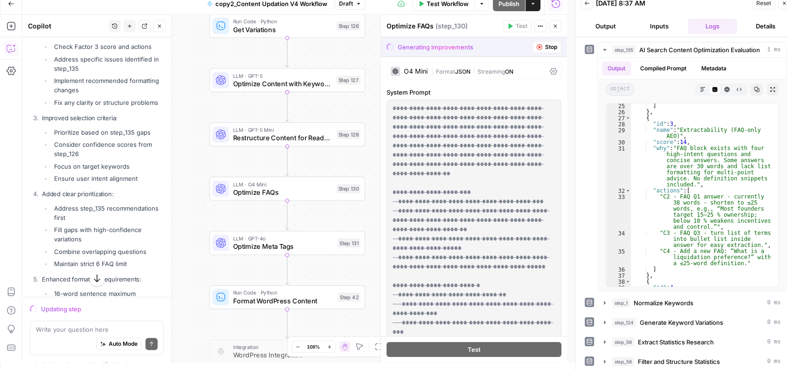
click at [415, 69] on div "O4 Mini" at bounding box center [416, 71] width 24 height 7
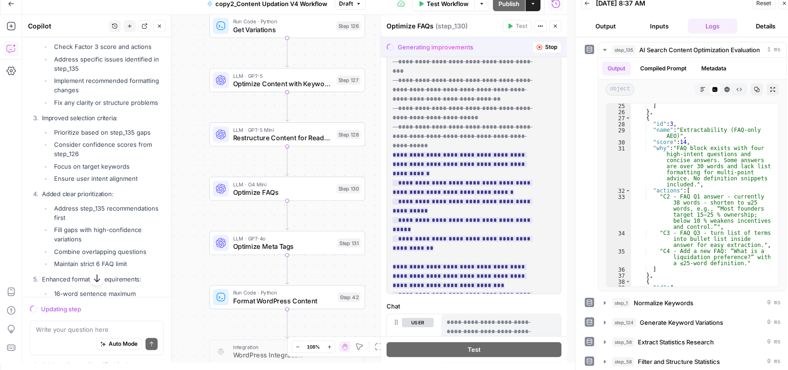
scroll to position [397, 0]
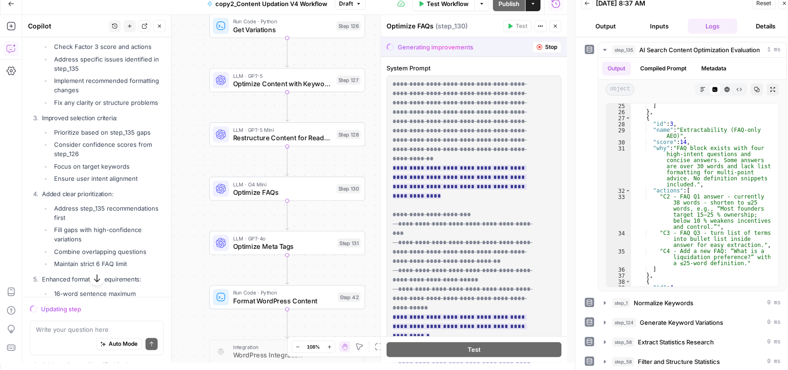
click at [545, 49] on span "Stop" at bounding box center [551, 47] width 12 height 8
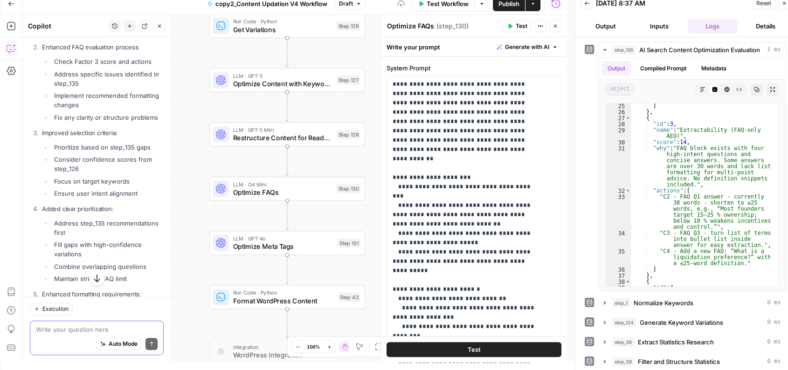
click at [40, 333] on textarea at bounding box center [97, 329] width 122 height 9
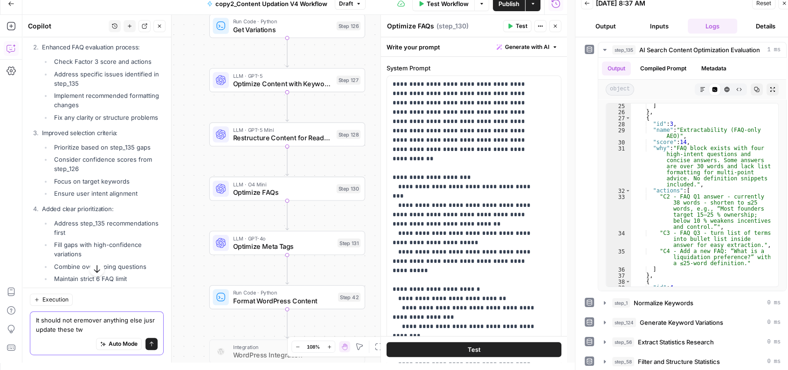
type textarea "It should not eremover anything else jusr update these two"
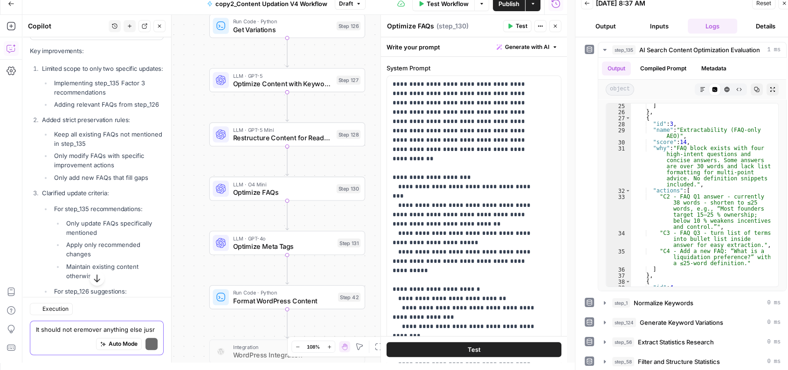
scroll to position [22328, 0]
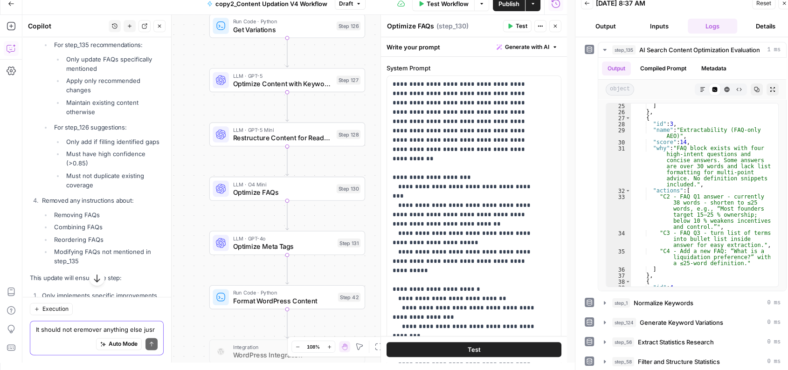
click at [48, 328] on textarea "It should not eremover anything else jusr update these two" at bounding box center [97, 329] width 122 height 9
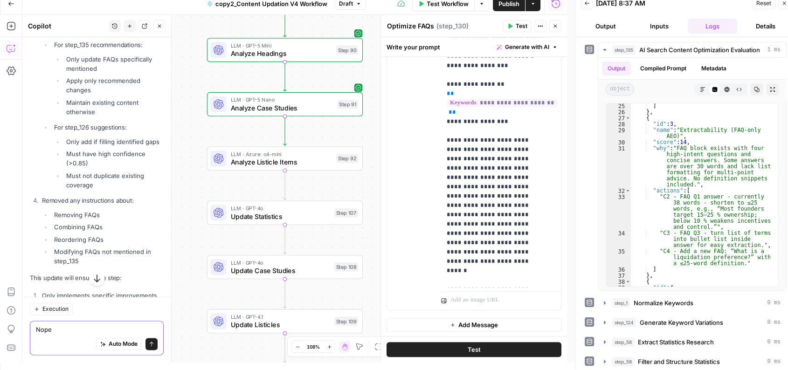
scroll to position [194, 0]
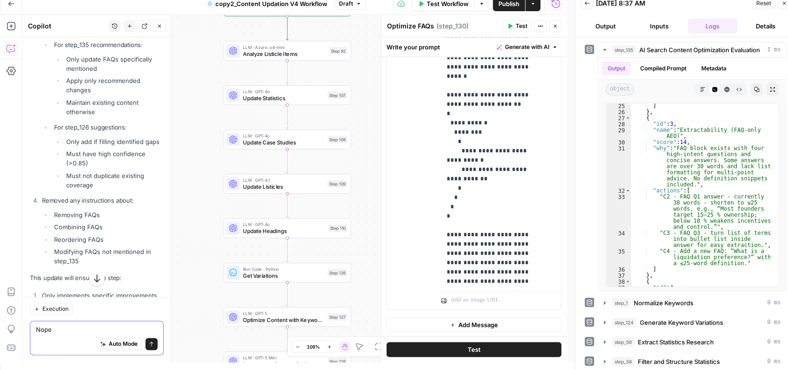
type textarea "Nope"
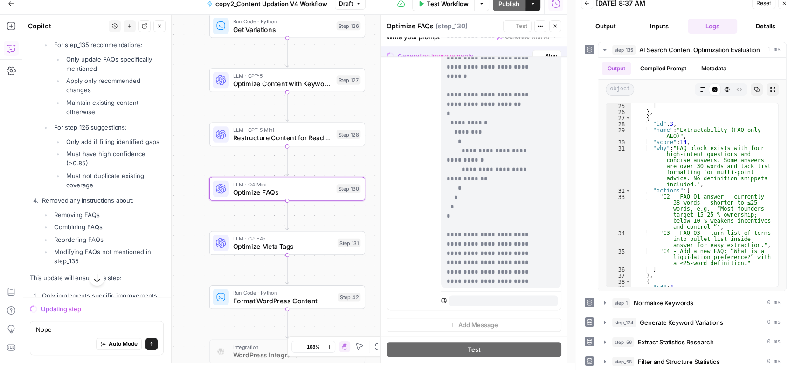
scroll to position [0, 0]
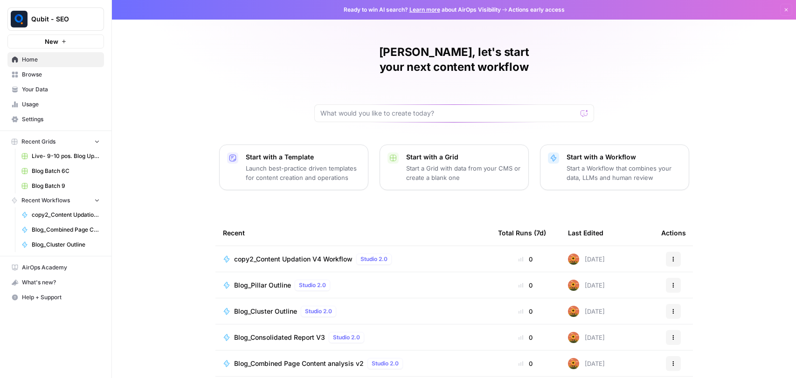
click at [69, 104] on span "Usage" at bounding box center [61, 104] width 78 height 8
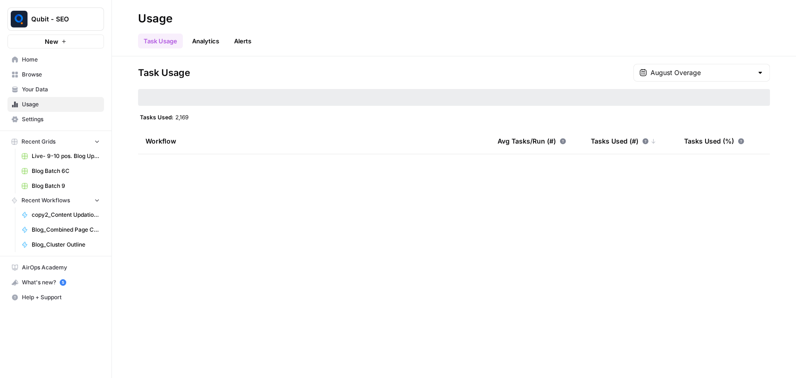
type input "August Overage"
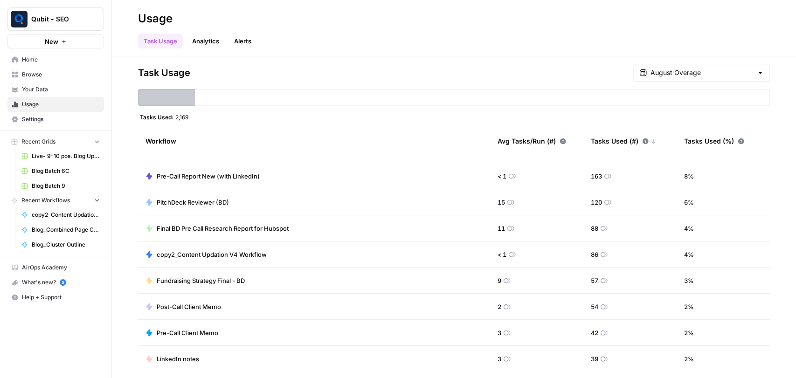
scroll to position [123, 0]
click at [497, 254] on span "< 1" at bounding box center [501, 253] width 9 height 9
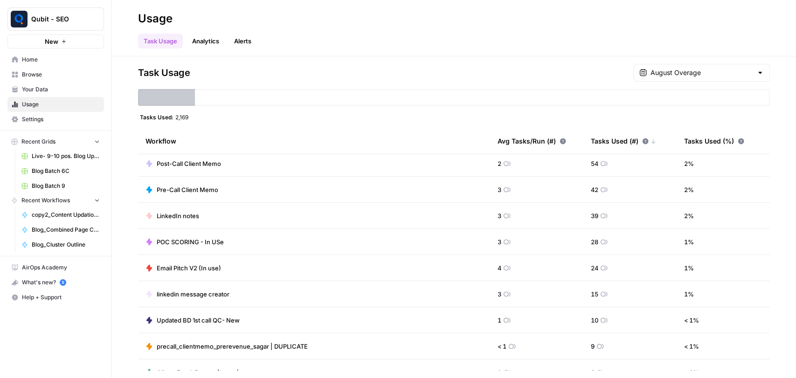
scroll to position [265, 0]
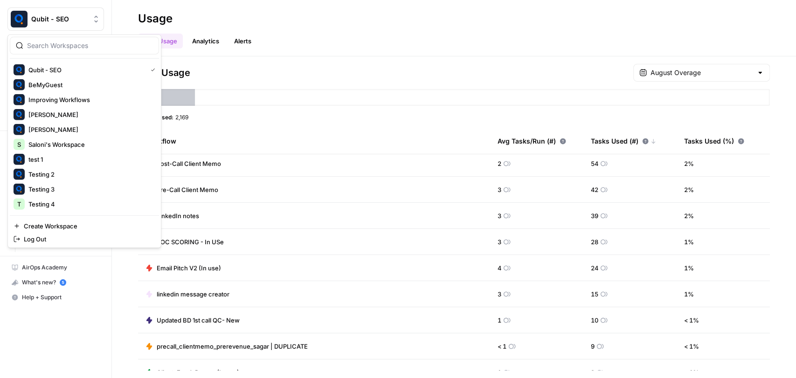
click at [74, 23] on span "Qubit - SEO" at bounding box center [59, 18] width 56 height 9
click at [67, 199] on span "Testing 4" at bounding box center [89, 203] width 123 height 9
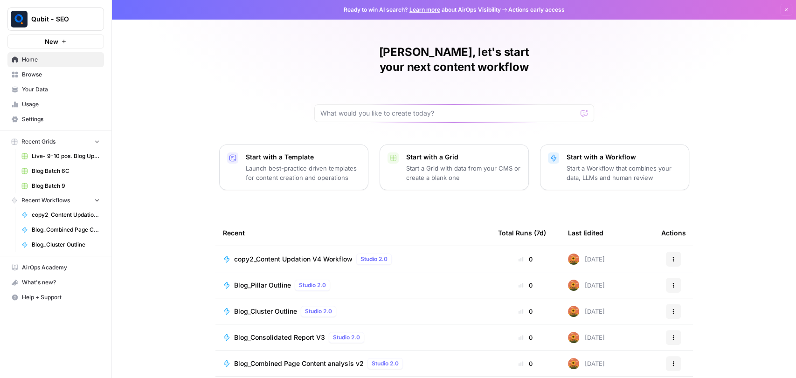
click at [69, 18] on span "Qubit - SEO" at bounding box center [59, 18] width 56 height 9
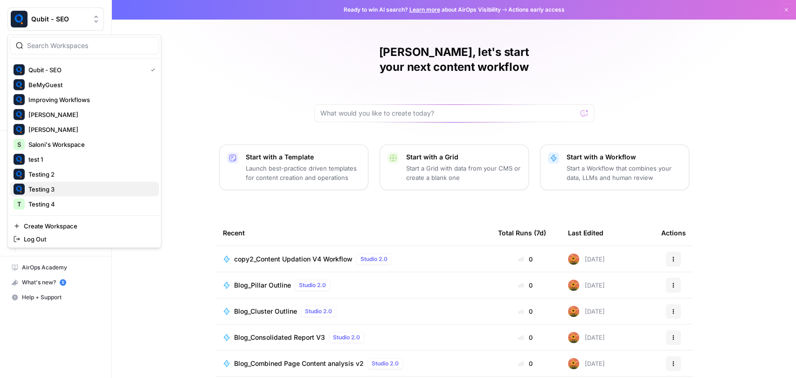
click at [65, 185] on span "Testing 3" at bounding box center [89, 189] width 123 height 9
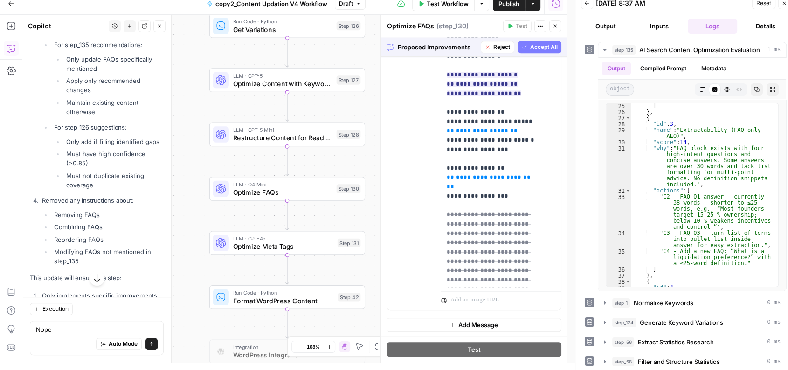
click at [532, 41] on button "Accept All" at bounding box center [539, 47] width 43 height 12
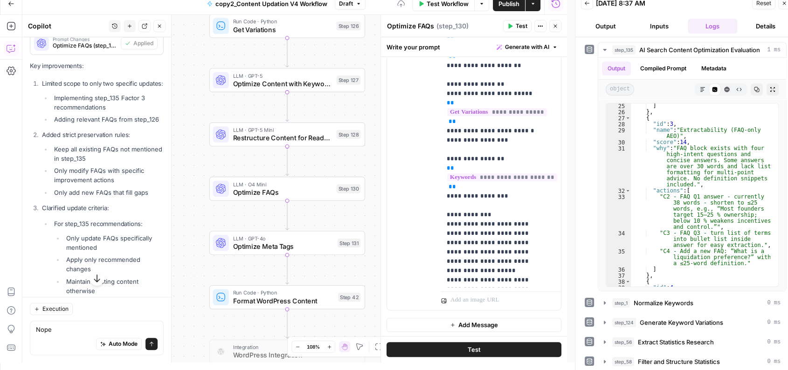
scroll to position [965, 0]
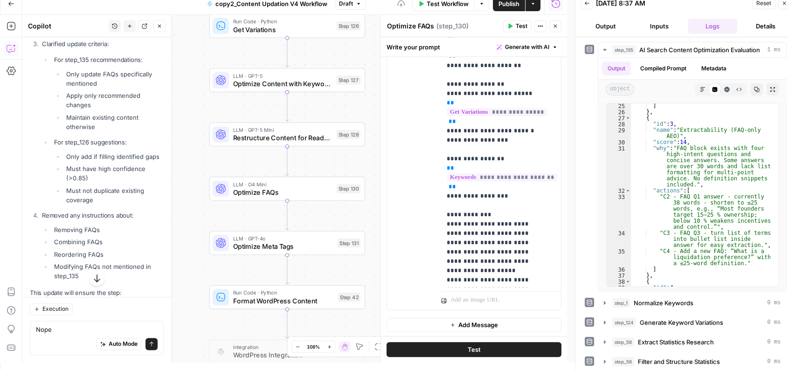
click at [377, 271] on div at bounding box center [380, 189] width 9 height 348
click at [287, 171] on icon "button" at bounding box center [287, 169] width 7 height 7
click at [288, 226] on icon "button" at bounding box center [287, 224] width 8 height 8
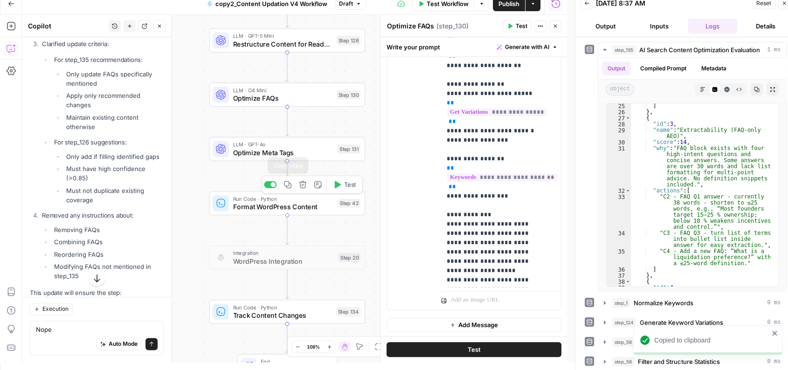
click at [290, 184] on icon "button" at bounding box center [287, 185] width 8 height 8
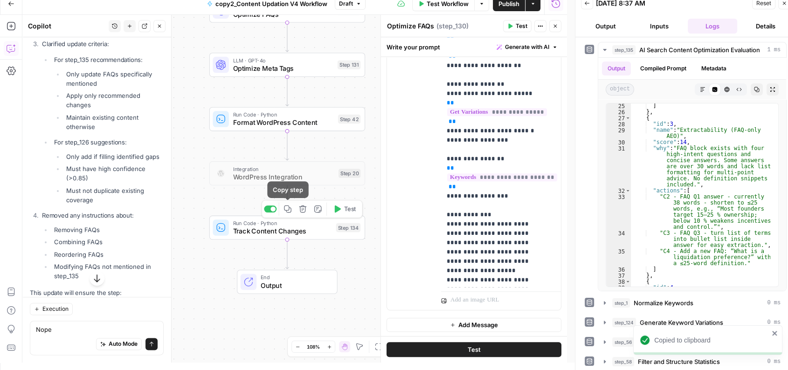
click at [285, 208] on icon "button" at bounding box center [287, 209] width 8 height 8
click at [432, 7] on span "Test Workflow" at bounding box center [447, 3] width 42 height 9
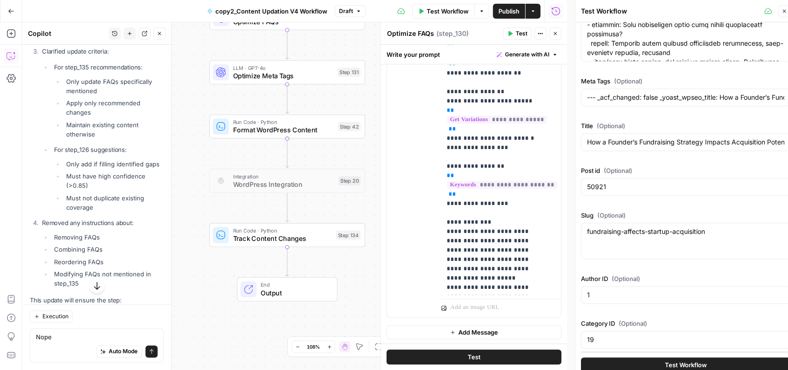
scroll to position [523, 0]
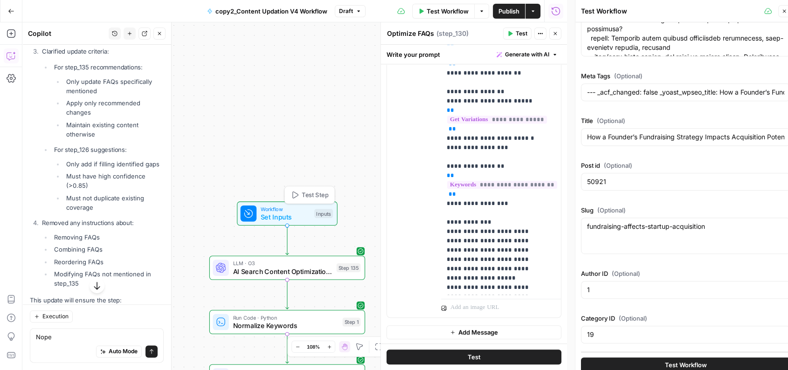
click at [275, 217] on span "Set Inputs" at bounding box center [286, 217] width 50 height 10
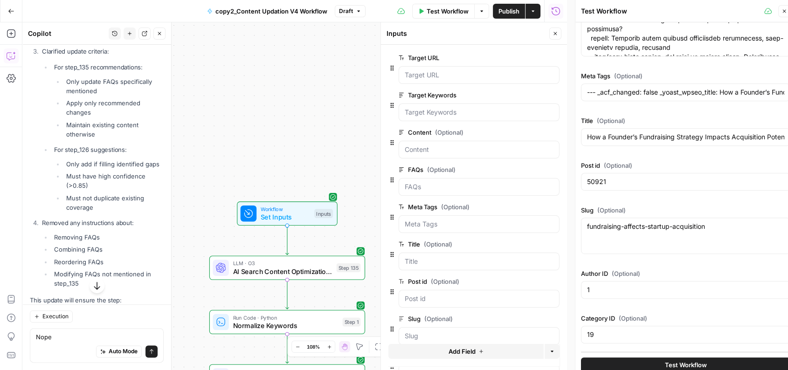
click at [515, 206] on span "edit field" at bounding box center [524, 206] width 21 height 7
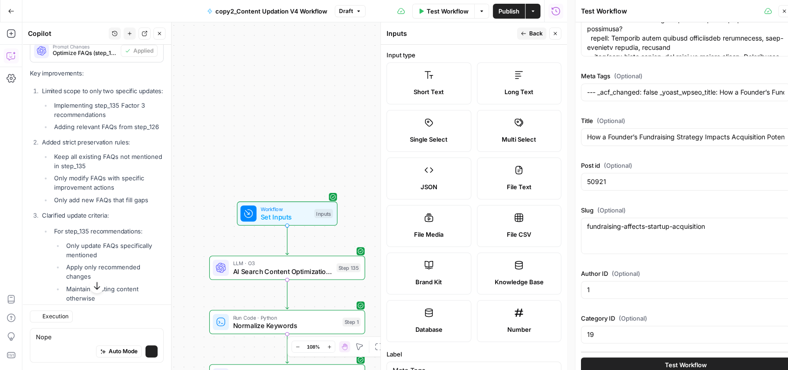
scroll to position [22328, 0]
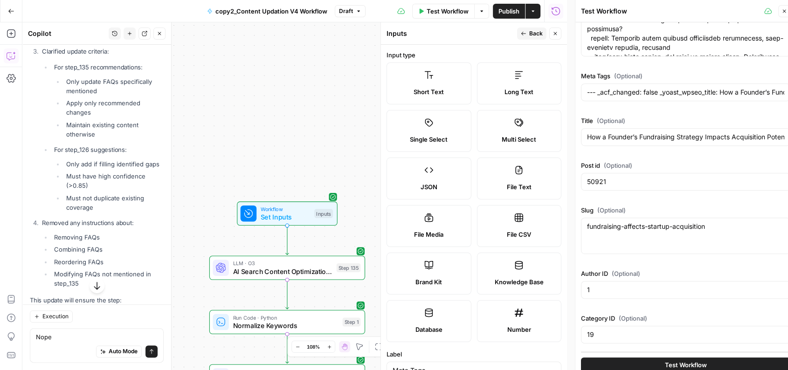
click at [529, 34] on span "Back" at bounding box center [536, 33] width 14 height 8
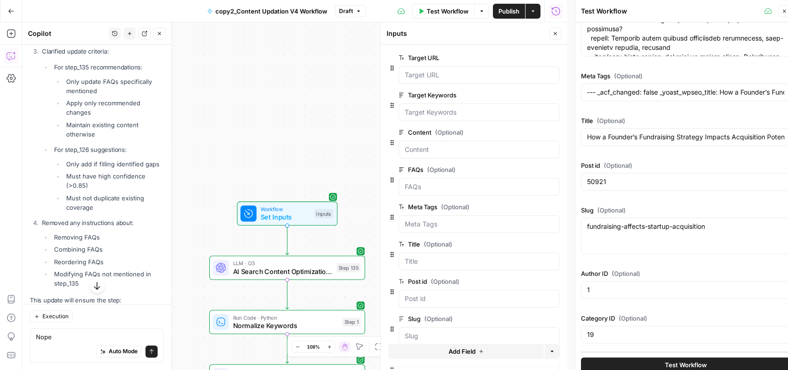
click at [514, 169] on span "edit field" at bounding box center [524, 169] width 21 height 7
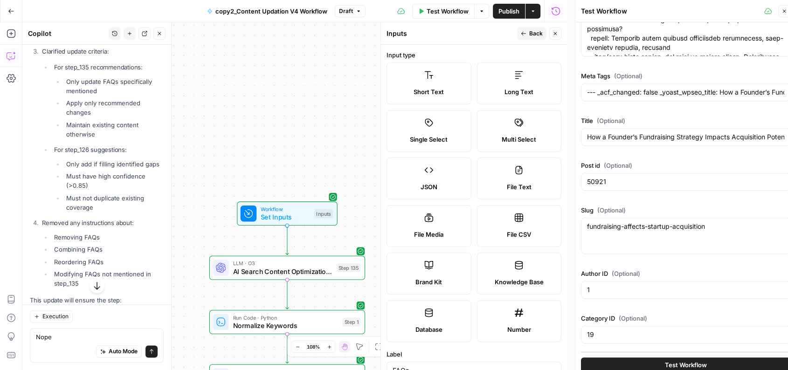
click at [529, 34] on span "Back" at bounding box center [536, 33] width 14 height 8
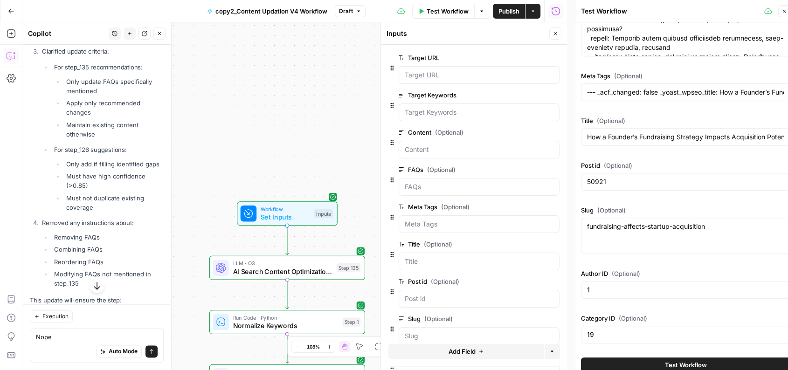
drag, startPoint x: 316, startPoint y: 109, endPoint x: 302, endPoint y: -10, distance: 120.2
click at [302, 0] on html "Qubit - SEO New Home Browse Your Data Usage Settings Recent Grids Live- 9-10 po…" at bounding box center [394, 185] width 788 height 370
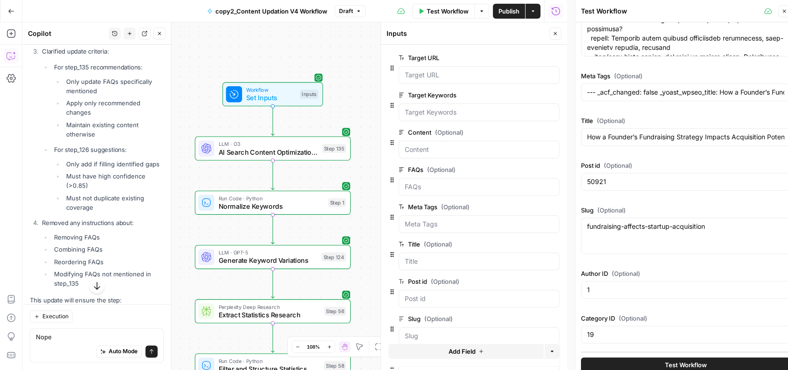
drag, startPoint x: 180, startPoint y: 281, endPoint x: 212, endPoint y: 9, distance: 274.1
click at [212, 9] on div "Go Back copy2_Content Updation V4 Workflow Draft Test Workflow Options Publish …" at bounding box center [283, 185] width 567 height 370
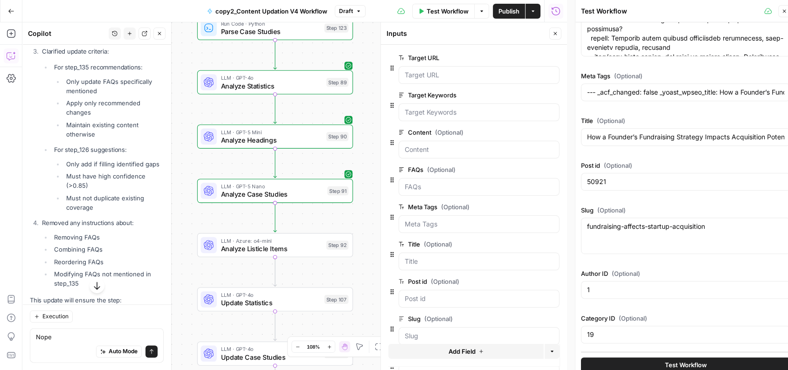
drag, startPoint x: 194, startPoint y: 214, endPoint x: 165, endPoint y: 35, distance: 181.4
click at [165, 35] on body "Qubit - SEO New Home Browse Your Data Usage Settings Recent Grids Live- 9-10 po…" at bounding box center [394, 185] width 788 height 370
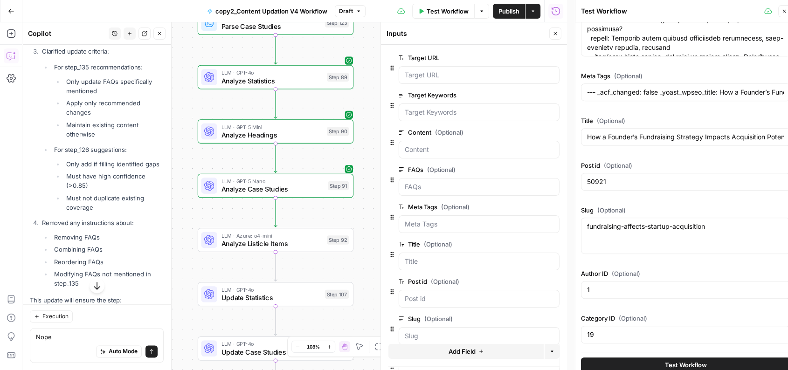
click at [246, 124] on div "Workflow Set Inputs Inputs LLM · O3 AI Search Content Optimization Evaluation S…" at bounding box center [294, 196] width 544 height 348
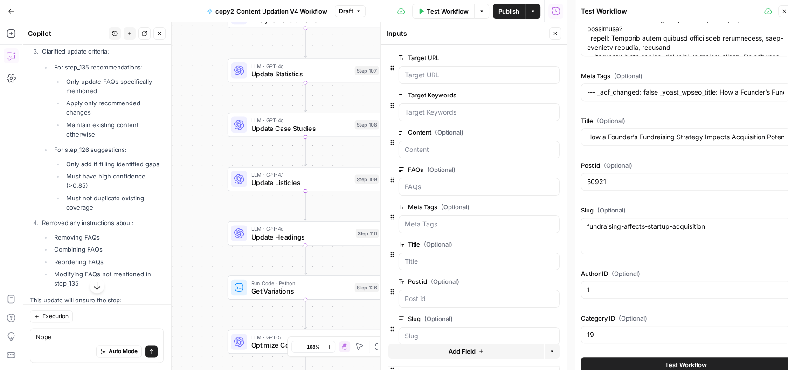
drag, startPoint x: 220, startPoint y: 234, endPoint x: 206, endPoint y: 157, distance: 78.3
click at [206, 157] on div "Workflow Set Inputs Inputs LLM · O3 AI Search Content Optimization Evaluation S…" at bounding box center [294, 196] width 544 height 348
click at [303, 105] on icon "button" at bounding box center [306, 106] width 8 height 8
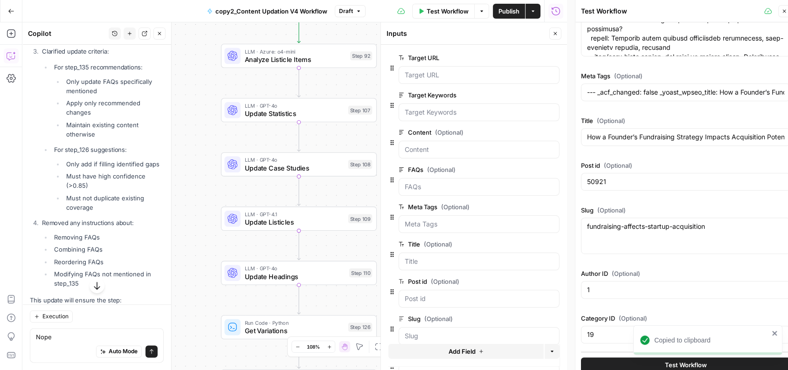
drag, startPoint x: 218, startPoint y: 130, endPoint x: 211, endPoint y: 170, distance: 40.6
click at [211, 170] on div "Workflow Set Inputs Inputs LLM · O3 AI Search Content Optimization Evaluation S…" at bounding box center [294, 196] width 544 height 348
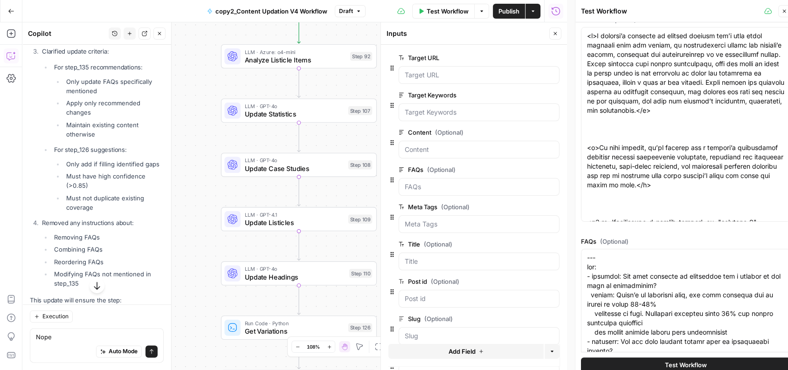
scroll to position [0, 0]
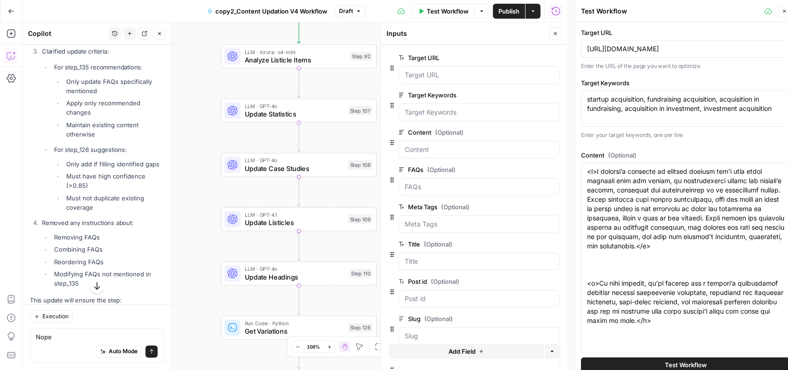
click at [620, 53] on div "[URL][DOMAIN_NAME]" at bounding box center [685, 49] width 209 height 18
click at [660, 46] on input "[URL][DOMAIN_NAME]" at bounding box center [685, 48] width 197 height 9
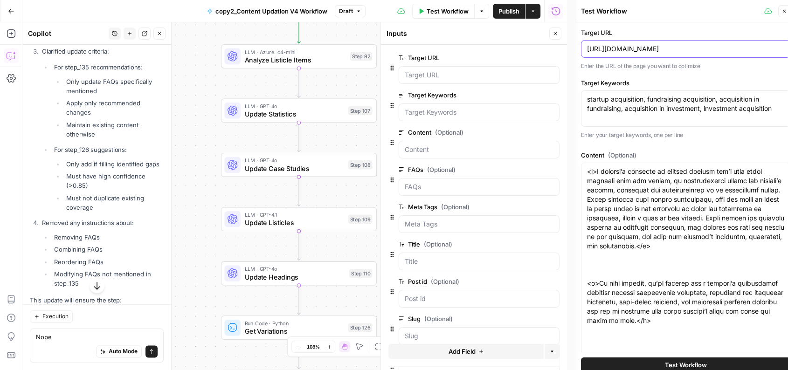
click at [660, 46] on input "[URL][DOMAIN_NAME]" at bounding box center [685, 48] width 197 height 9
click at [612, 103] on textarea "startup acquisition, fundraising acquisition, acquisition in fundraising, acqui…" at bounding box center [685, 104] width 197 height 19
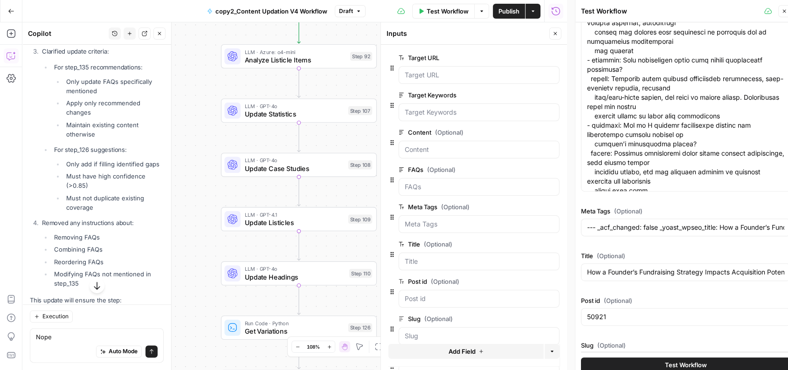
scroll to position [95, 0]
drag, startPoint x: 635, startPoint y: 166, endPoint x: 608, endPoint y: 133, distance: 43.0
click at [608, 133] on textarea "FAQs (Optional)" at bounding box center [685, 50] width 197 height 289
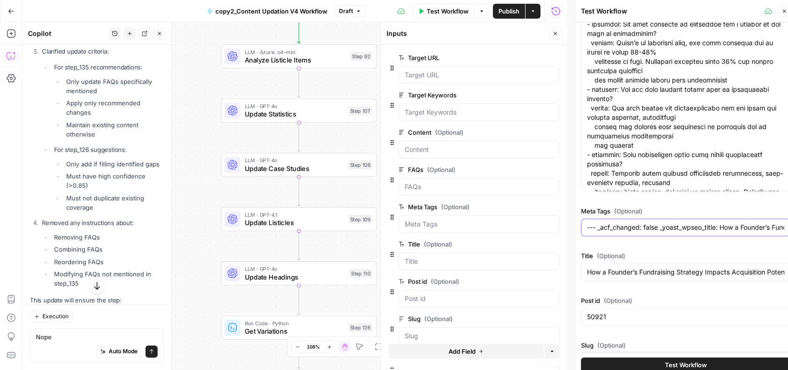
click at [620, 224] on input "--- _acf_changed: false _yoast_wpseo_title: How a Founder’s Fundraising Strateg…" at bounding box center [685, 227] width 197 height 9
click at [607, 266] on div "How a Founder’s Fundraising Strategy Impacts Acquisition Potential" at bounding box center [685, 272] width 209 height 18
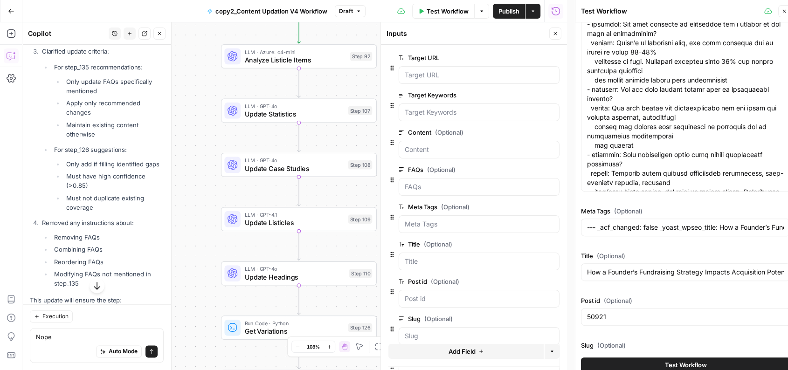
click at [607, 266] on div "How a Founder’s Fundraising Strategy Impacts Acquisition Potential" at bounding box center [685, 272] width 209 height 18
click at [622, 273] on input "How a Founder’s Fundraising Strategy Impacts Acquisition Potential" at bounding box center [685, 272] width 197 height 9
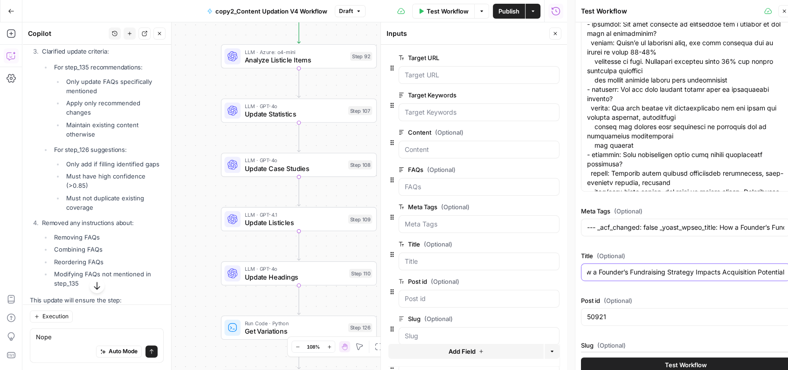
scroll to position [0, 0]
click at [635, 310] on div "50921" at bounding box center [685, 317] width 209 height 18
click at [629, 314] on input "50921" at bounding box center [685, 316] width 197 height 9
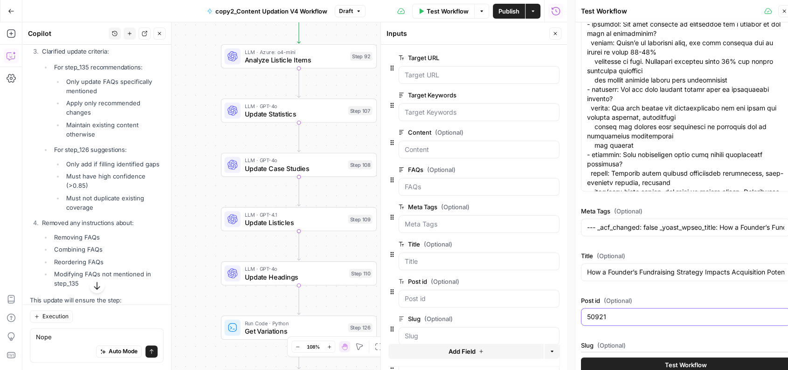
click at [629, 314] on input "50921" at bounding box center [685, 316] width 197 height 9
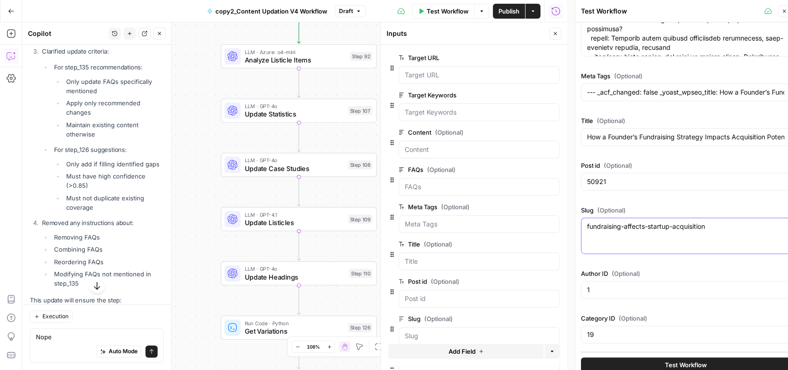
click at [658, 225] on textarea "fundraising-affects-startup-acquisition" at bounding box center [685, 226] width 197 height 9
